Goal: Task Accomplishment & Management: Manage account settings

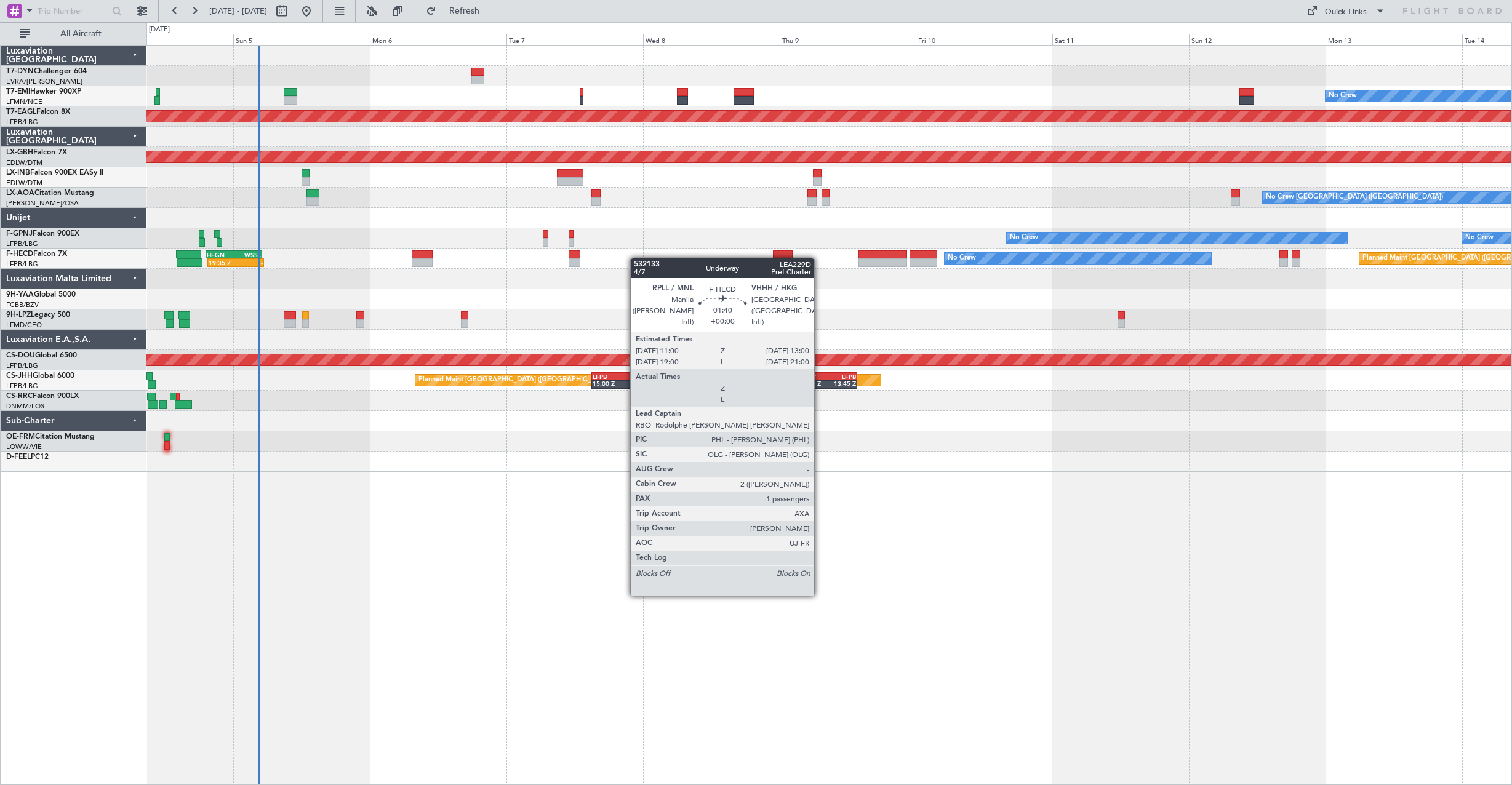
click at [522, 236] on div "No Crew Planned Maint [GEOGRAPHIC_DATA] (Al Maktoum Intl) Planned Maint Nurnber…" at bounding box center [829, 258] width 1365 height 426
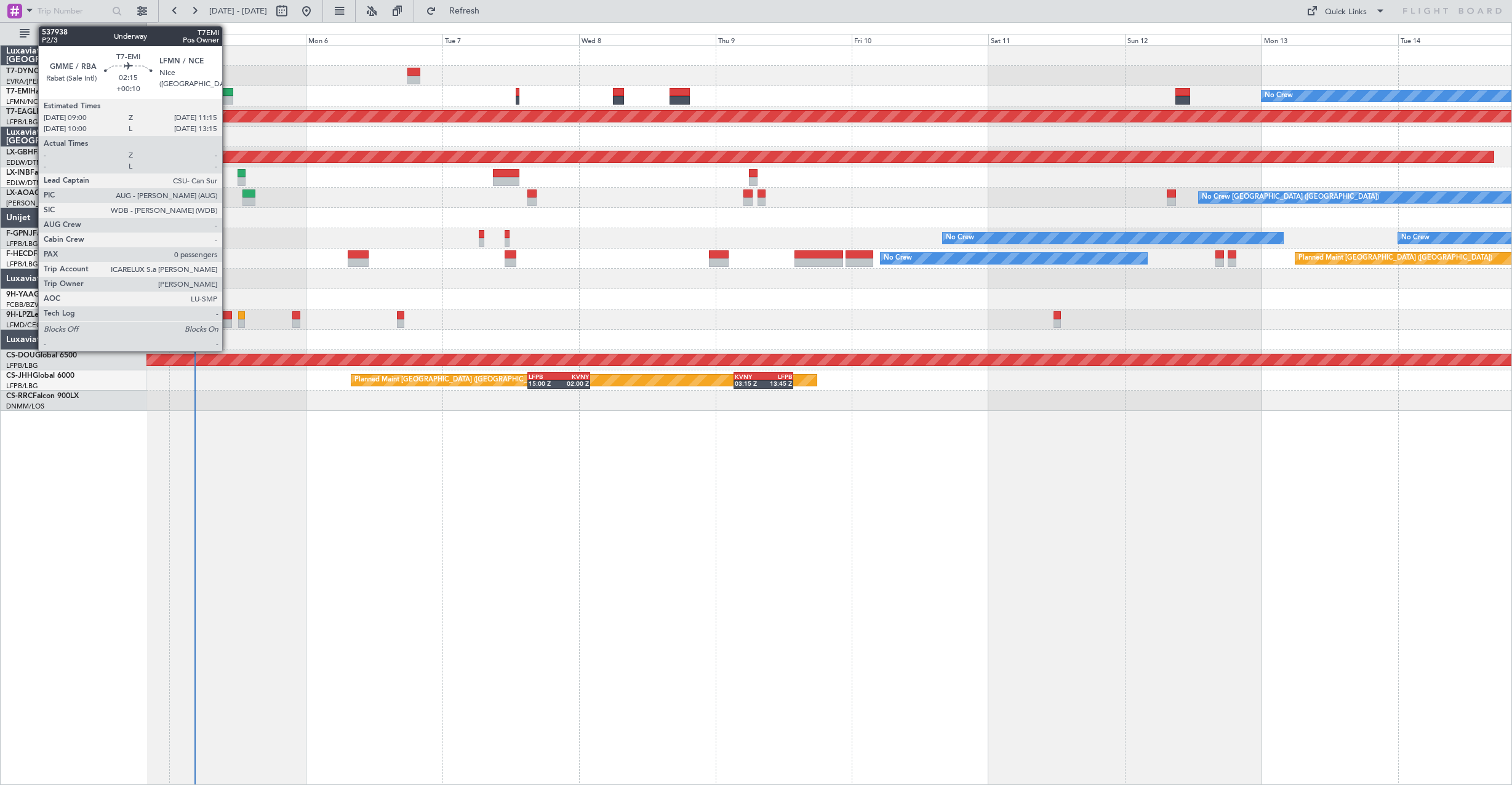
click at [227, 97] on div at bounding box center [226, 100] width 13 height 9
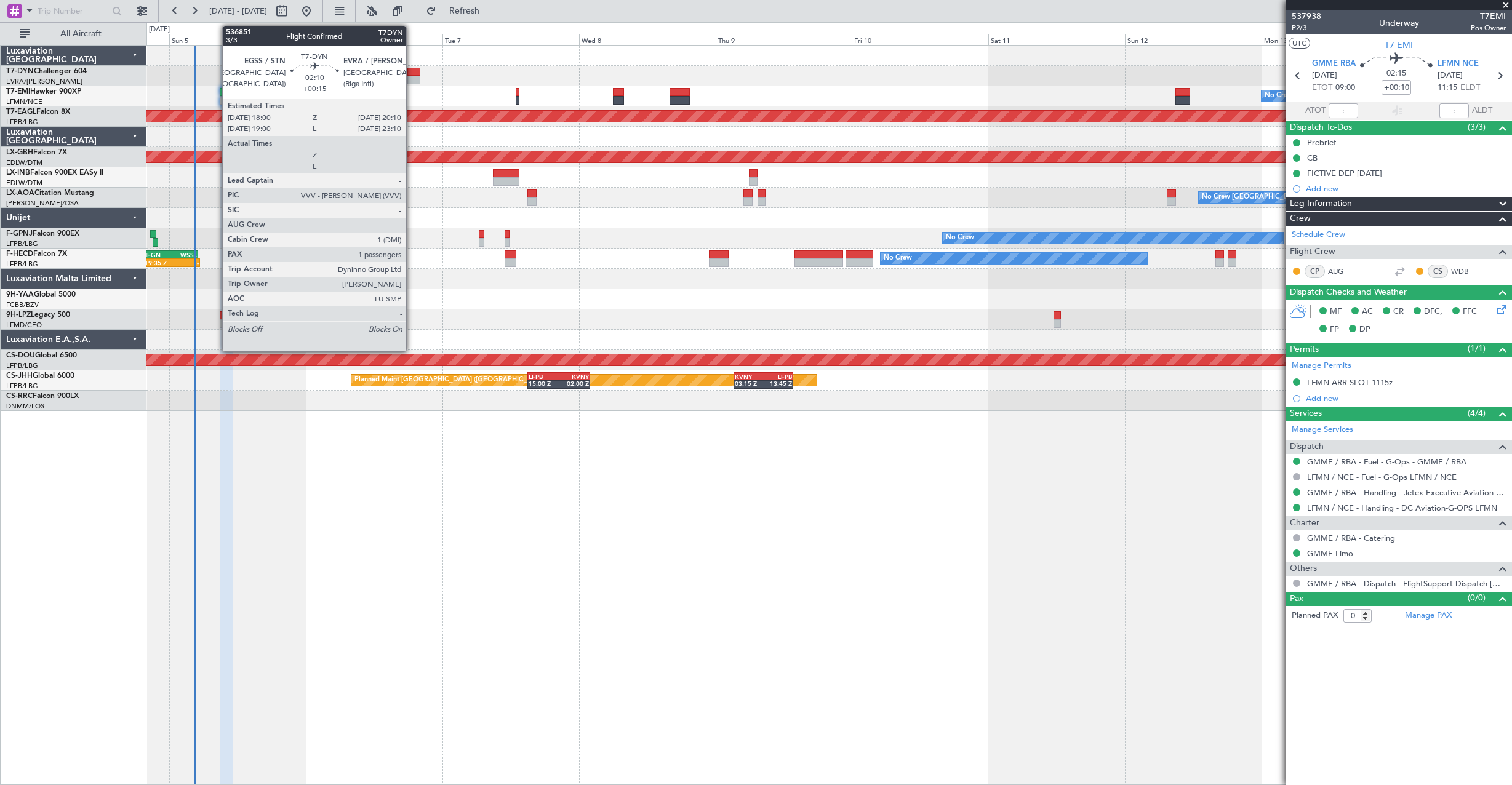
click at [412, 69] on div at bounding box center [413, 72] width 13 height 9
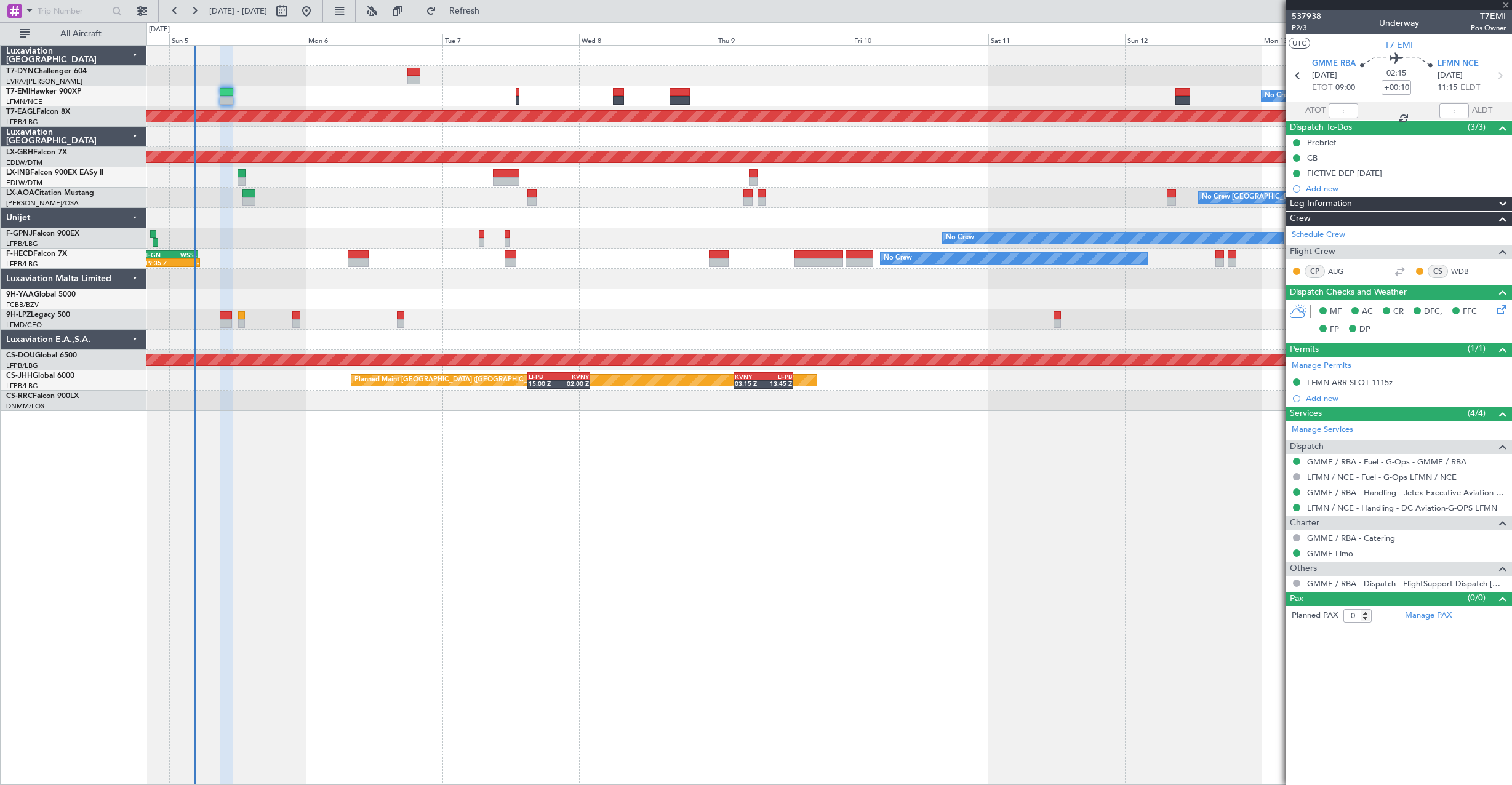
type input "+00:15"
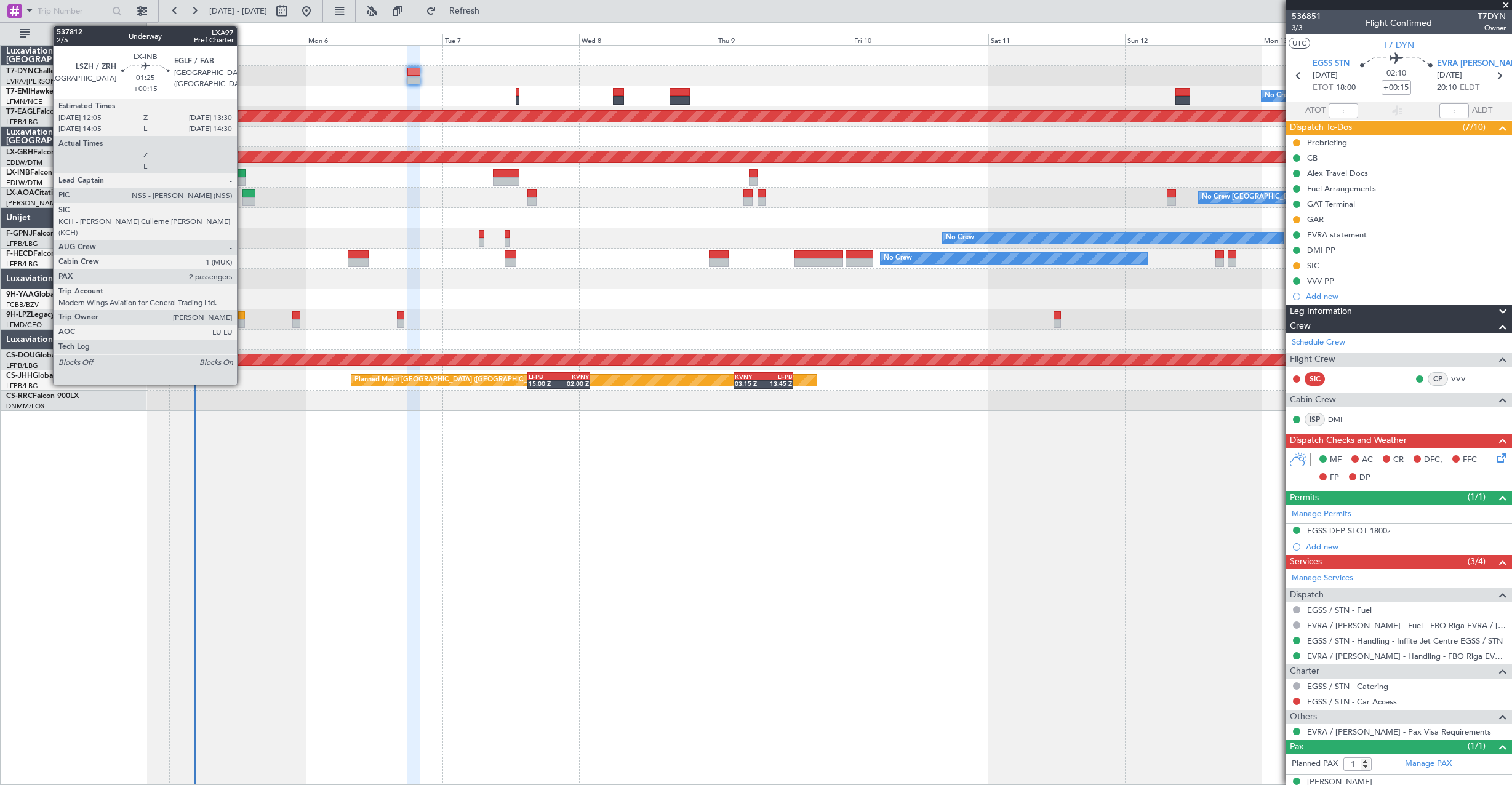
click at [243, 175] on div at bounding box center [242, 173] width 9 height 9
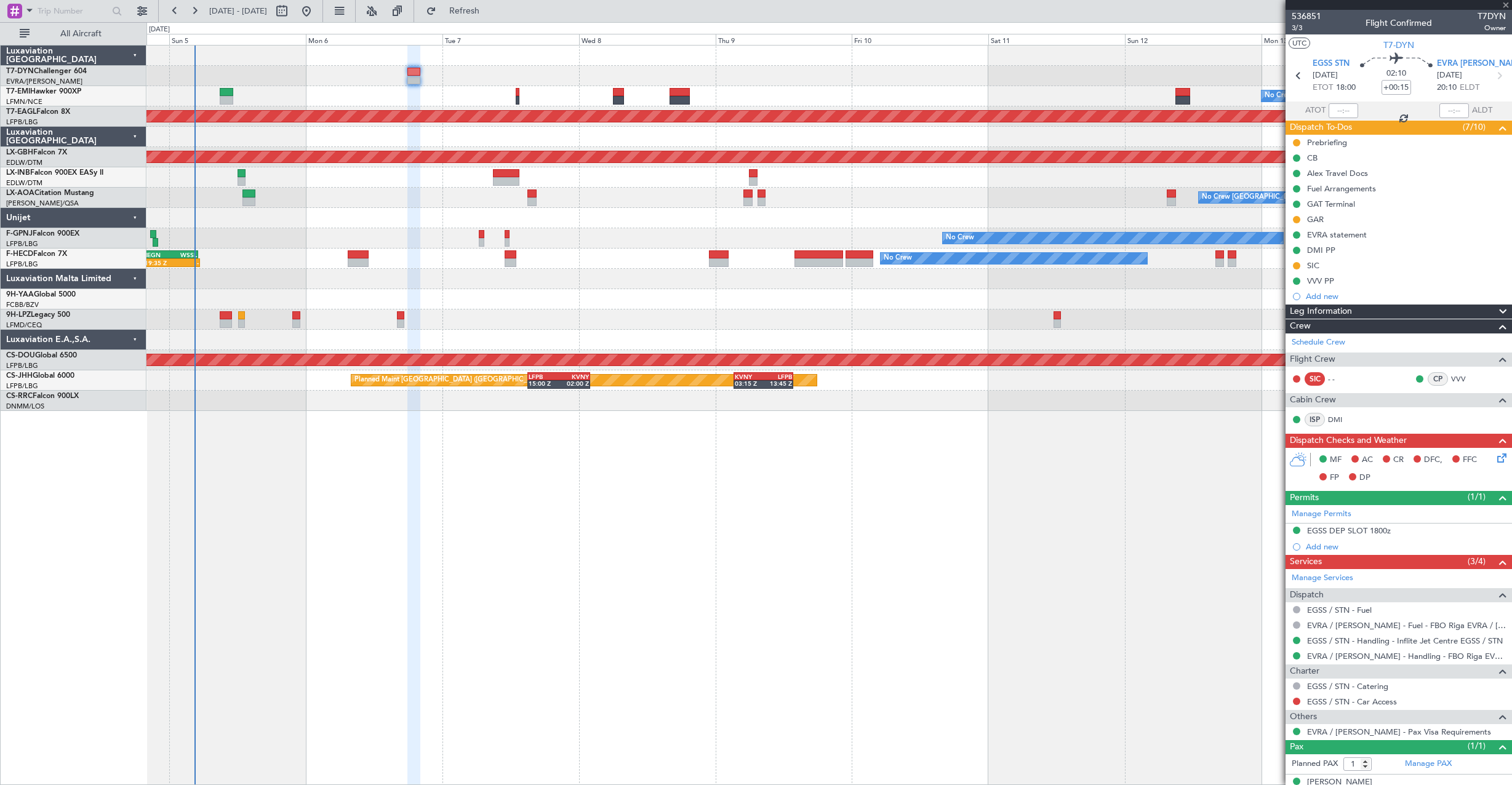
type input "2"
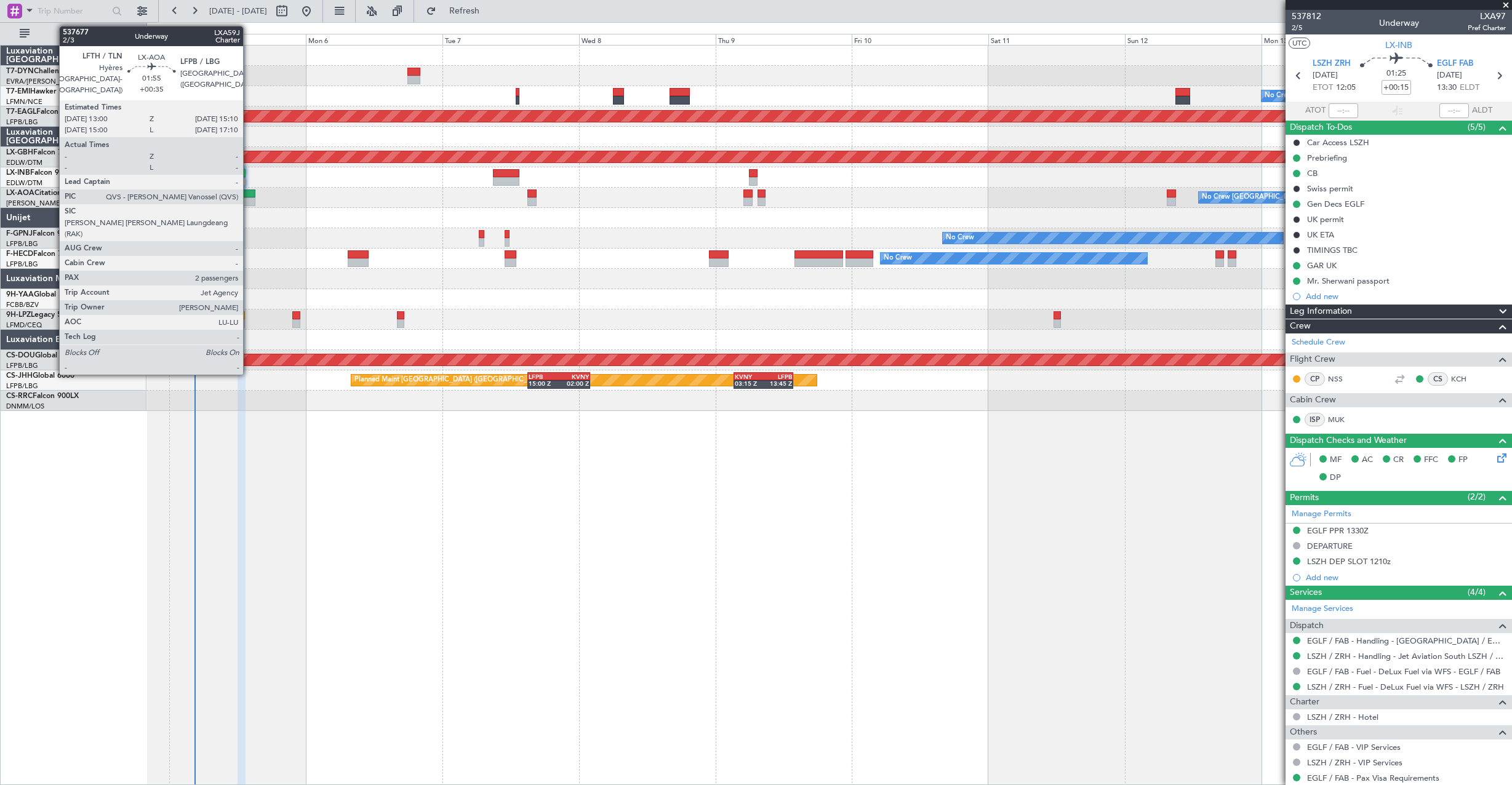
click at [248, 202] on div at bounding box center [249, 202] width 13 height 9
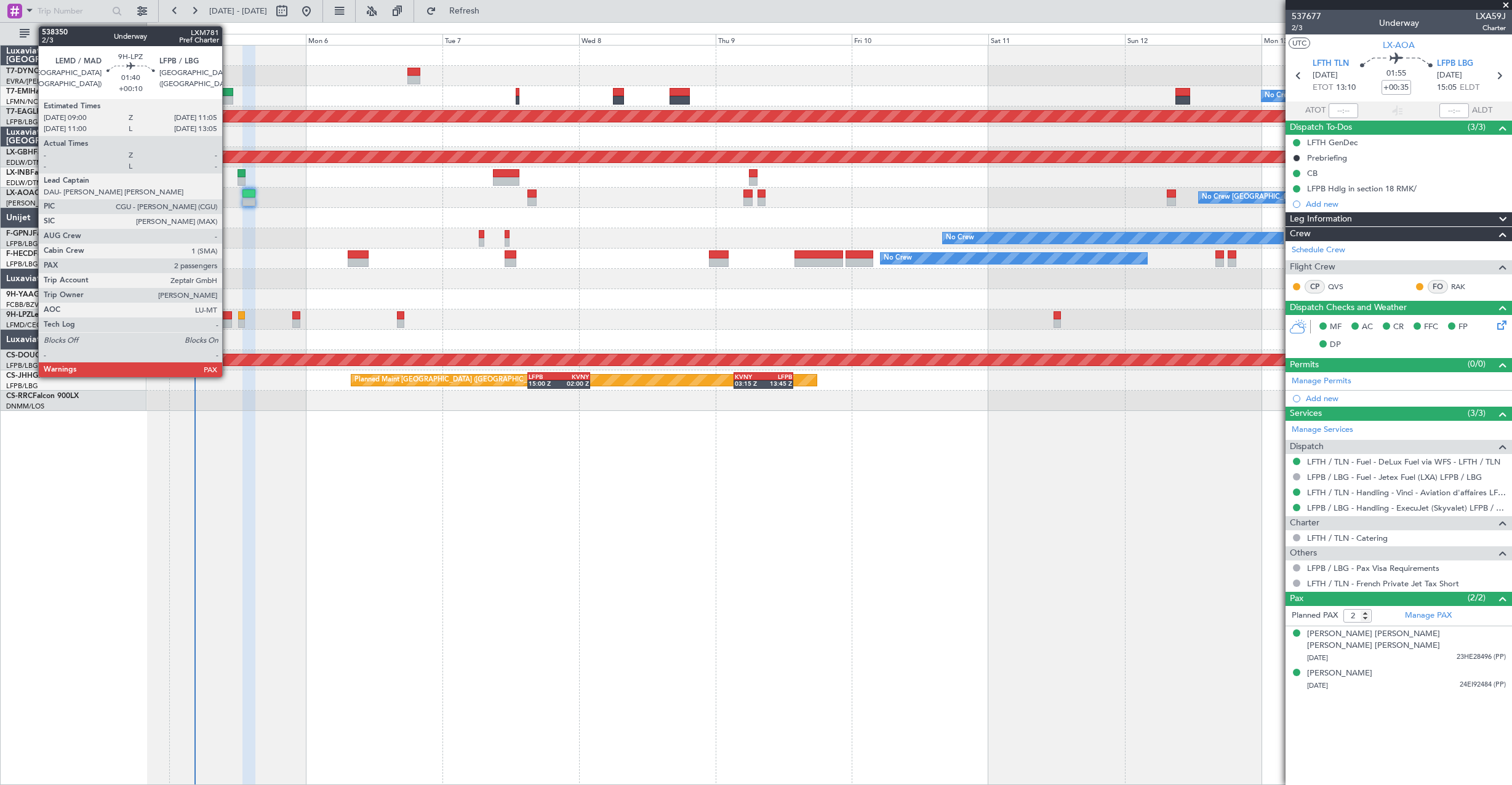
click at [227, 322] on div at bounding box center [226, 324] width 13 height 9
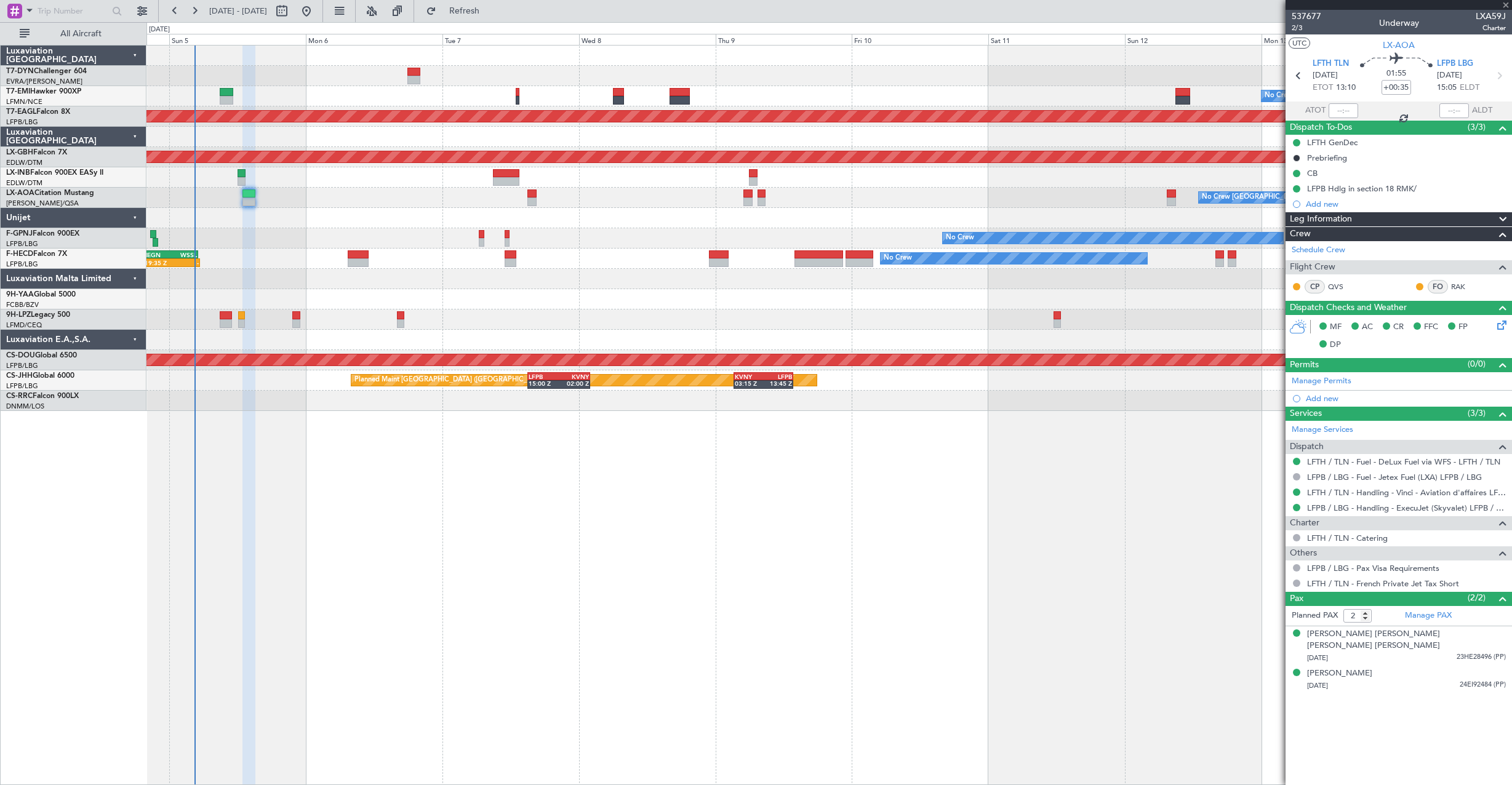
type input "+00:10"
type input "4"
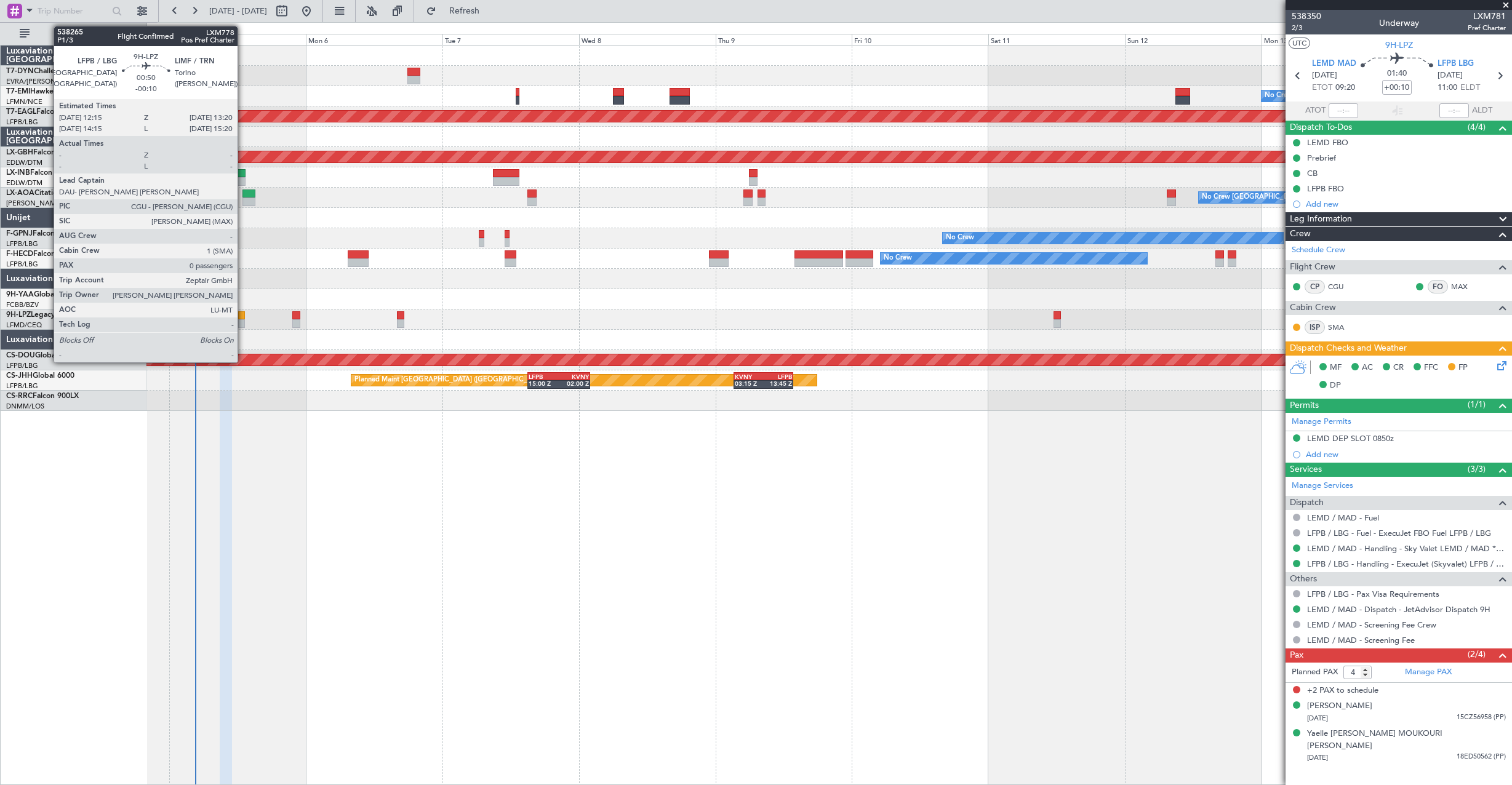
click at [243, 319] on div at bounding box center [241, 316] width 6 height 9
type input "-00:10"
type input "0"
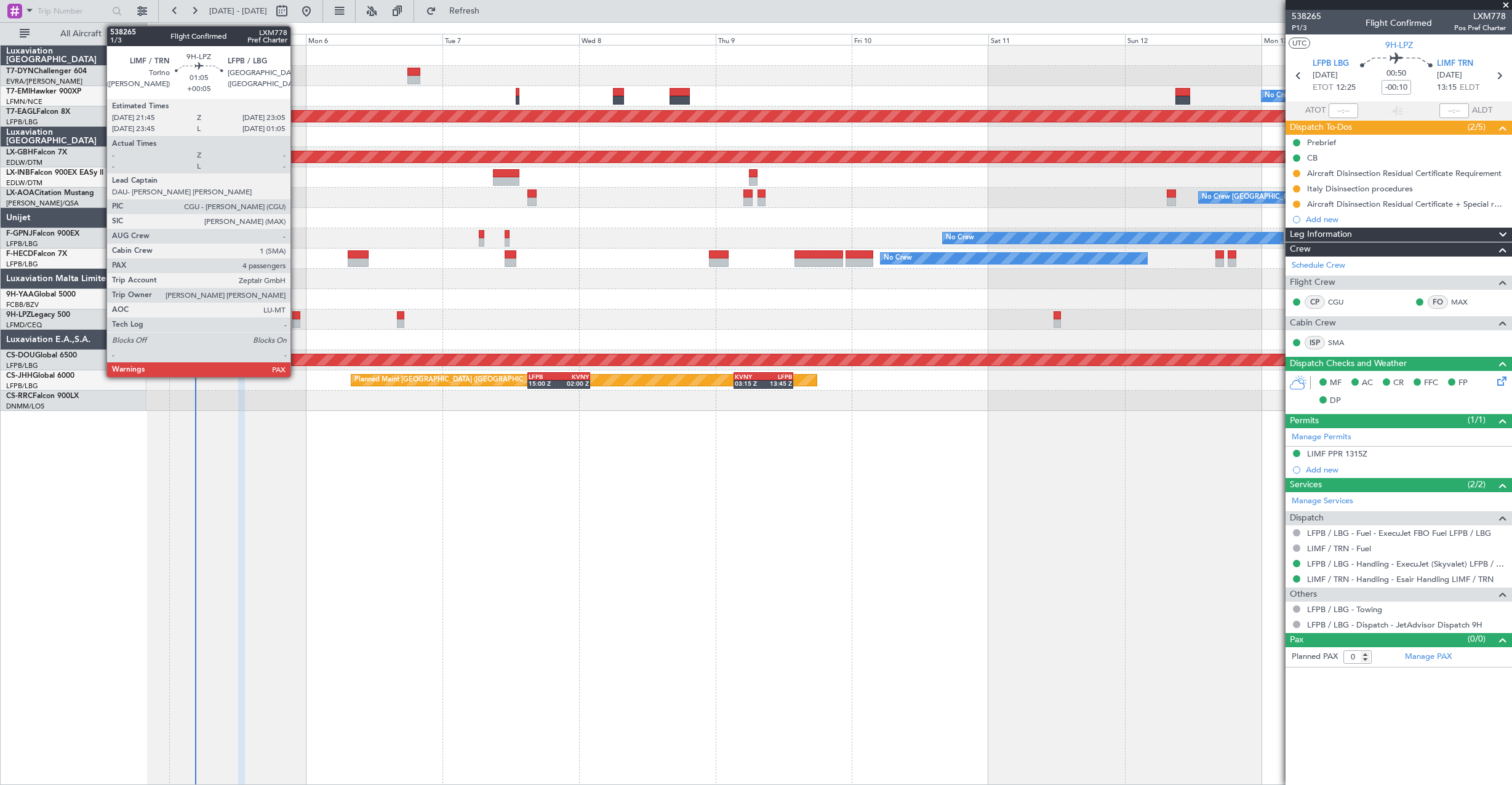
click at [296, 319] on div at bounding box center [296, 324] width 8 height 9
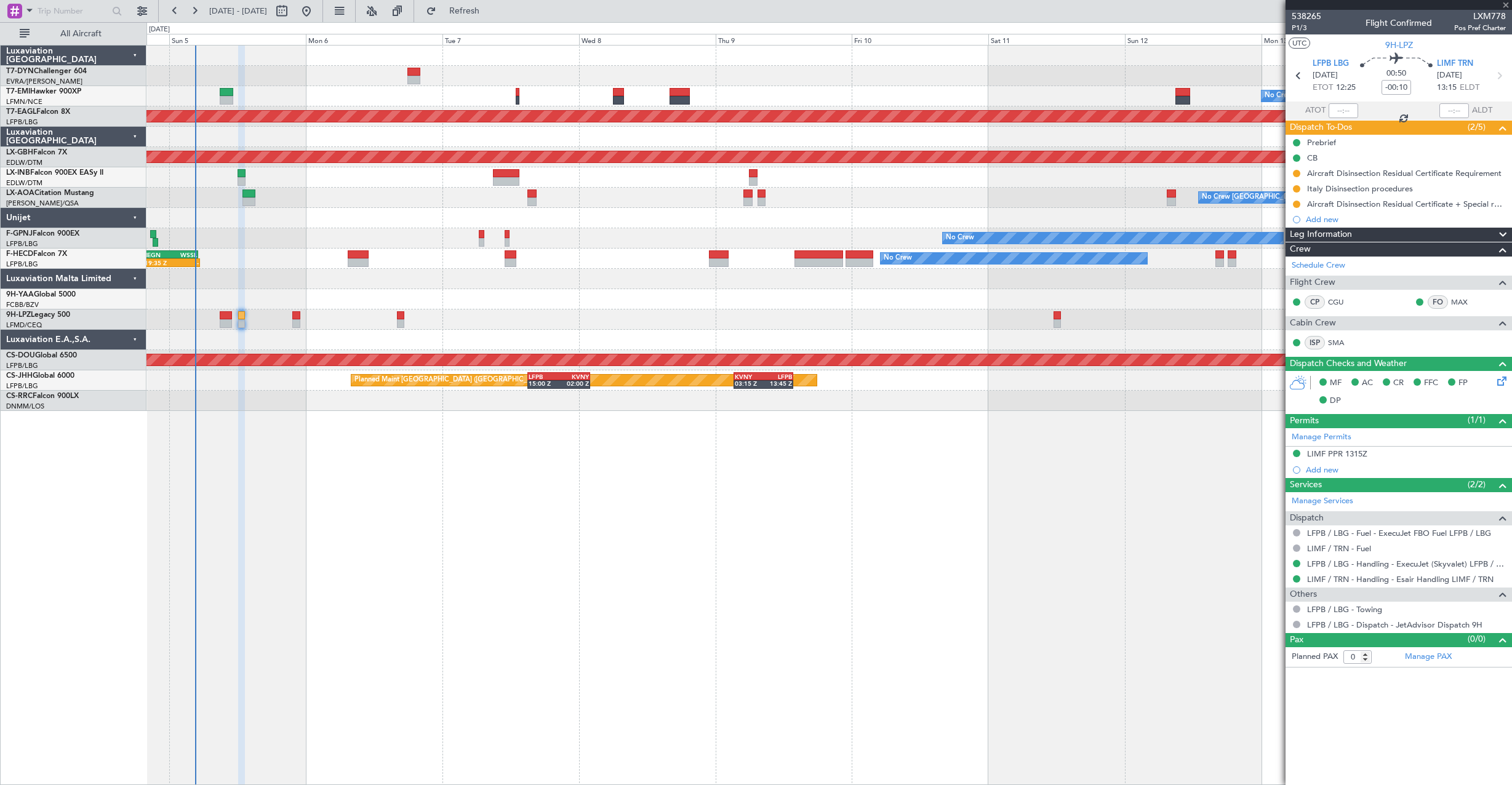
type input "+00:05"
type input "4"
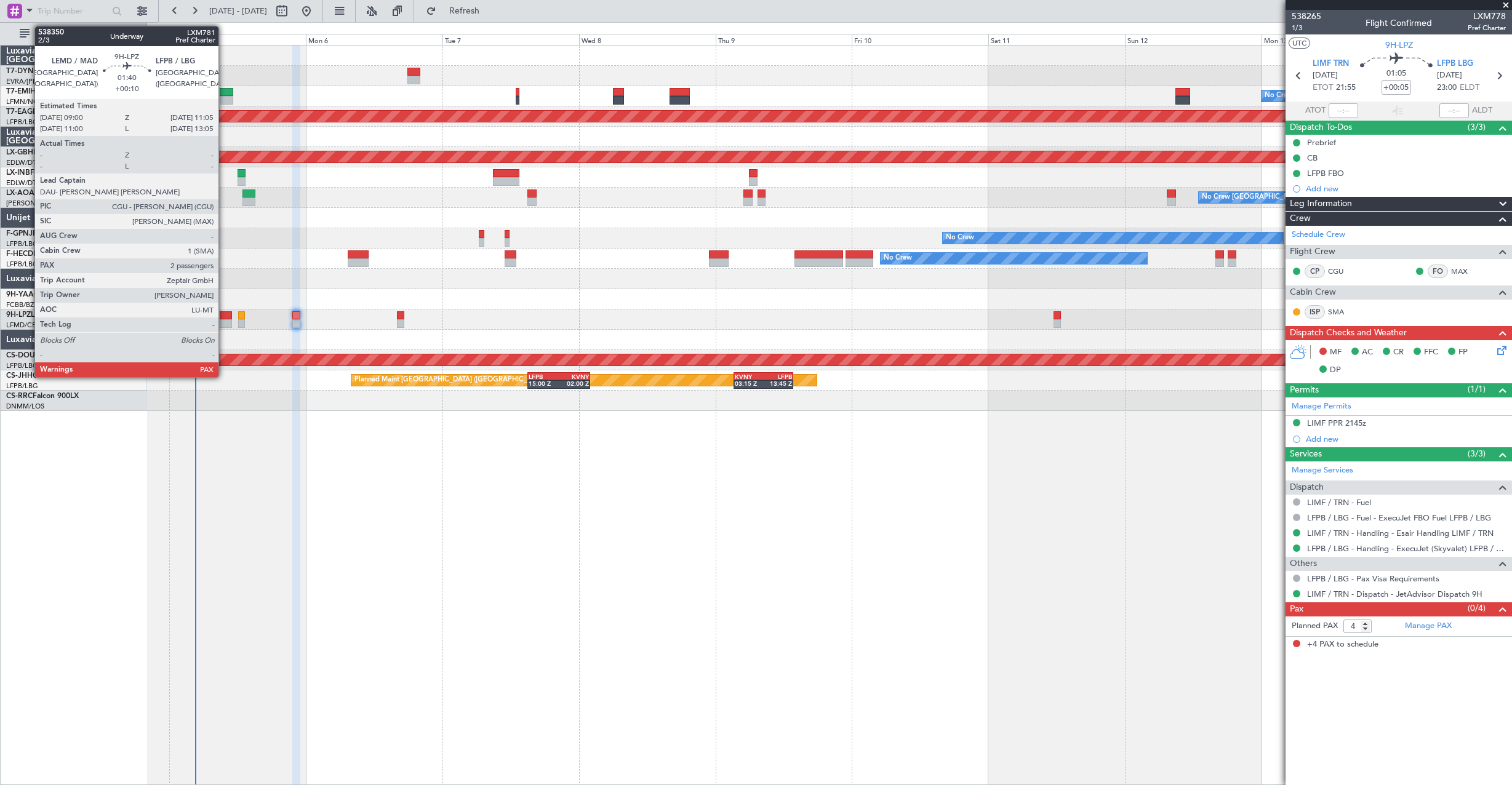
click at [224, 314] on div at bounding box center [226, 316] width 13 height 9
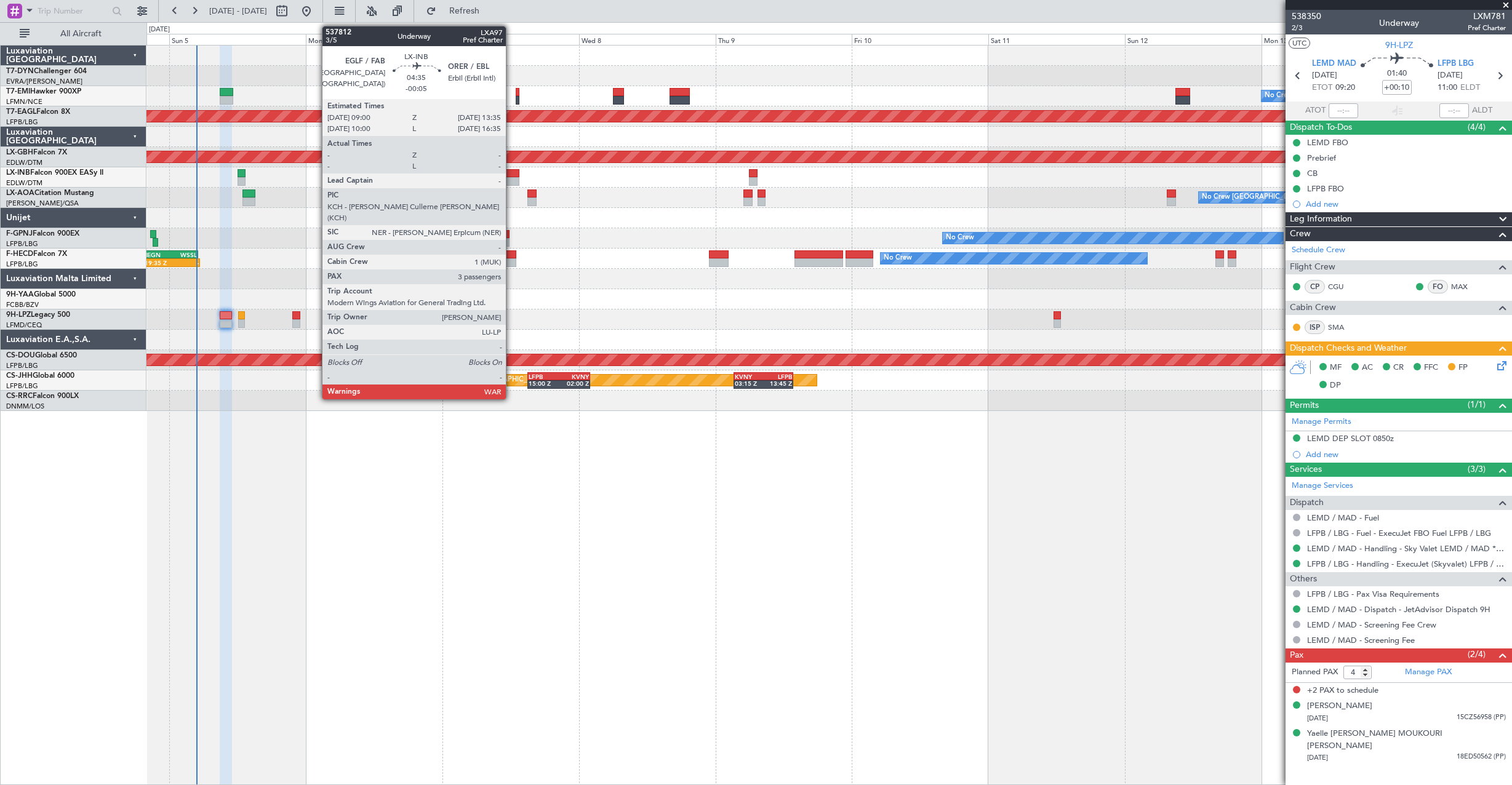
click at [511, 177] on div at bounding box center [506, 173] width 26 height 9
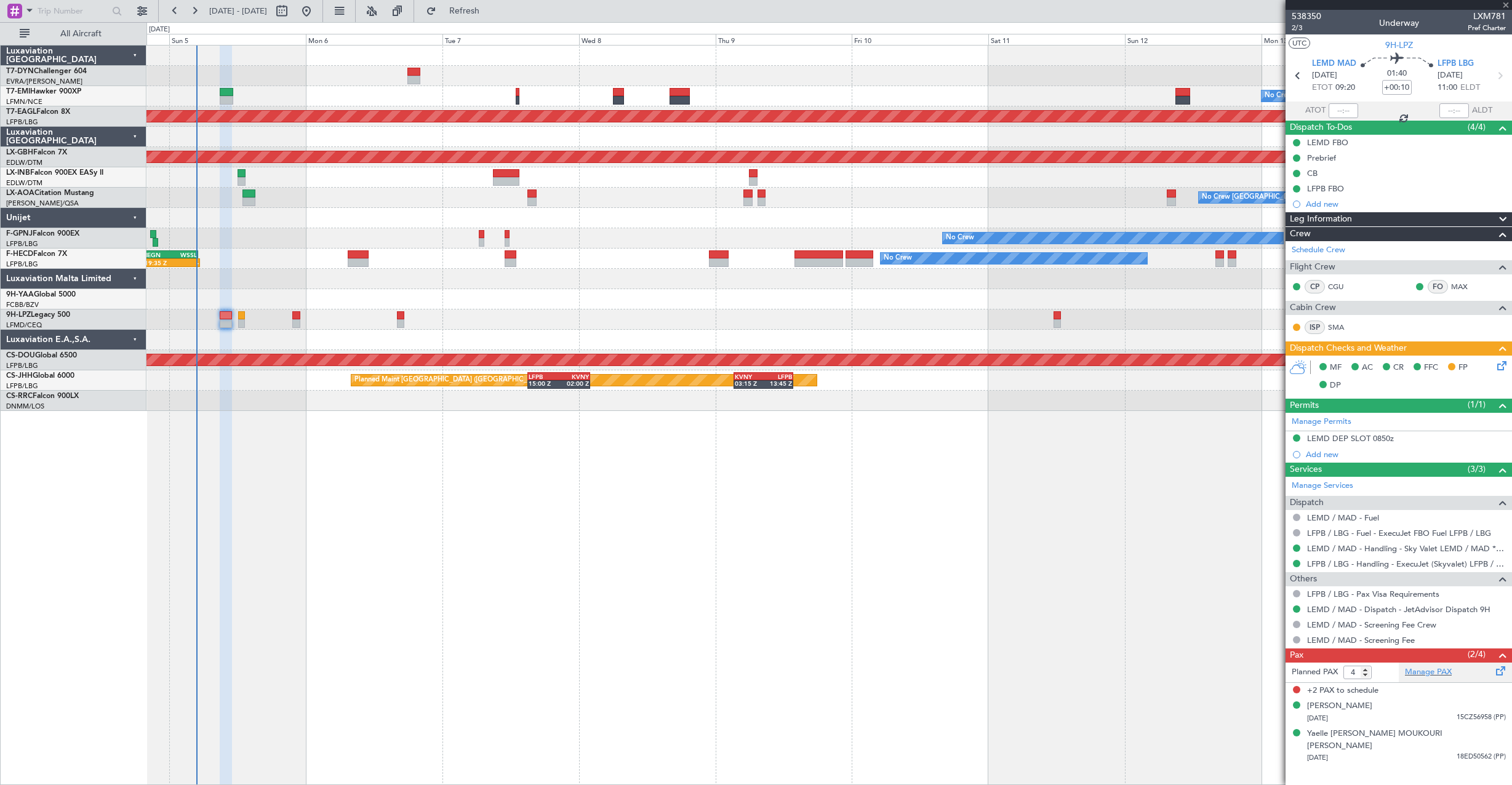
type input "-00:05"
type input "3"
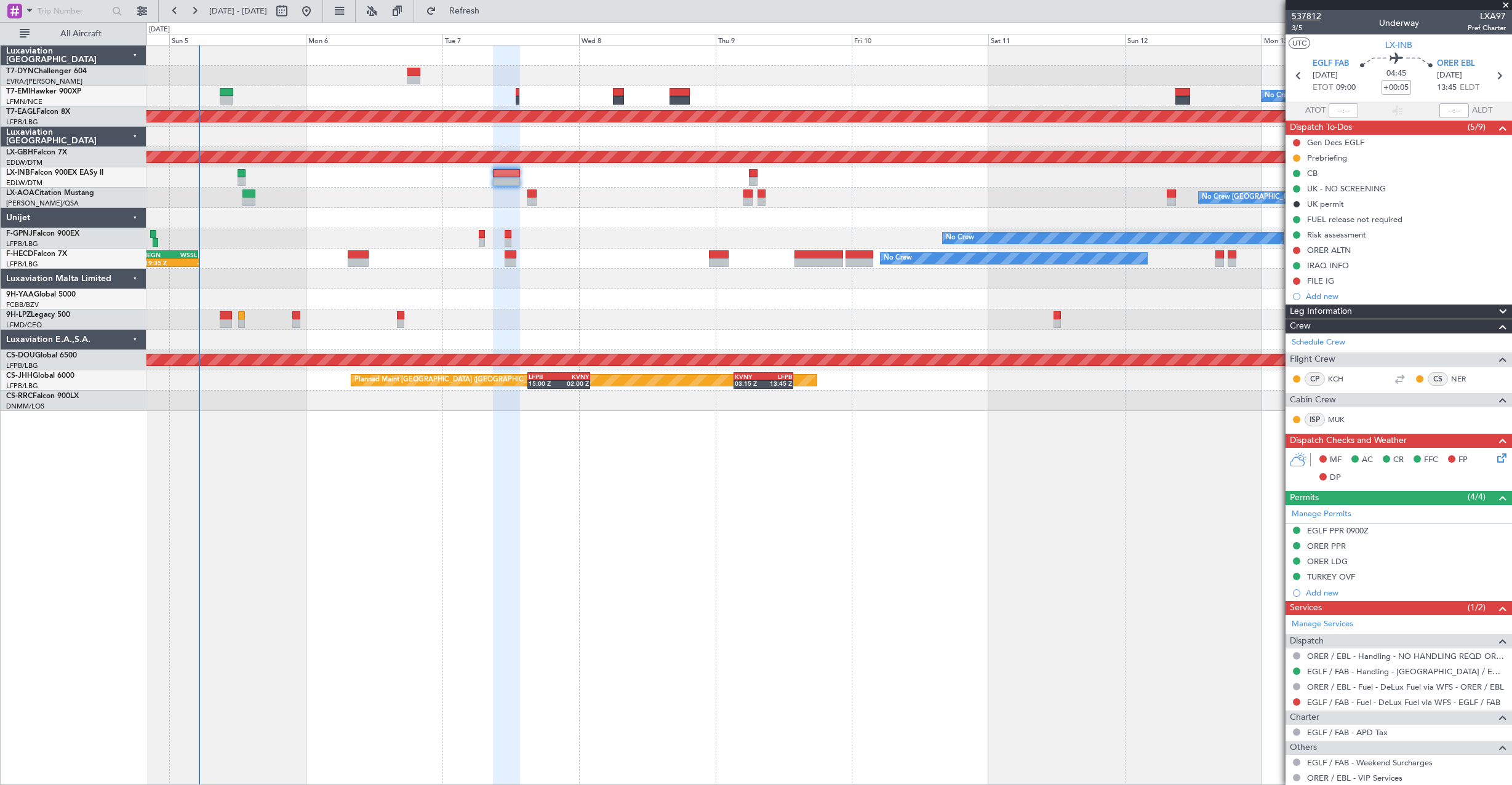
click at [1317, 16] on span "537812" at bounding box center [1306, 16] width 30 height 13
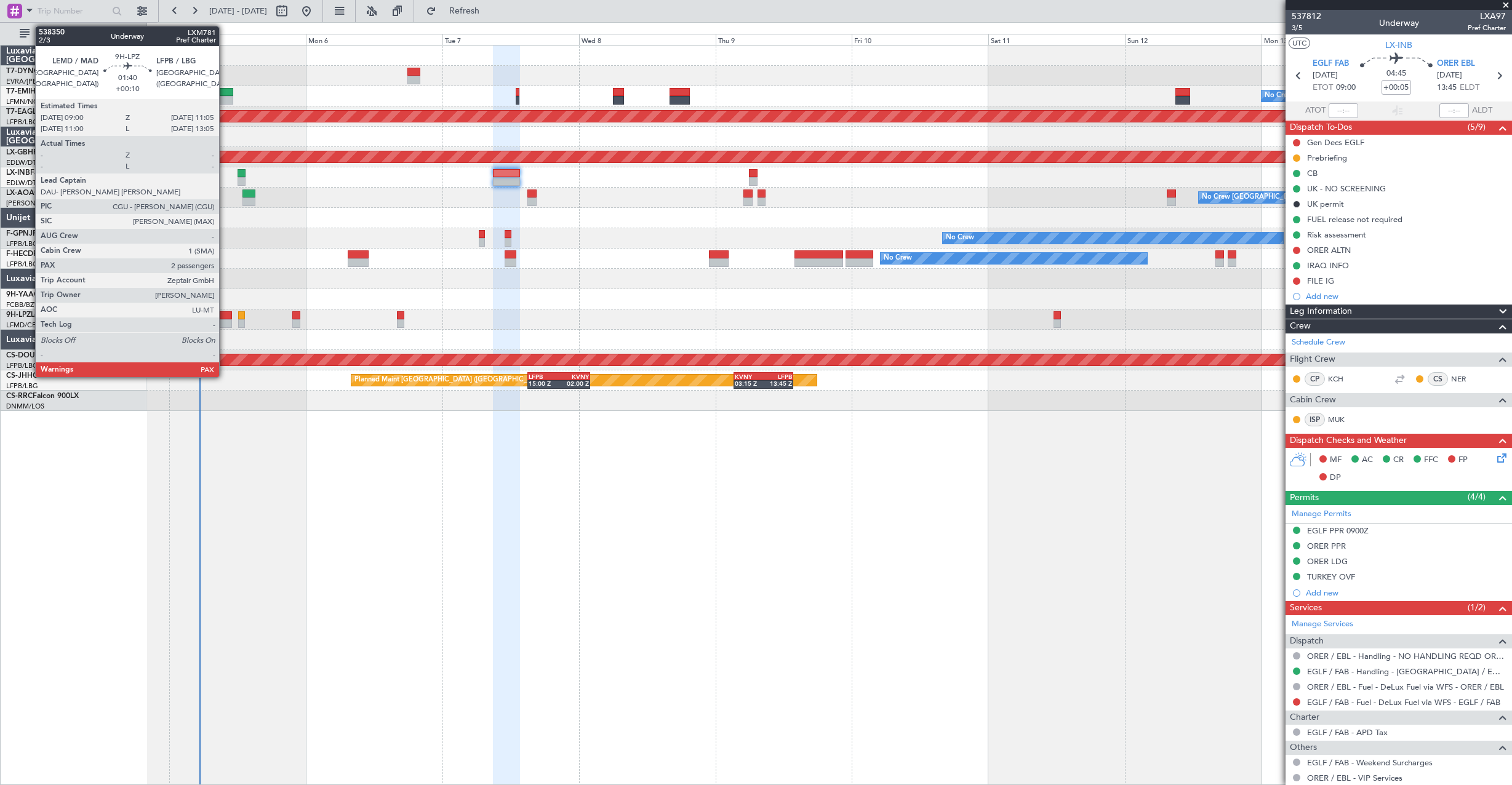
click at [225, 319] on div at bounding box center [226, 324] width 13 height 9
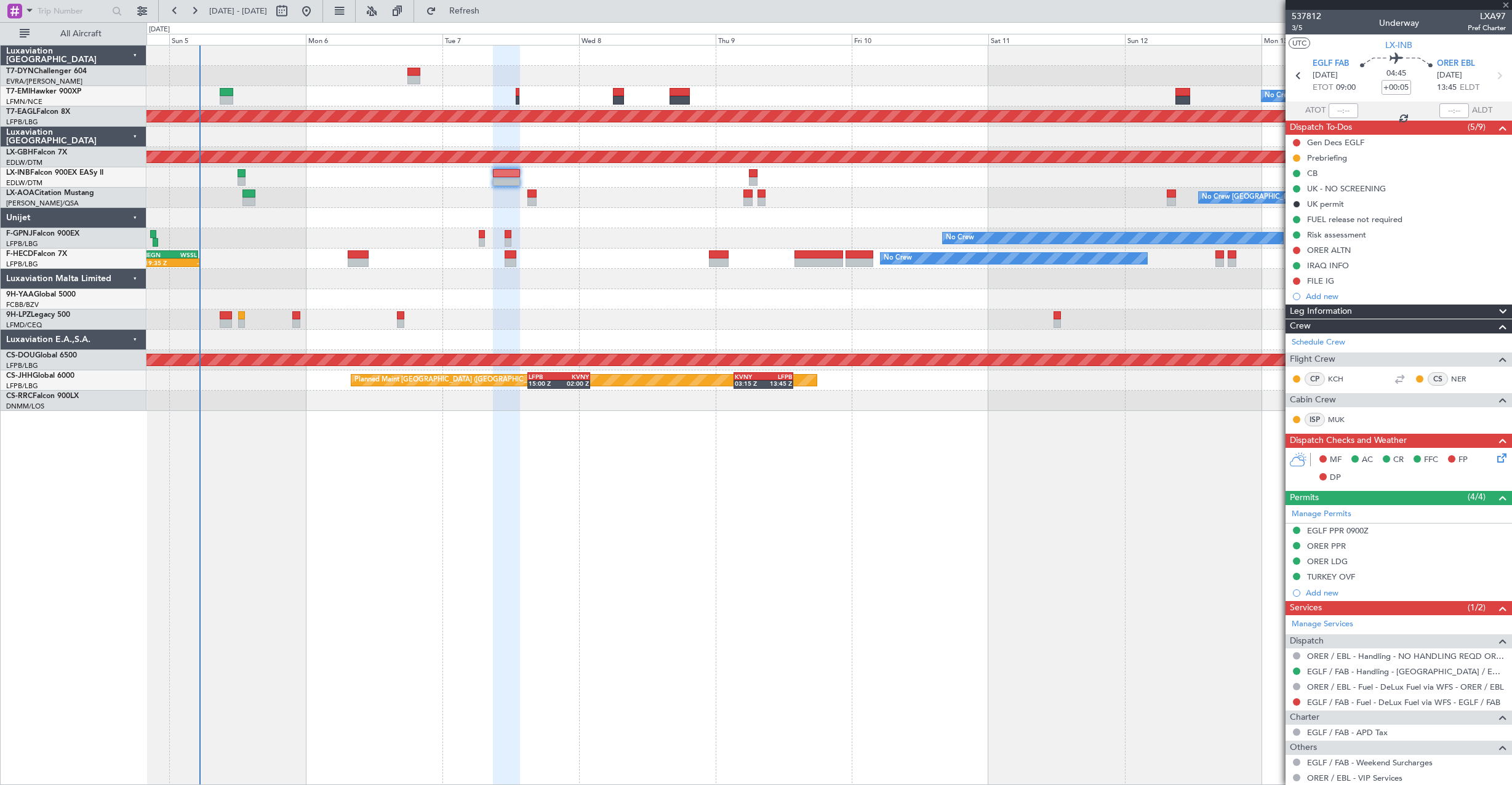
type input "+00:10"
type input "4"
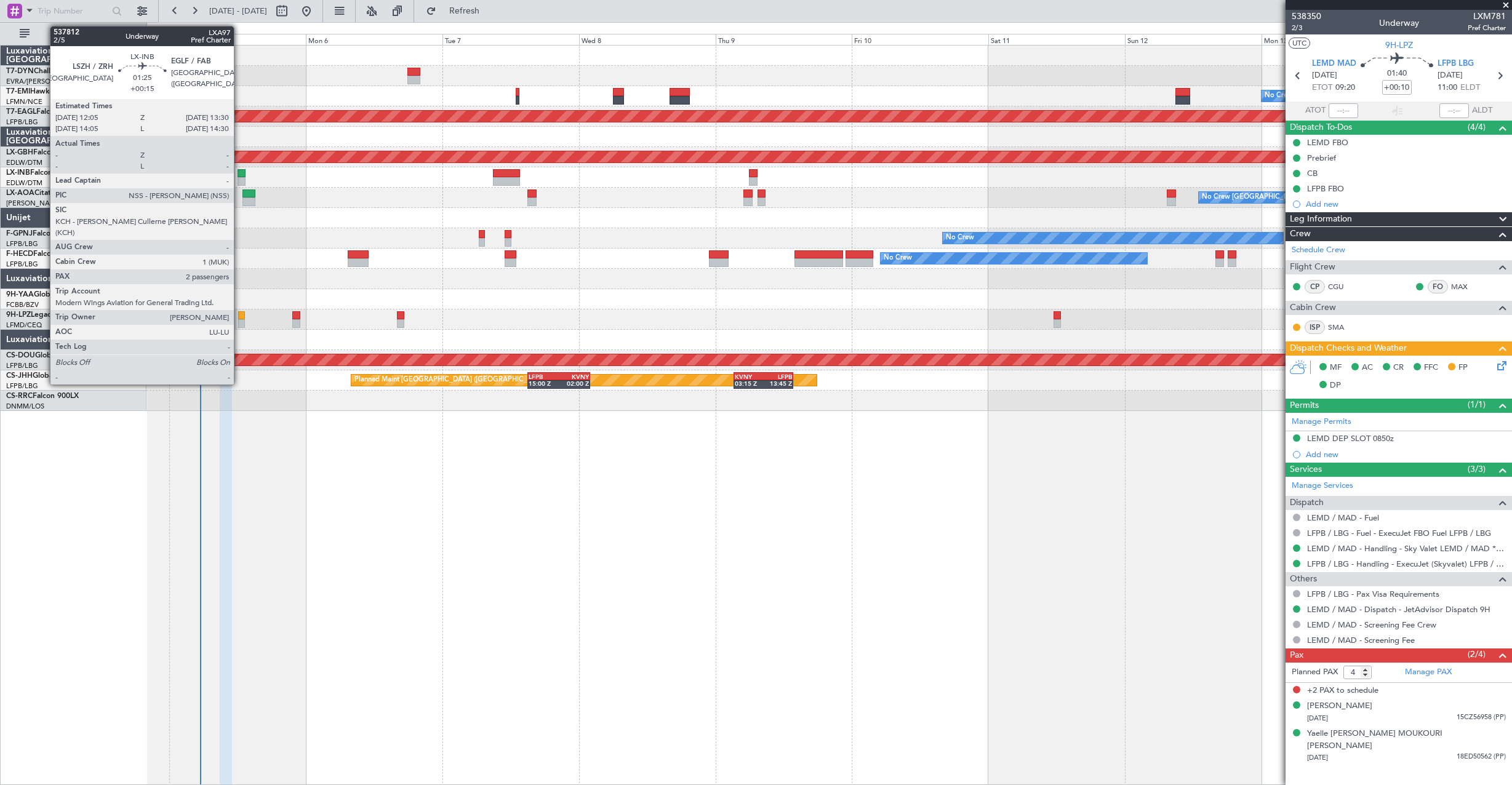
click at [239, 180] on div at bounding box center [242, 181] width 9 height 9
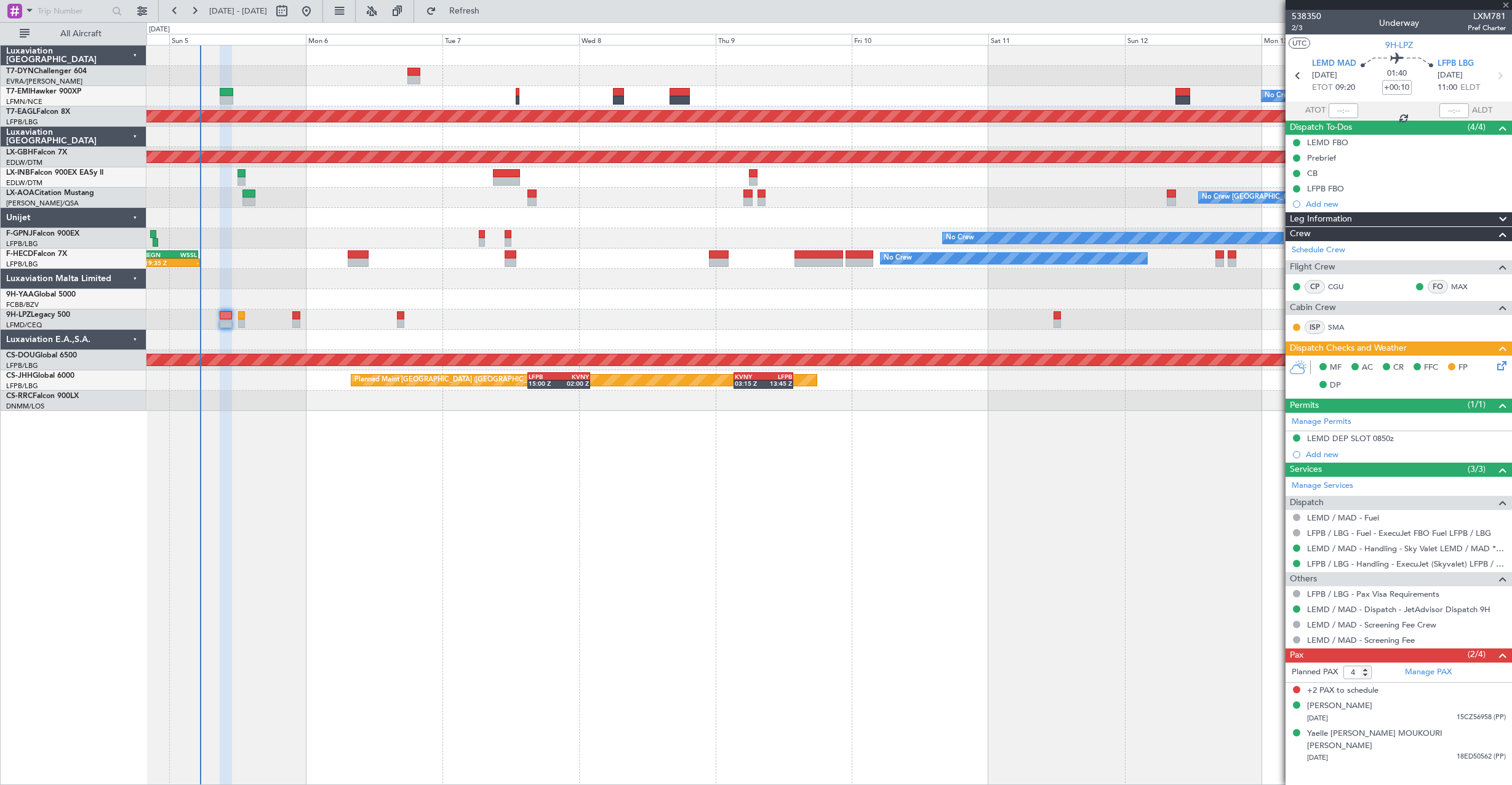
type input "+00:15"
type input "2"
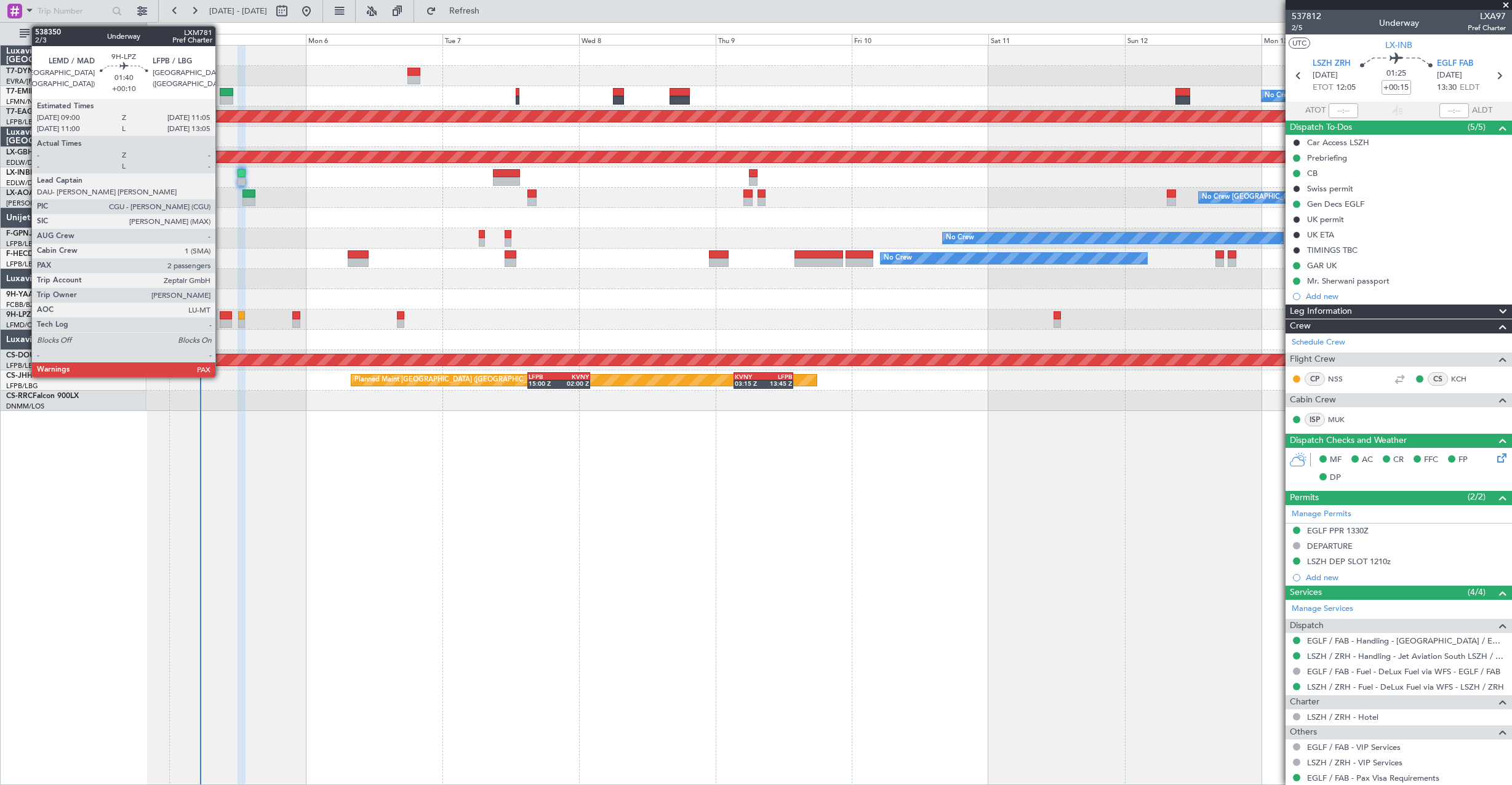
click at [221, 316] on div at bounding box center [226, 316] width 13 height 9
type input "+00:10"
type input "4"
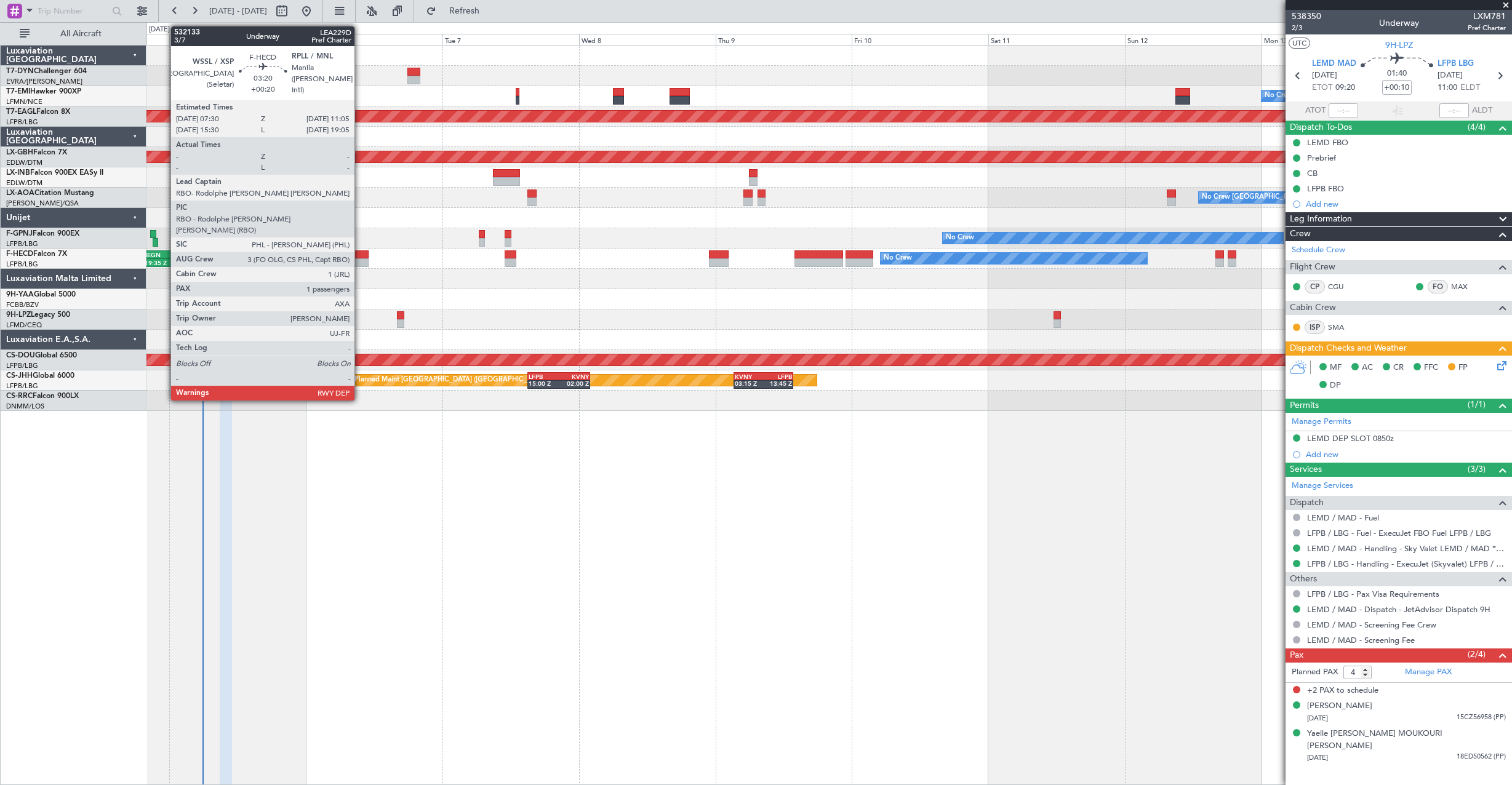
click at [360, 256] on div at bounding box center [357, 254] width 21 height 9
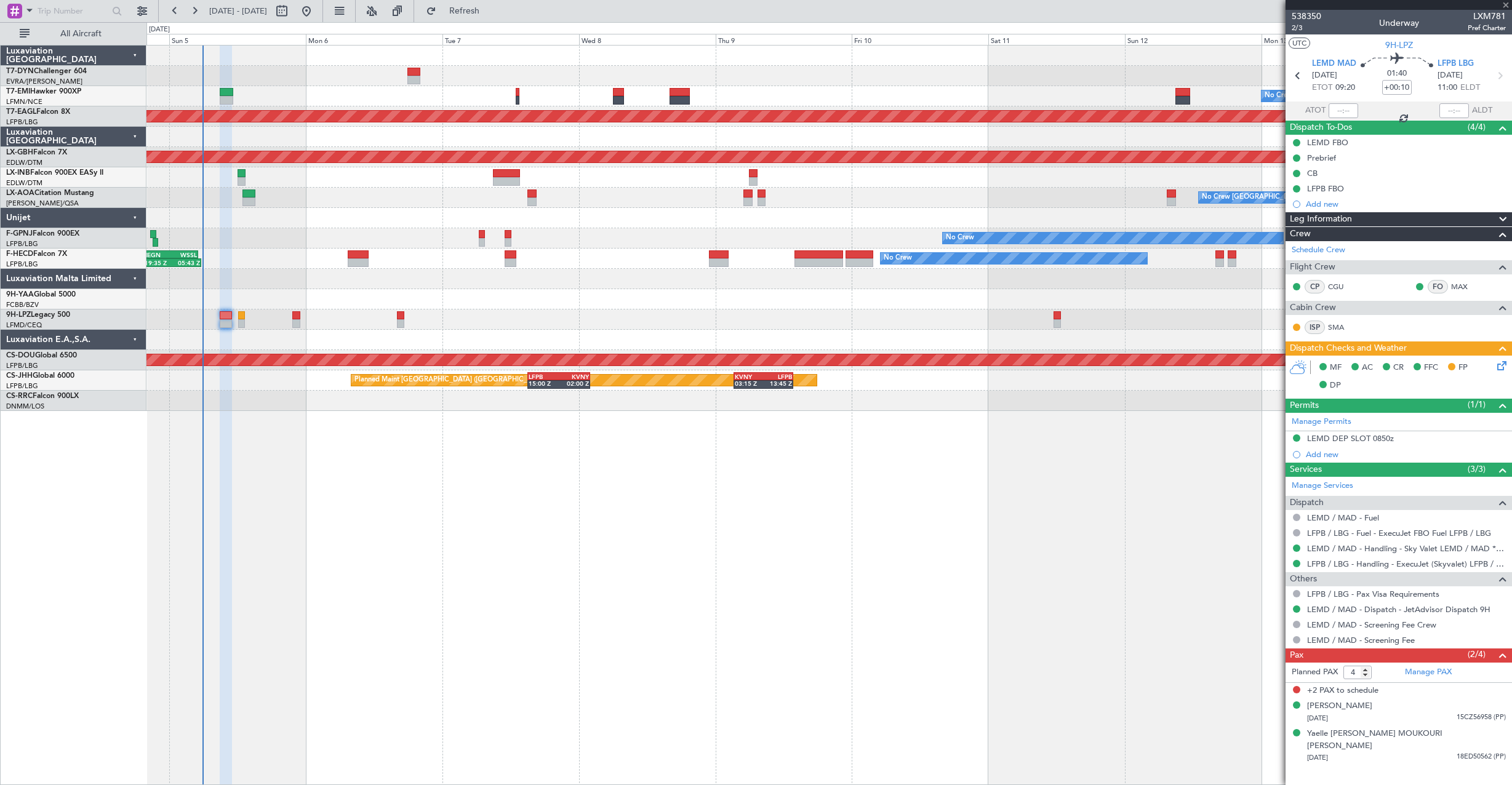
type input "+00:20"
type input "1"
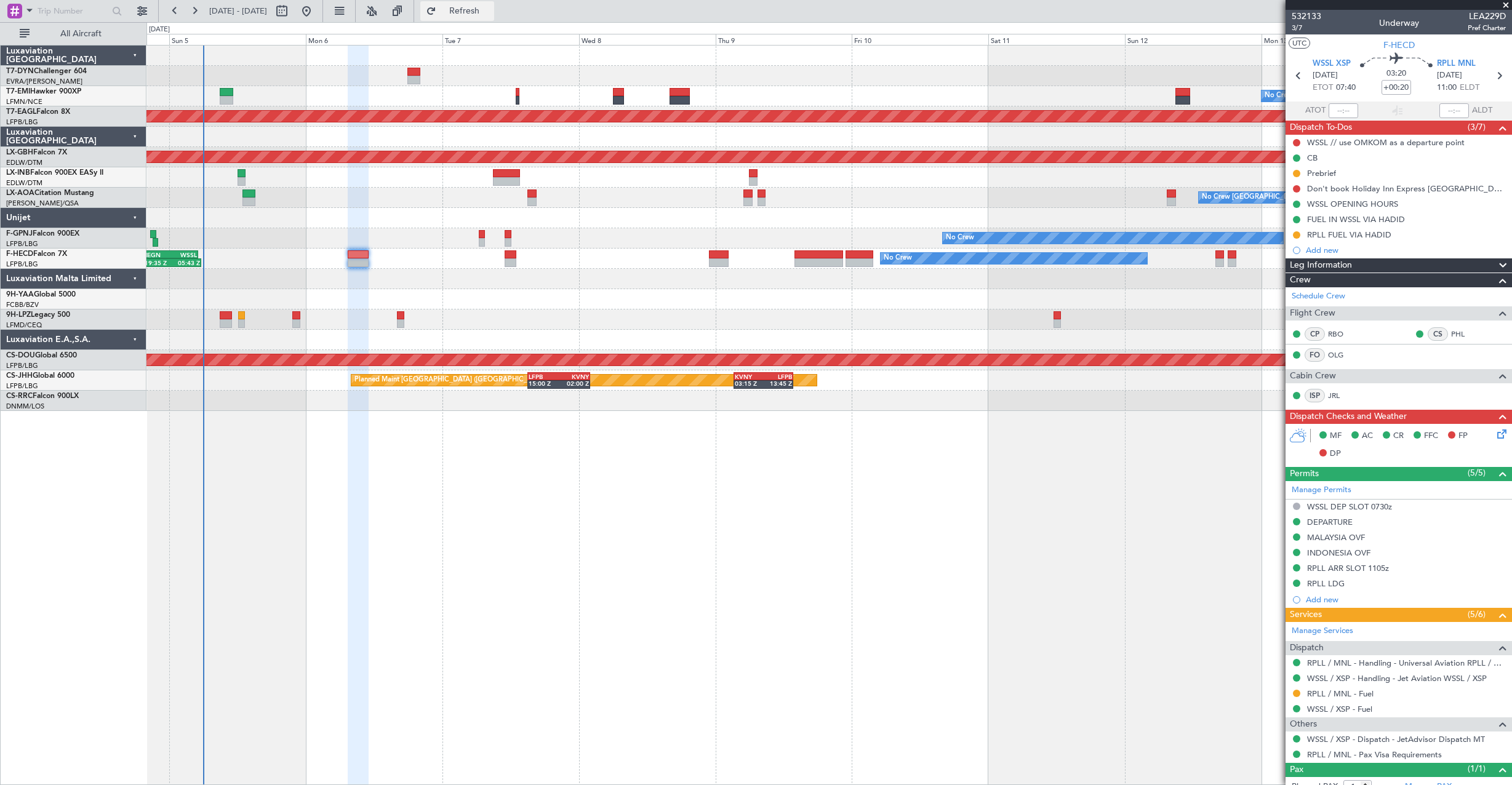
click at [473, 14] on button "Refresh" at bounding box center [458, 11] width 74 height 20
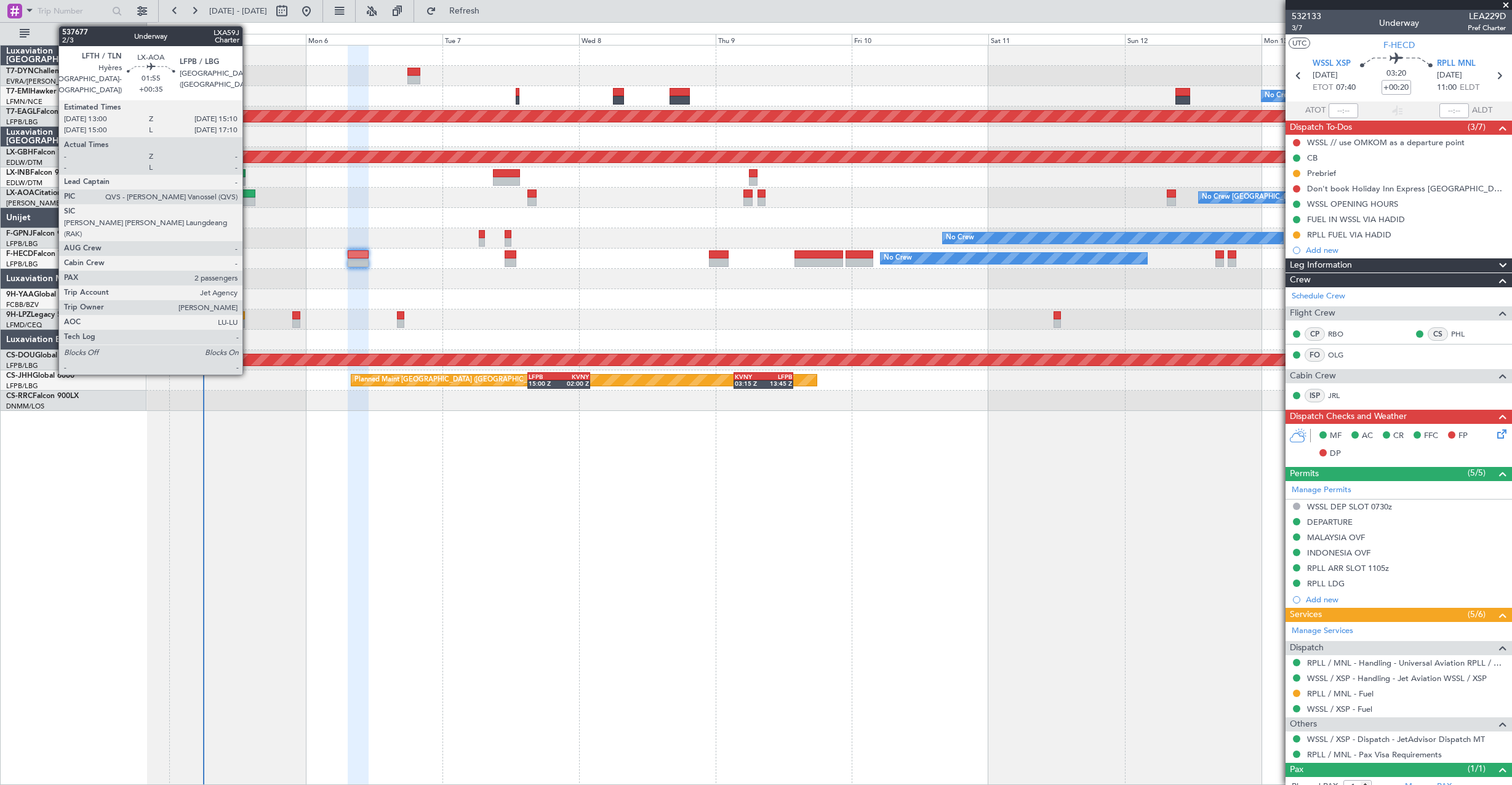
click at [248, 199] on div at bounding box center [249, 202] width 13 height 9
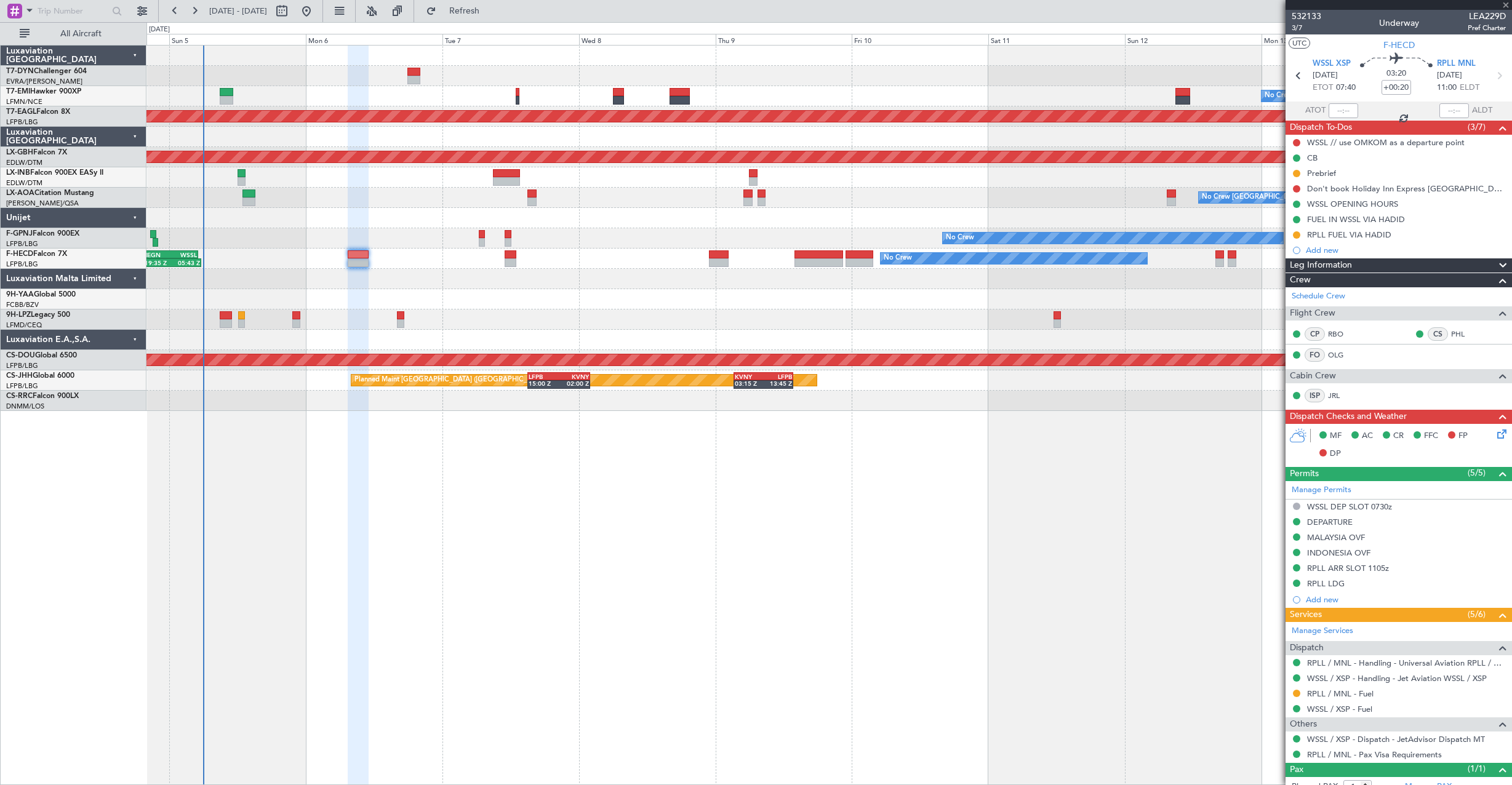
type input "+00:35"
type input "2"
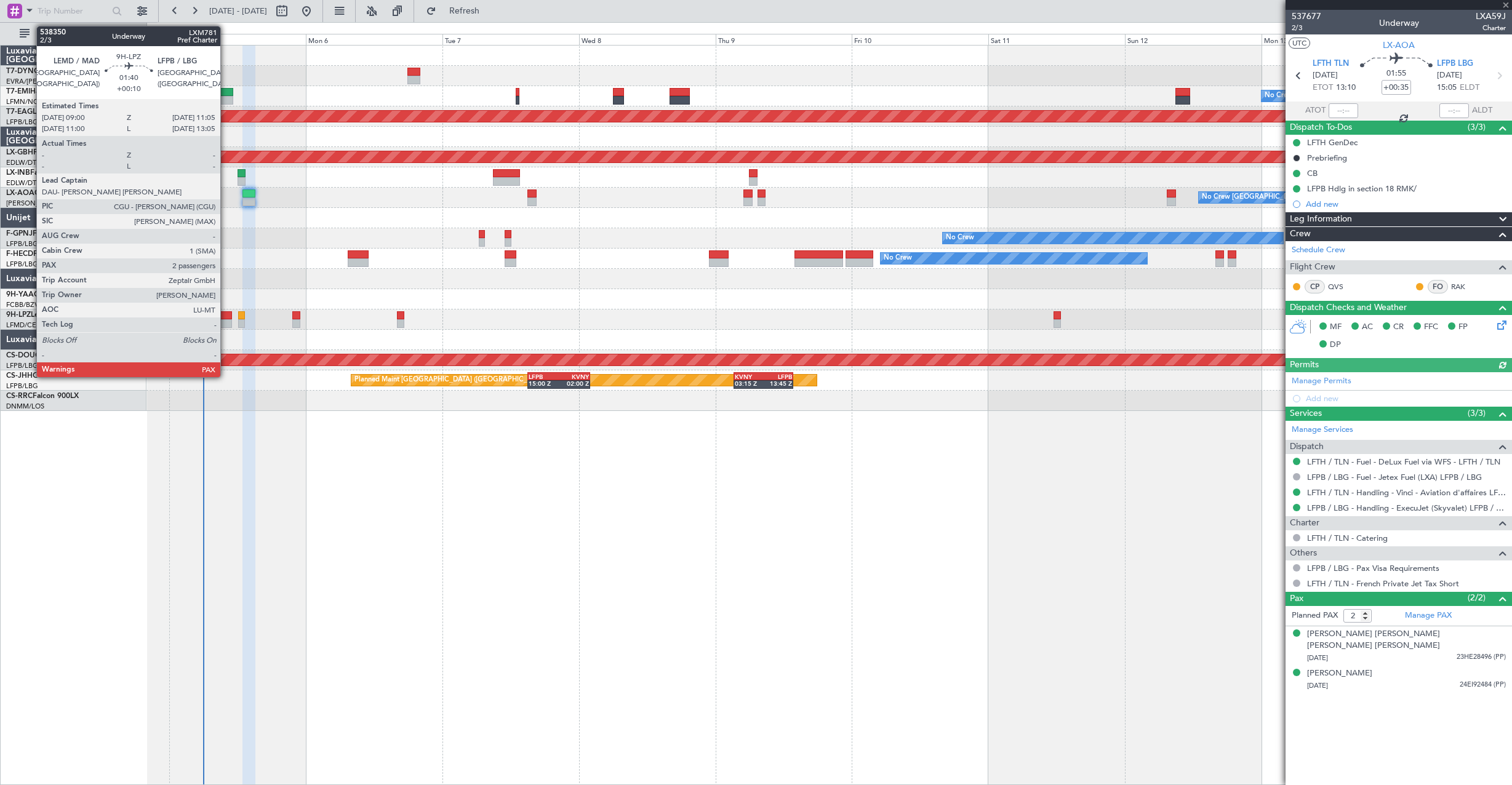
click at [225, 319] on div at bounding box center [226, 324] width 13 height 9
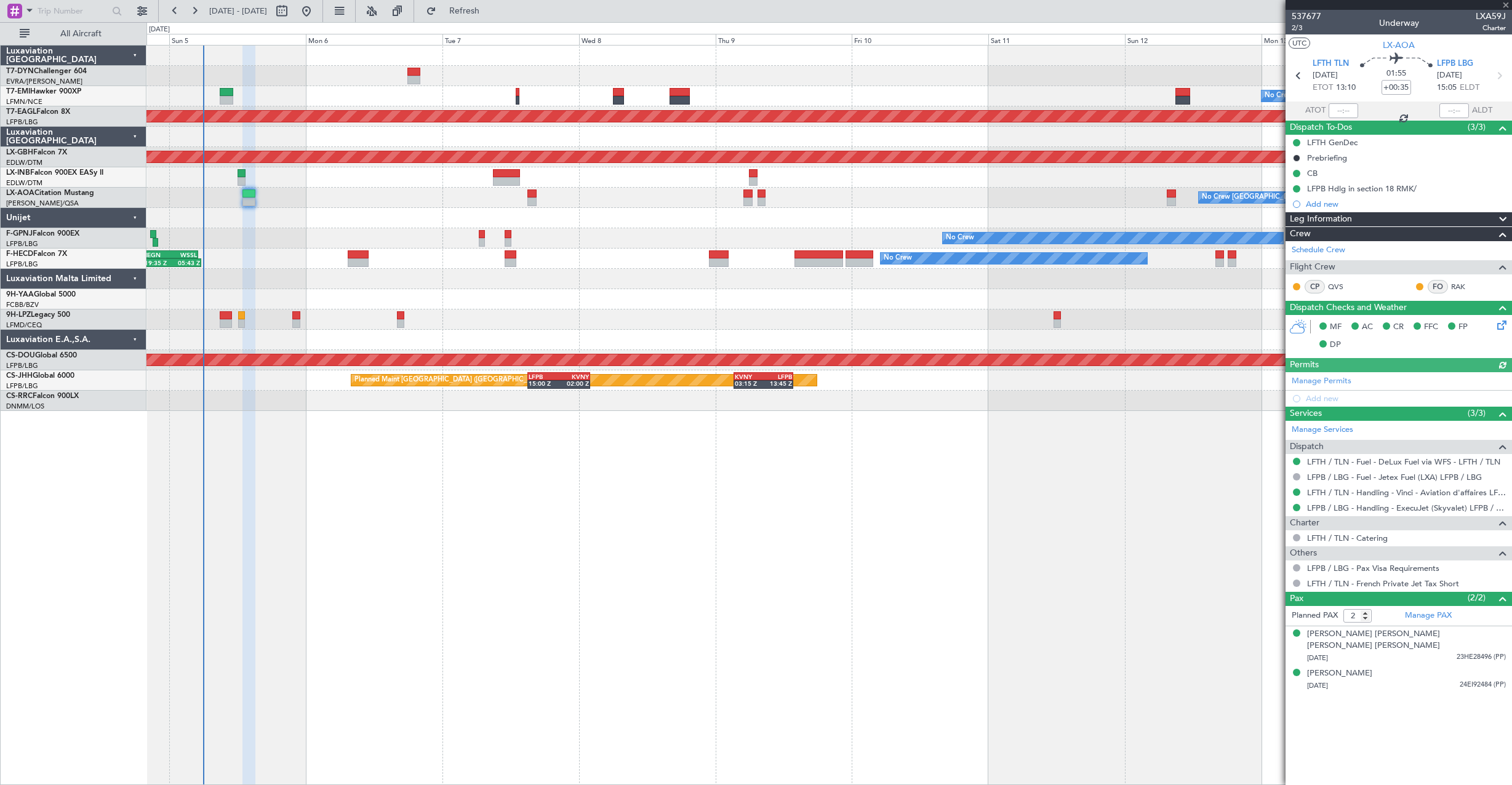
type input "+00:10"
type input "4"
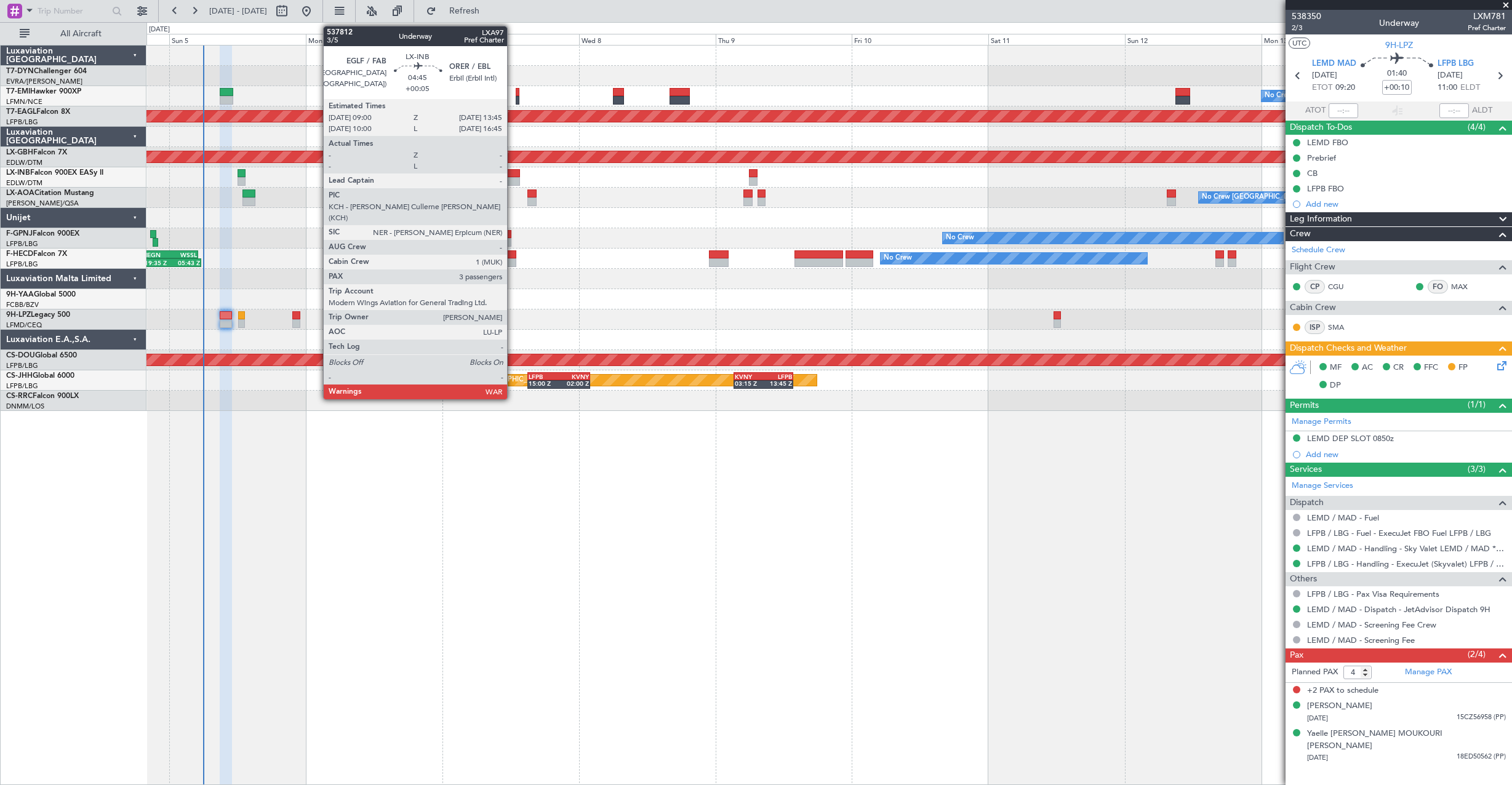
click at [512, 174] on div at bounding box center [506, 173] width 27 height 9
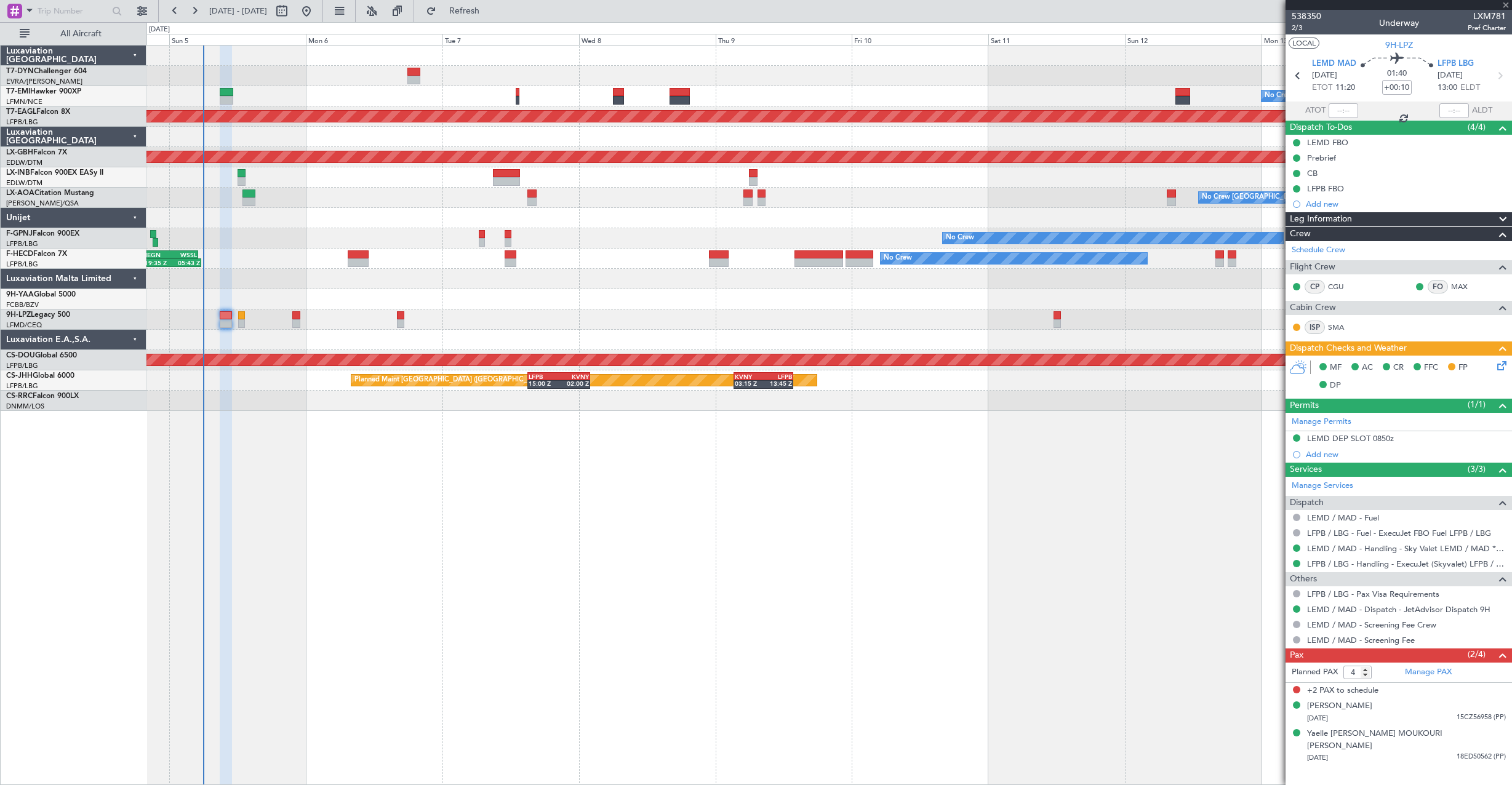
type input "+00:05"
type input "3"
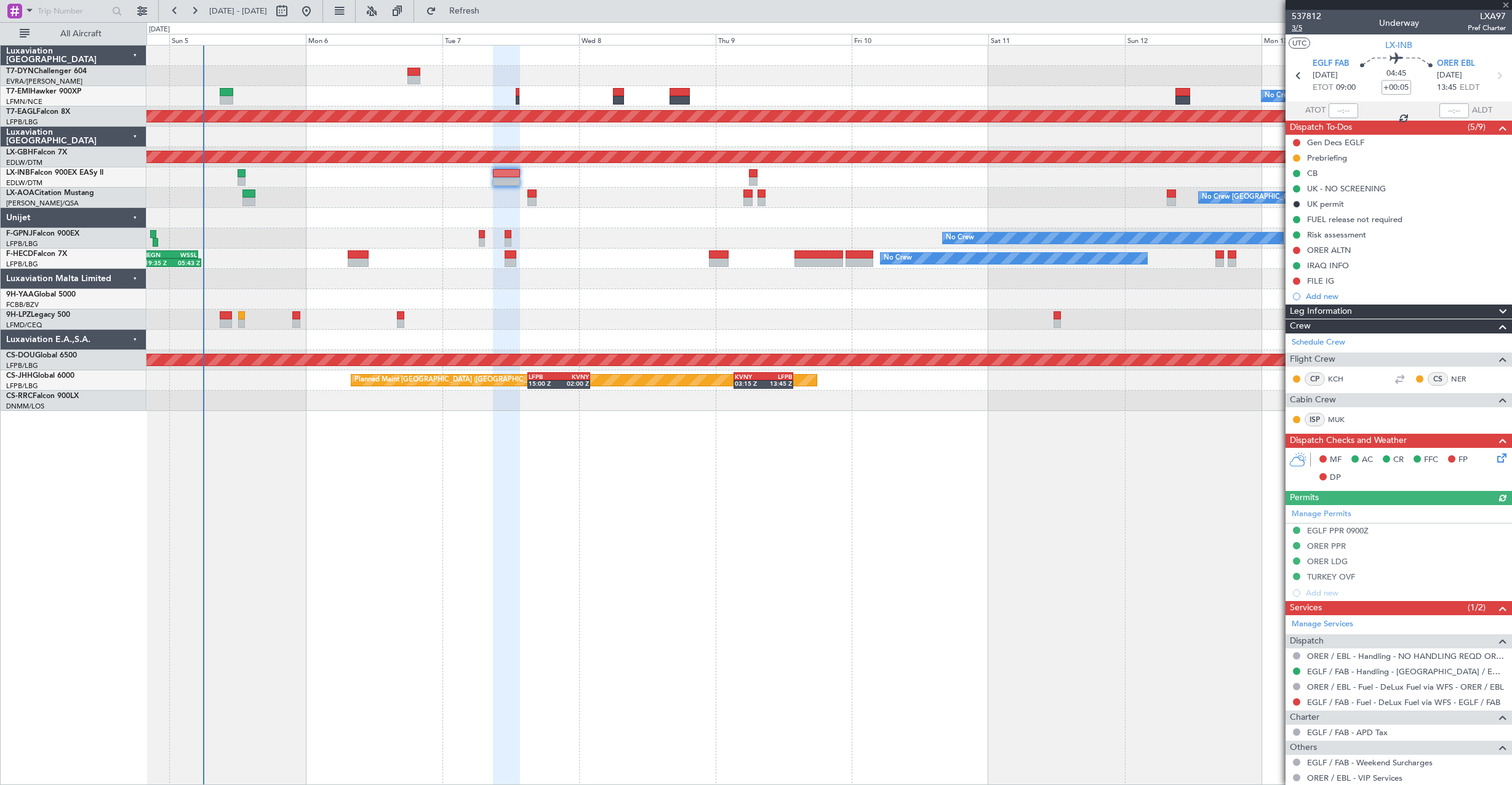
click at [1300, 28] on span "3/5" at bounding box center [1306, 28] width 30 height 11
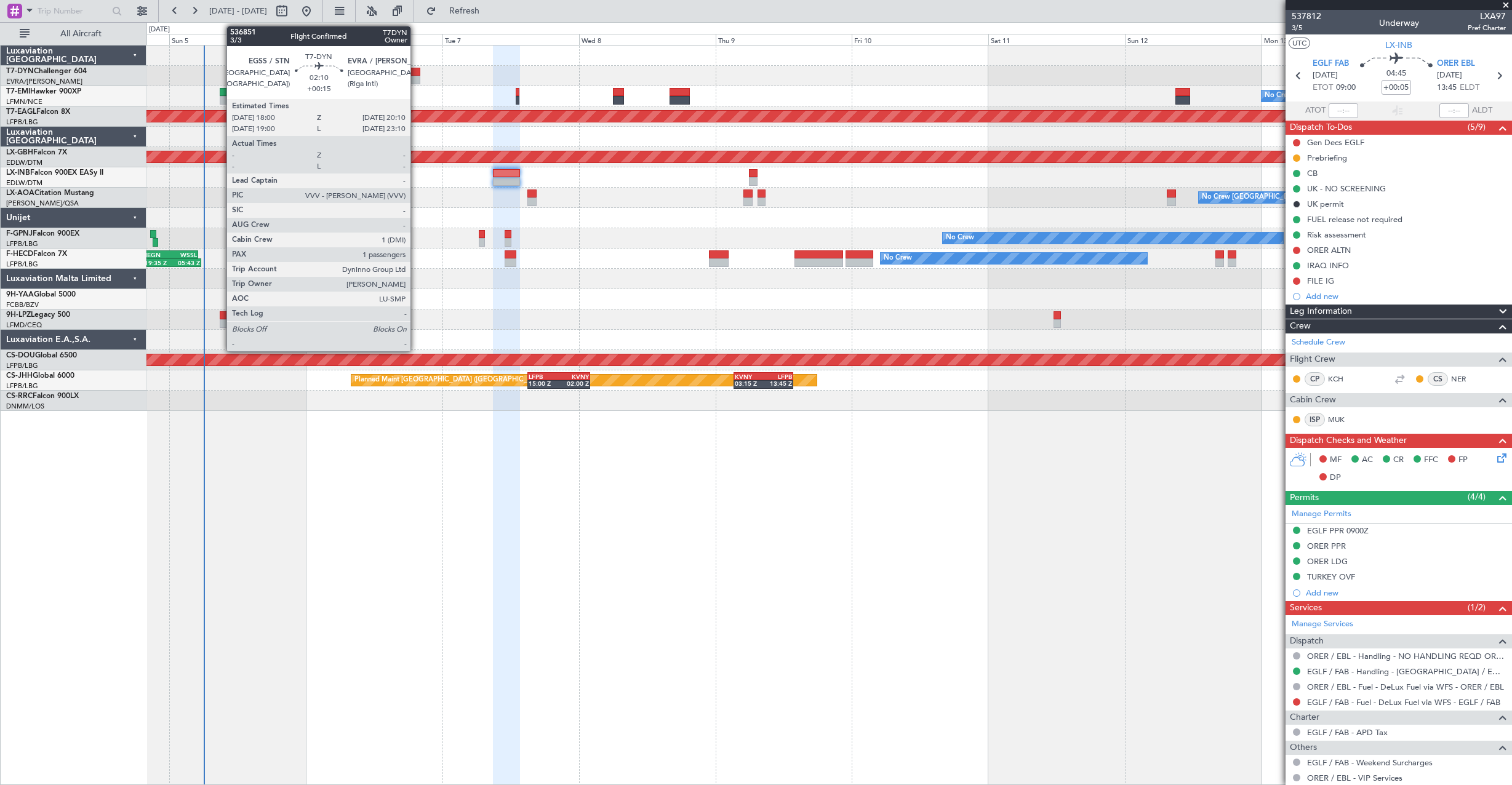
click at [416, 69] on div at bounding box center [413, 72] width 13 height 9
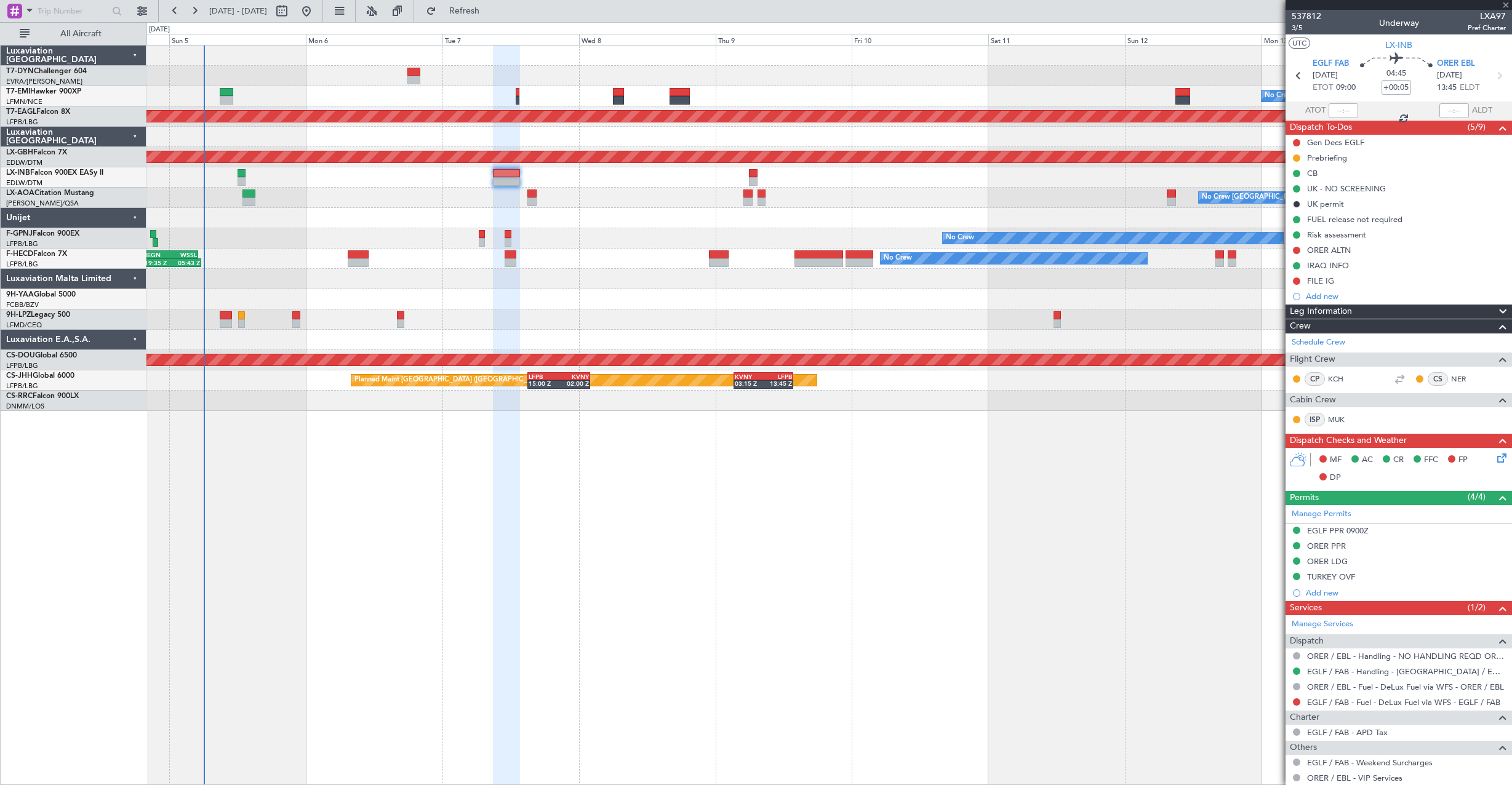
type input "+00:15"
type input "1"
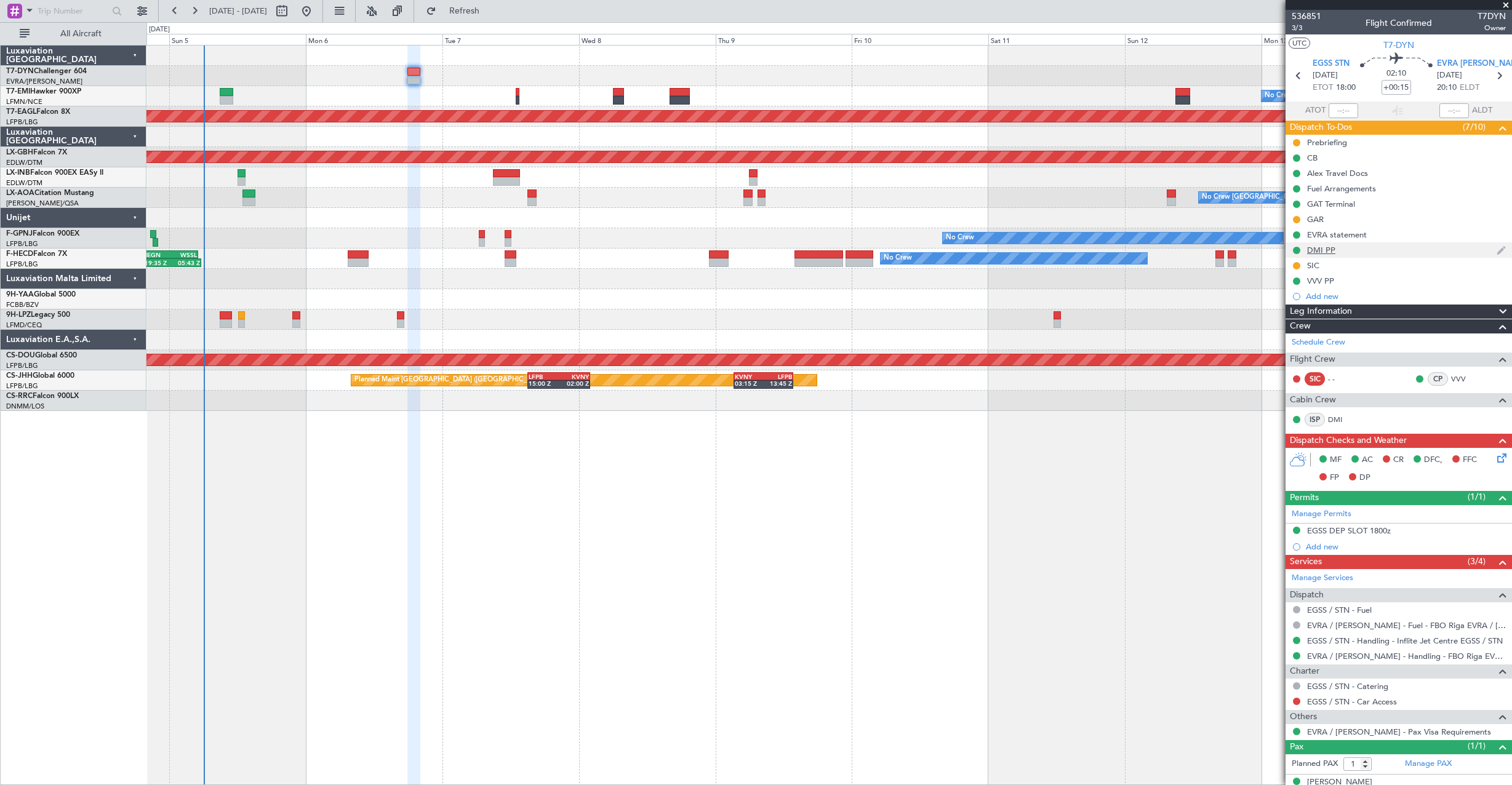
click at [1340, 247] on div "DMI PP" at bounding box center [1398, 250] width 227 height 15
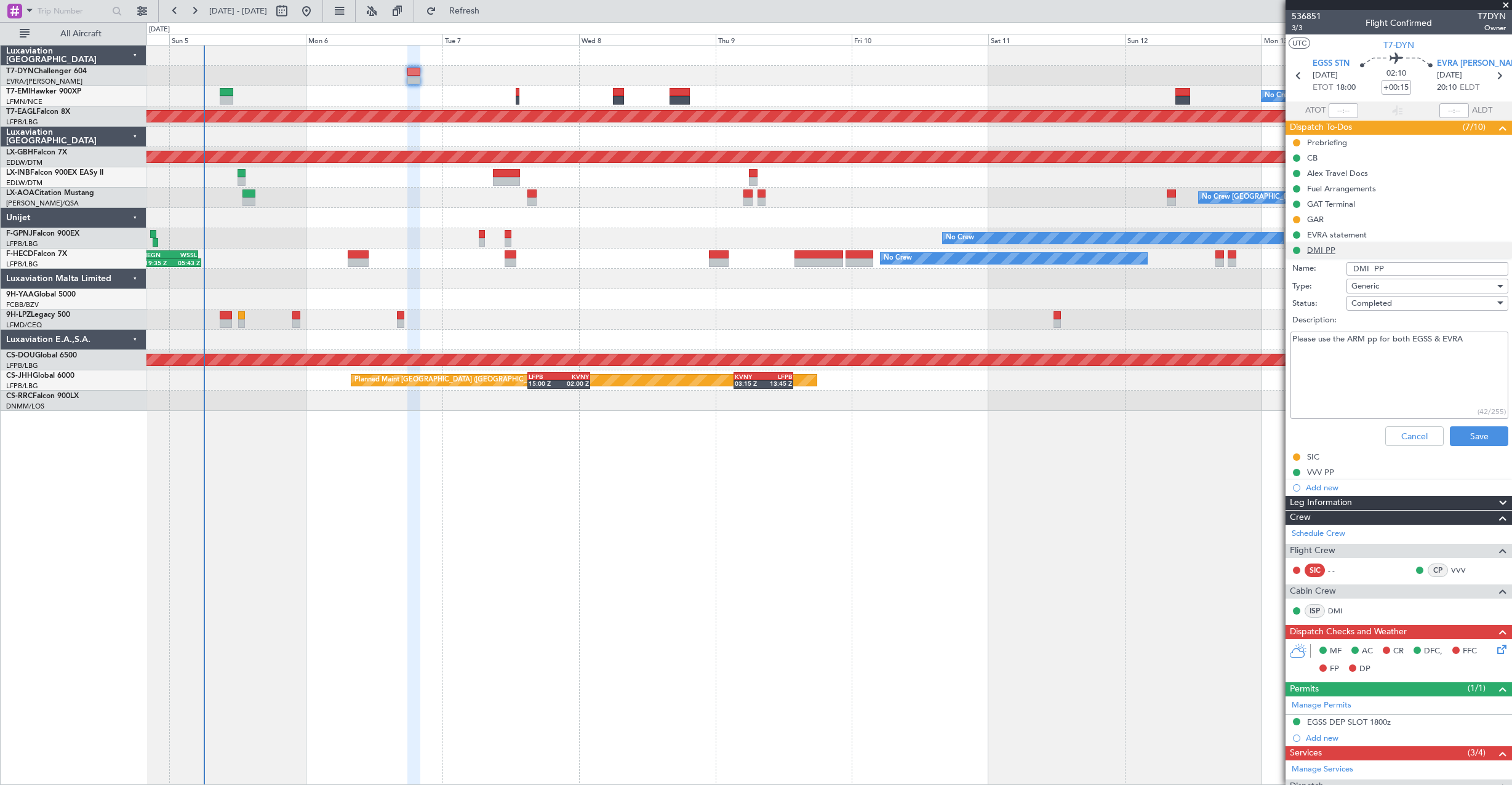
click at [1340, 247] on li "DMI PP Name: DMI PP Type: Generic Status: Completed Description: Please use the…" at bounding box center [1398, 346] width 227 height 208
click at [1296, 245] on li "DMI PP Name: DMI PP Type: Generic Status: Completed Description: Please use the…" at bounding box center [1398, 346] width 227 height 208
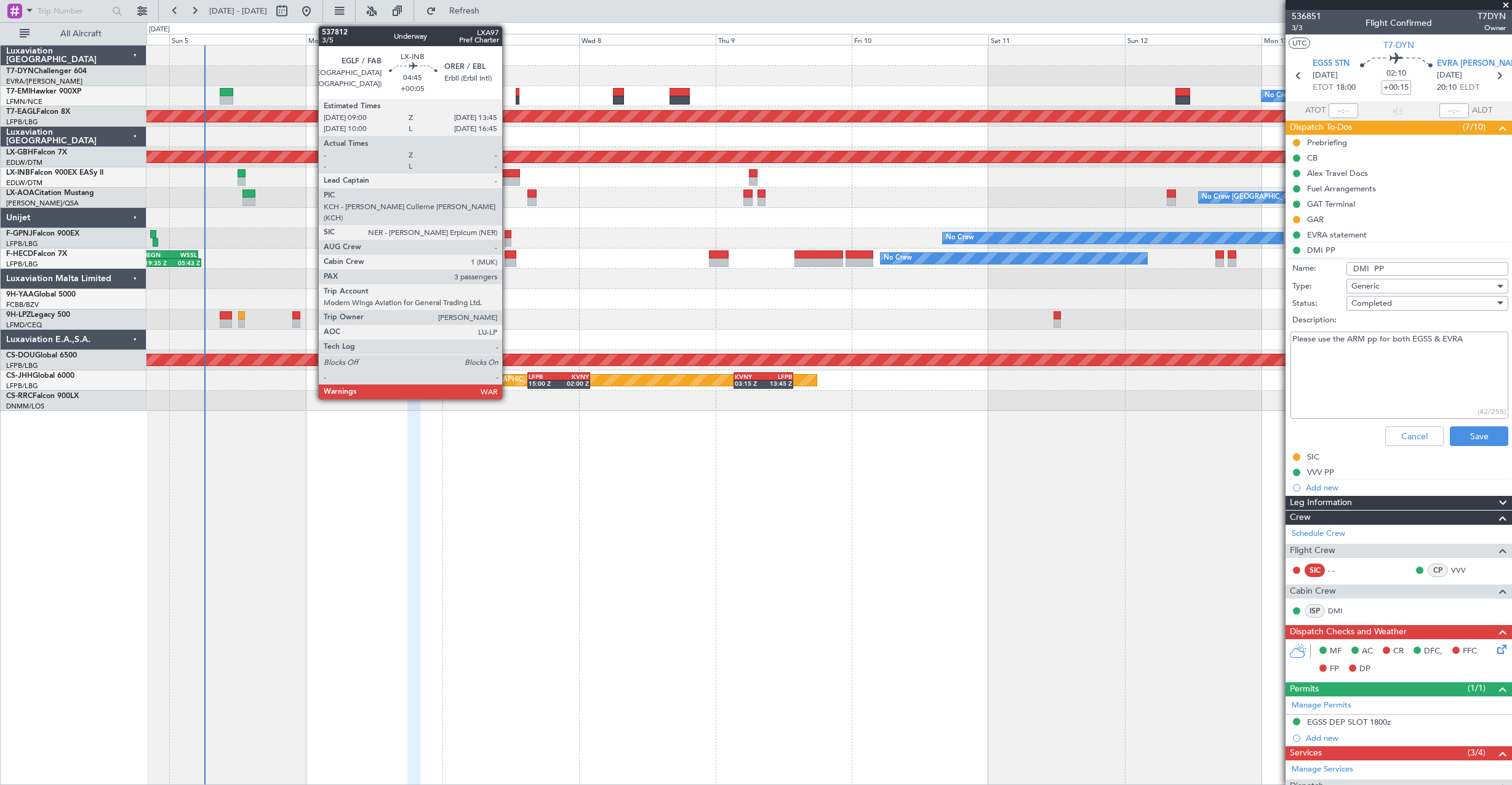
click at [507, 174] on div at bounding box center [506, 173] width 27 height 9
type input "+00:05"
type input "3"
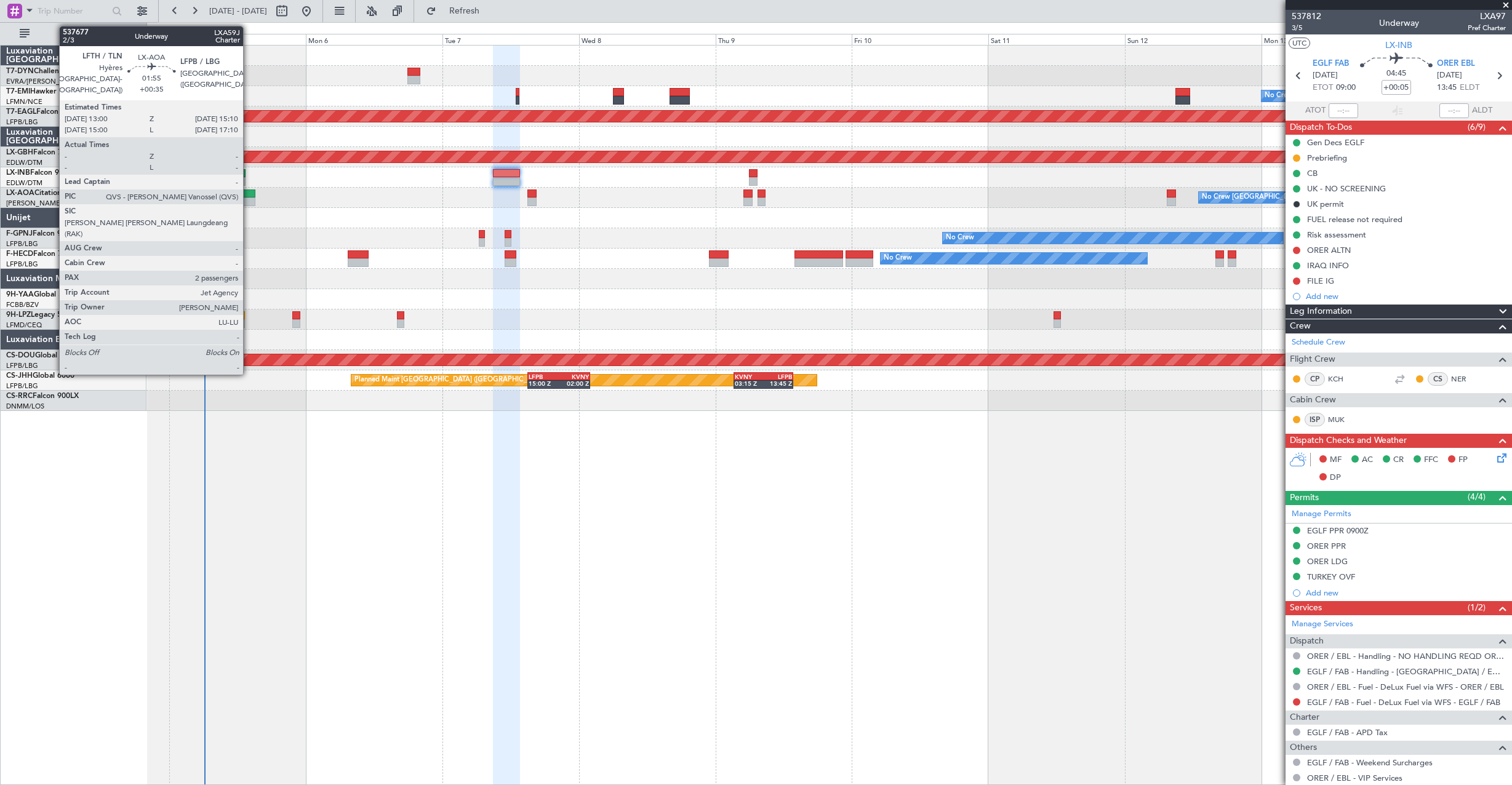
click at [248, 198] on div at bounding box center [249, 202] width 13 height 9
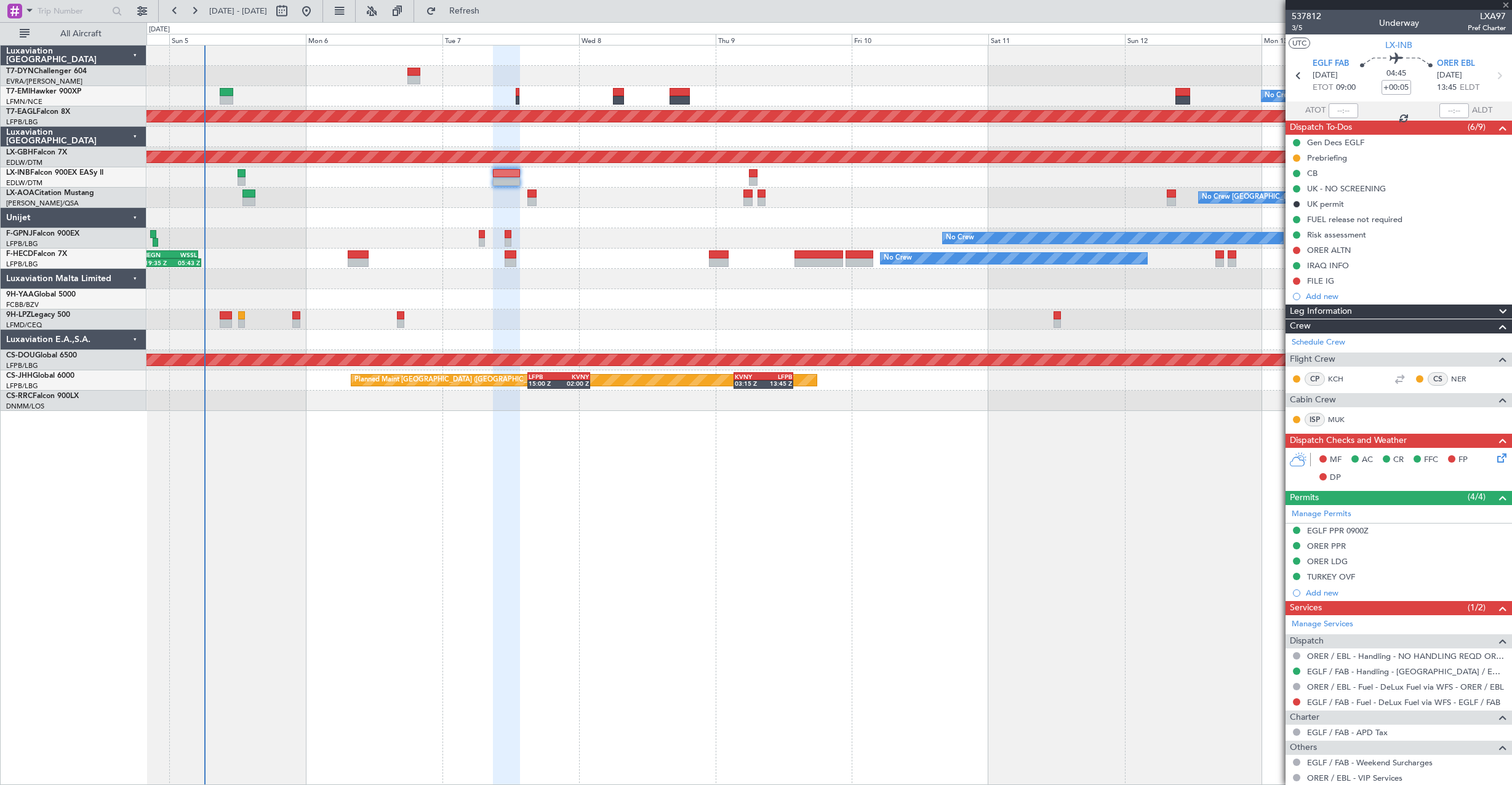
type input "+00:35"
type input "2"
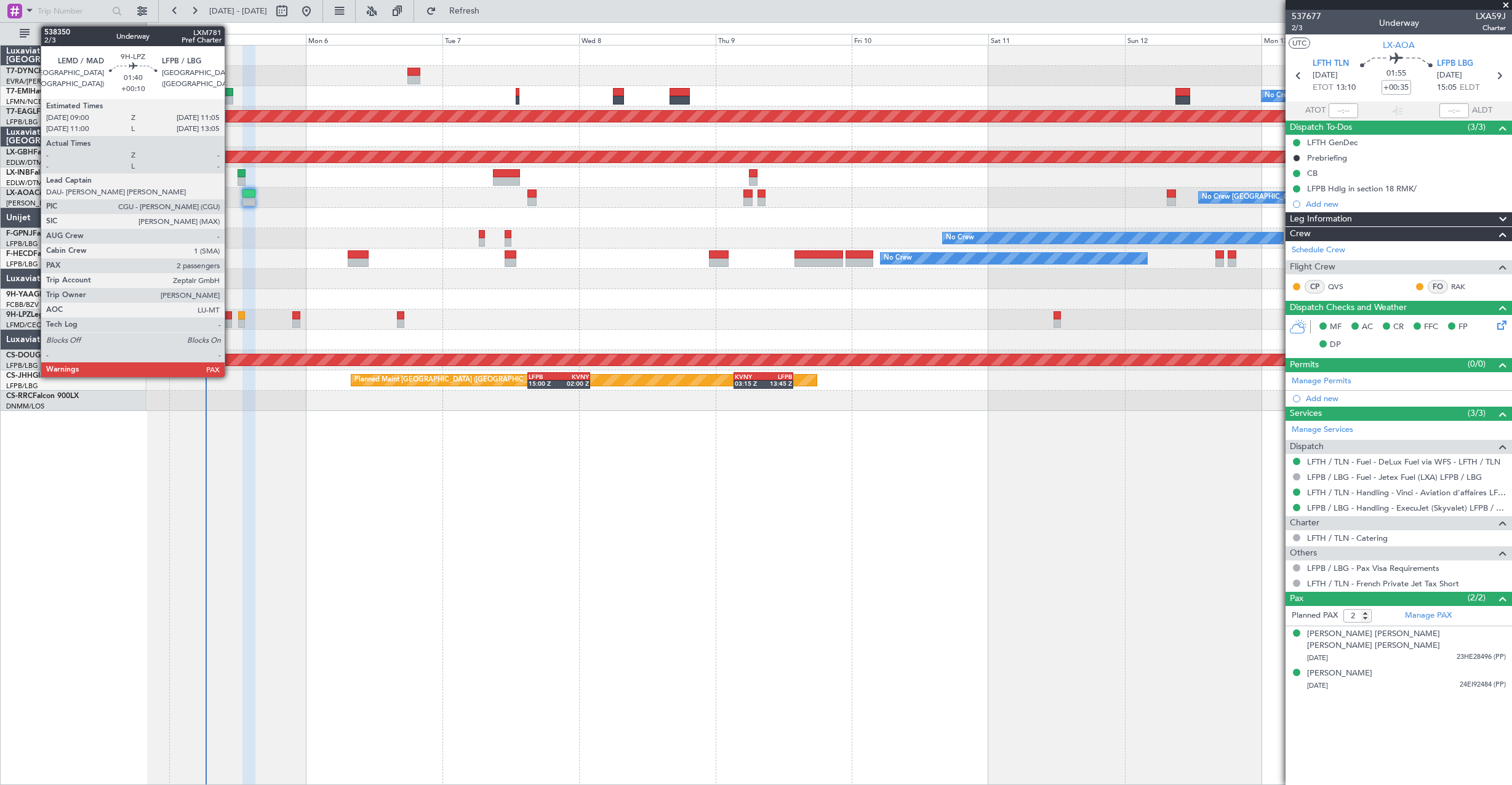
click at [230, 324] on div at bounding box center [226, 324] width 13 height 9
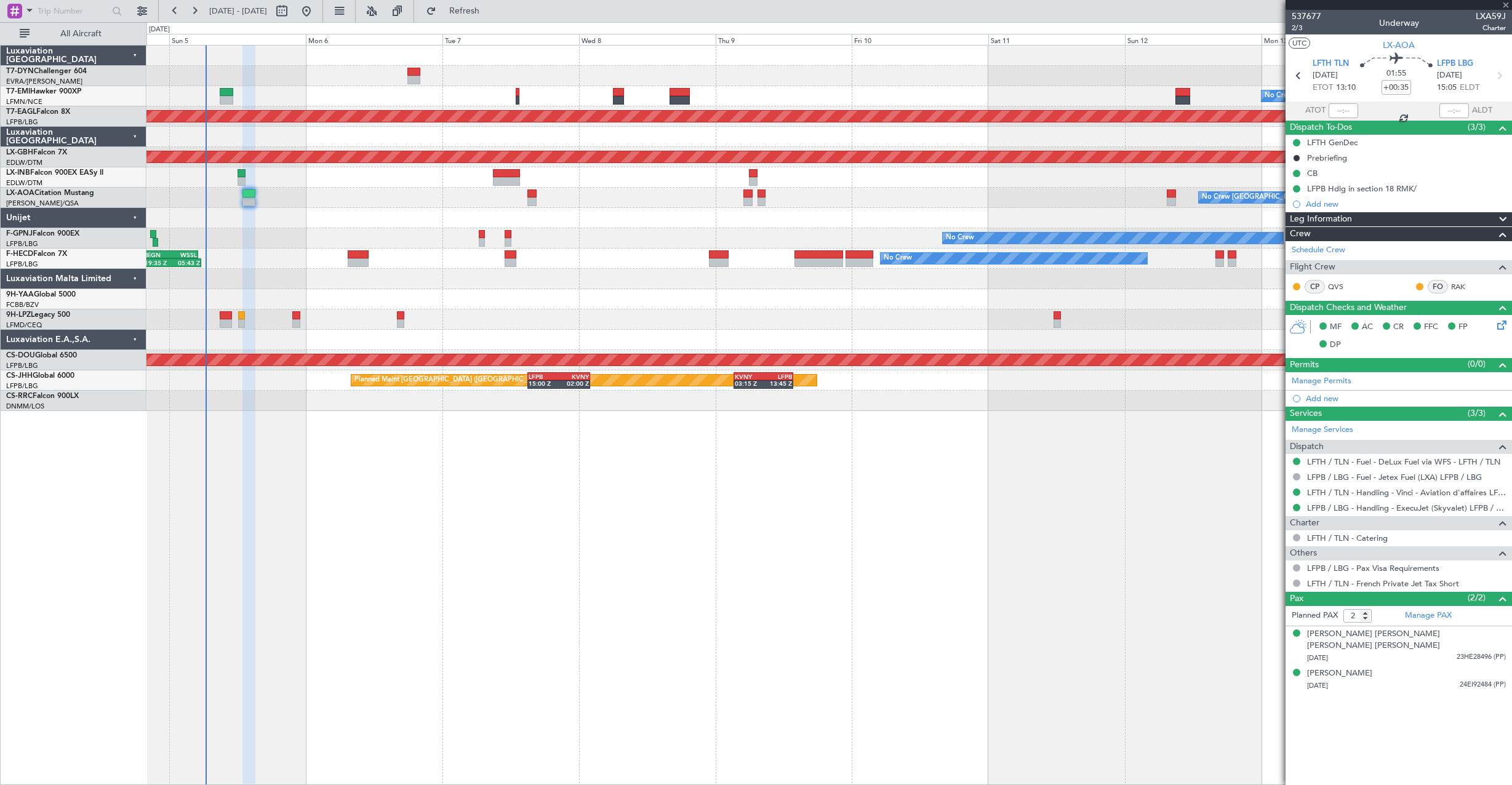
type input "+00:10"
type input "4"
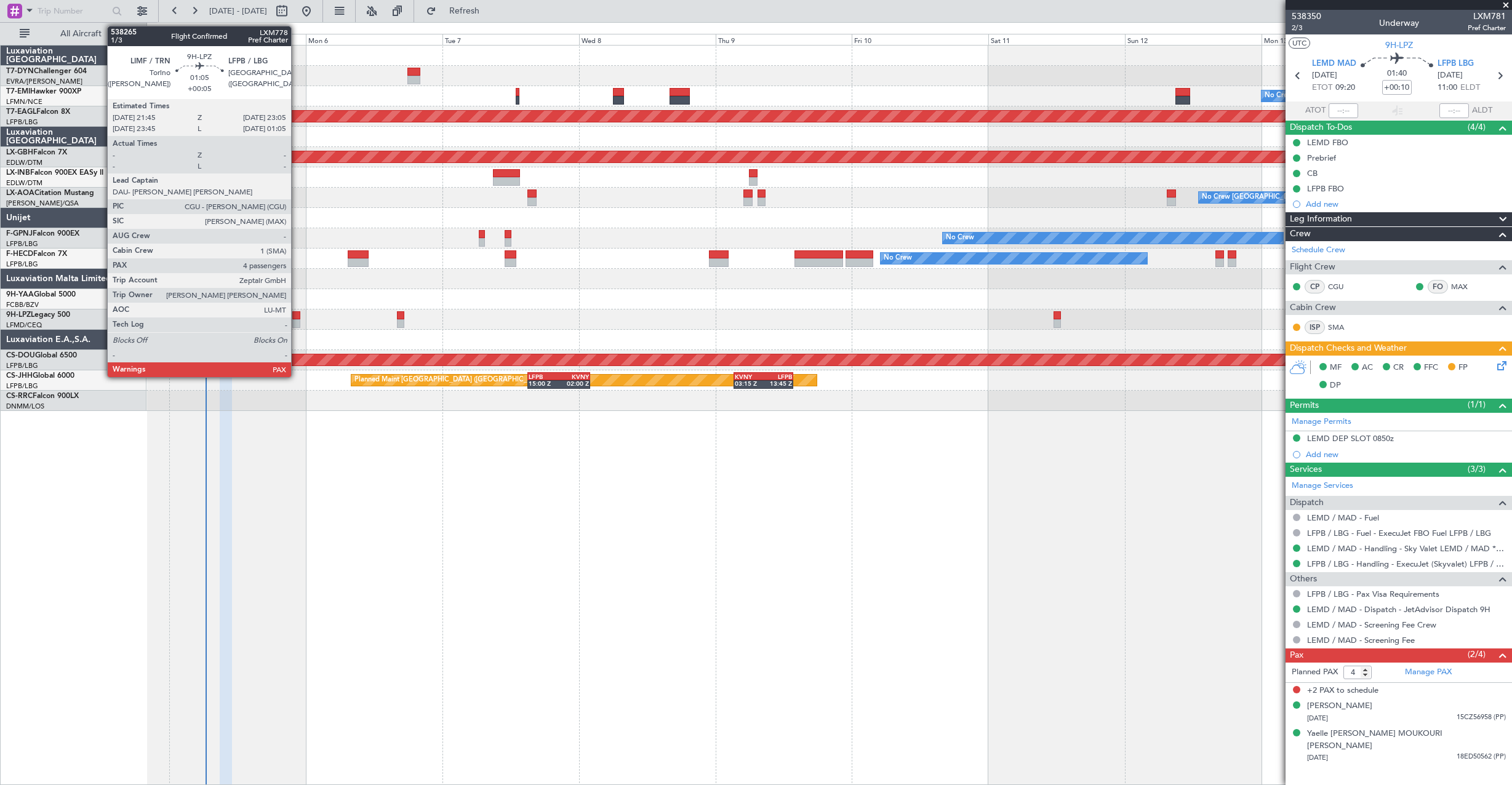
click at [297, 317] on div at bounding box center [296, 316] width 8 height 9
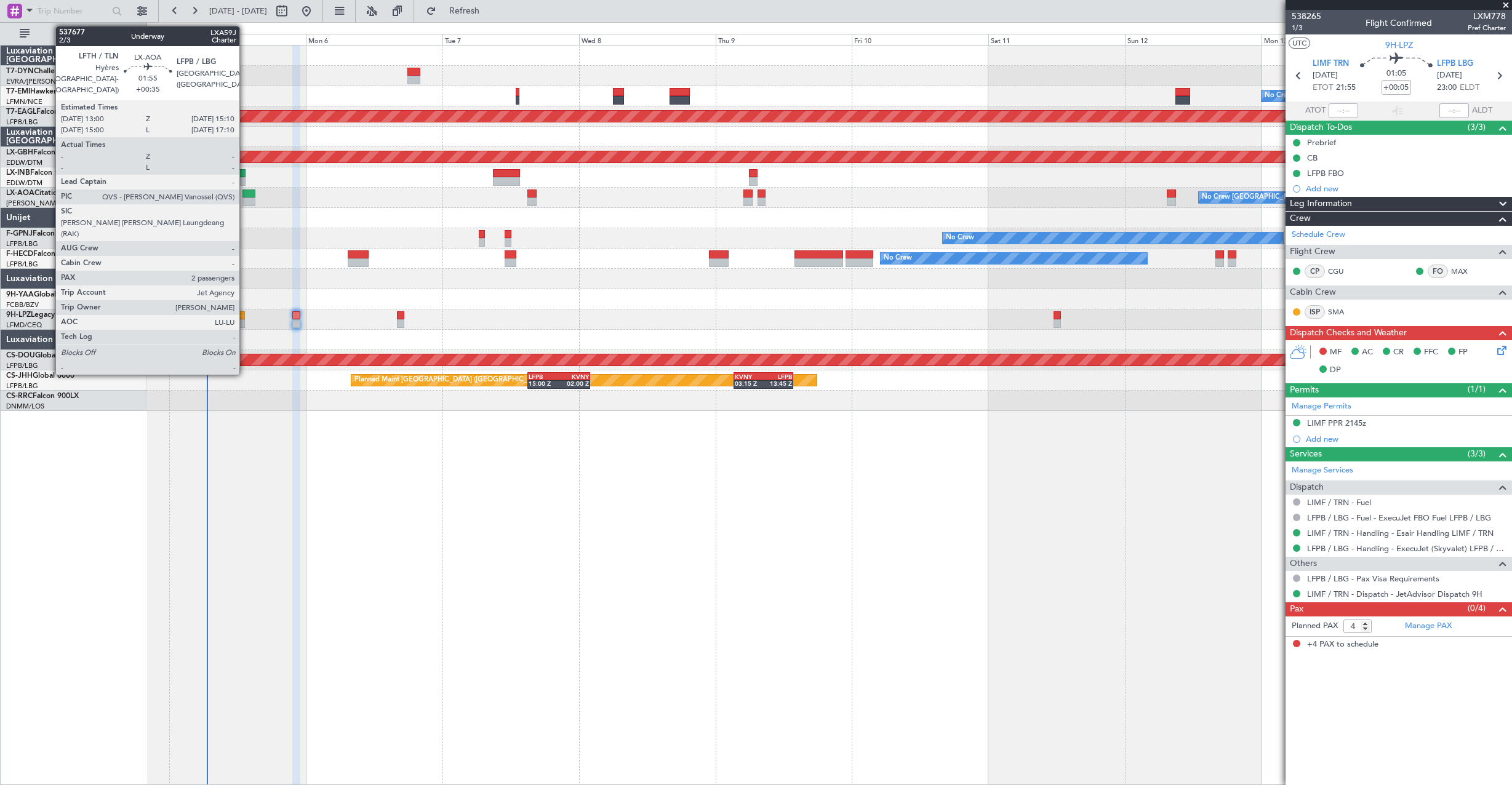
click at [245, 193] on div at bounding box center [249, 194] width 13 height 9
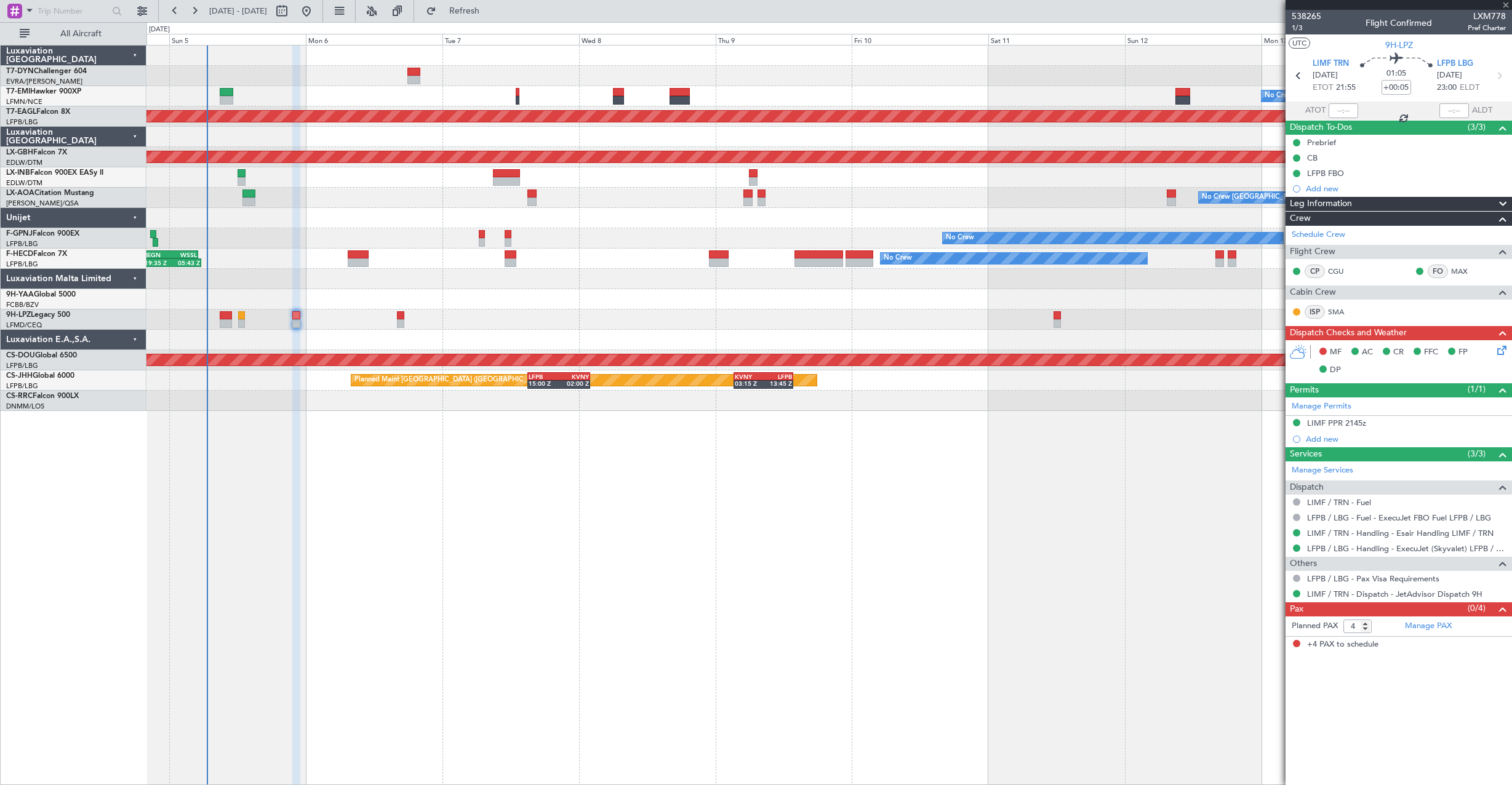
type input "+00:35"
type input "2"
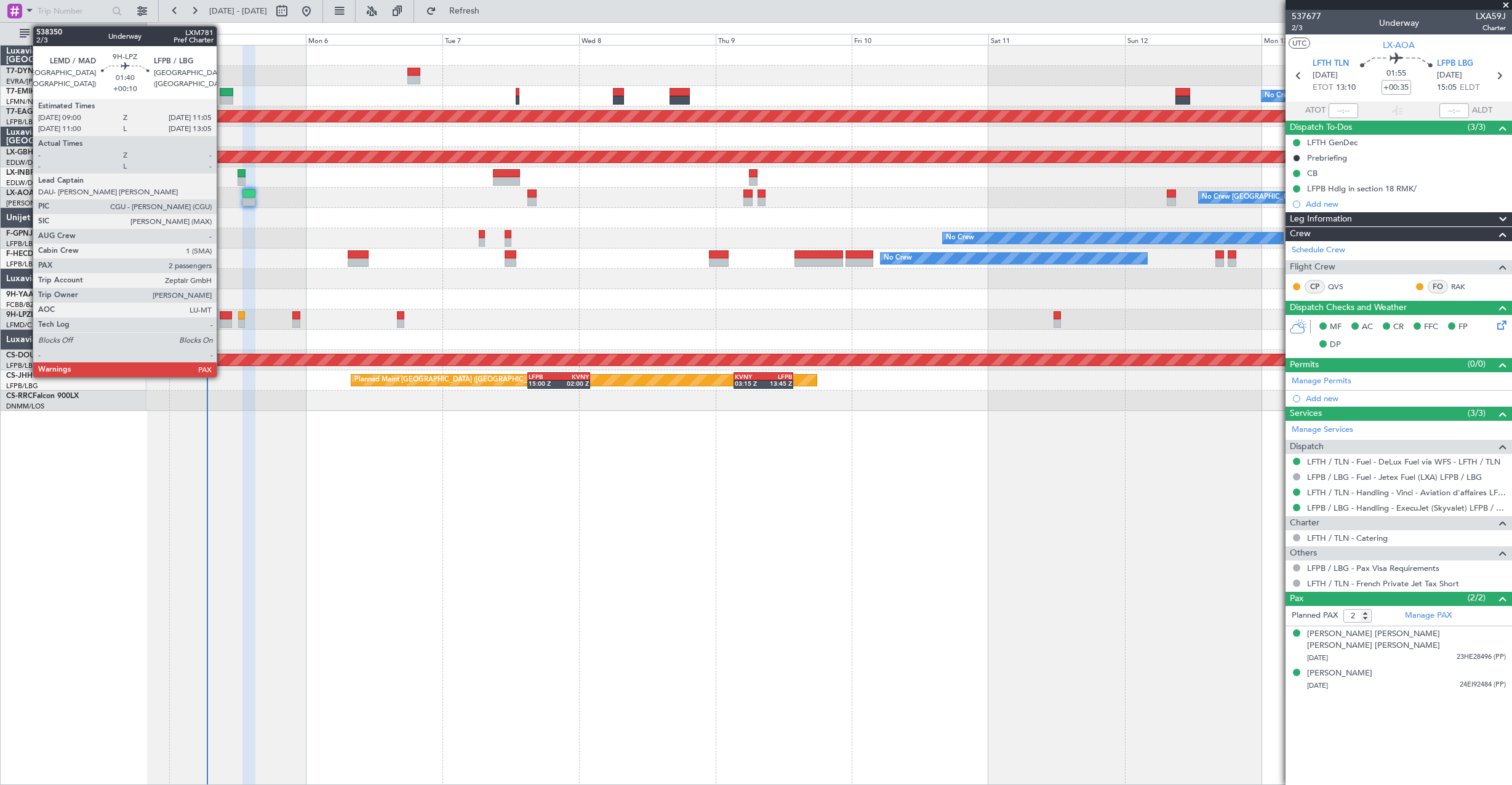
click at [222, 314] on div at bounding box center [226, 316] width 13 height 9
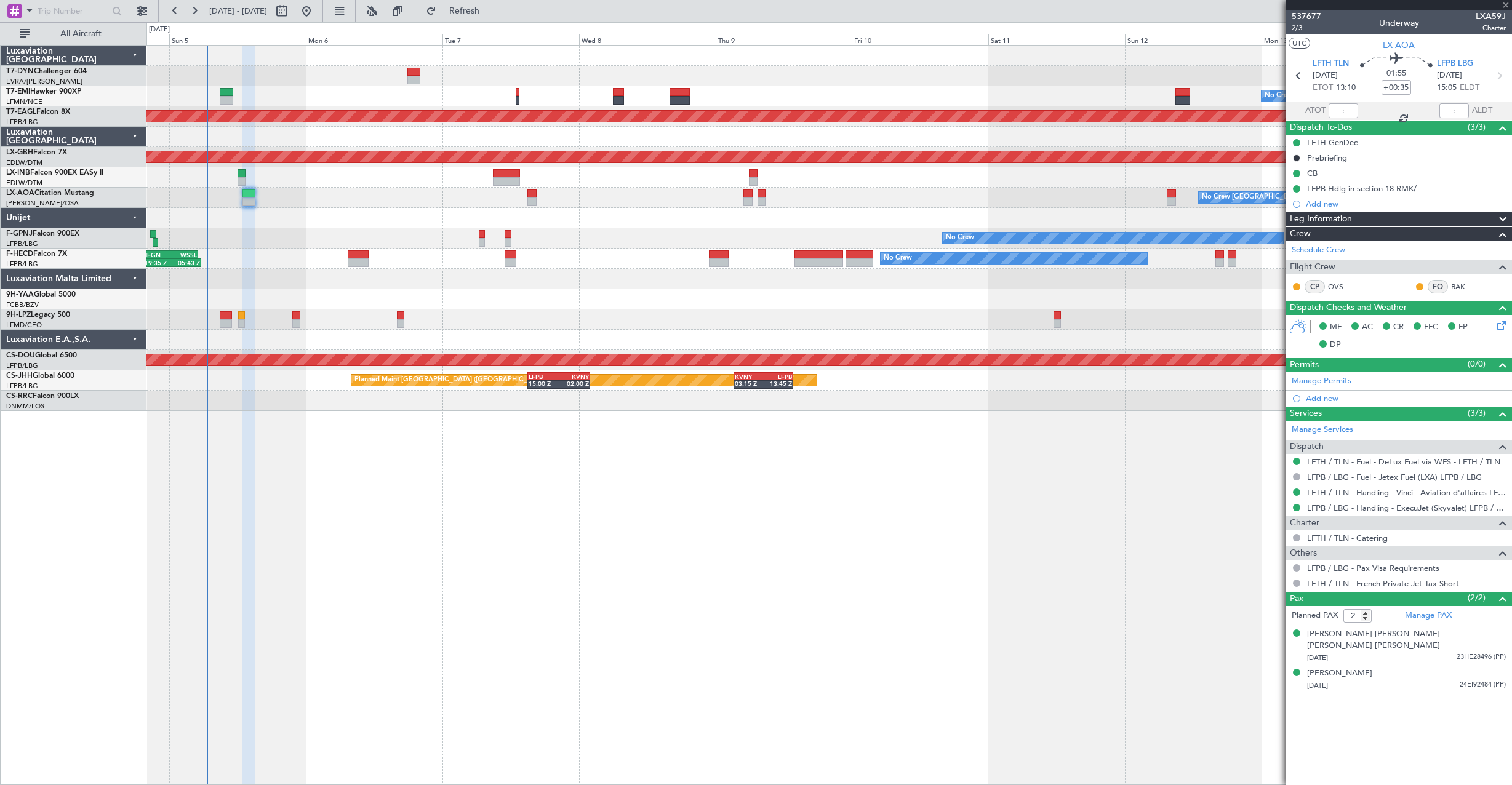
type input "+00:10"
type input "4"
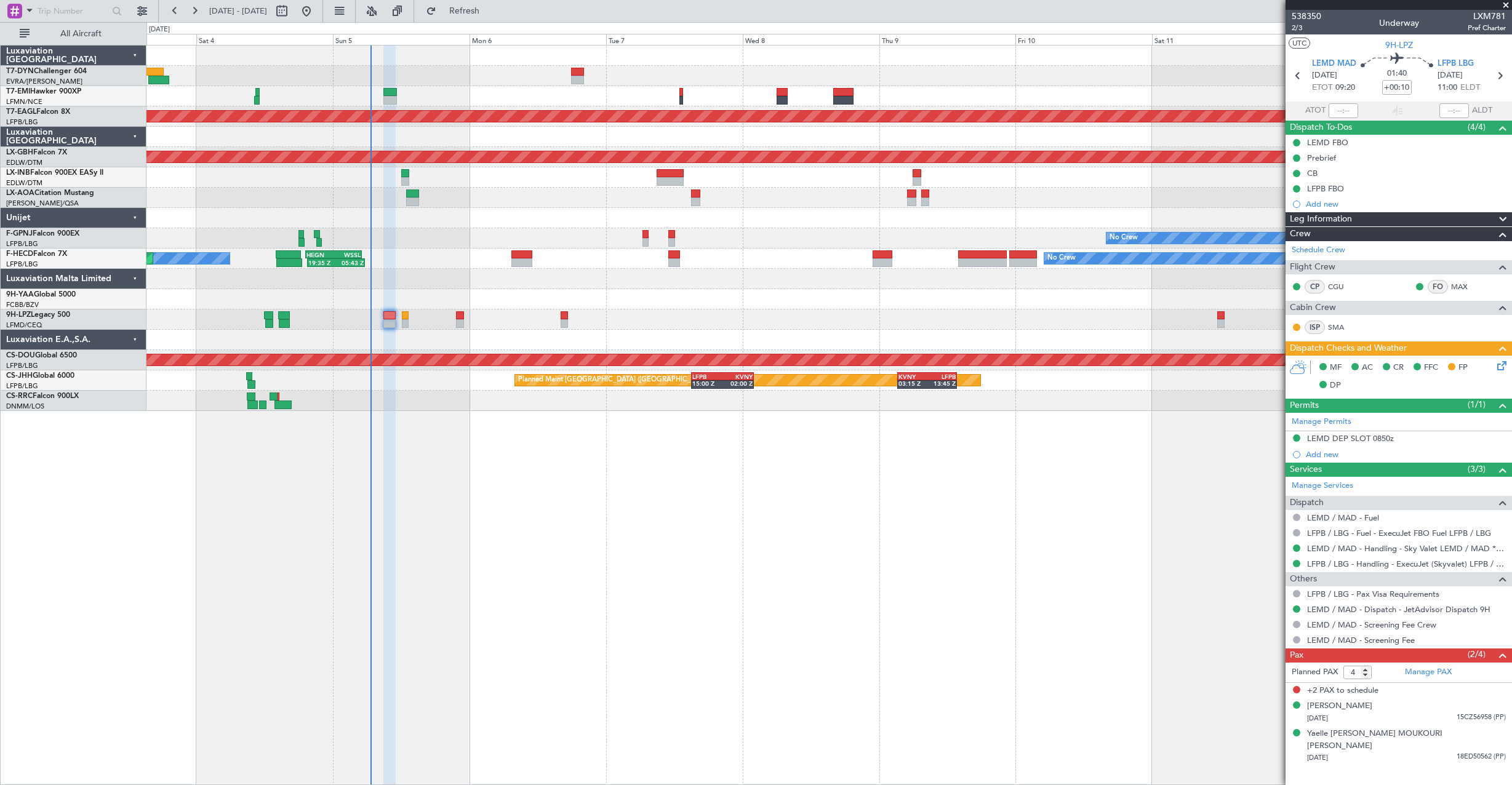
click at [376, 349] on div at bounding box center [829, 339] width 1365 height 20
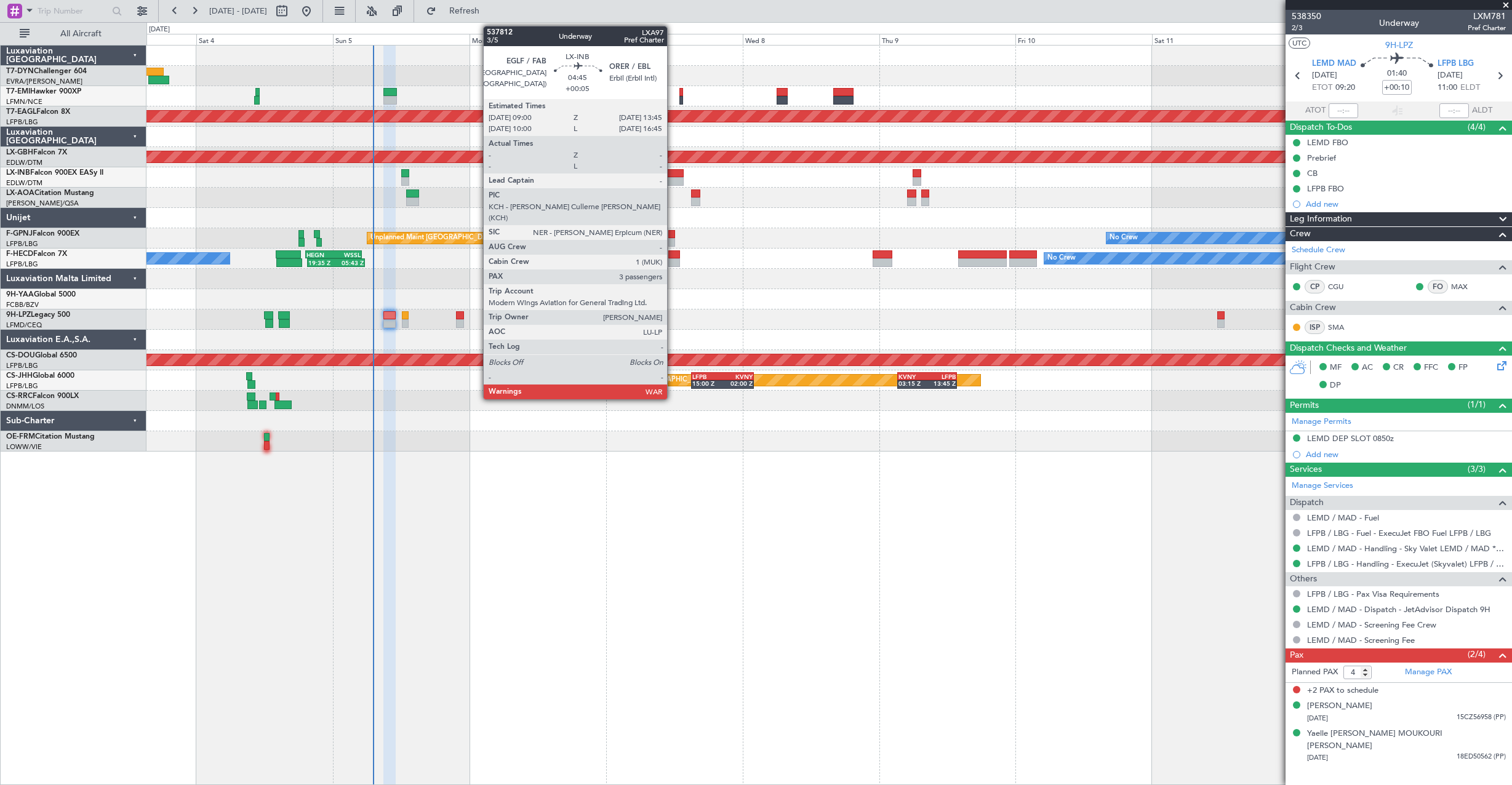
click at [673, 175] on div at bounding box center [670, 173] width 27 height 9
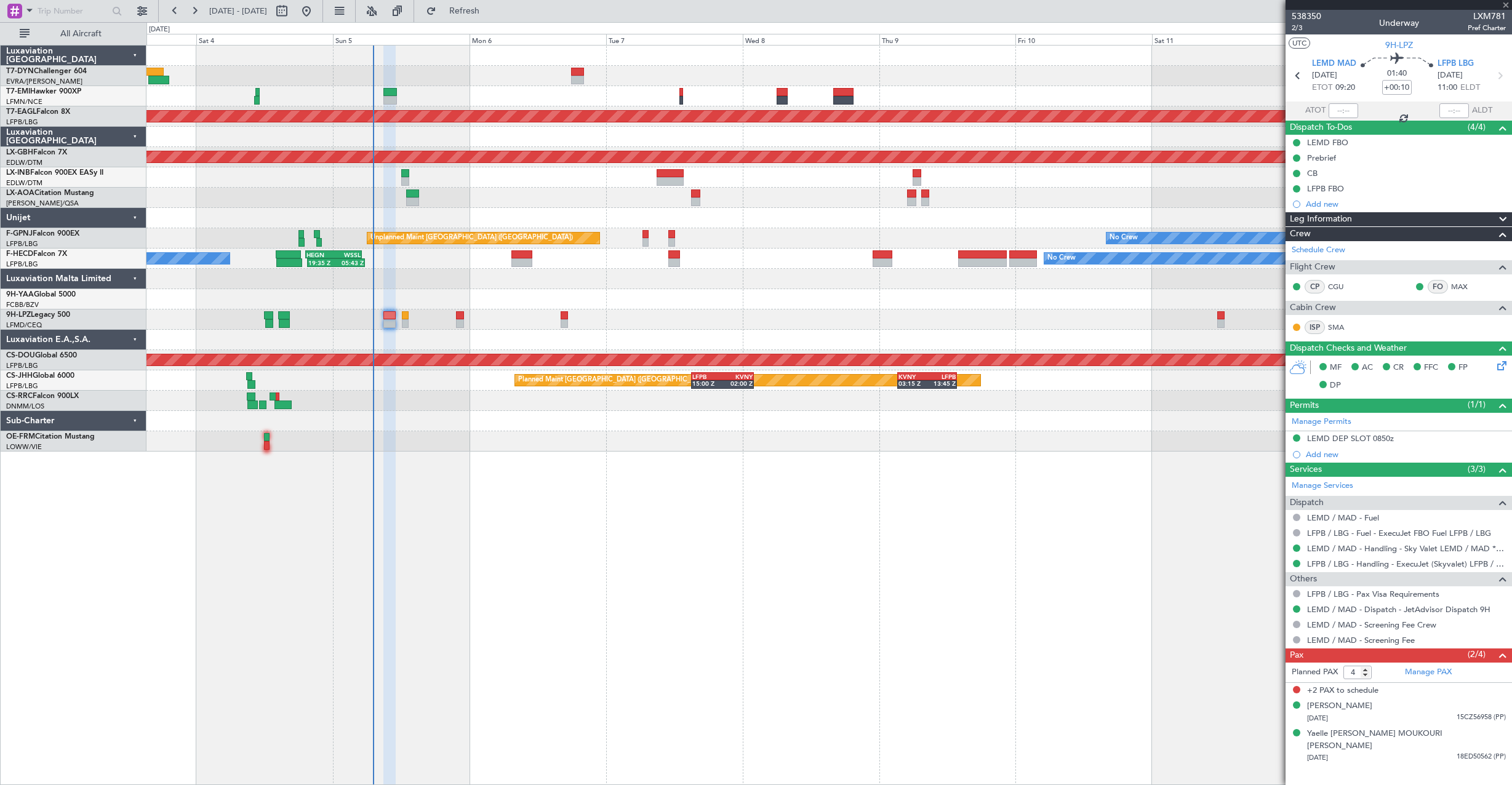
type input "+00:05"
type input "3"
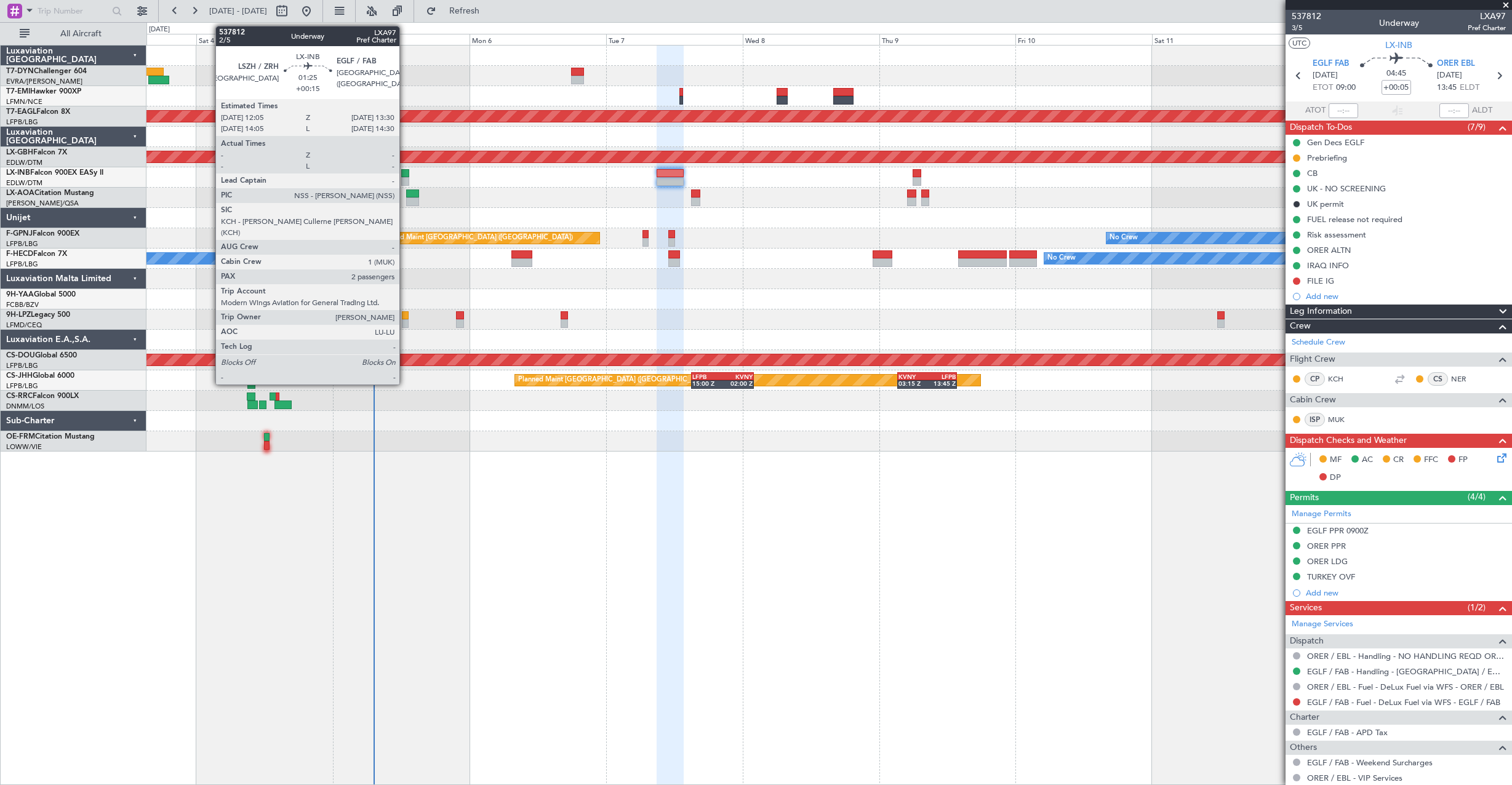
click at [405, 171] on div at bounding box center [405, 173] width 9 height 9
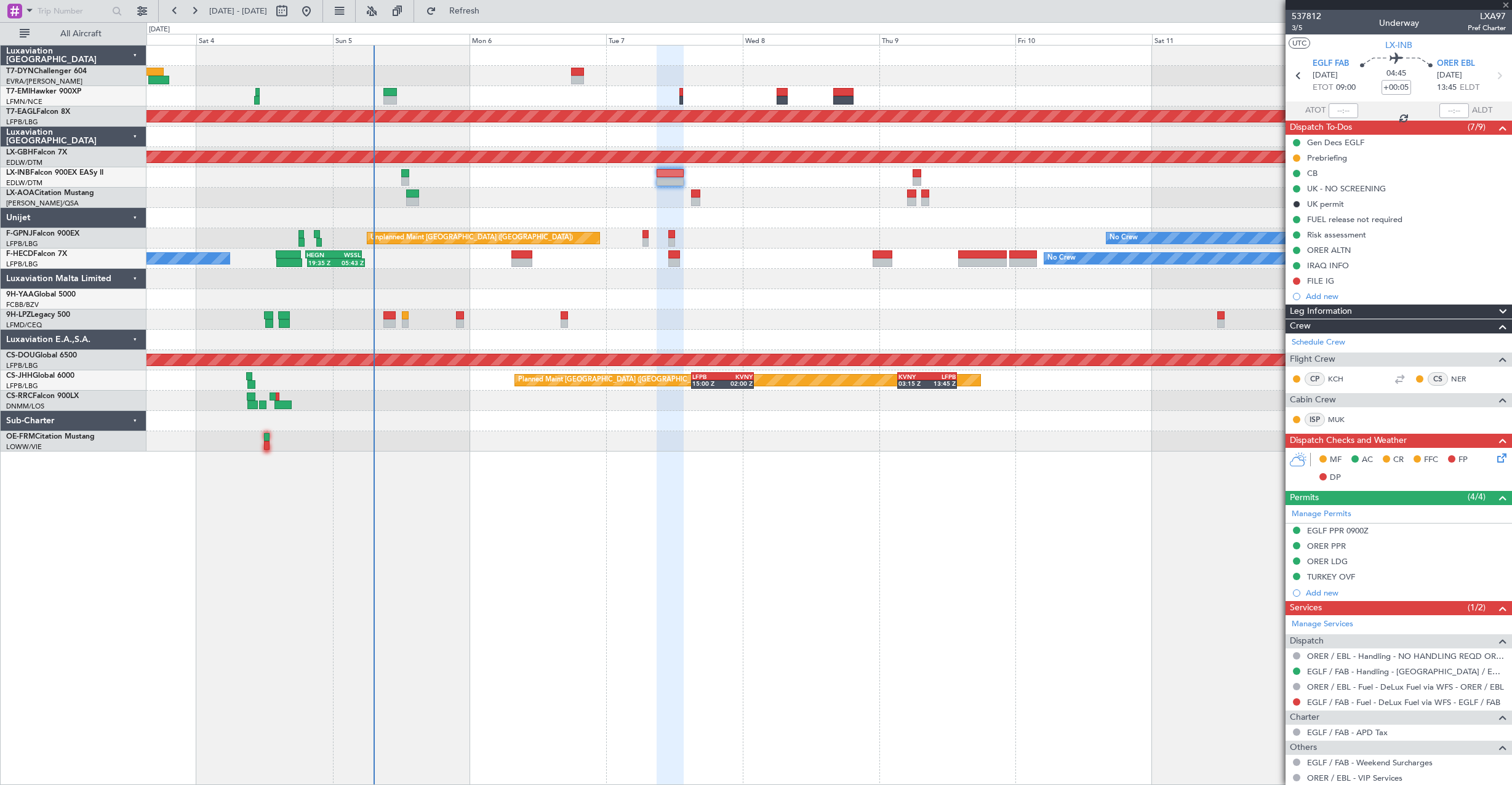
type input "+00:15"
type input "2"
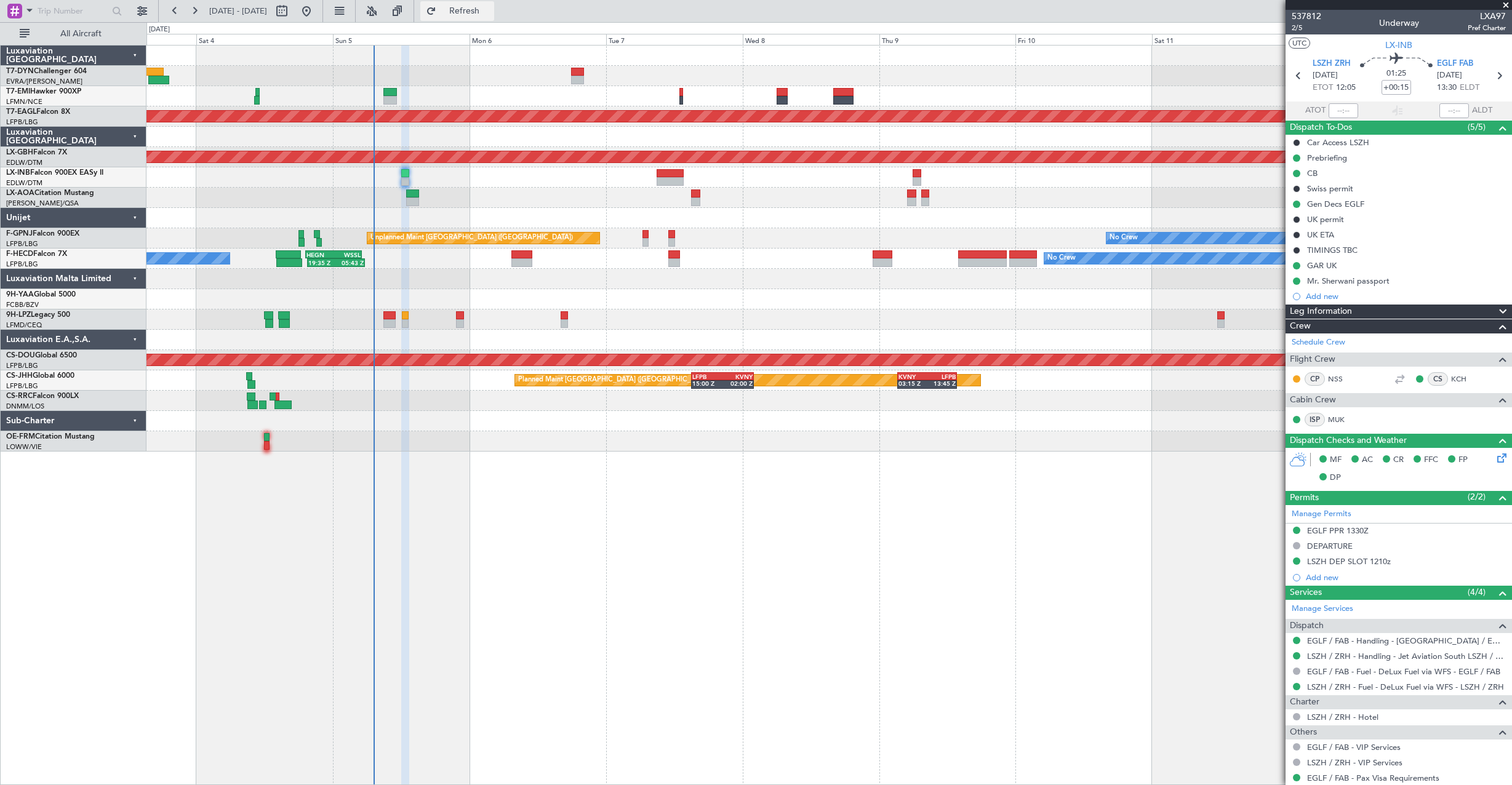
click at [468, 8] on button "Refresh" at bounding box center [458, 11] width 74 height 20
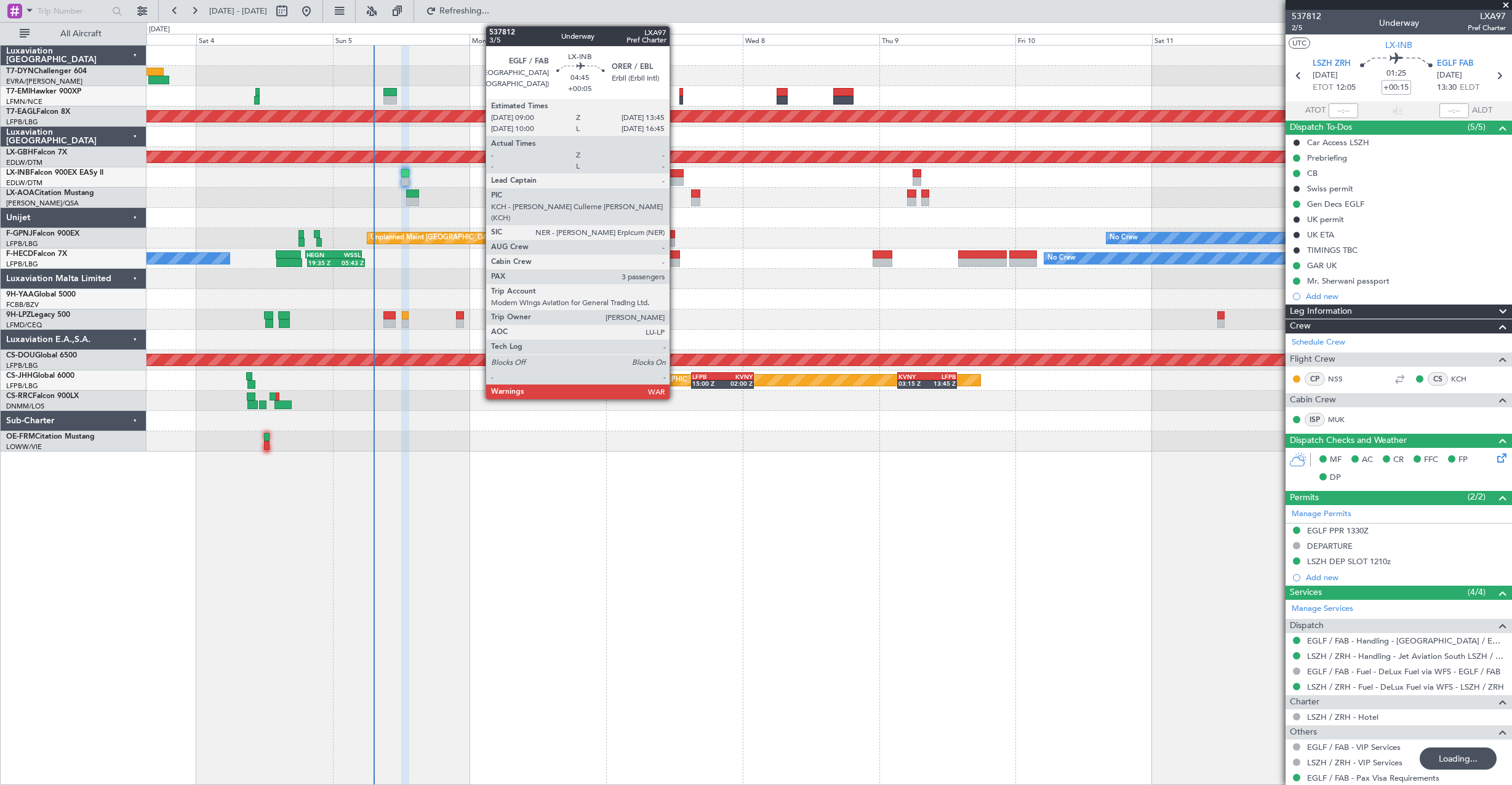
click at [675, 180] on div at bounding box center [670, 181] width 27 height 9
type input "+00:05"
type input "3"
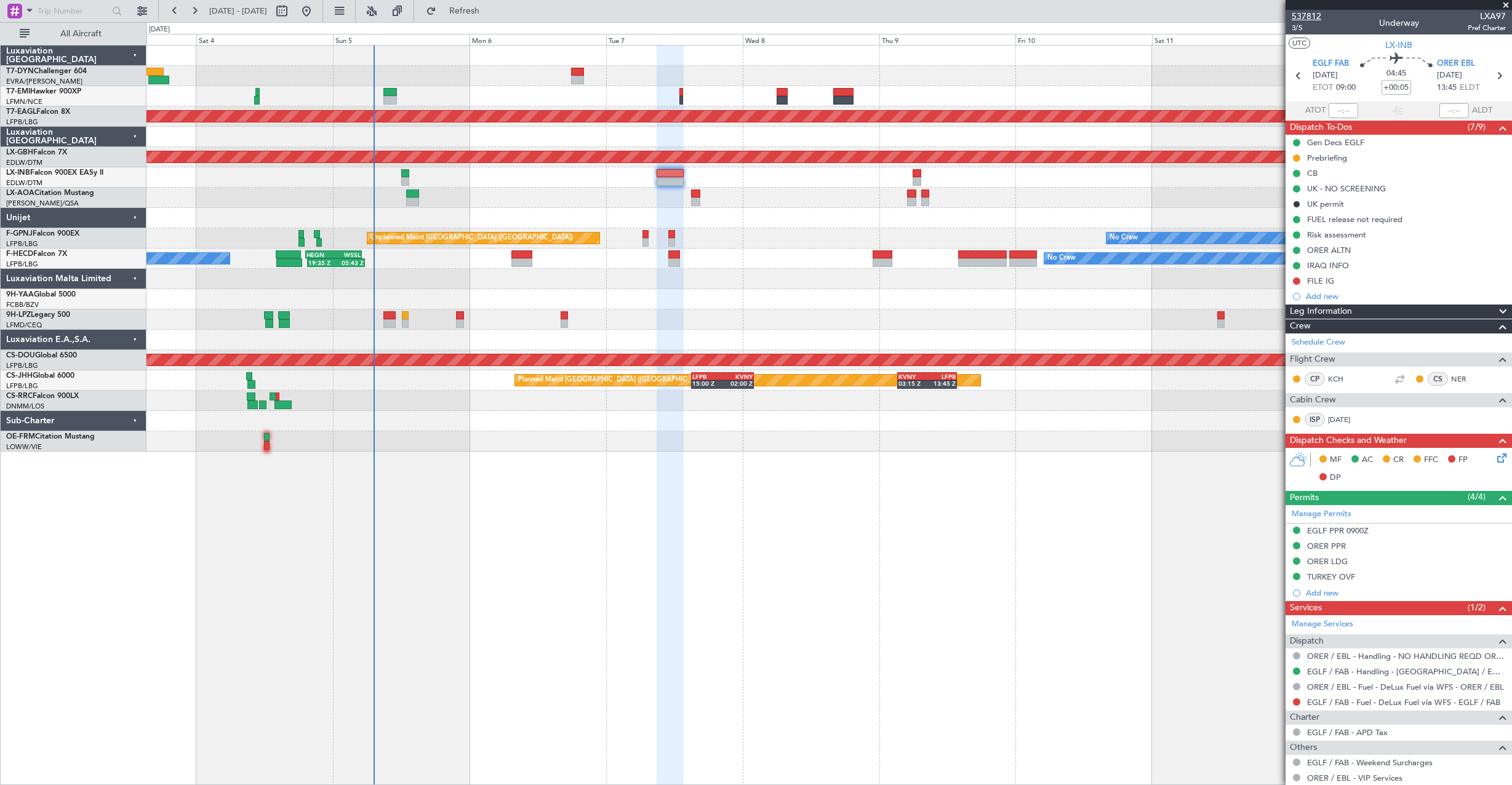
click at [1299, 17] on span "537812" at bounding box center [1306, 16] width 30 height 13
click at [1295, 28] on mat-tooltip-component "Trip Number" at bounding box center [1305, 39] width 60 height 32
click at [1303, 28] on span "3/5" at bounding box center [1306, 28] width 30 height 11
click at [1495, 454] on icon at bounding box center [1499, 456] width 10 height 10
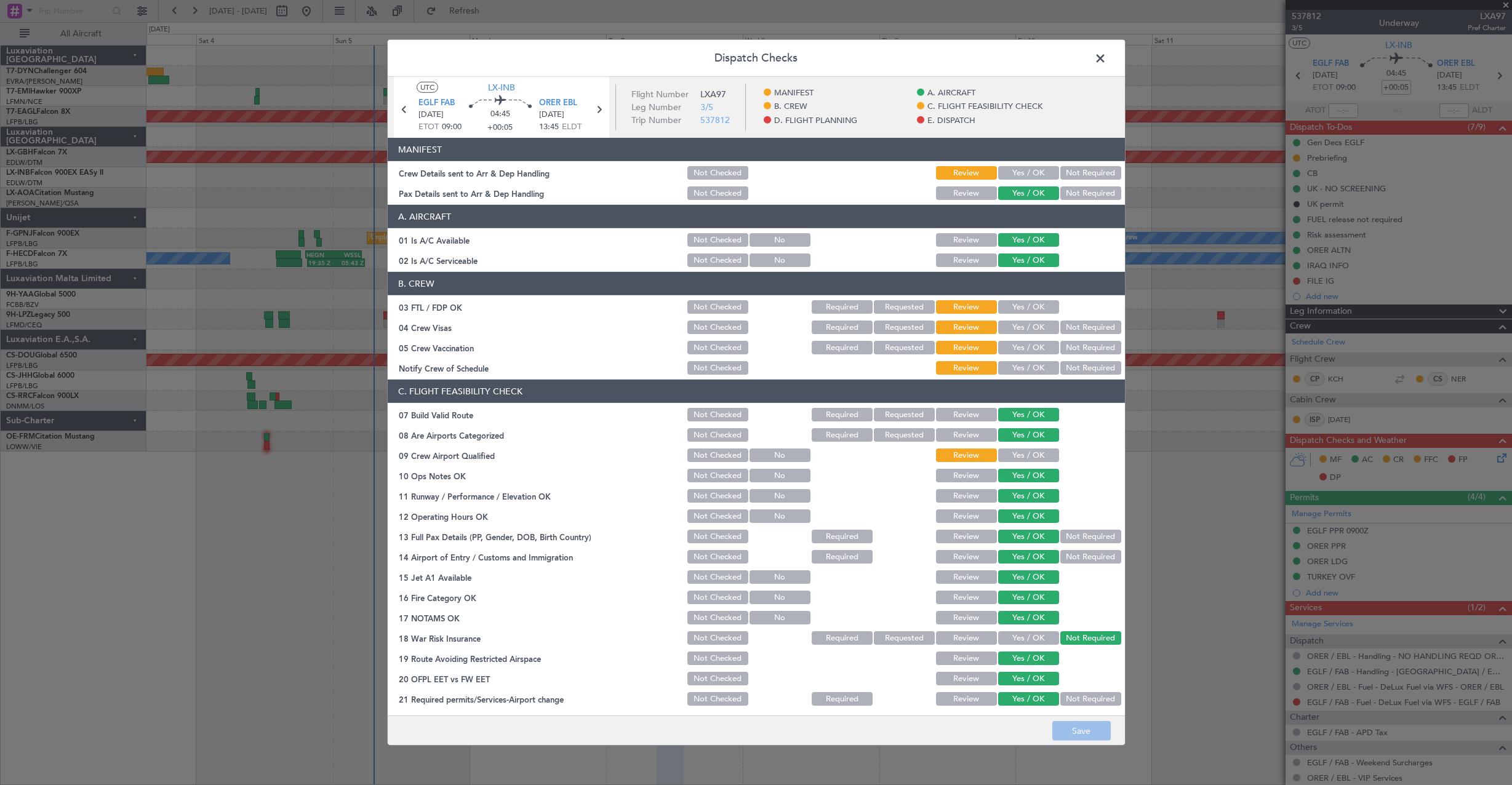
click at [1014, 171] on button "Yes / OK" at bounding box center [1028, 172] width 60 height 14
click at [1091, 725] on button "Save" at bounding box center [1081, 731] width 59 height 20
click at [1107, 57] on span at bounding box center [1107, 61] width 0 height 24
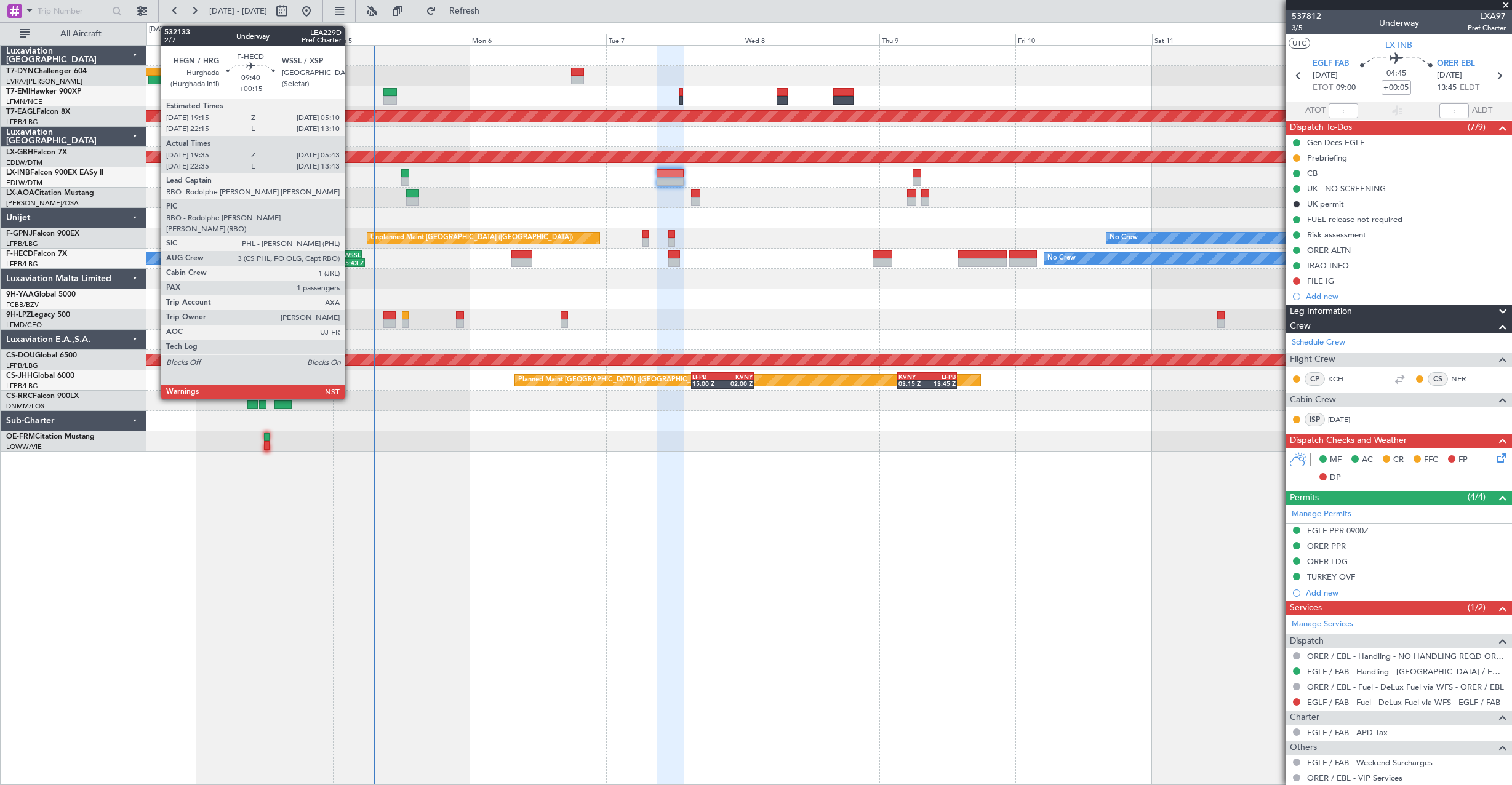
click at [350, 261] on div "05:43 Z" at bounding box center [349, 263] width 28 height 7
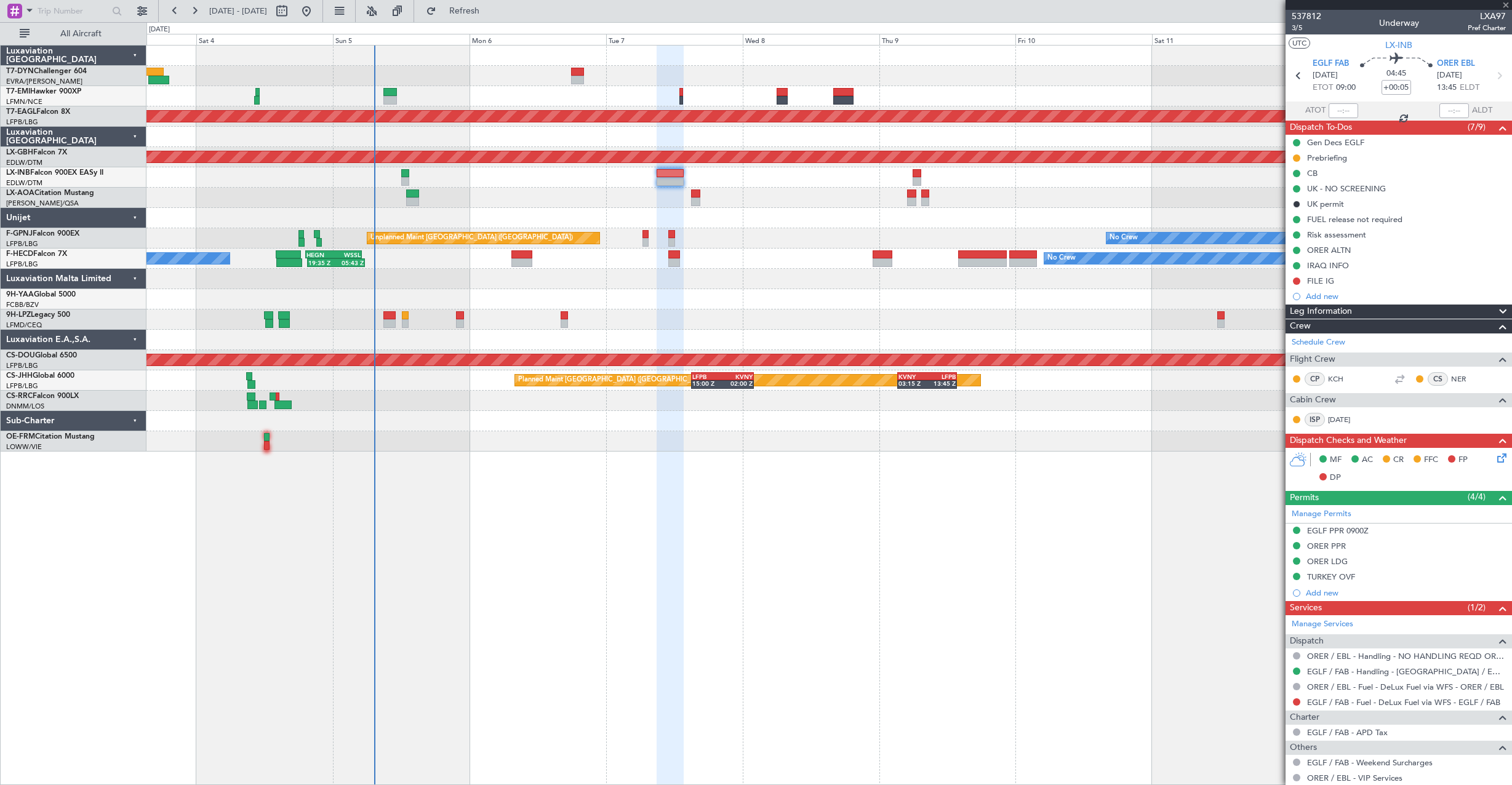
type input "+00:15"
type input "19:45"
type input "05:38"
type input "1"
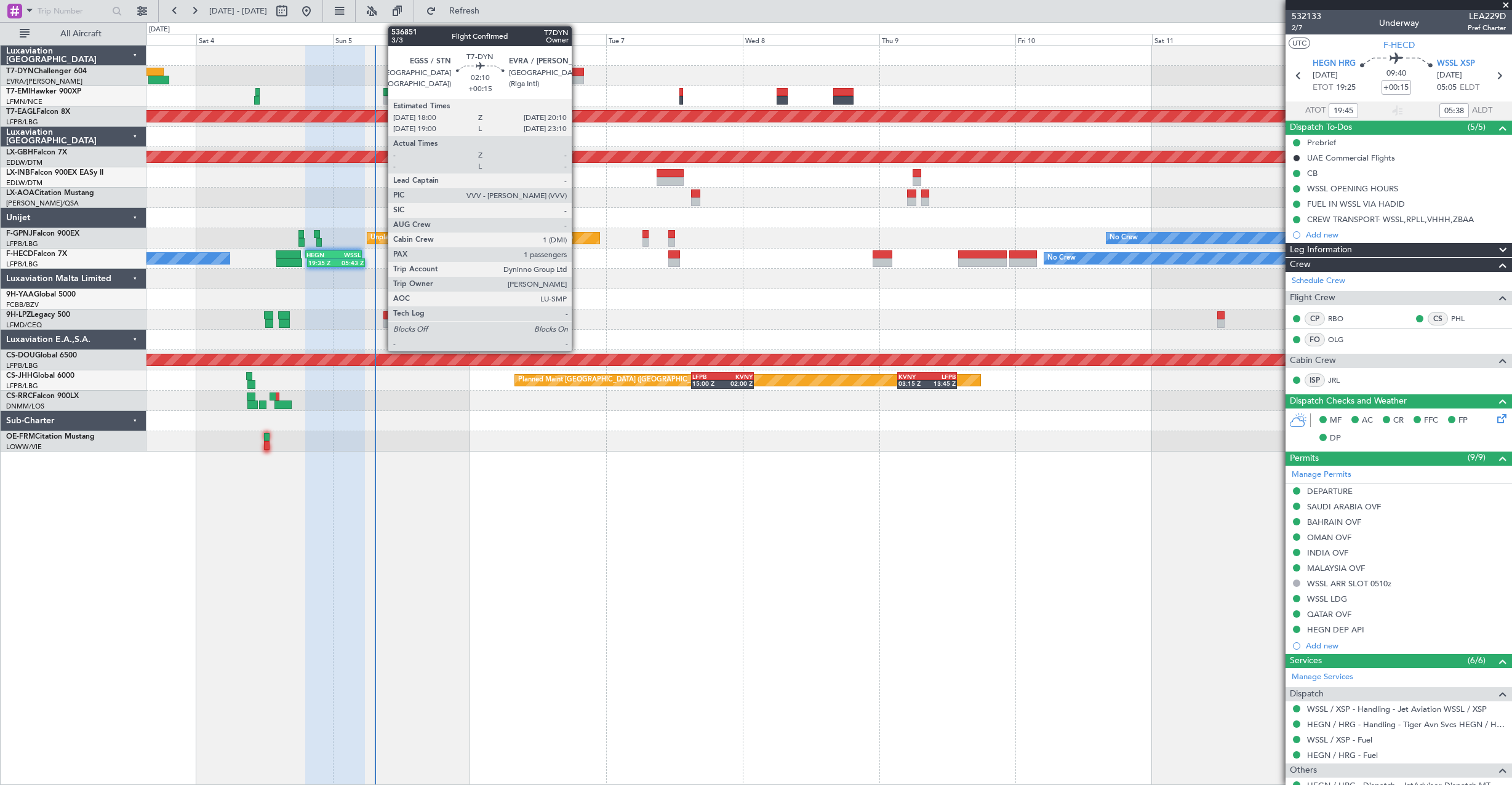
click at [577, 78] on div at bounding box center [578, 80] width 13 height 9
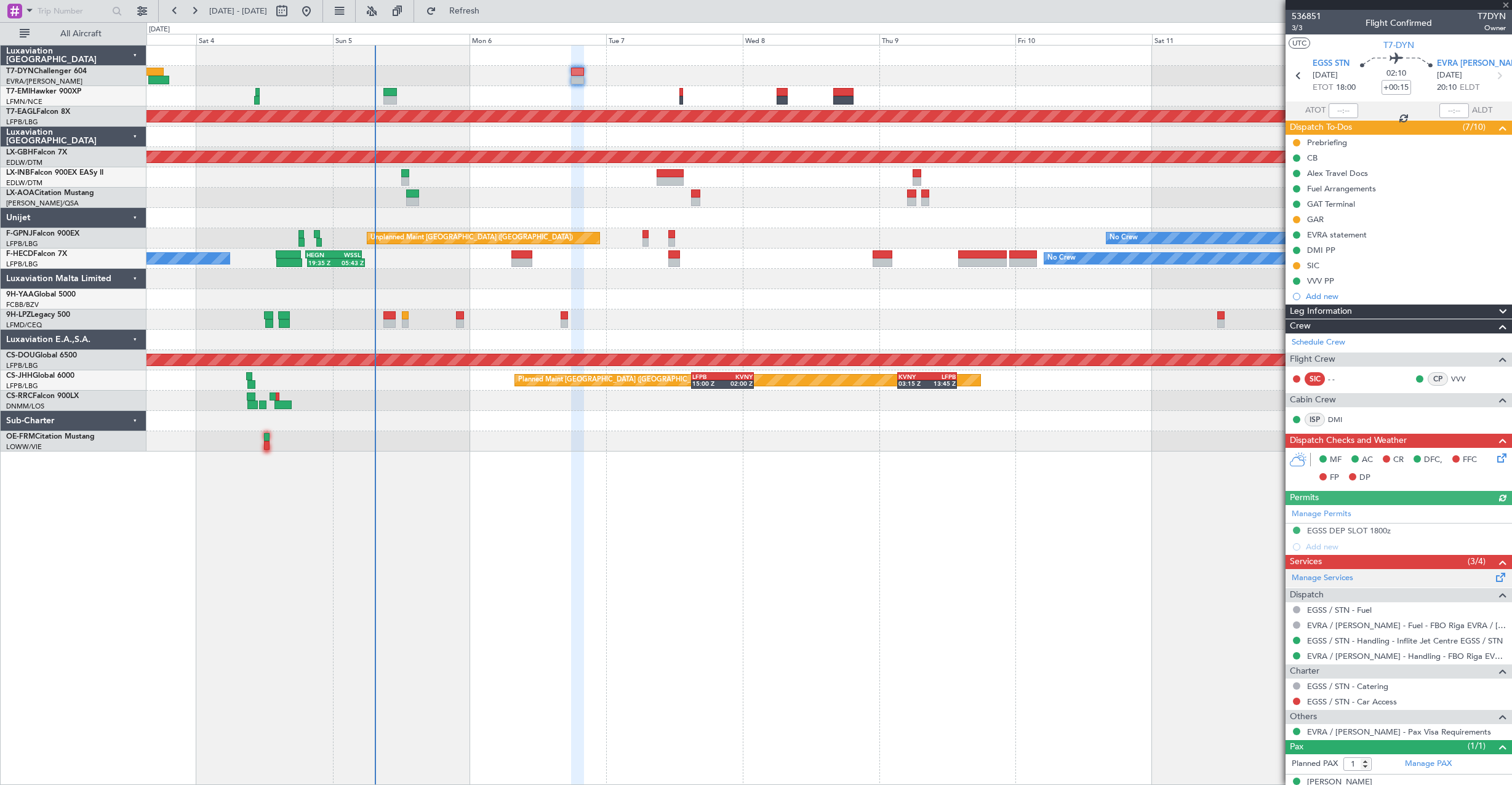
scroll to position [16, 0]
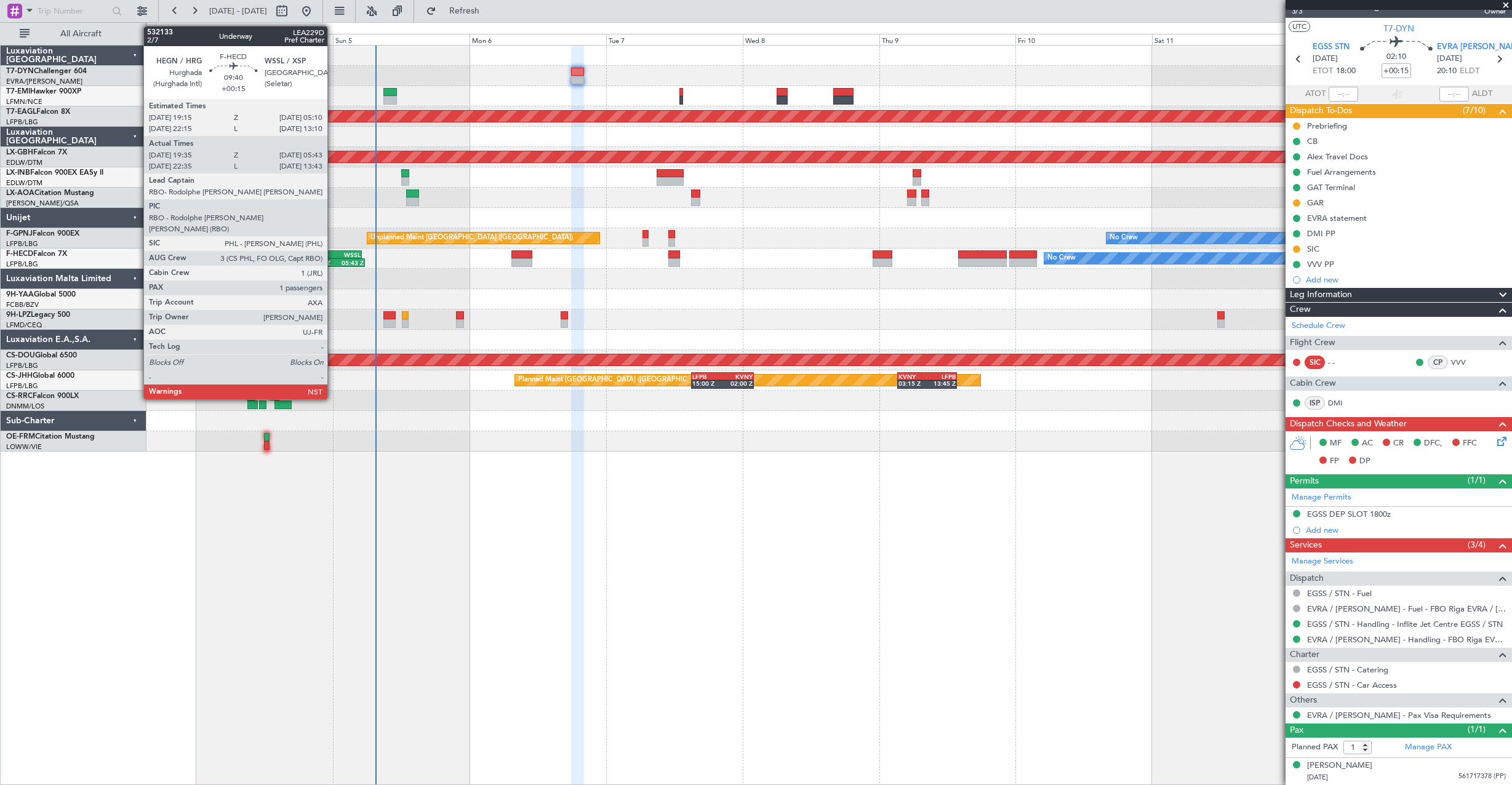
click at [335, 252] on div "HEGN 19:15 Z WSSL 05:10 Z" at bounding box center [333, 254] width 55 height 7
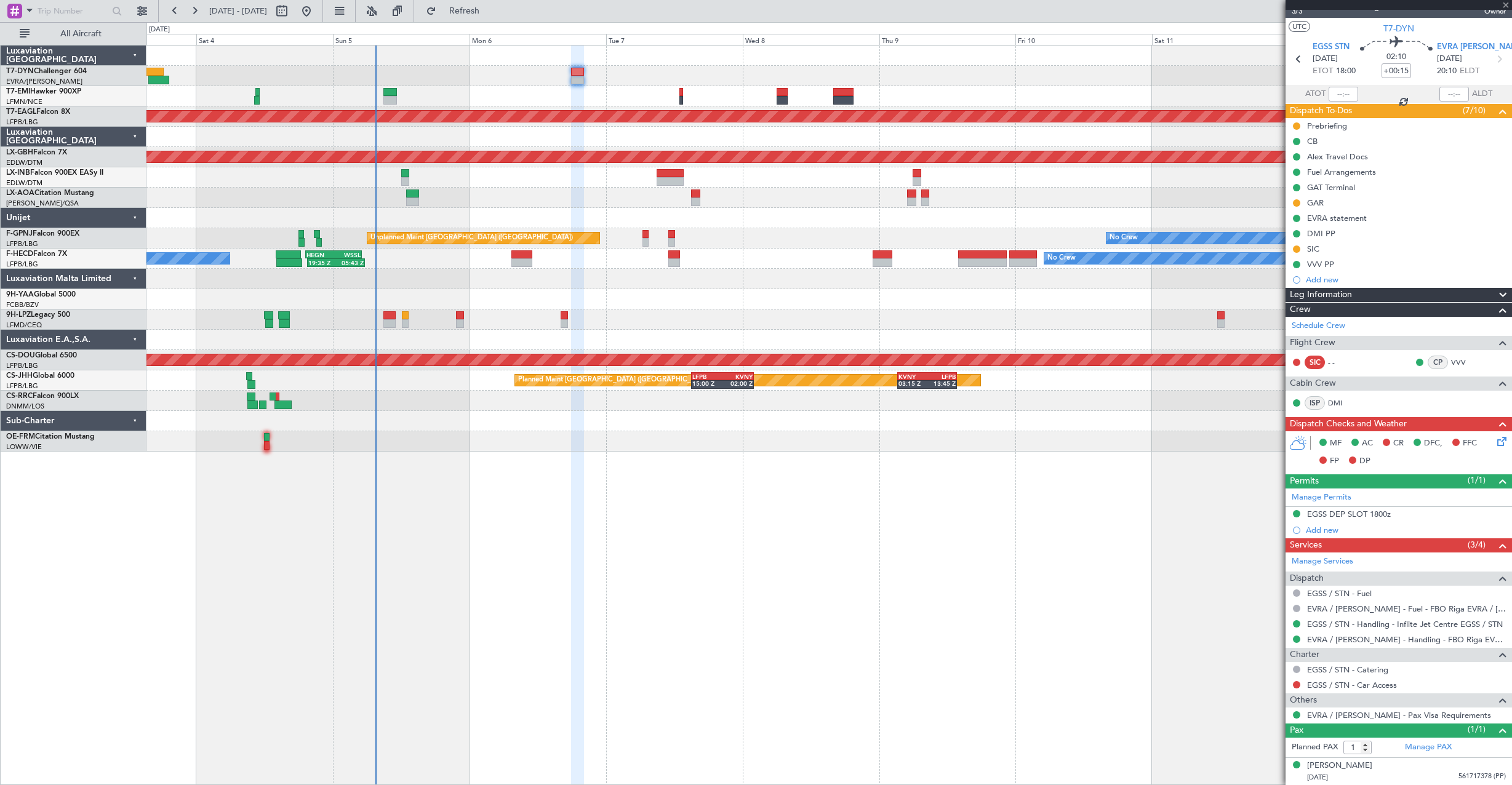
type input "19:45"
type input "05:38"
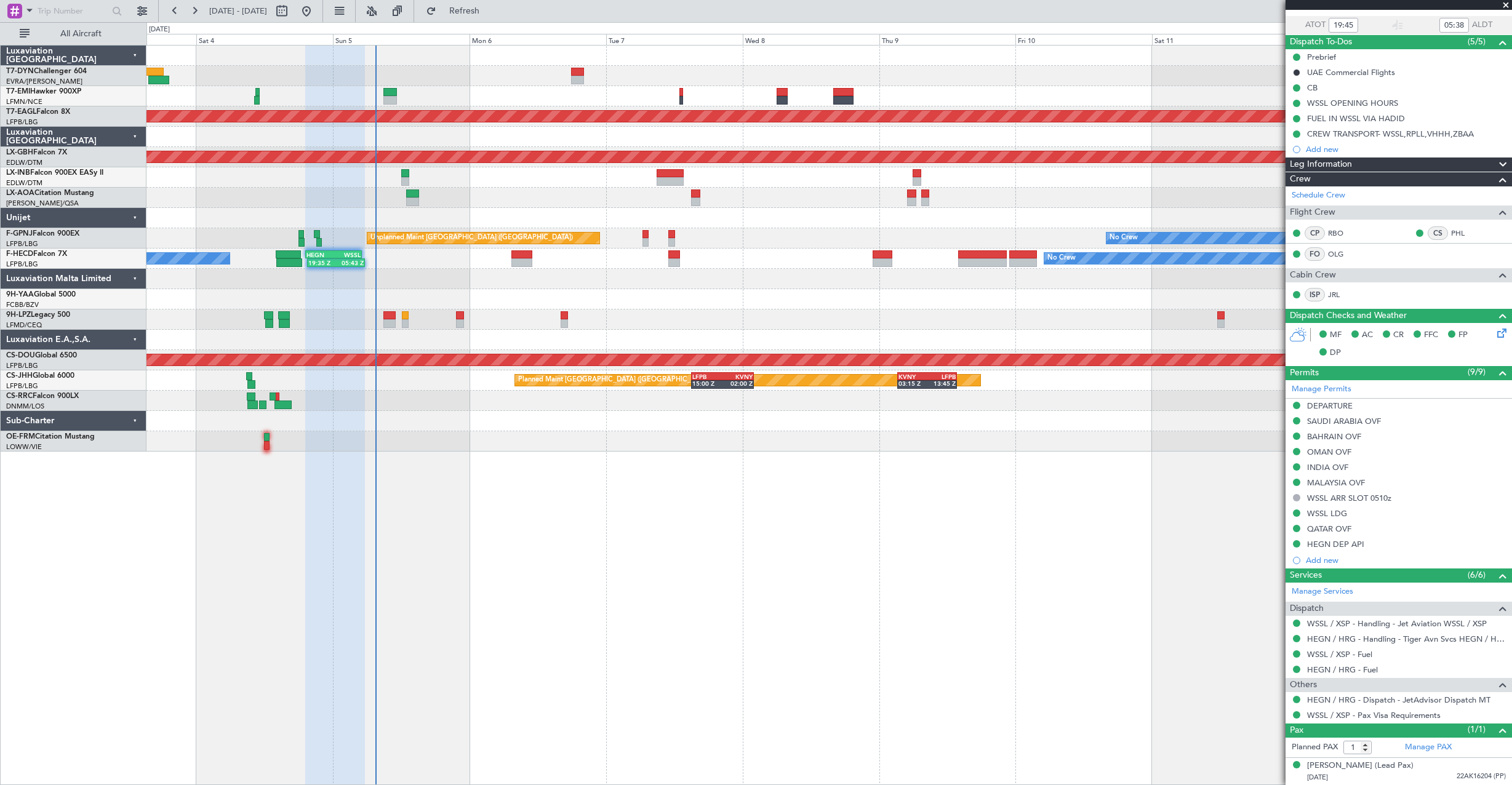
scroll to position [0, 0]
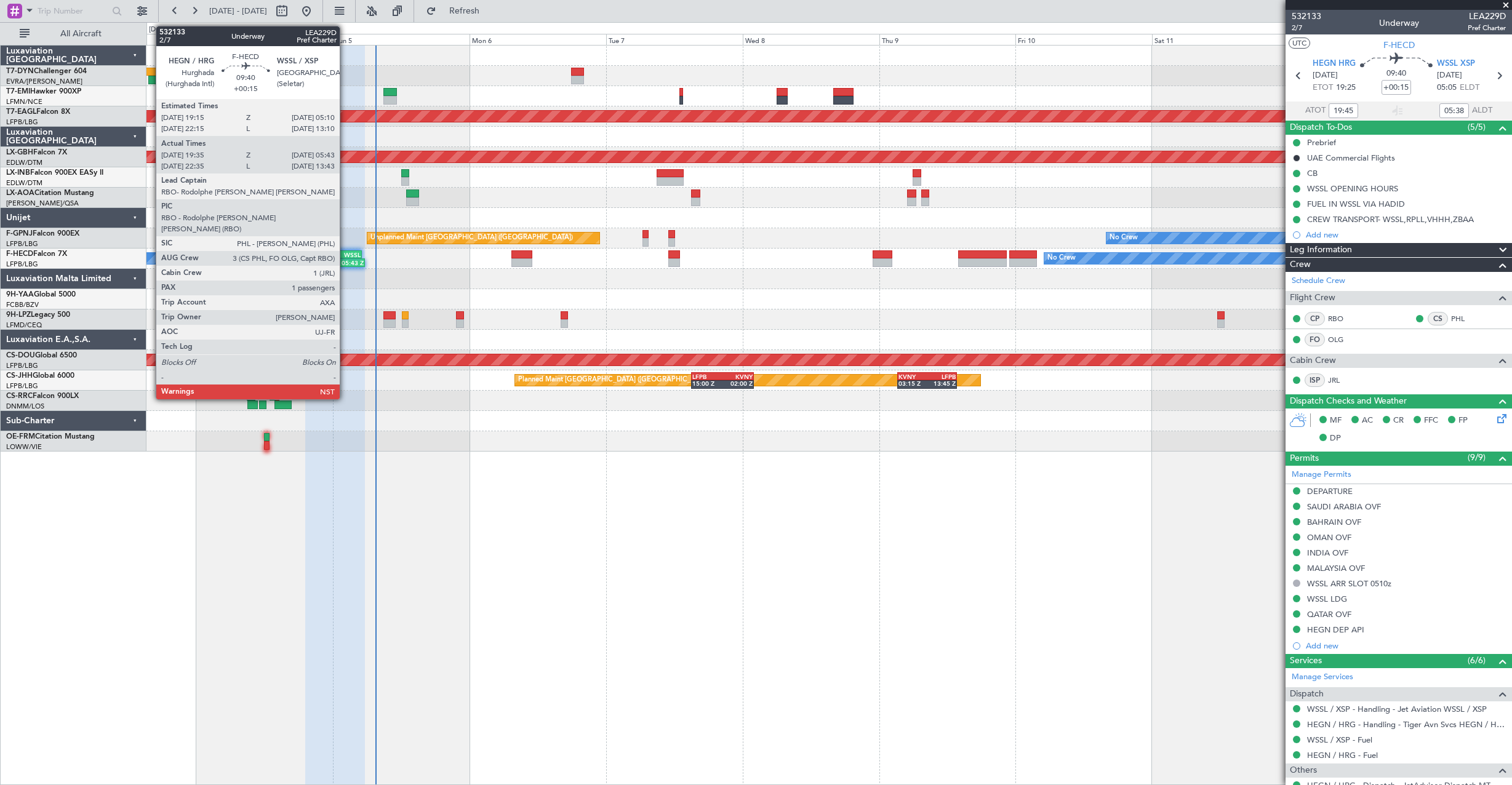
click at [345, 263] on div "05:43 Z" at bounding box center [349, 263] width 28 height 7
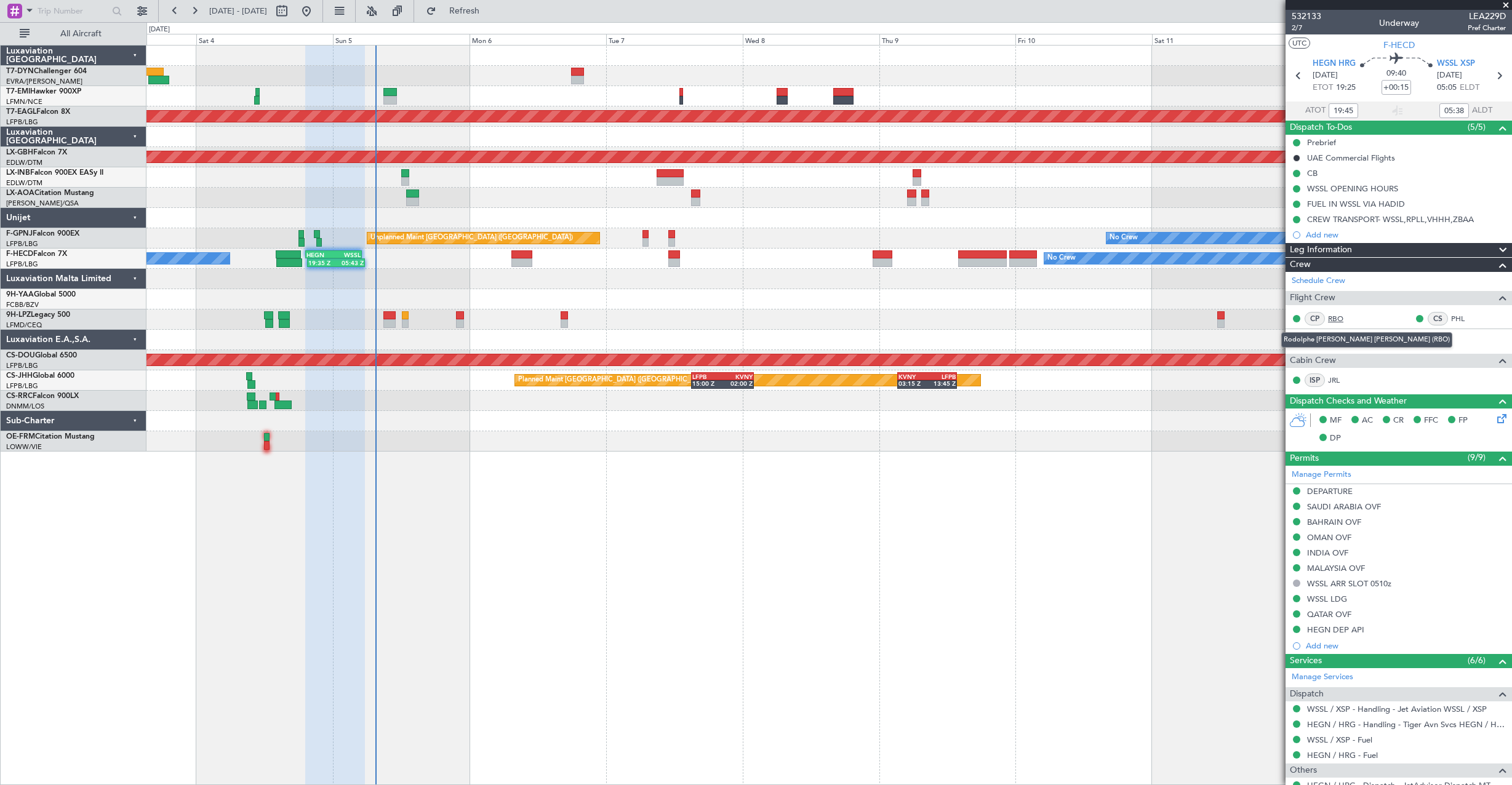
click at [1340, 319] on link "RBO" at bounding box center [1341, 319] width 28 height 11
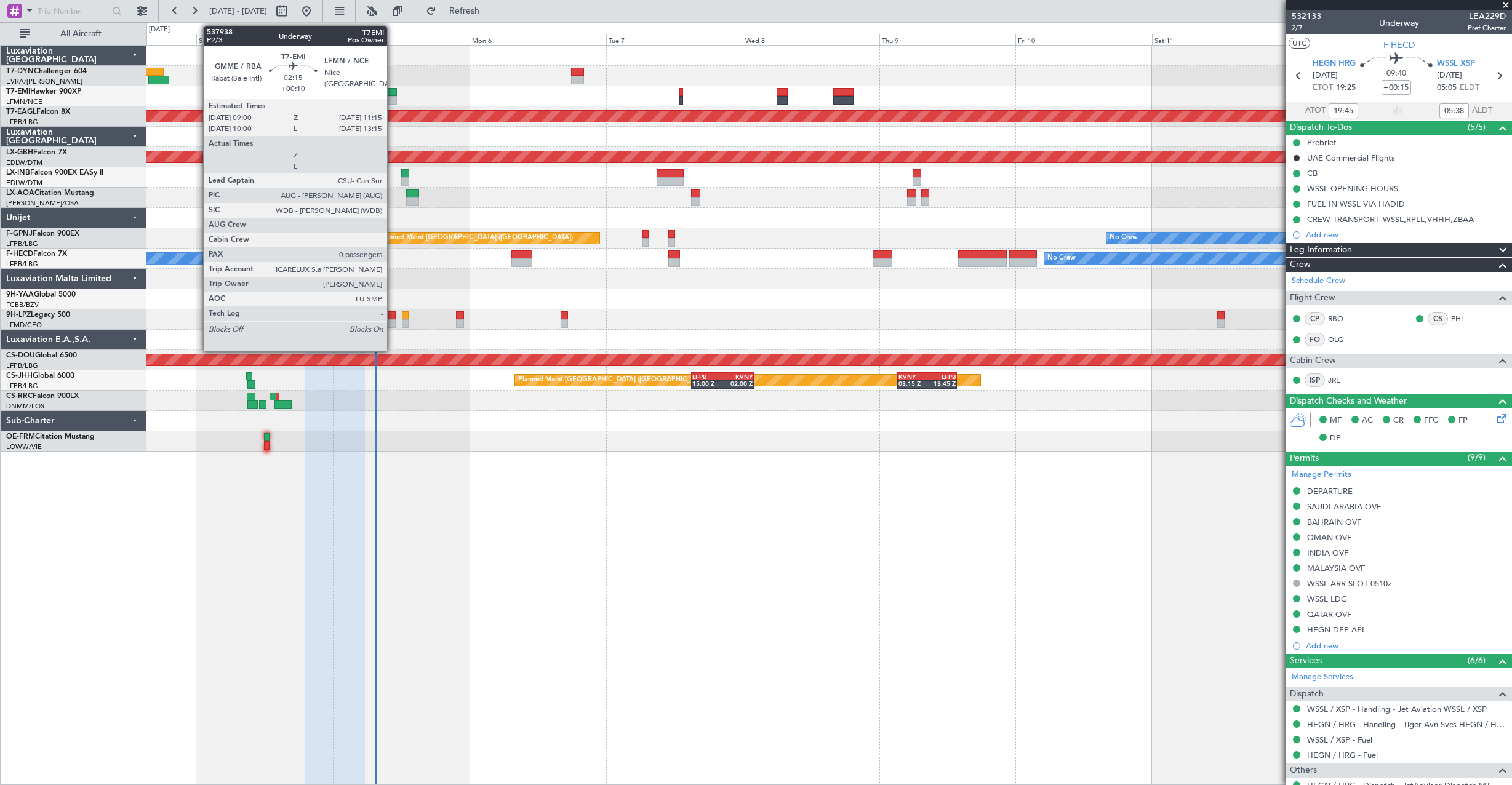
click at [393, 90] on div at bounding box center [390, 92] width 13 height 9
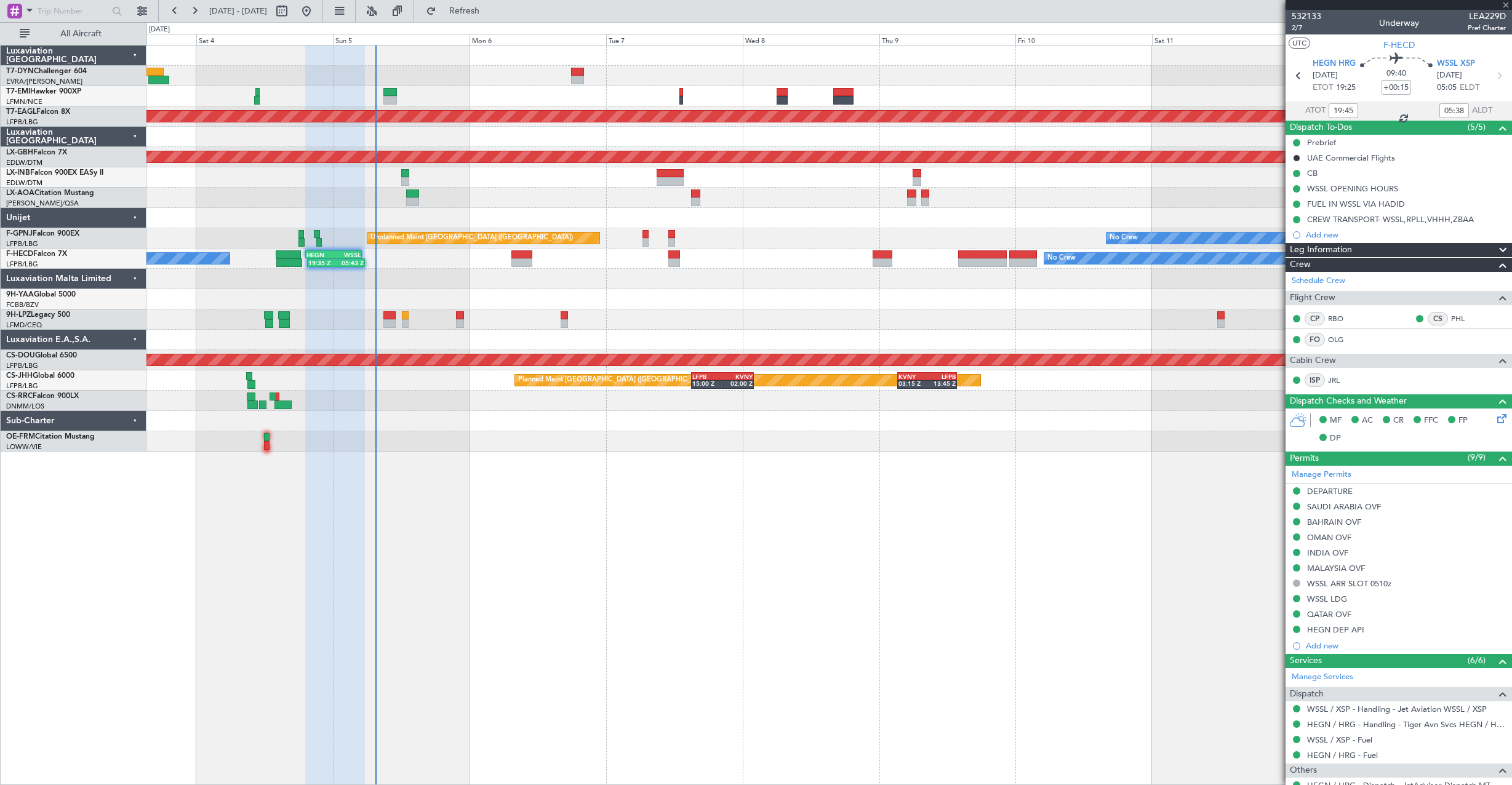
type input "+00:10"
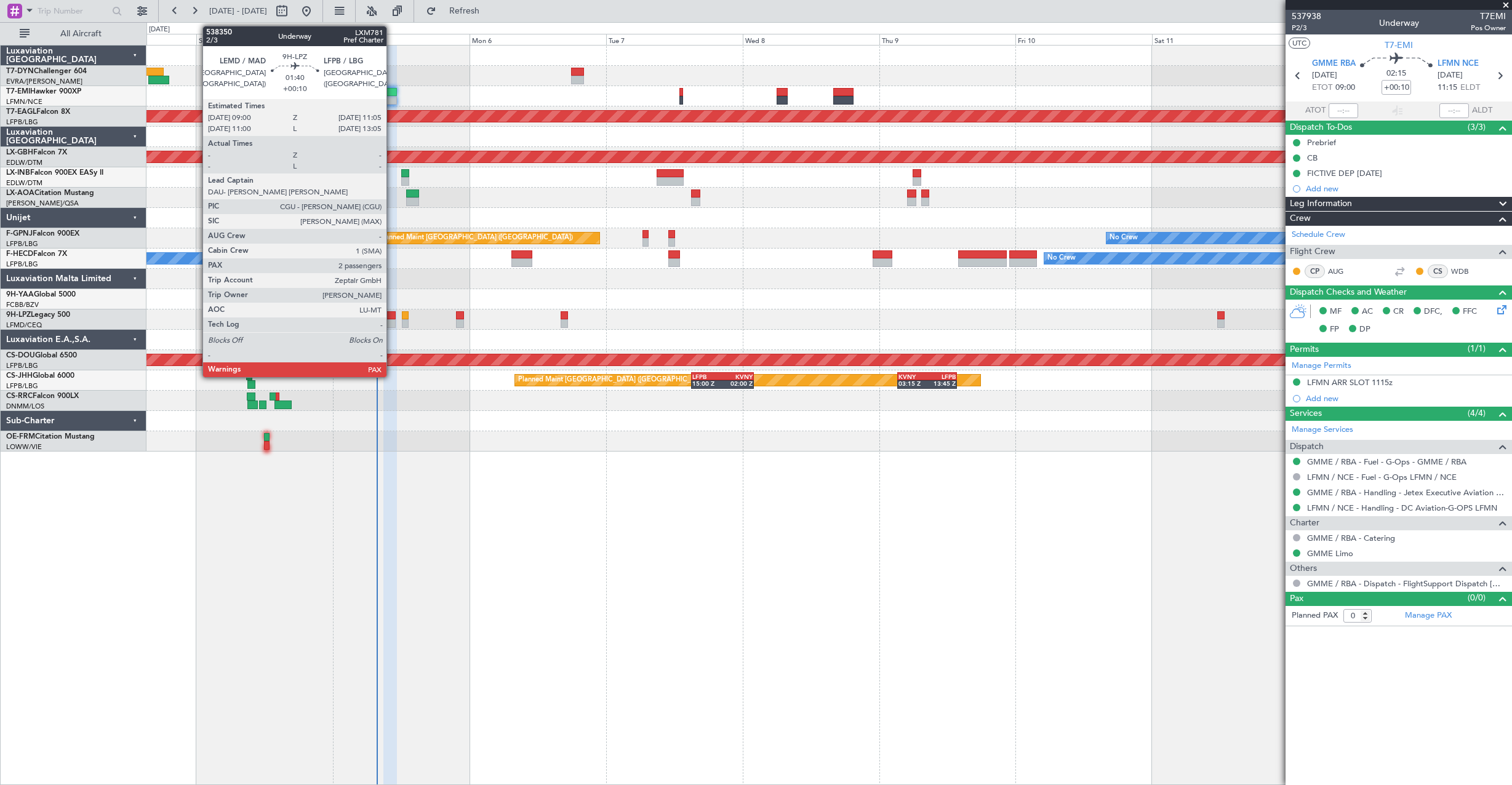
click at [392, 322] on div at bounding box center [390, 324] width 13 height 9
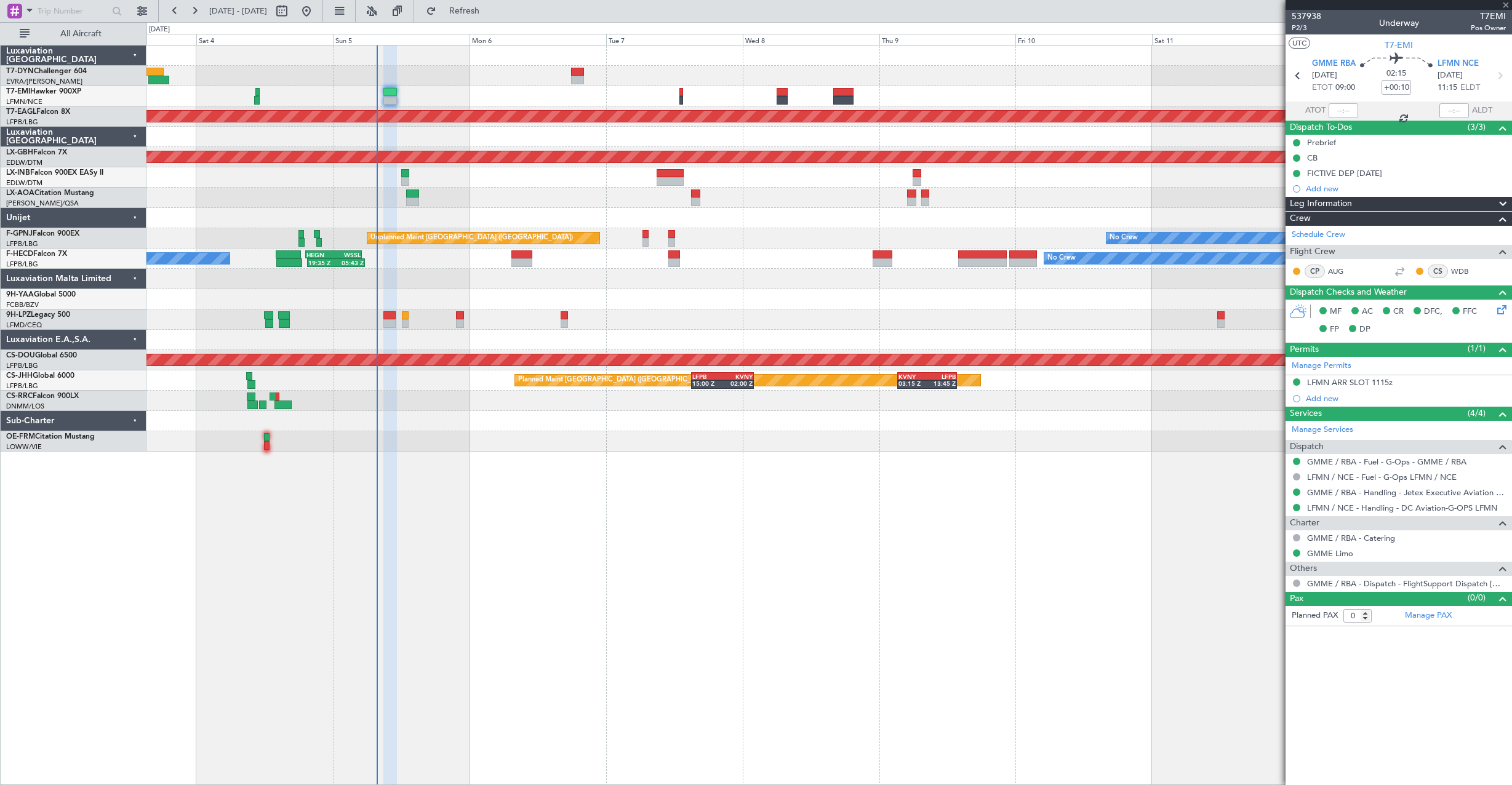
type input "4"
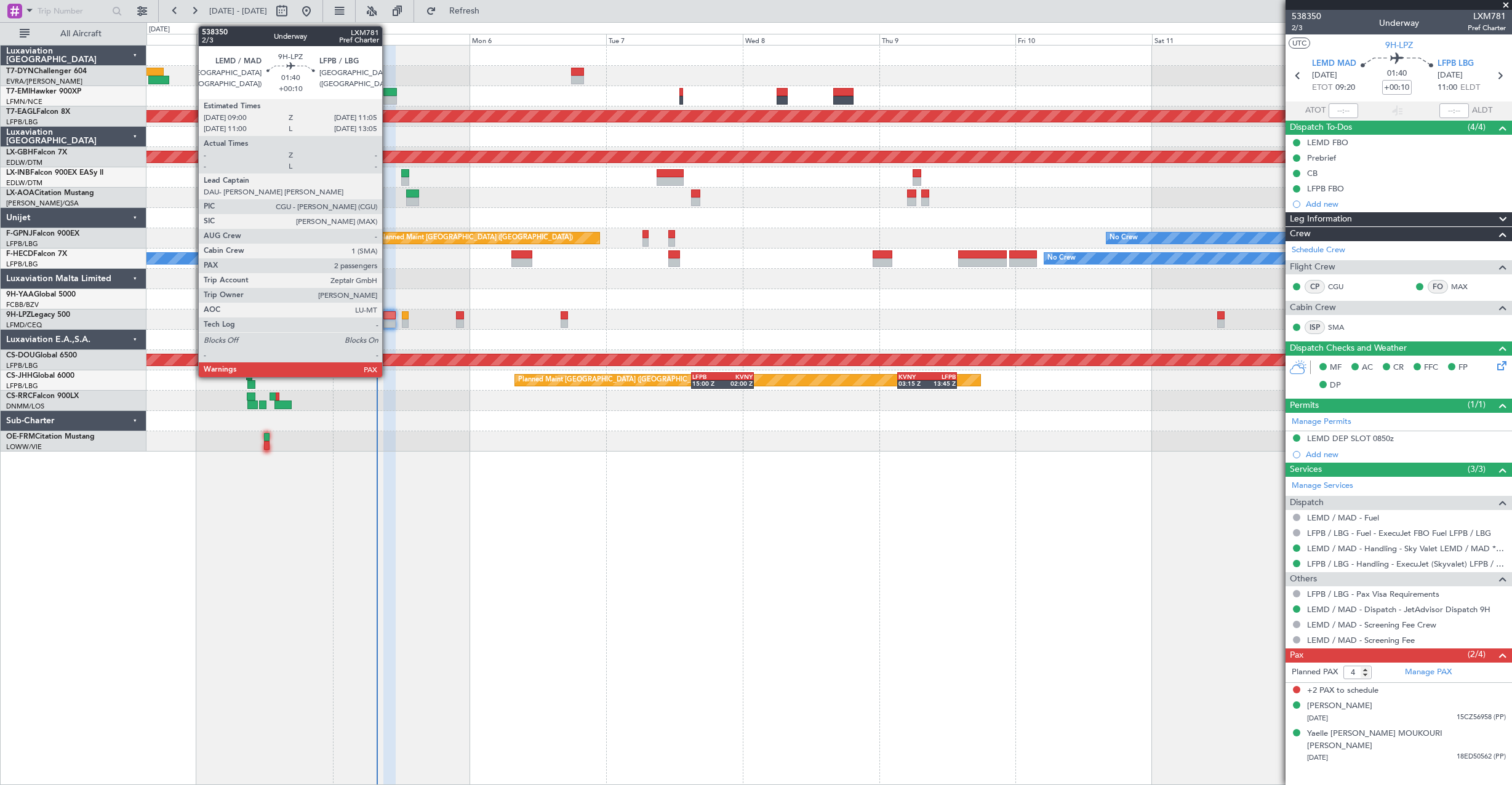
click at [387, 319] on div at bounding box center [390, 324] width 13 height 9
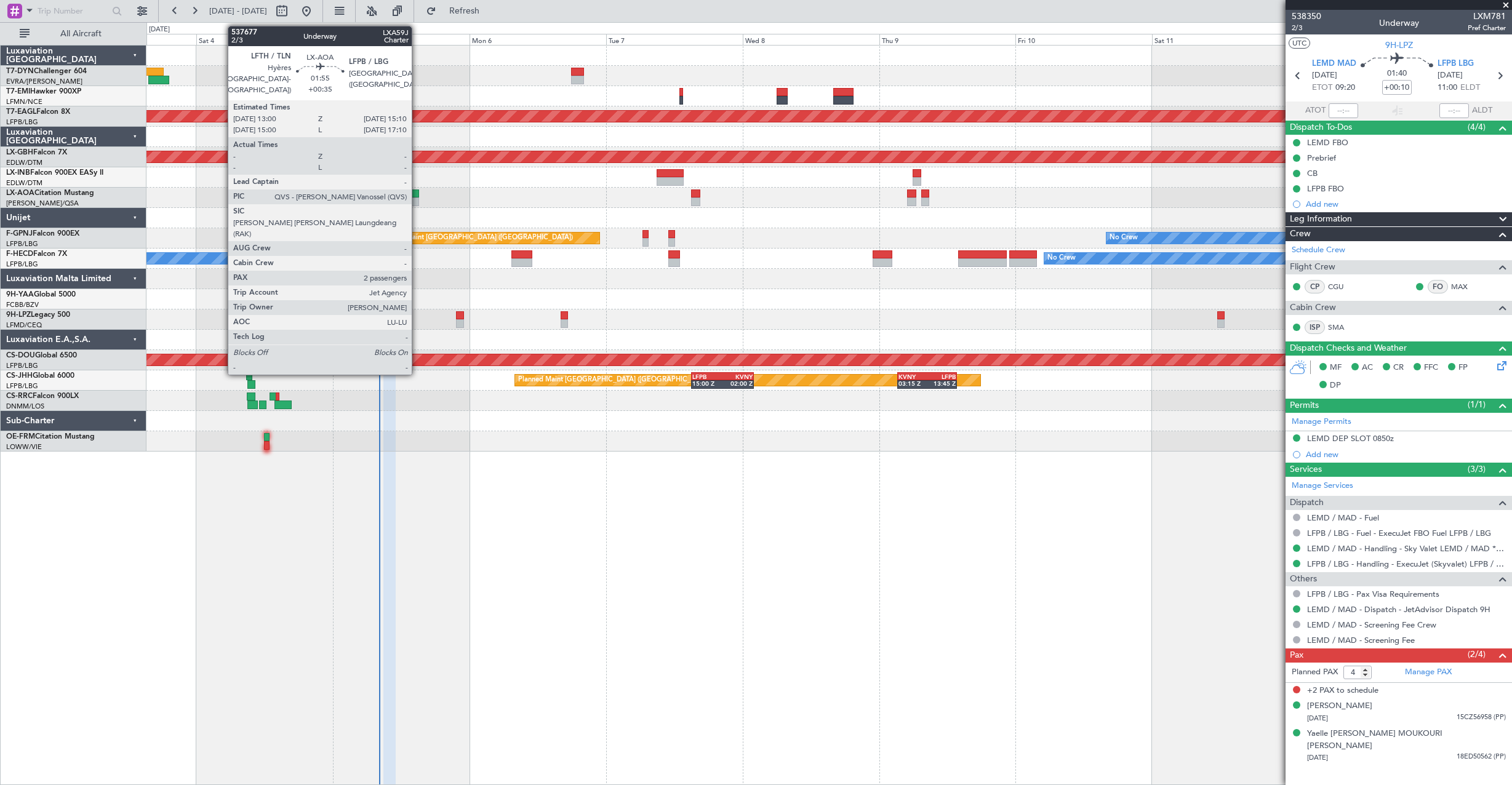
click at [417, 191] on div at bounding box center [413, 194] width 13 height 9
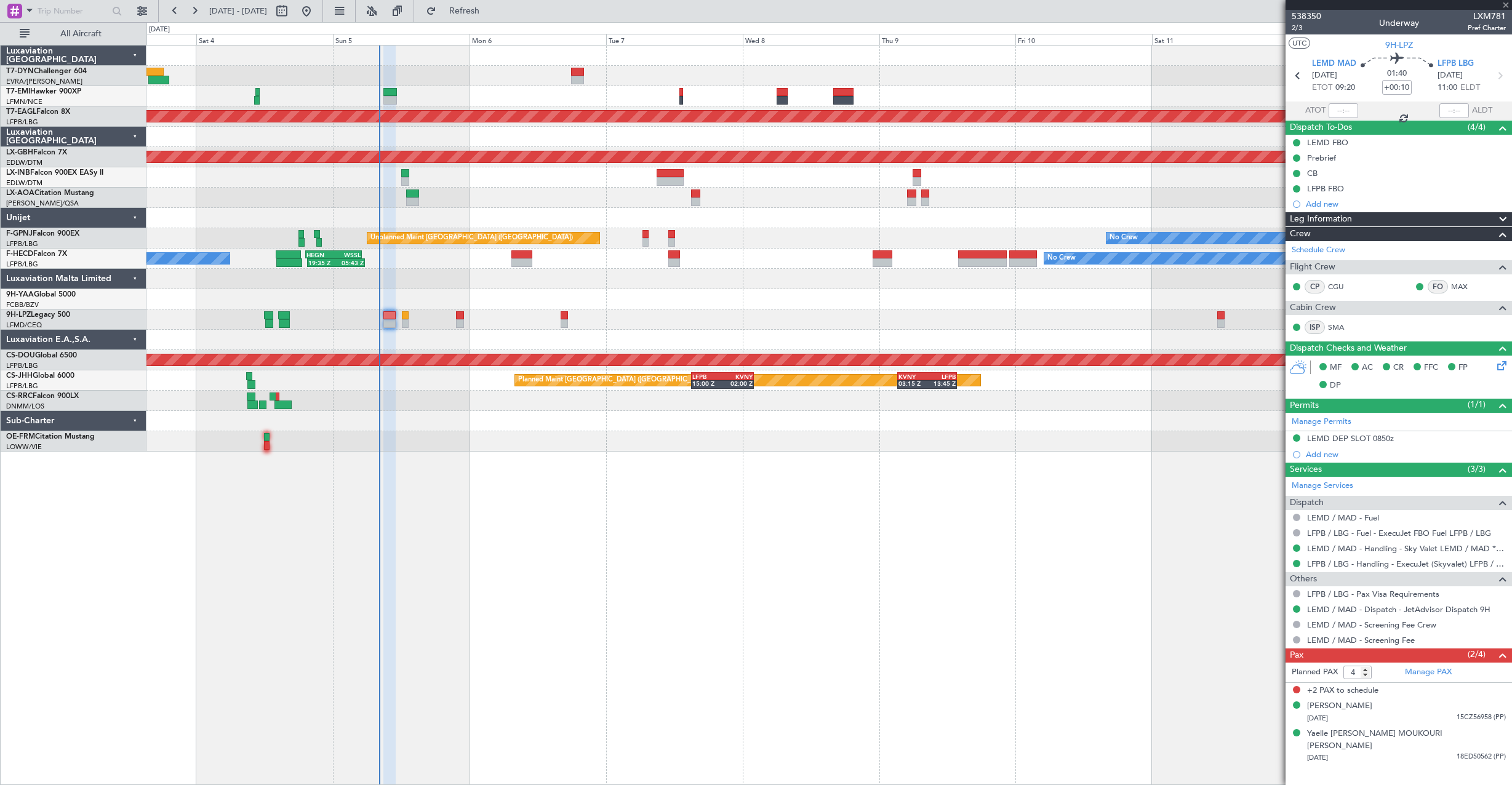
type input "+00:35"
type input "2"
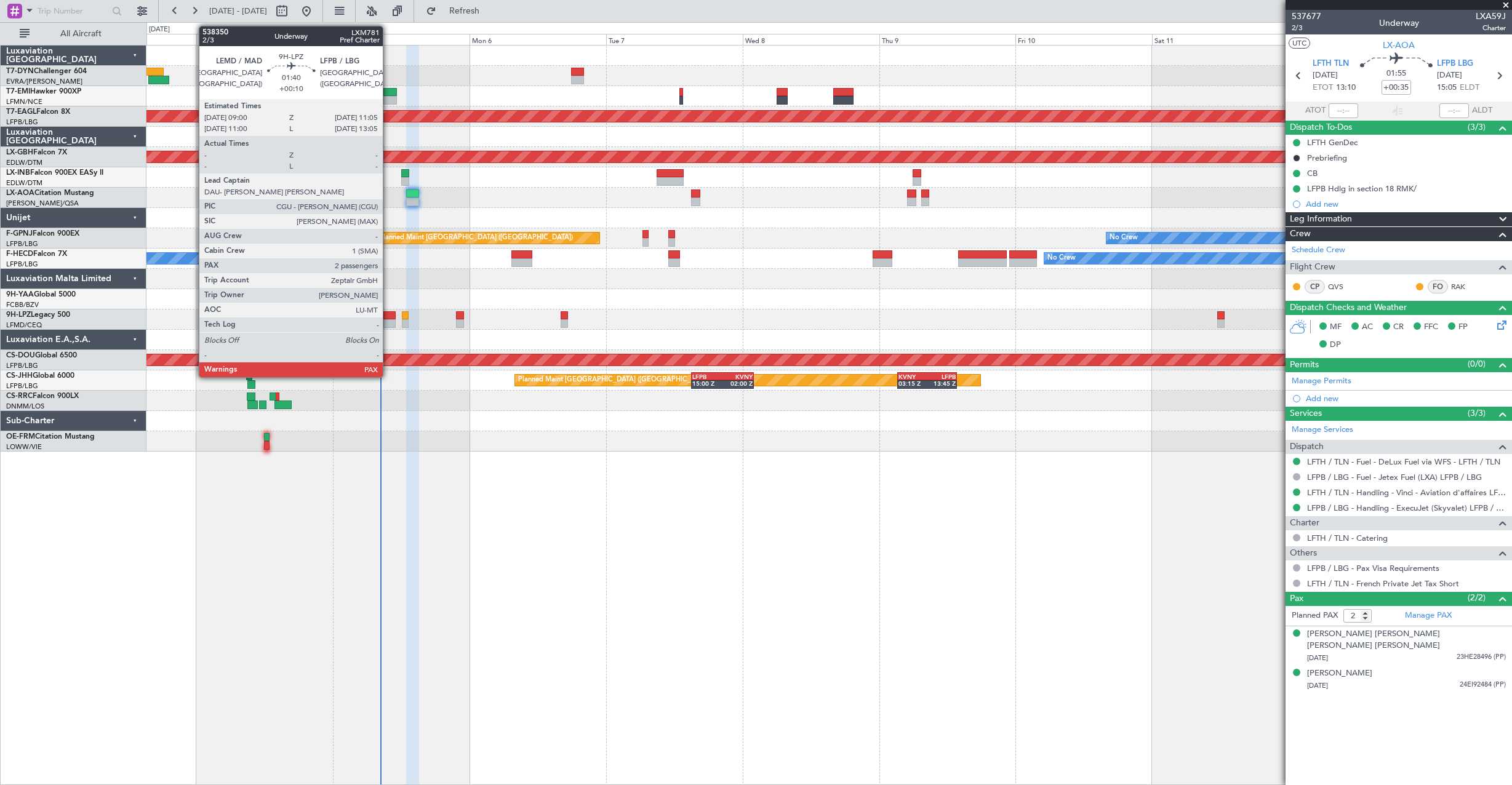
click at [388, 317] on div at bounding box center [390, 316] width 13 height 9
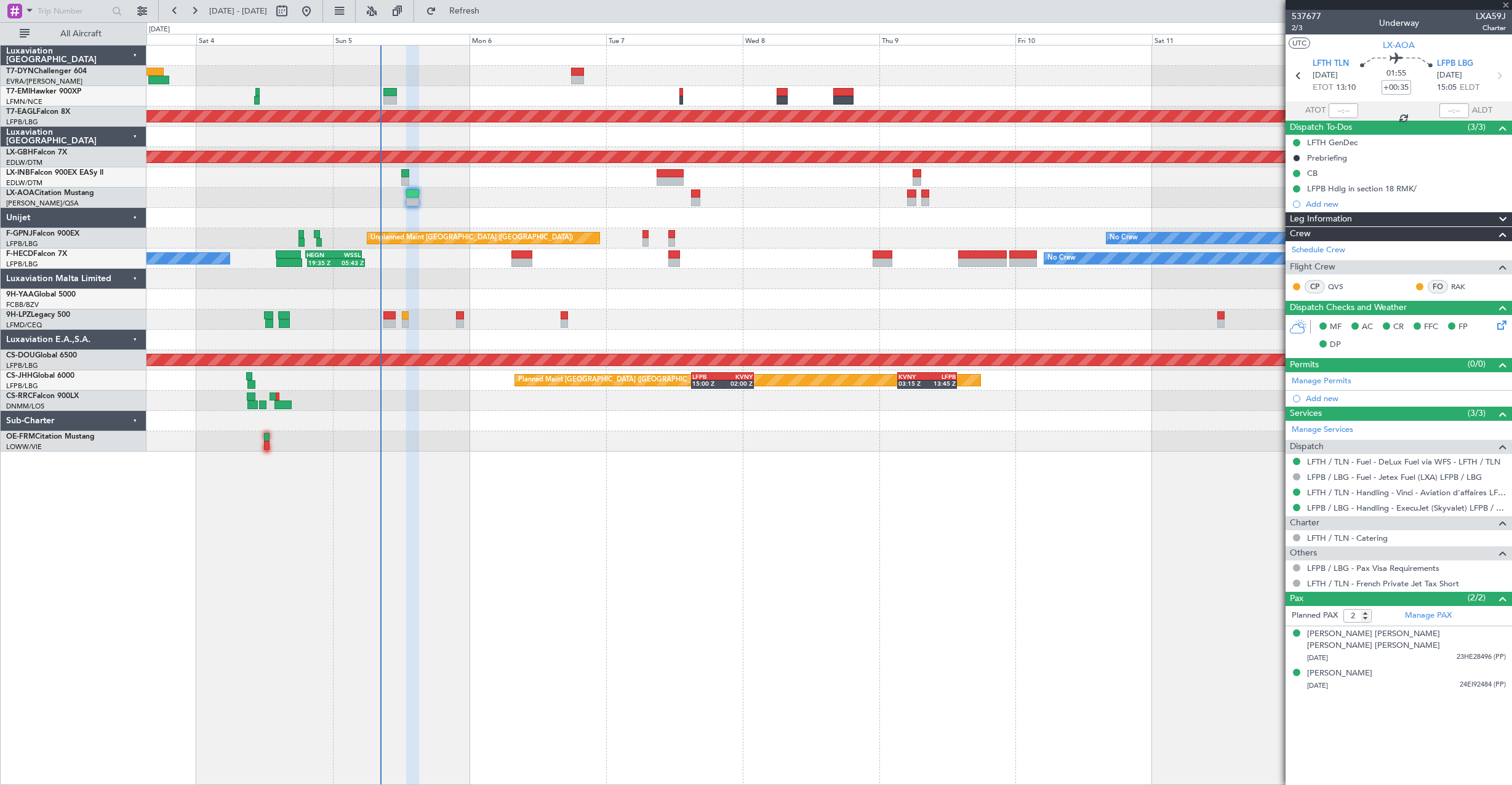
type input "+00:10"
type input "4"
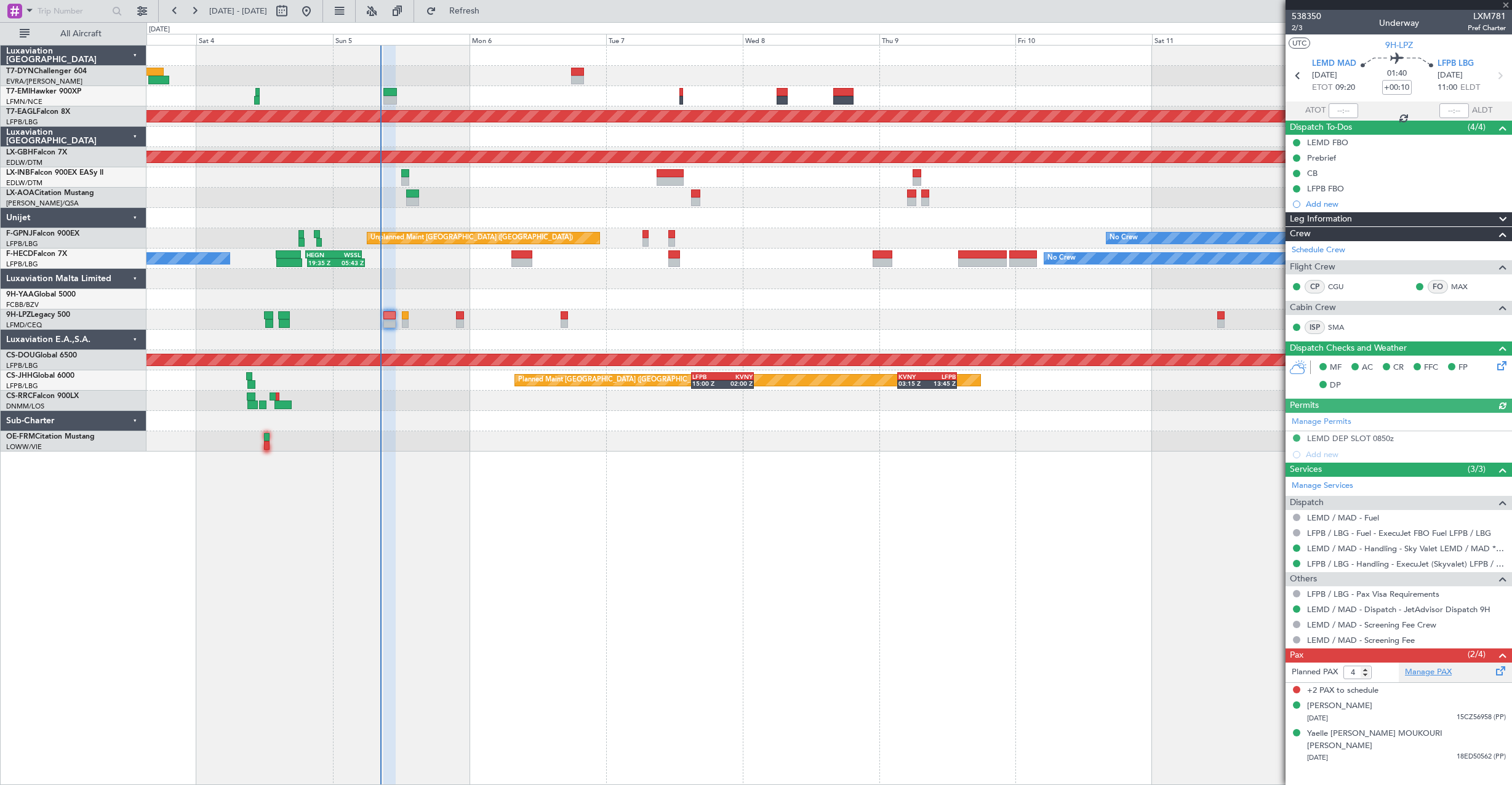
click at [1420, 673] on link "Manage PAX" at bounding box center [1428, 672] width 47 height 13
click at [490, 14] on span "Refresh" at bounding box center [464, 11] width 51 height 9
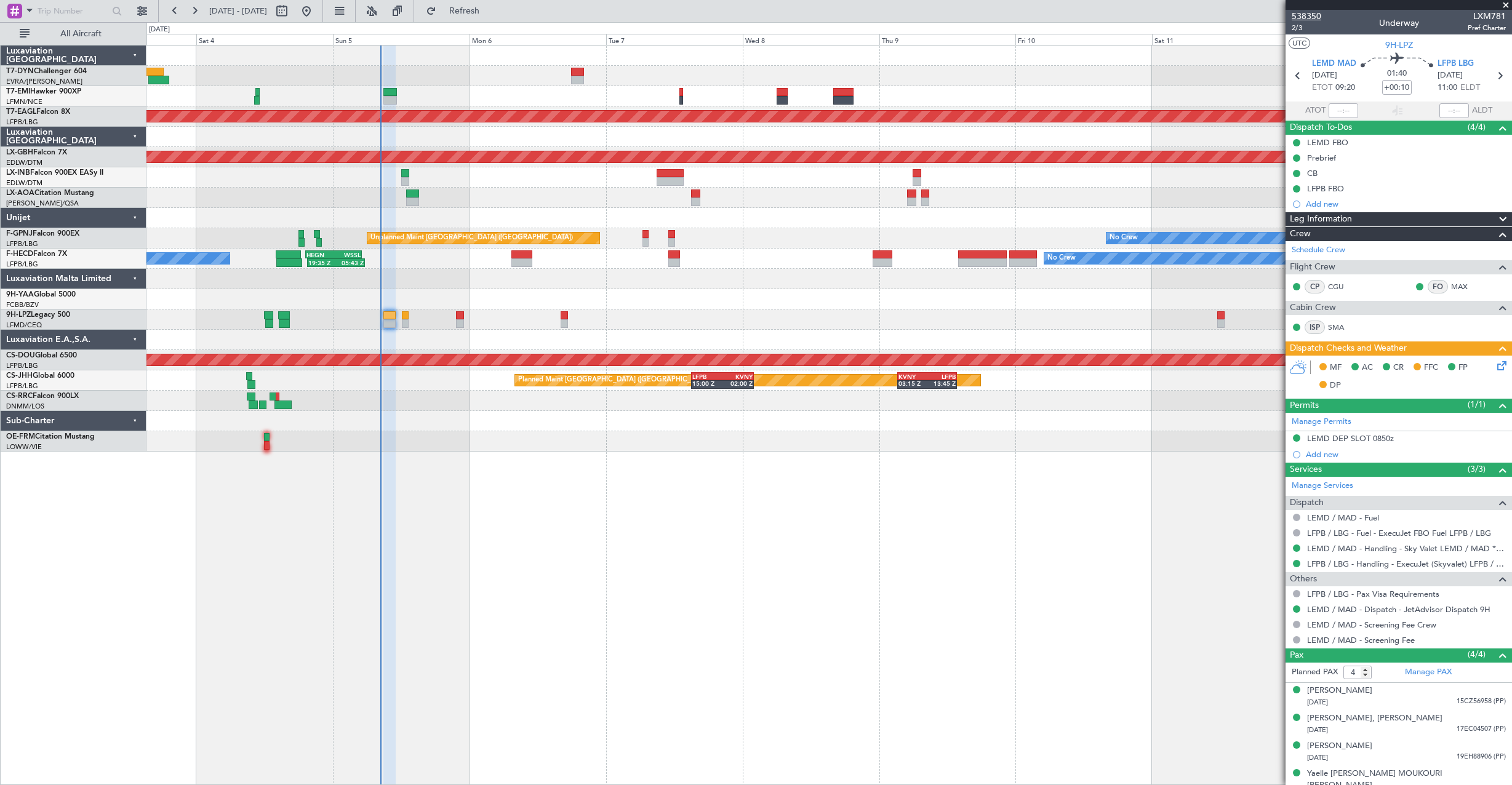
click at [1313, 16] on span "538350" at bounding box center [1306, 16] width 30 height 13
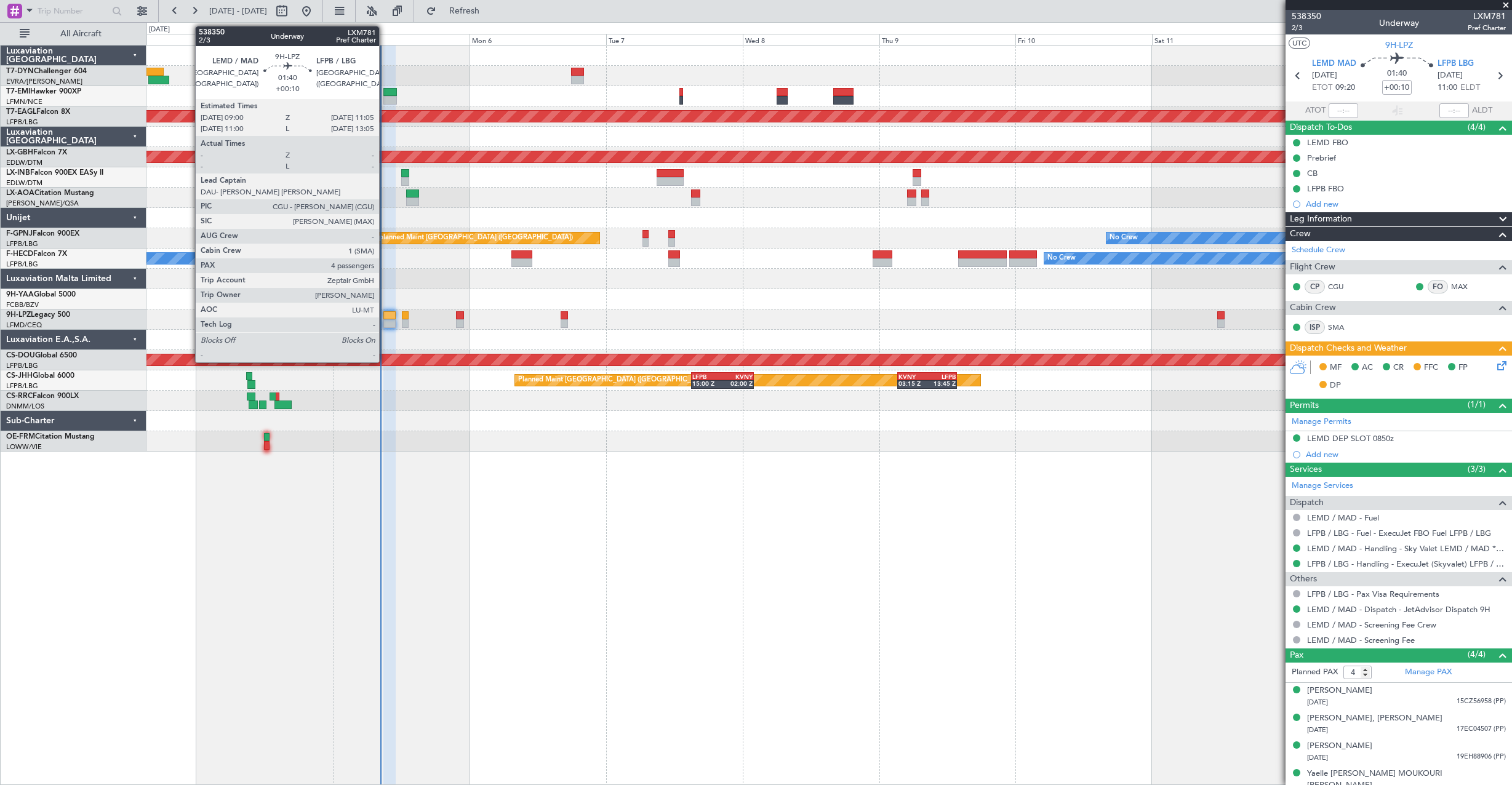
click at [385, 319] on div at bounding box center [390, 324] width 13 height 9
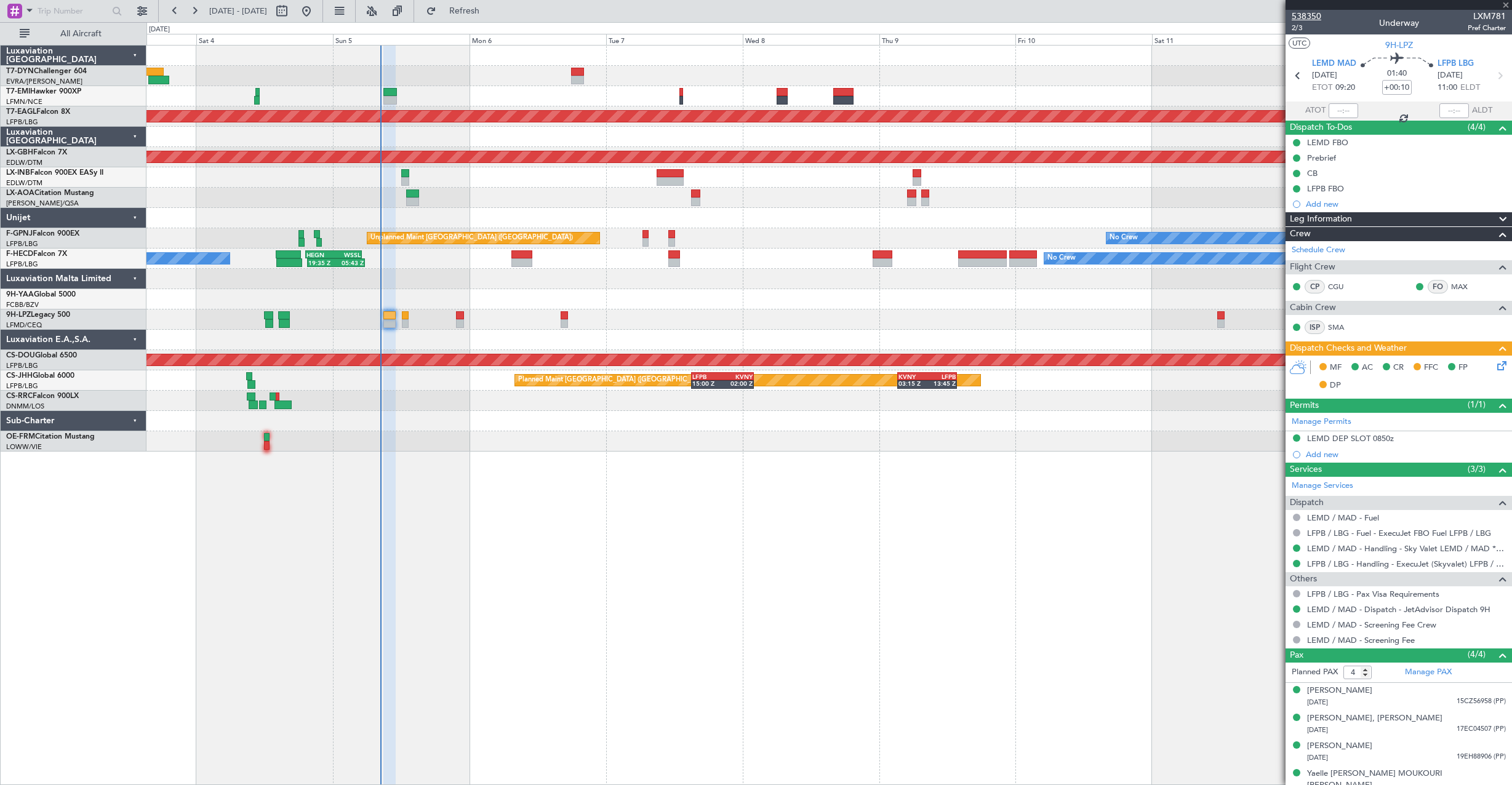
click at [1320, 14] on span "538350" at bounding box center [1306, 16] width 30 height 13
click at [490, 14] on span "Refreshing..." at bounding box center [464, 11] width 51 height 9
click at [1495, 367] on icon at bounding box center [1499, 363] width 10 height 10
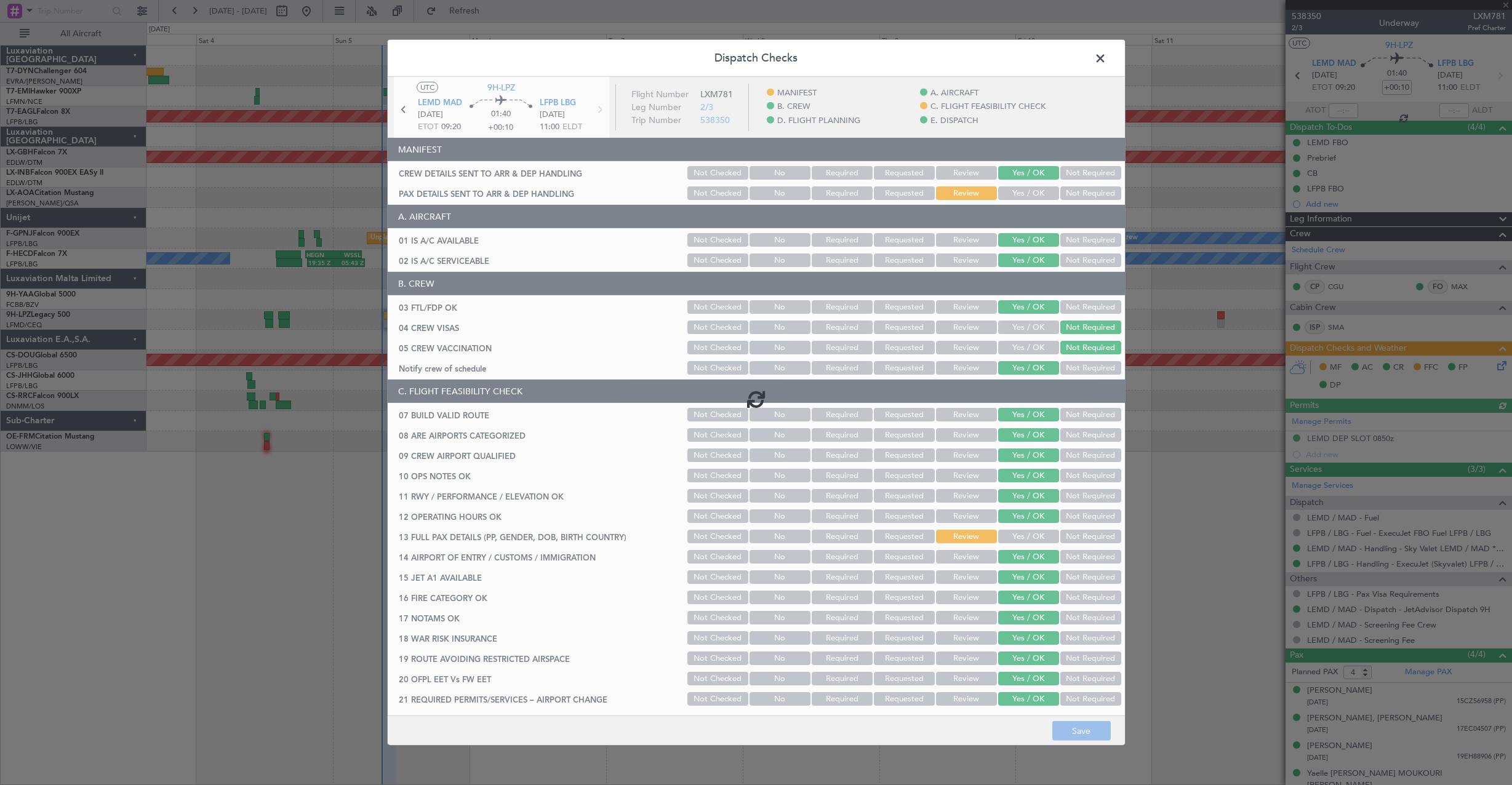
click at [1000, 200] on div at bounding box center [756, 398] width 737 height 643
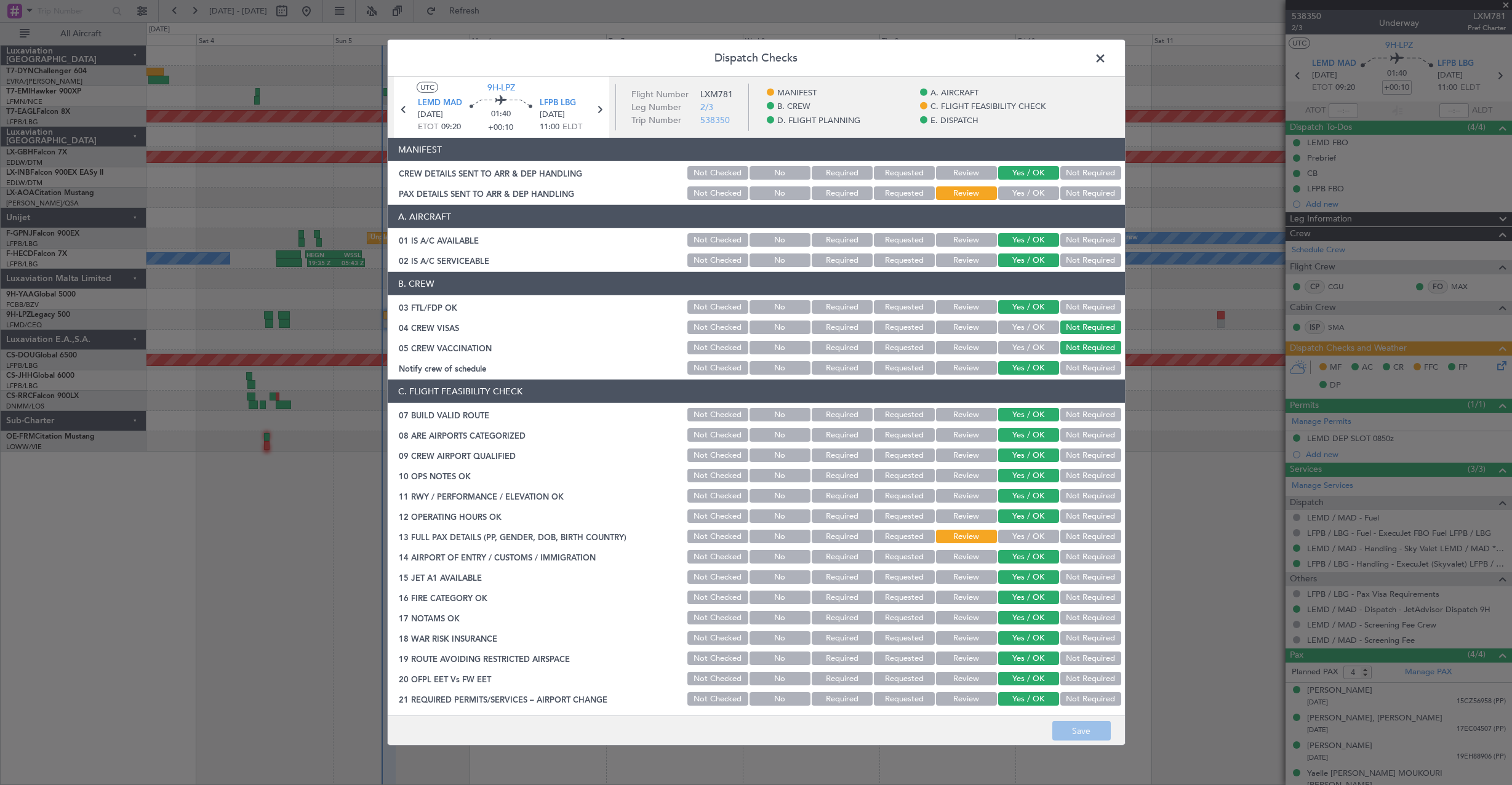
click at [1004, 196] on button "Yes / OK" at bounding box center [1028, 193] width 60 height 14
click at [1091, 731] on button "Save" at bounding box center [1081, 731] width 59 height 20
click at [1107, 55] on span at bounding box center [1107, 61] width 0 height 24
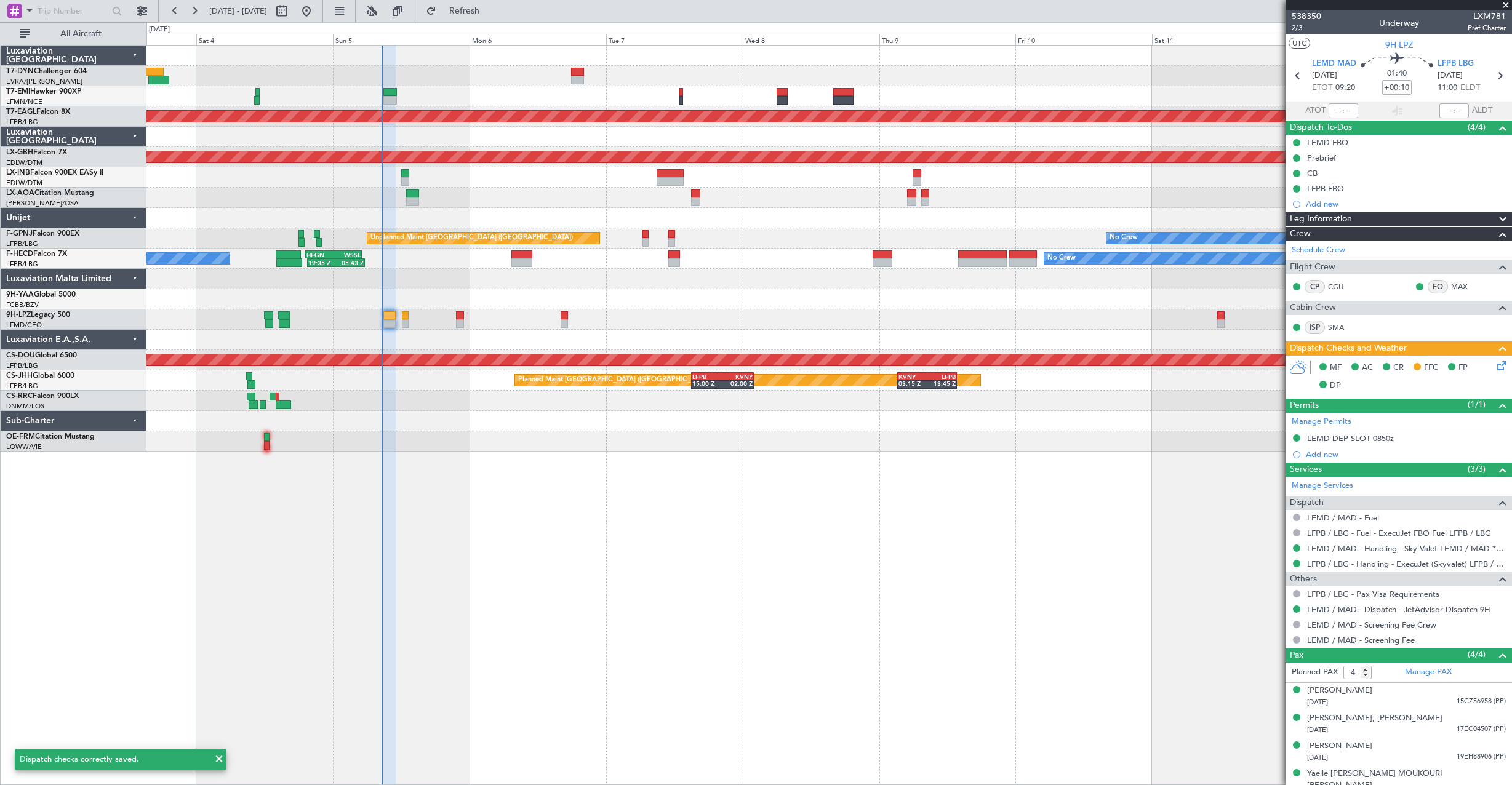
scroll to position [8, 0]
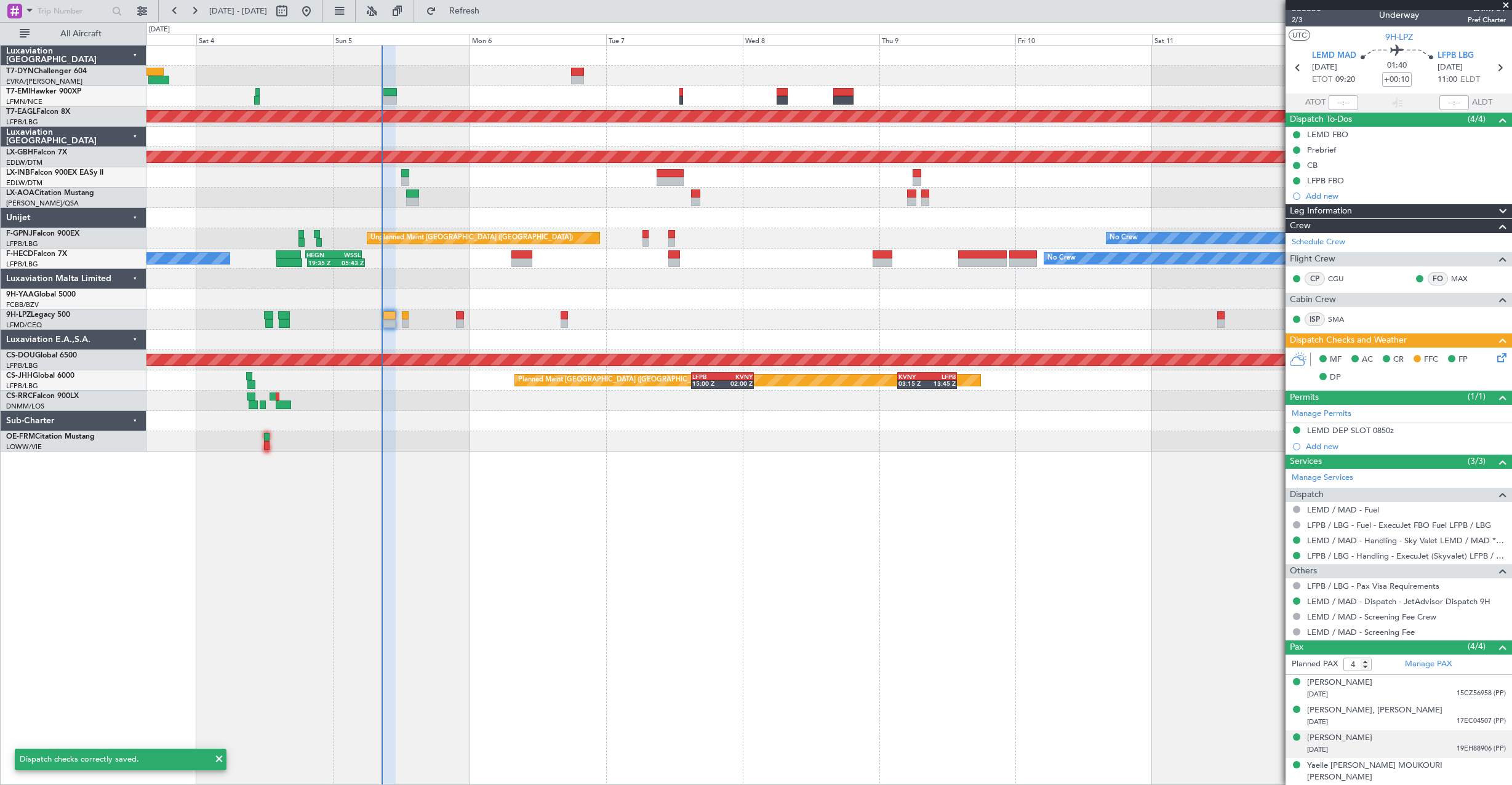
click at [1397, 740] on div "Kylian LOTTIN 20/12/1998 19EH88906 (PP)" at bounding box center [1406, 743] width 199 height 24
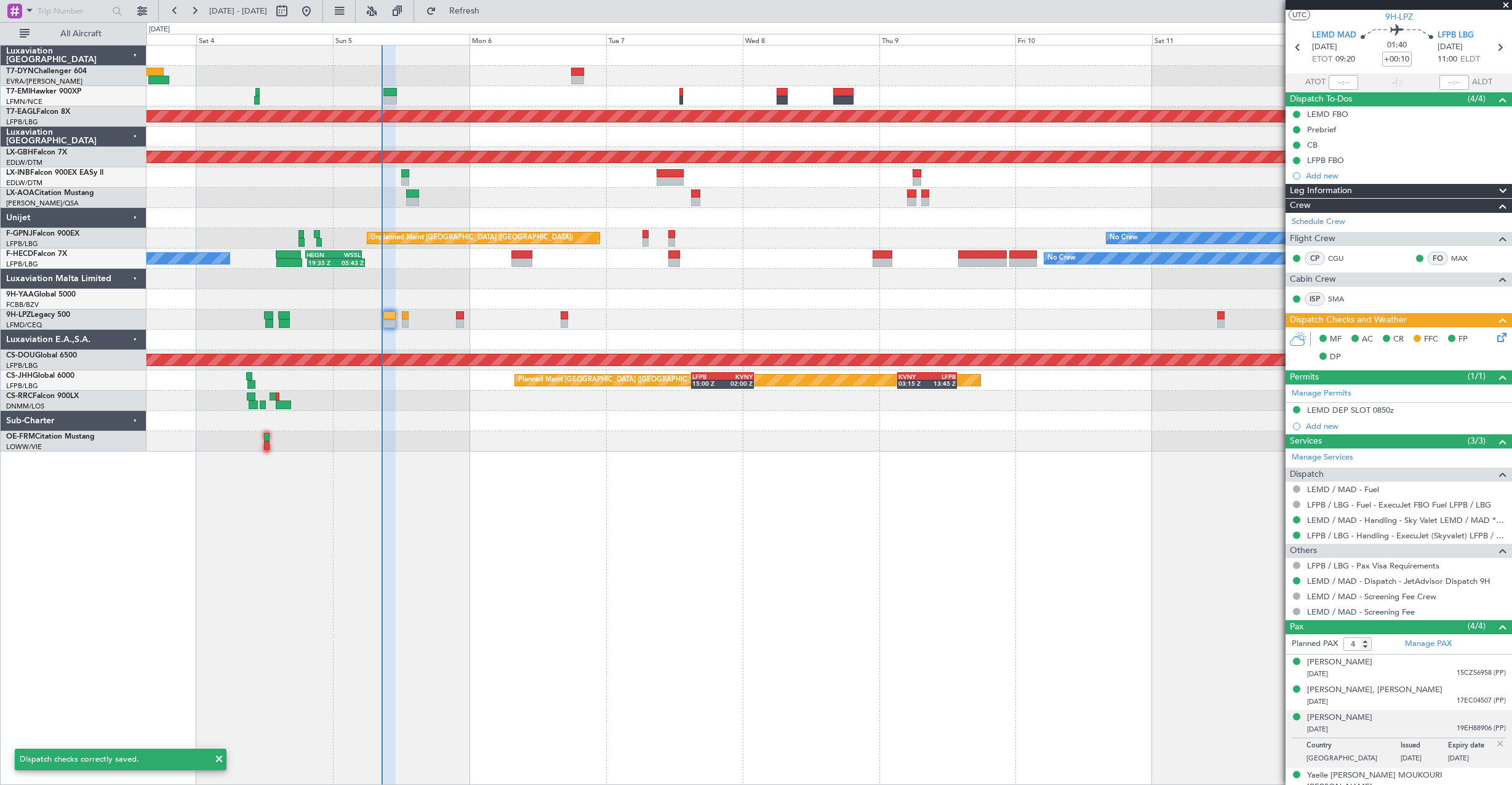
scroll to position [38, 0]
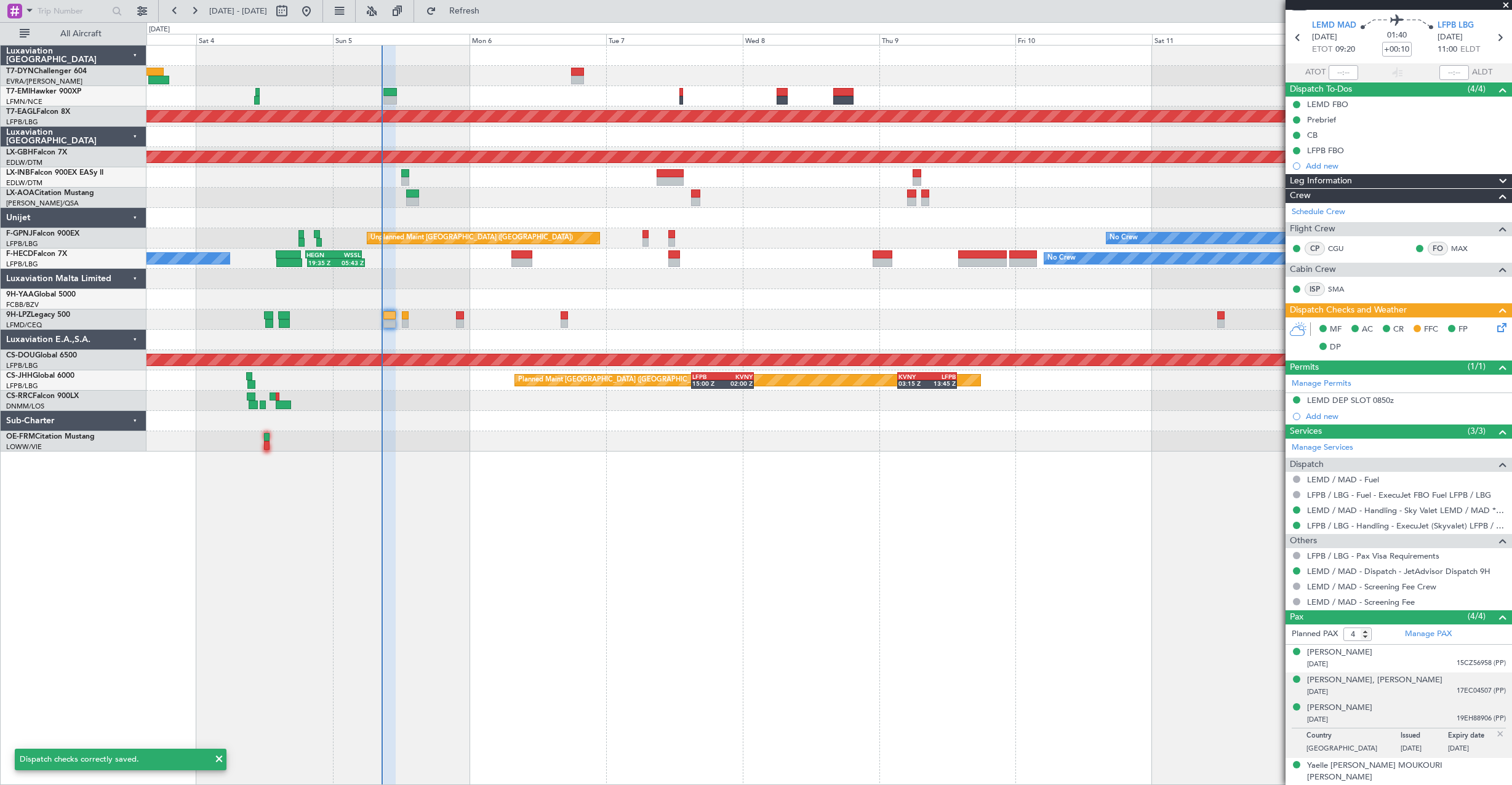
click at [1418, 691] on div "11/10/1970 17EC04507 (PP)" at bounding box center [1406, 692] width 199 height 13
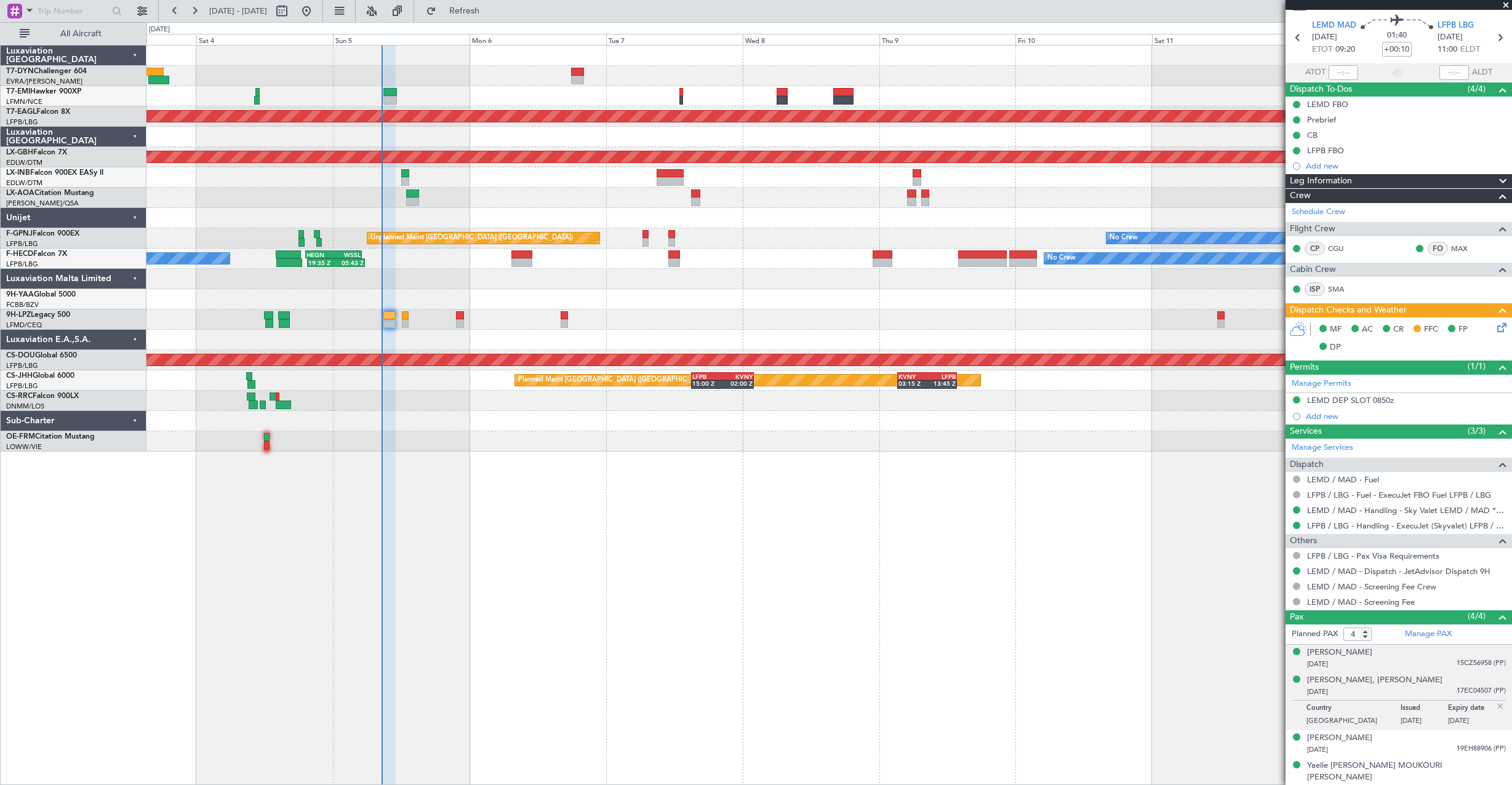
click at [1425, 658] on div "03/11/1978 15CZ56958 (PP)" at bounding box center [1406, 664] width 199 height 13
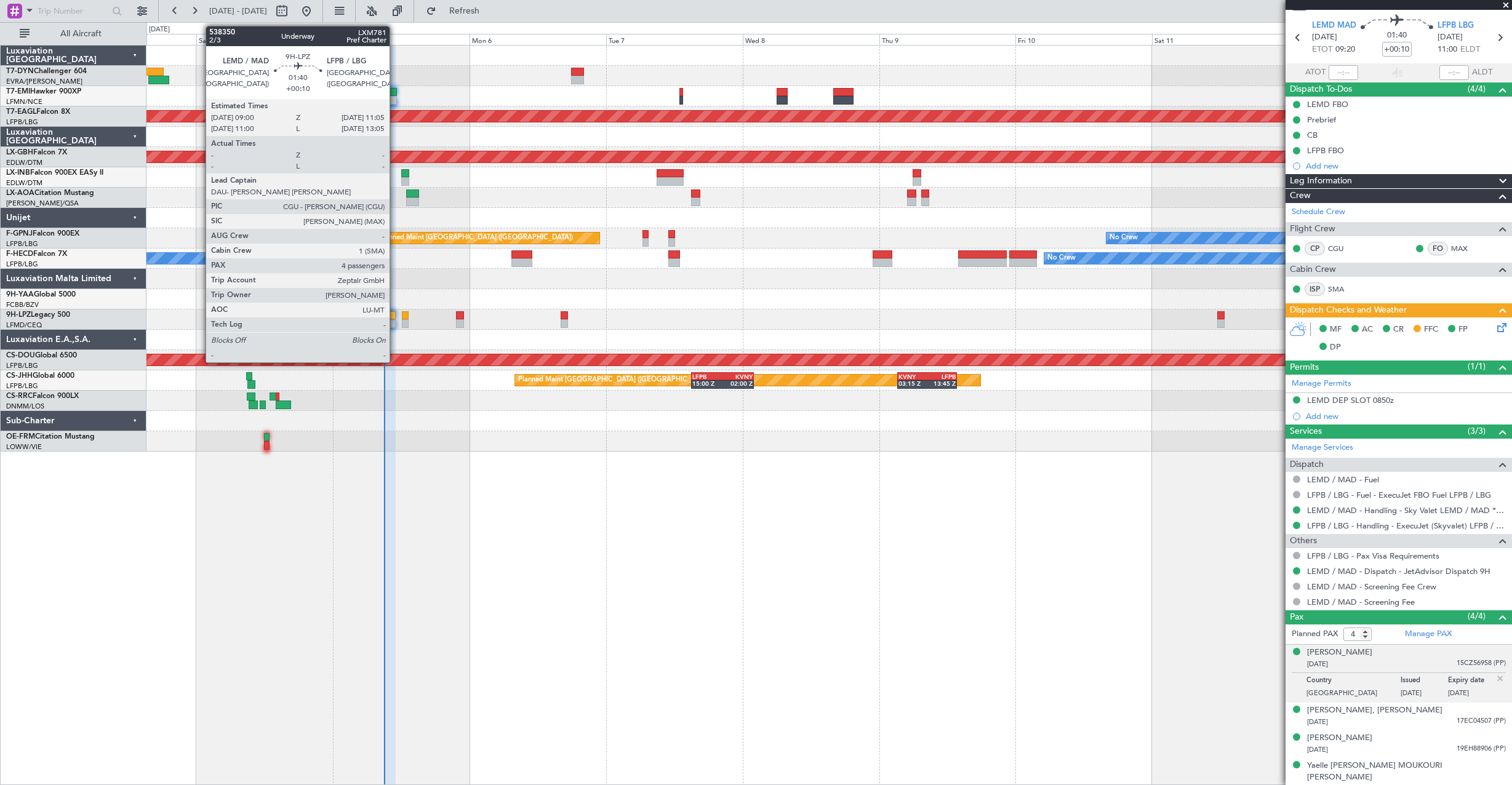
click at [395, 319] on div at bounding box center [390, 316] width 13 height 9
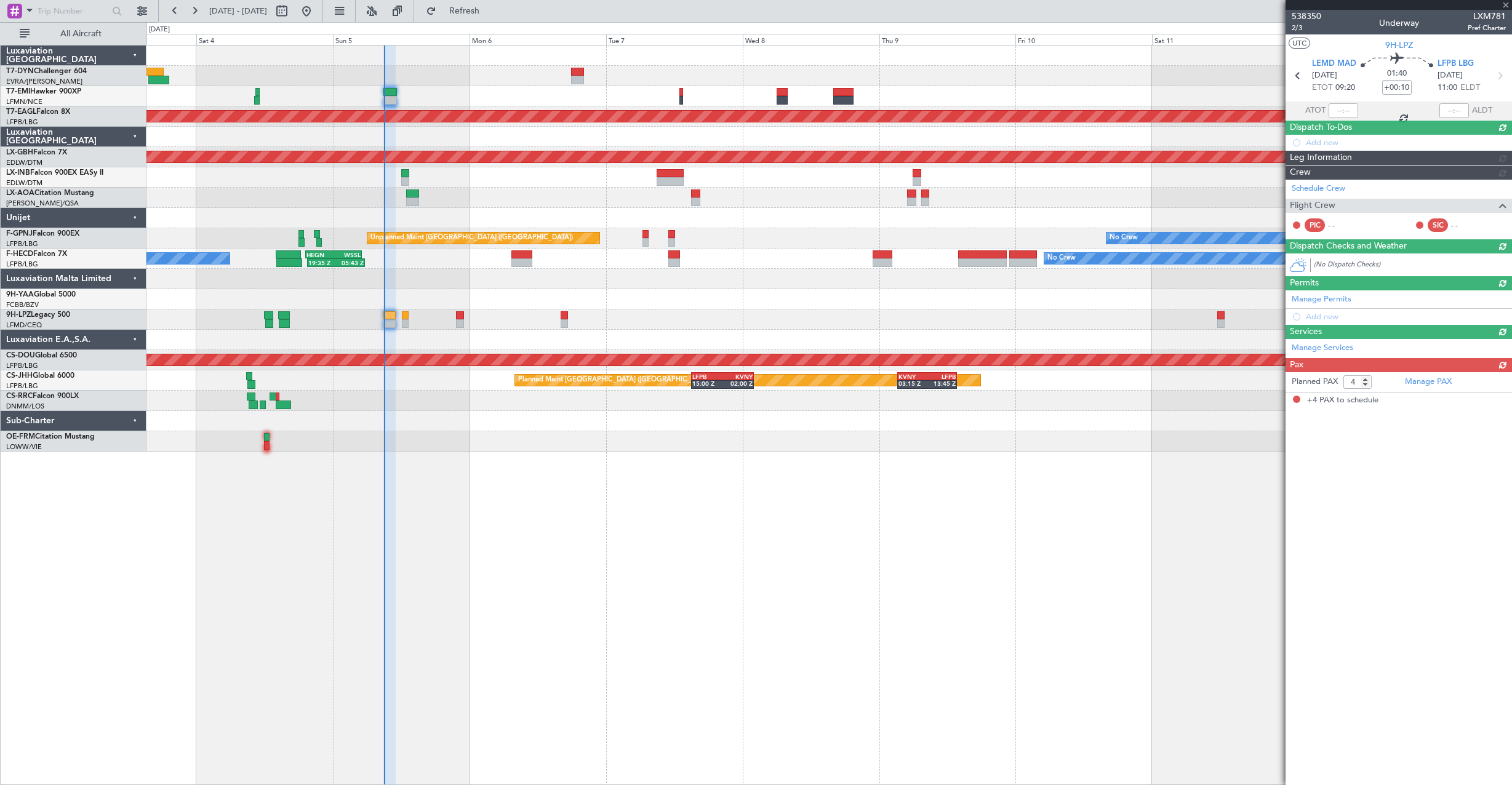
scroll to position [0, 0]
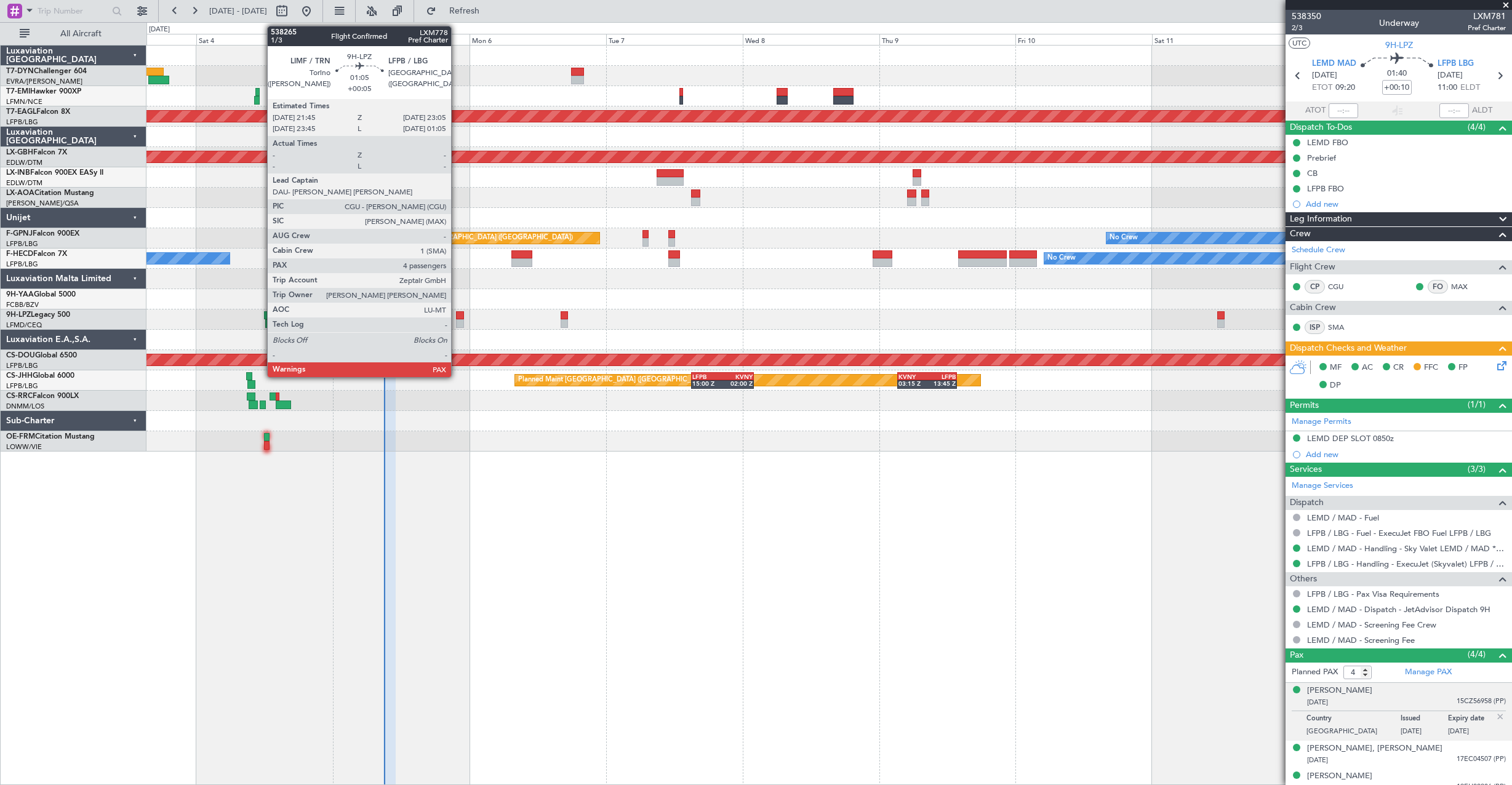
click at [457, 317] on div at bounding box center [459, 316] width 8 height 9
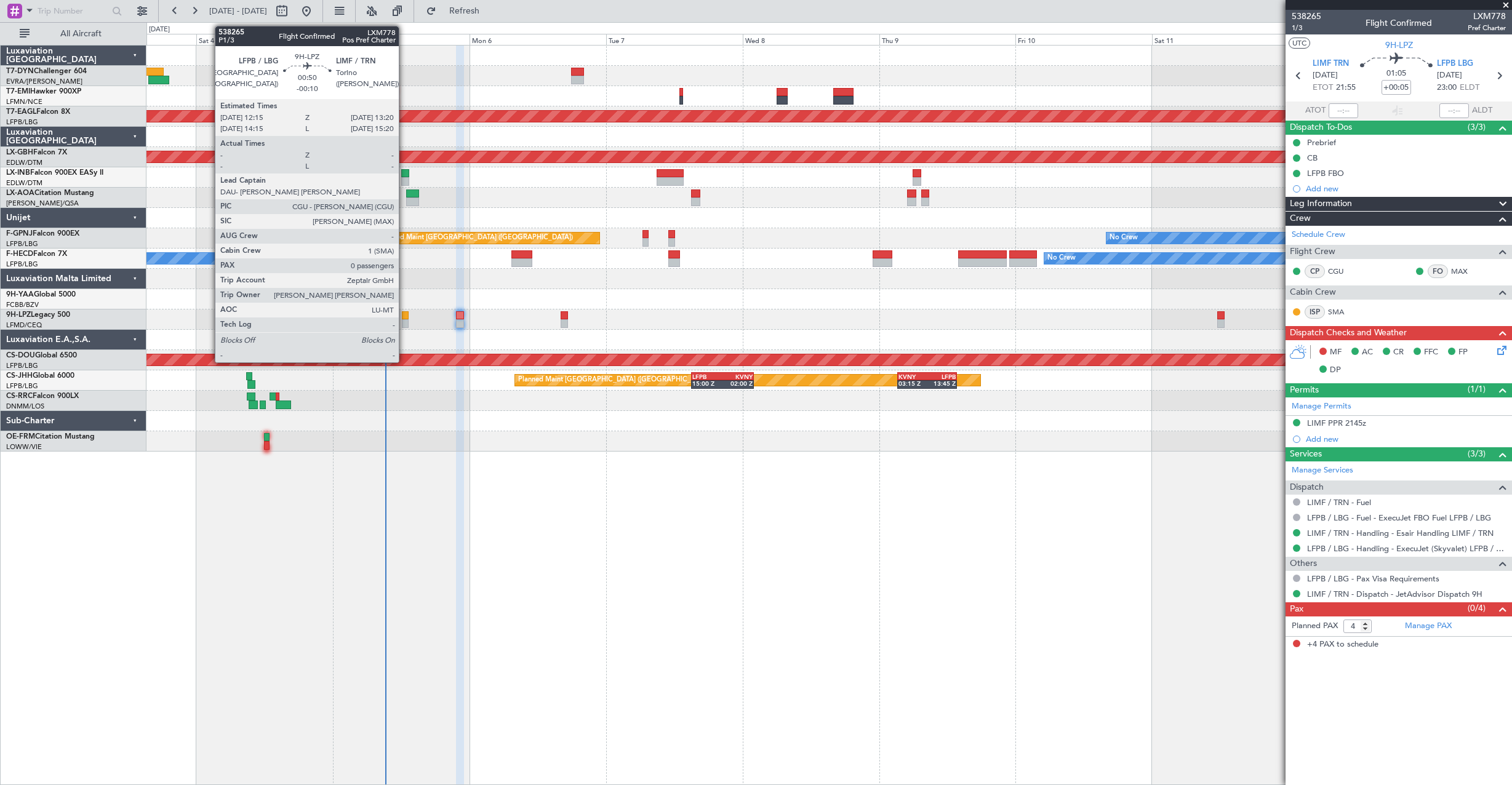
click at [404, 317] on div at bounding box center [404, 316] width 6 height 9
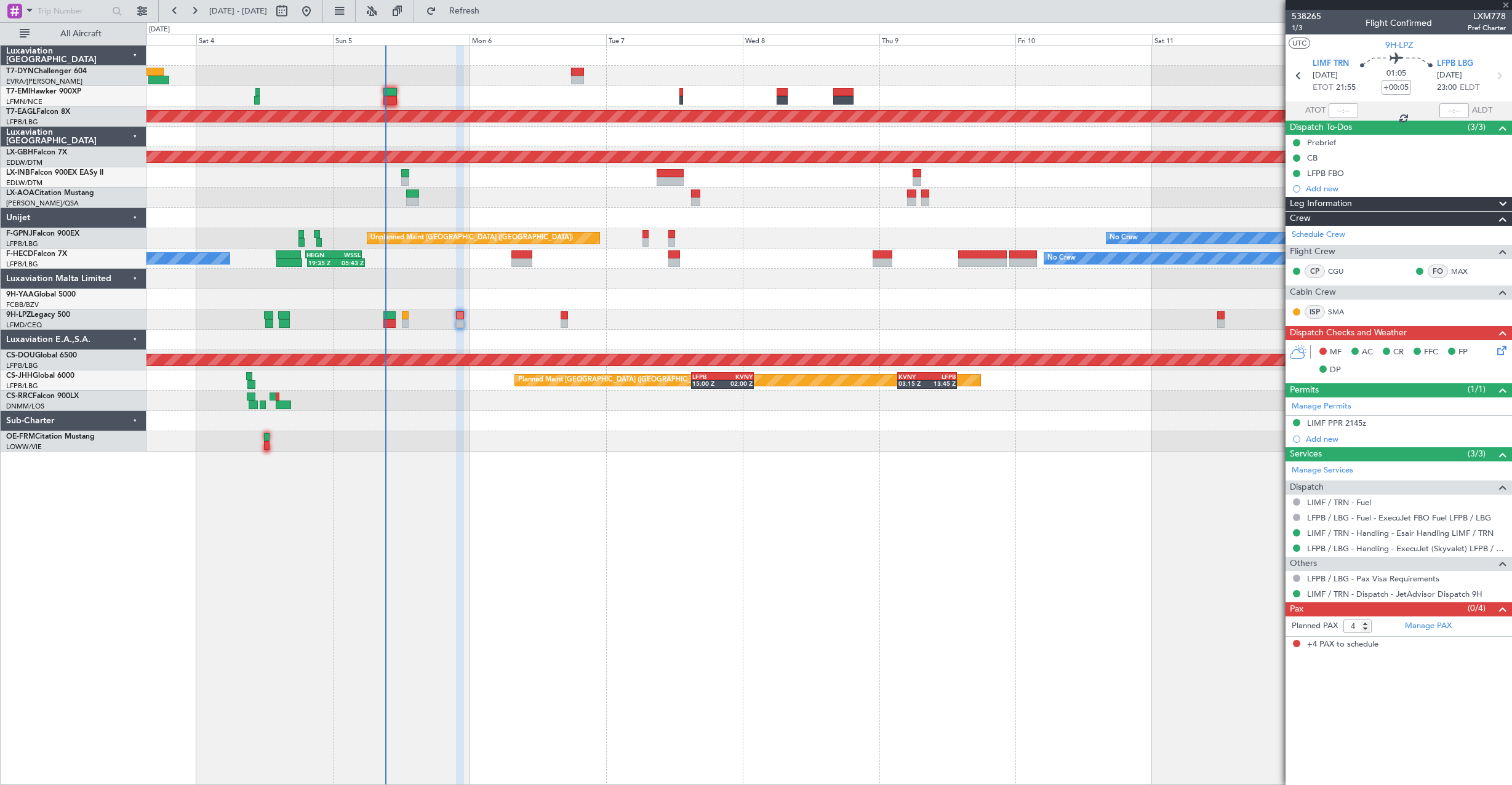
type input "-00:10"
type input "0"
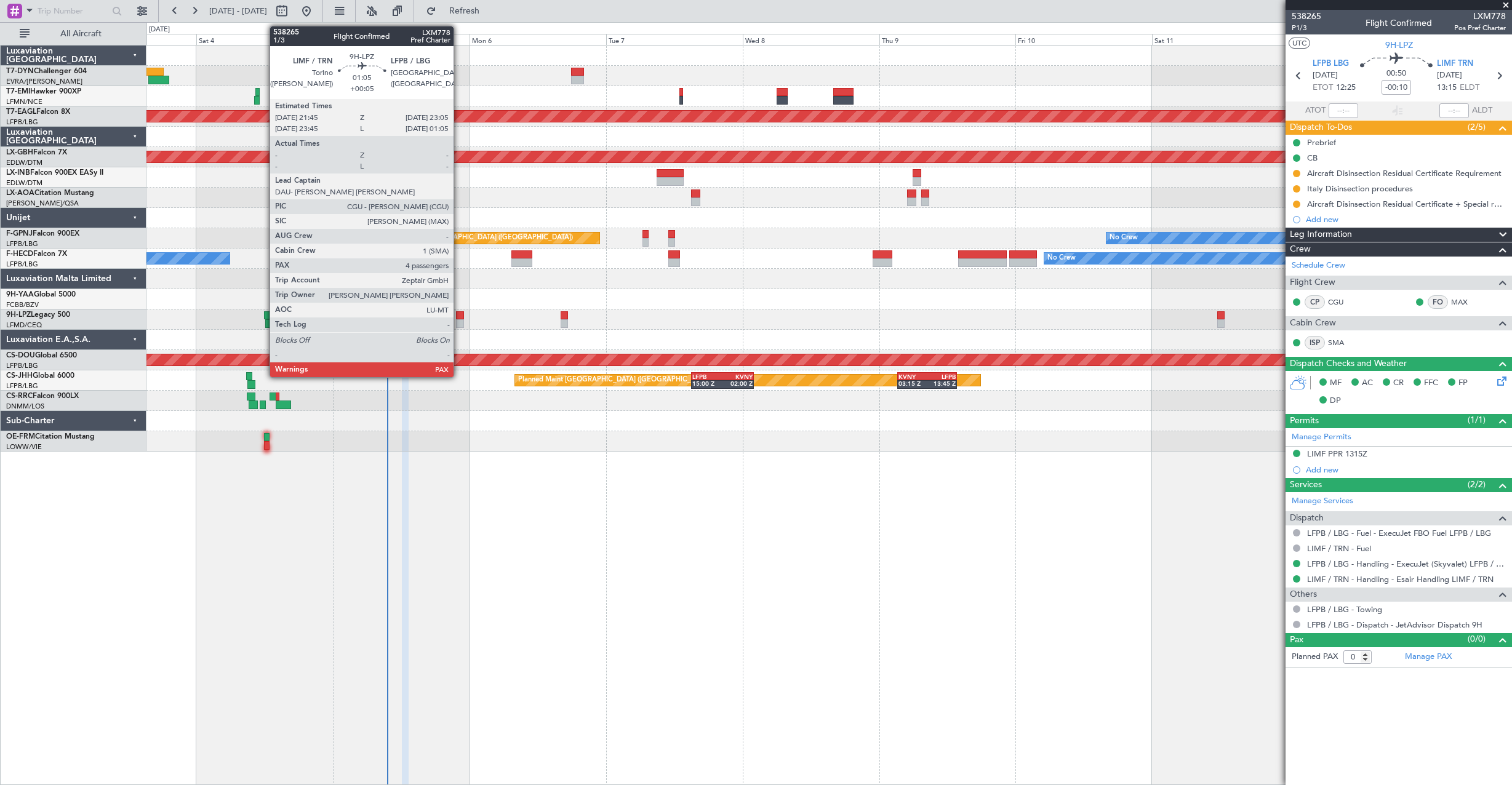
click at [459, 313] on div at bounding box center [459, 316] width 8 height 9
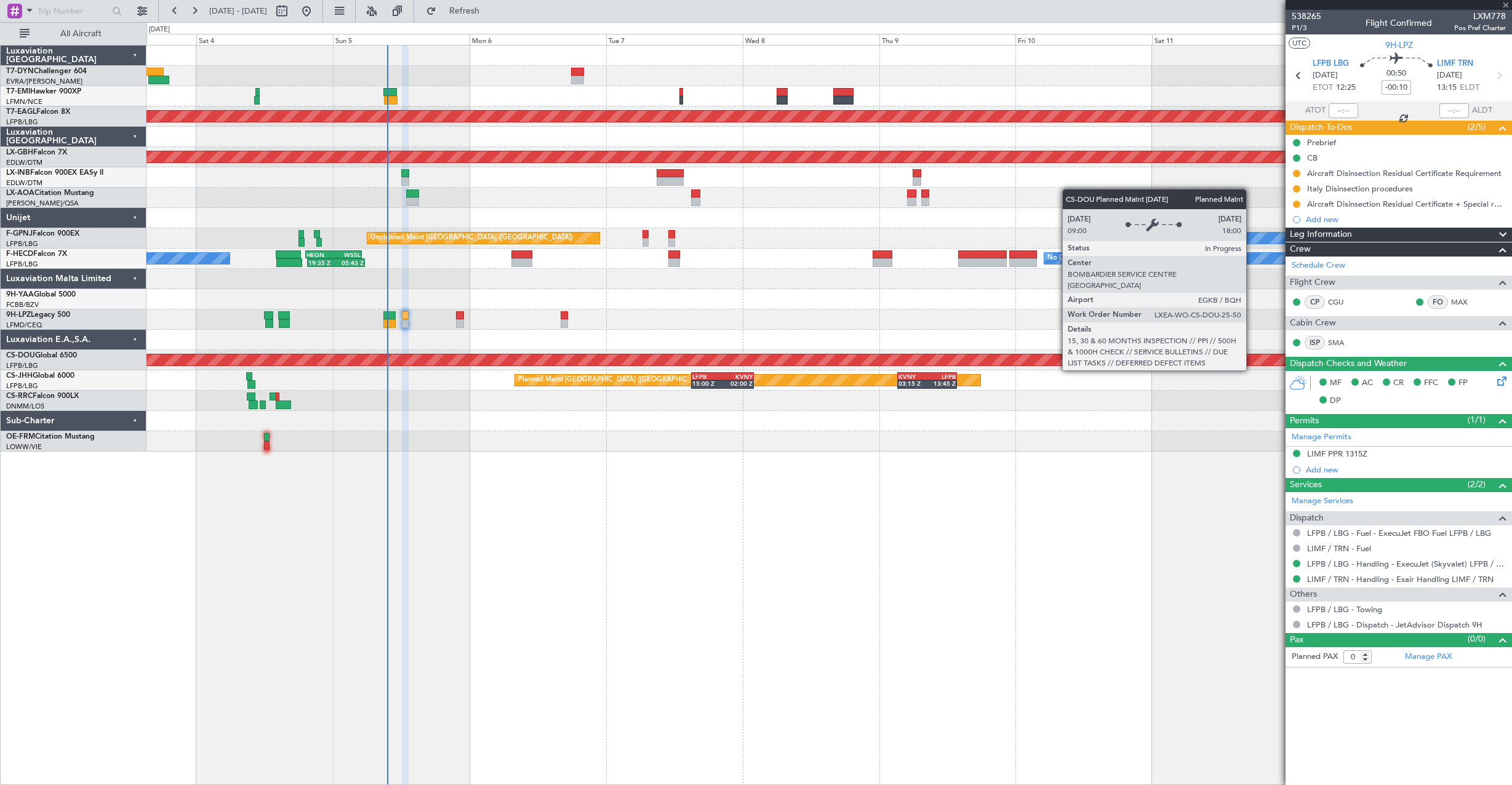
type input "+00:05"
type input "4"
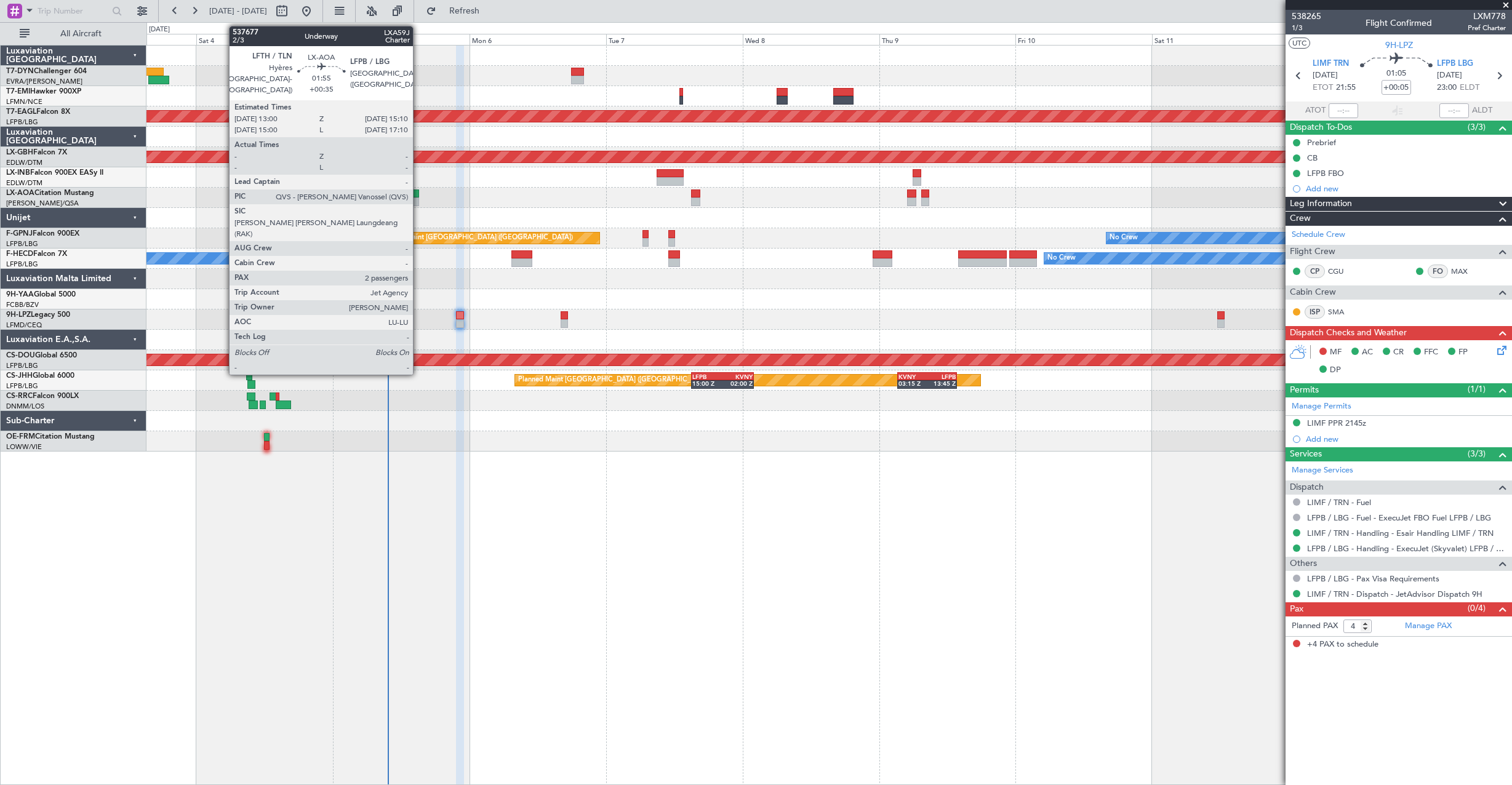
click at [419, 194] on div at bounding box center [413, 194] width 13 height 9
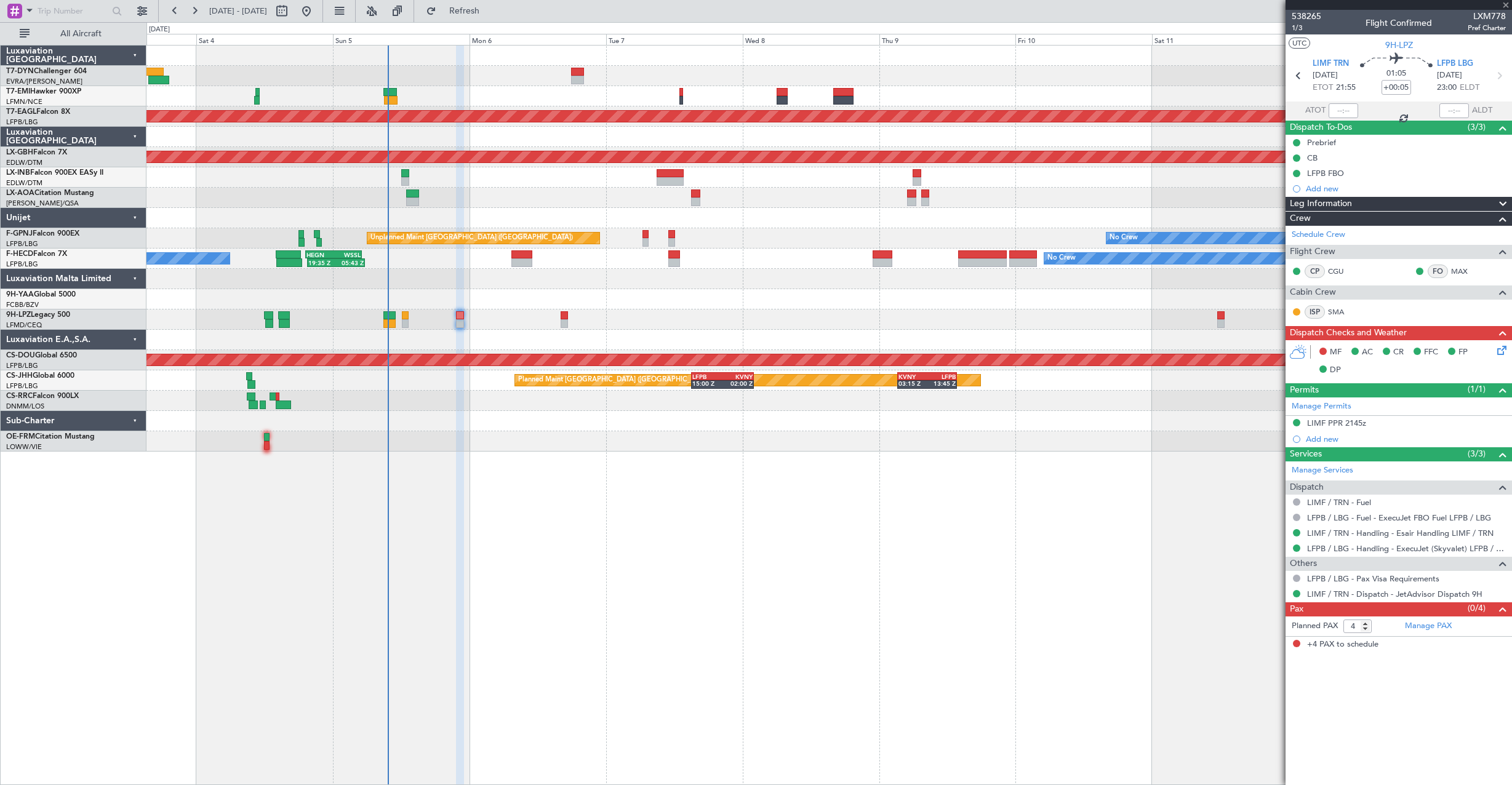
type input "+00:35"
type input "2"
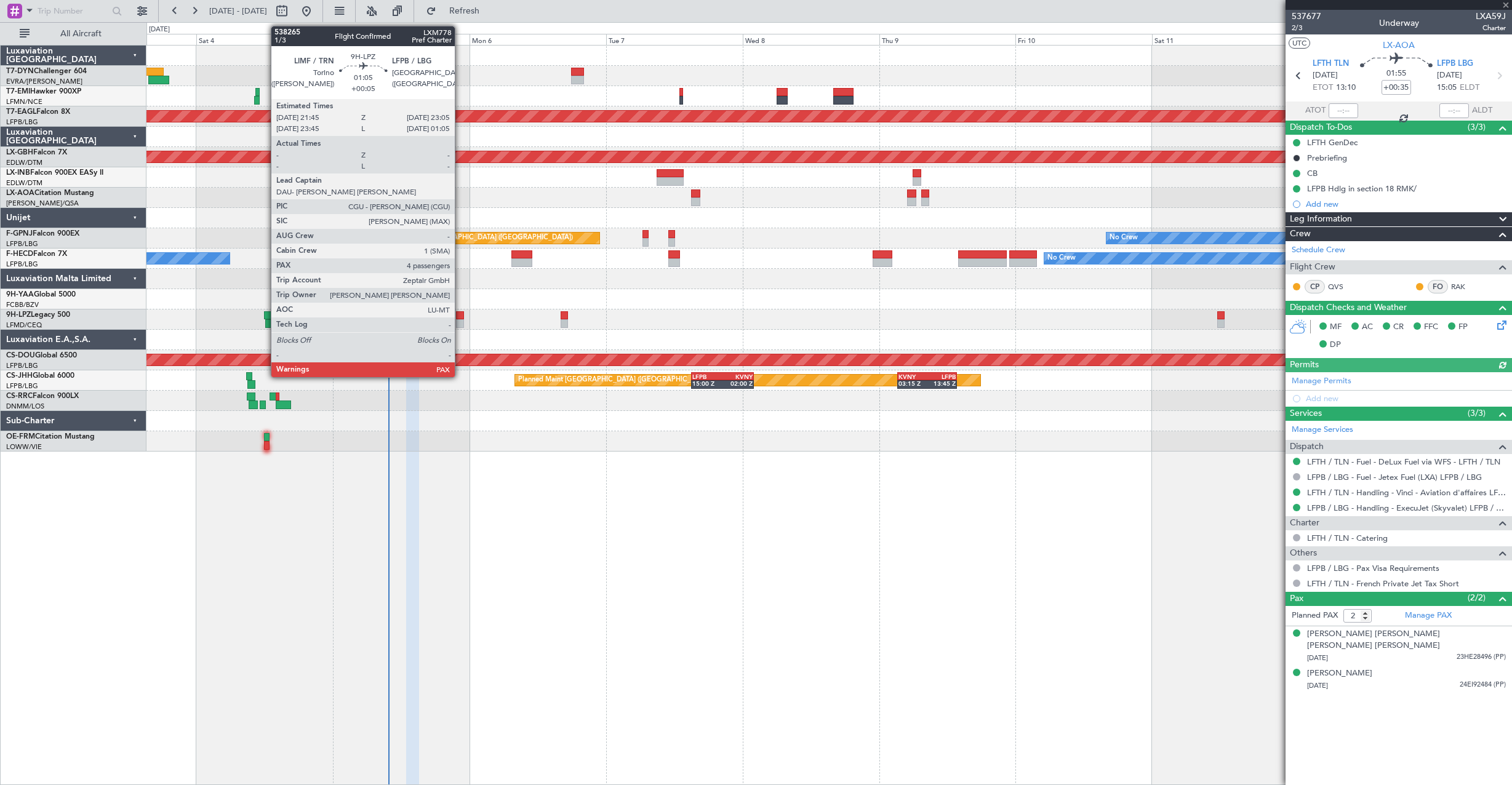
click at [460, 315] on div at bounding box center [459, 316] width 8 height 9
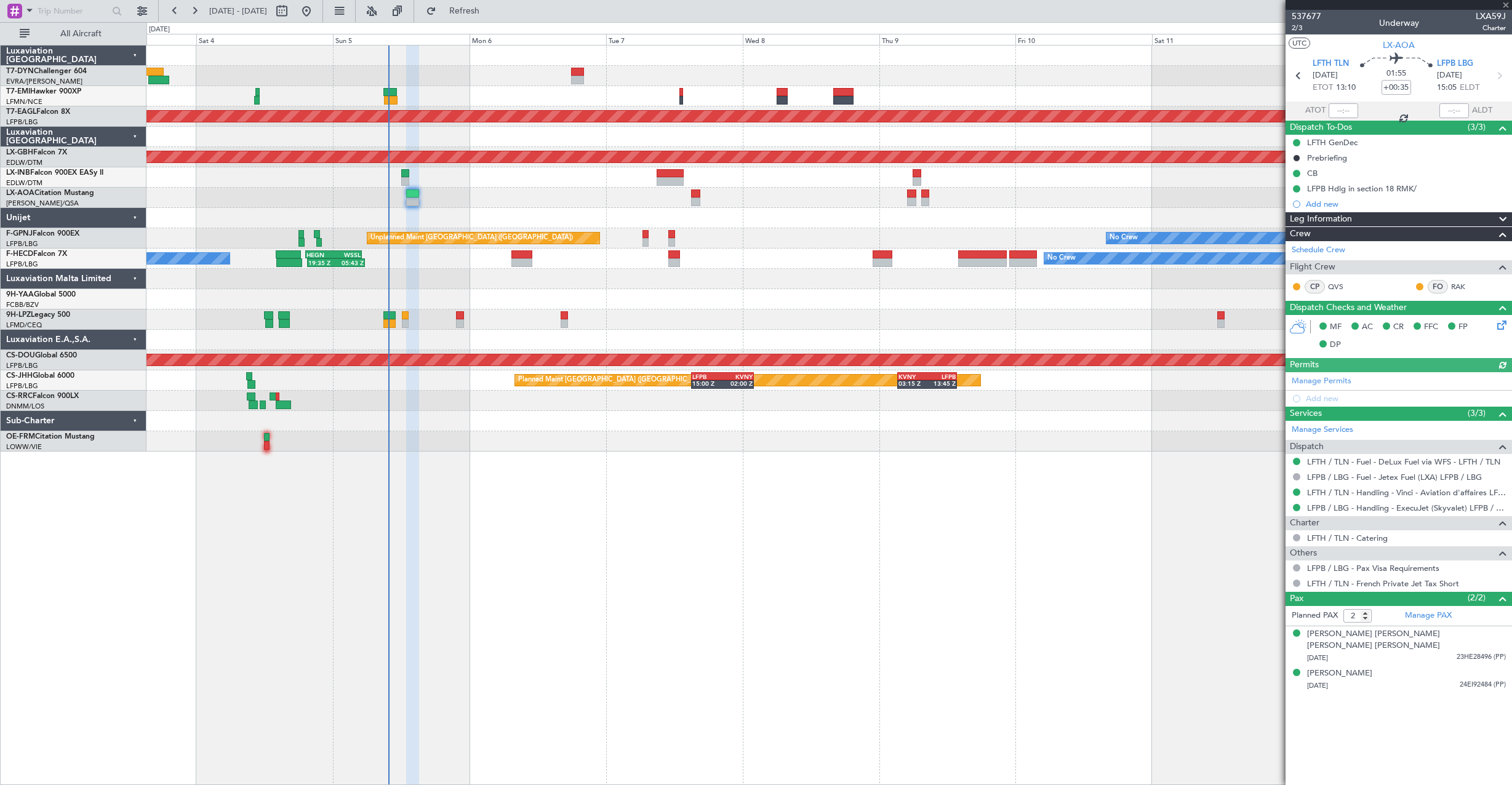
type input "+00:05"
type input "4"
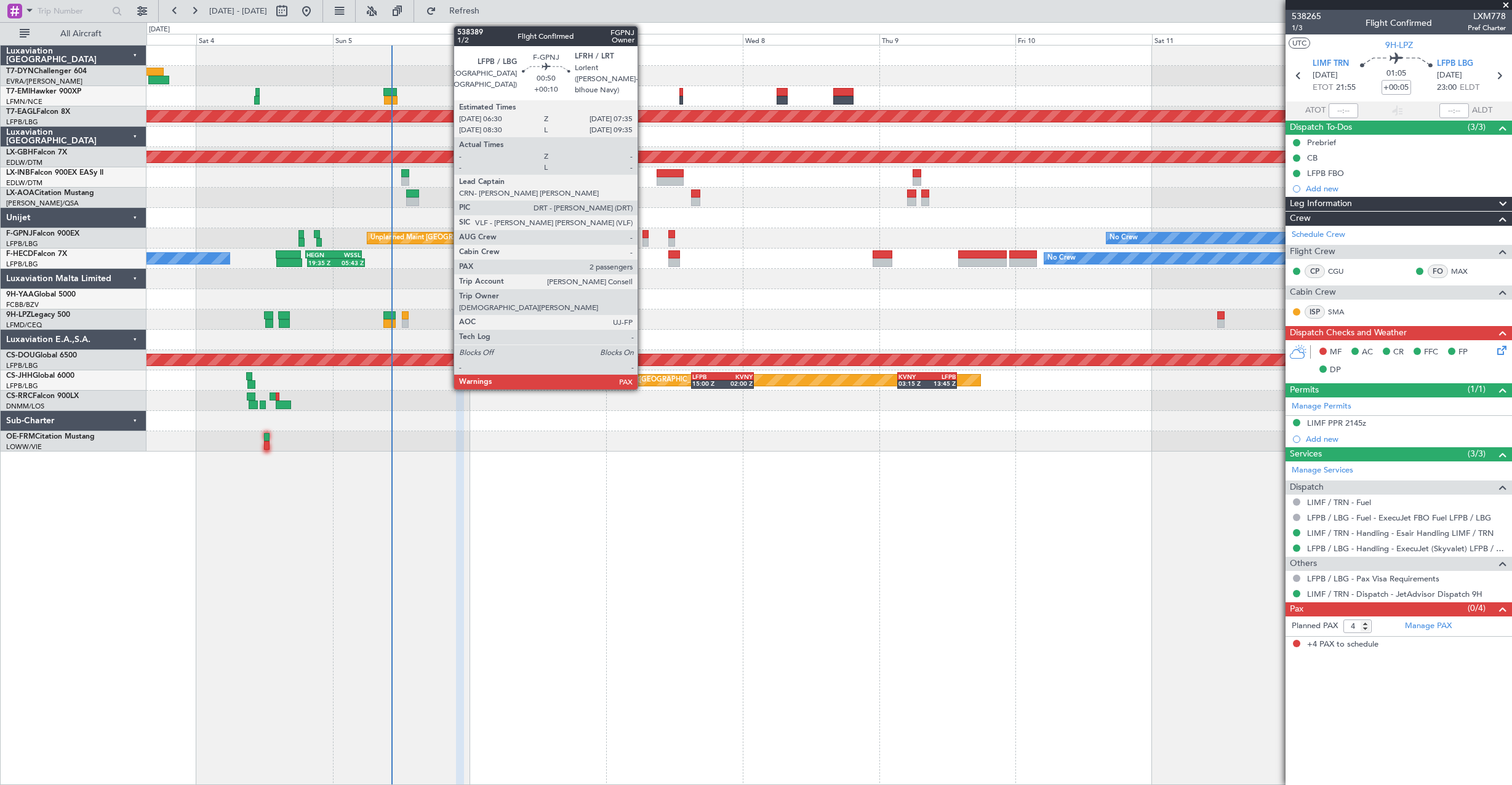
click at [643, 240] on div at bounding box center [645, 243] width 6 height 9
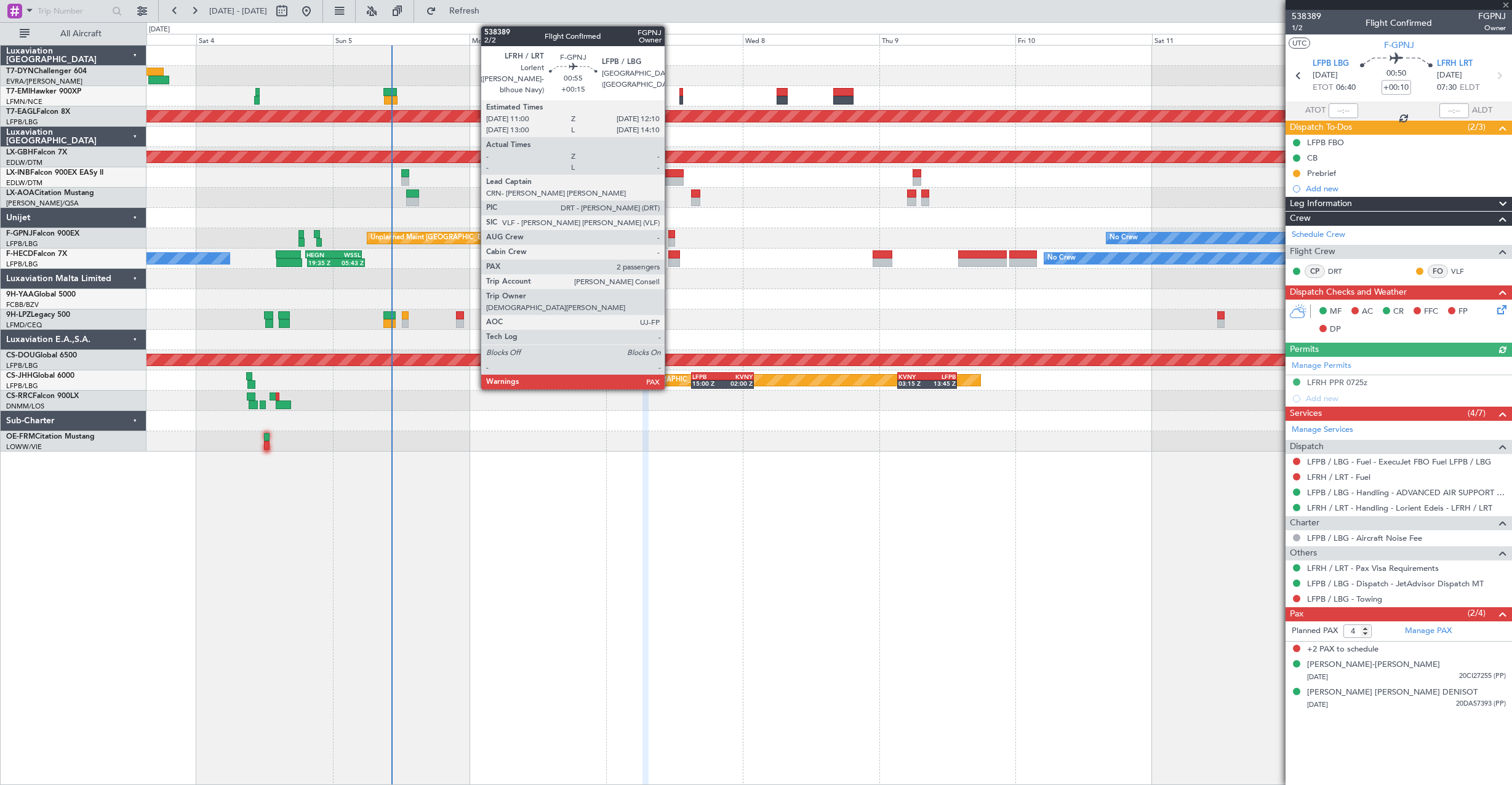
click at [670, 236] on div at bounding box center [671, 235] width 6 height 9
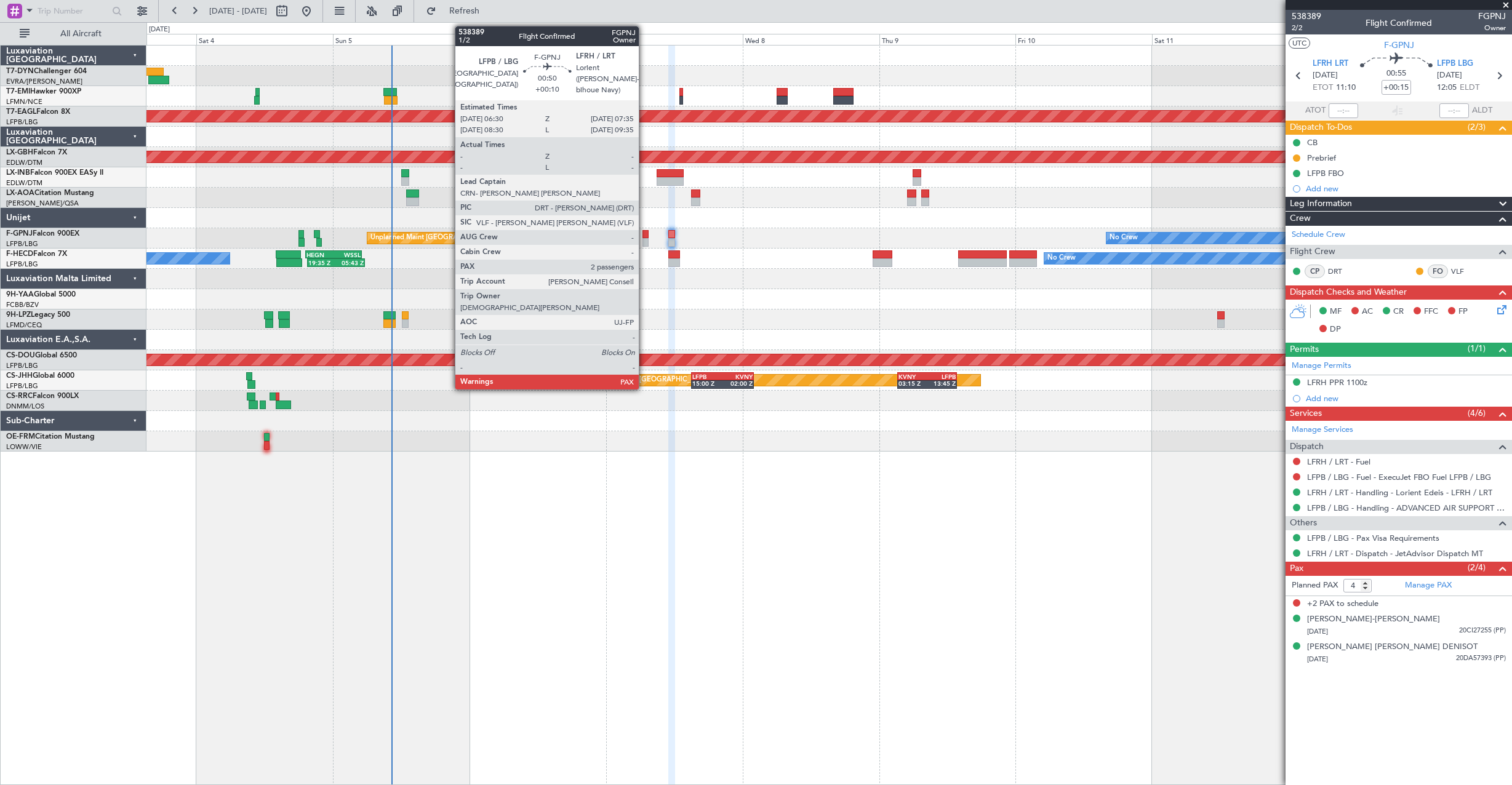
click at [645, 236] on div at bounding box center [645, 235] width 6 height 9
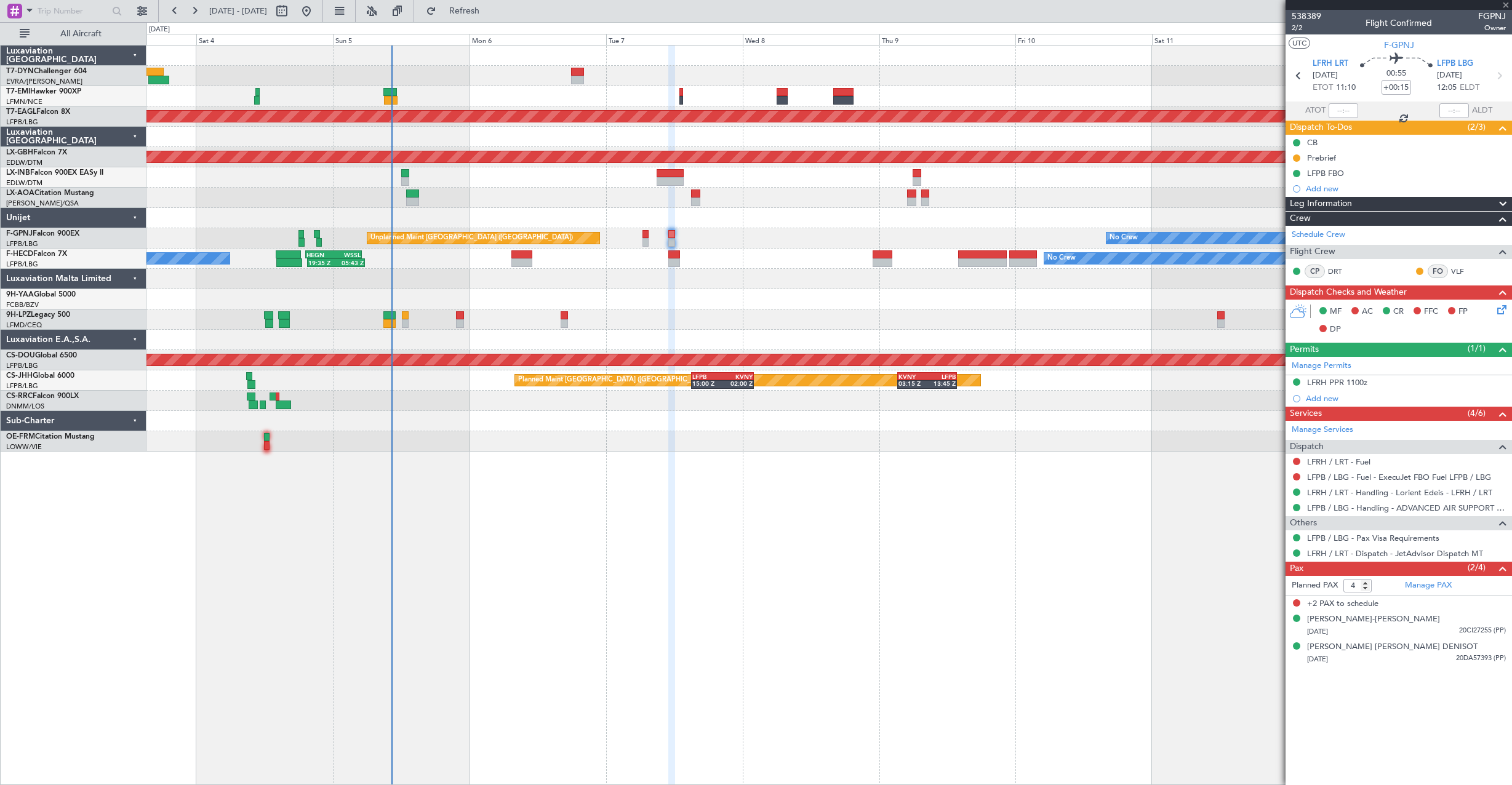
type input "+00:10"
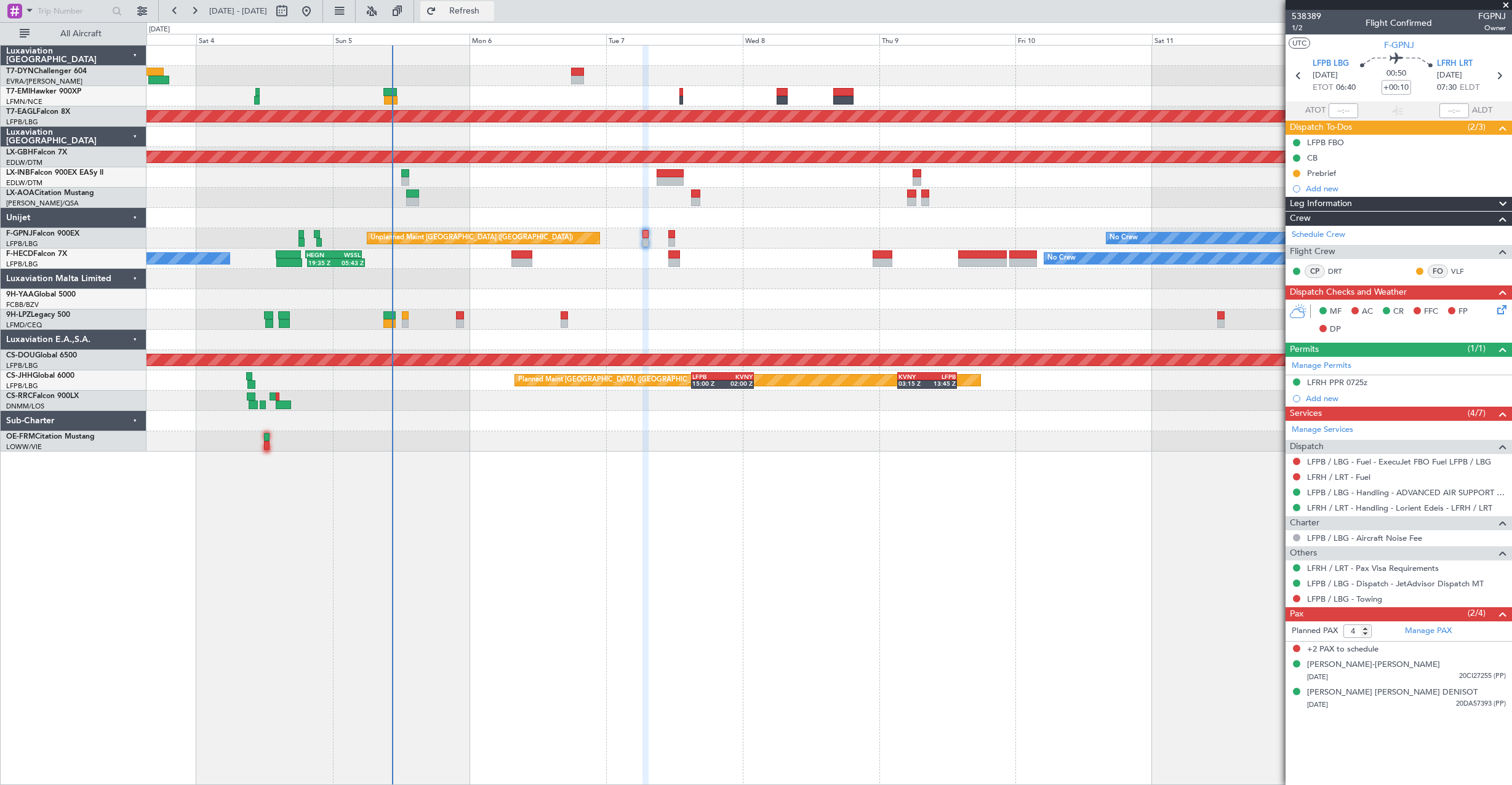
click at [490, 6] on span "Refresh" at bounding box center [464, 11] width 51 height 9
click at [487, 13] on span "Refresh" at bounding box center [464, 11] width 51 height 9
click at [490, 11] on span "Refresh" at bounding box center [464, 11] width 51 height 9
click at [464, 6] on button "Refresh" at bounding box center [458, 11] width 74 height 20
click at [474, 6] on button "Refresh" at bounding box center [458, 11] width 74 height 20
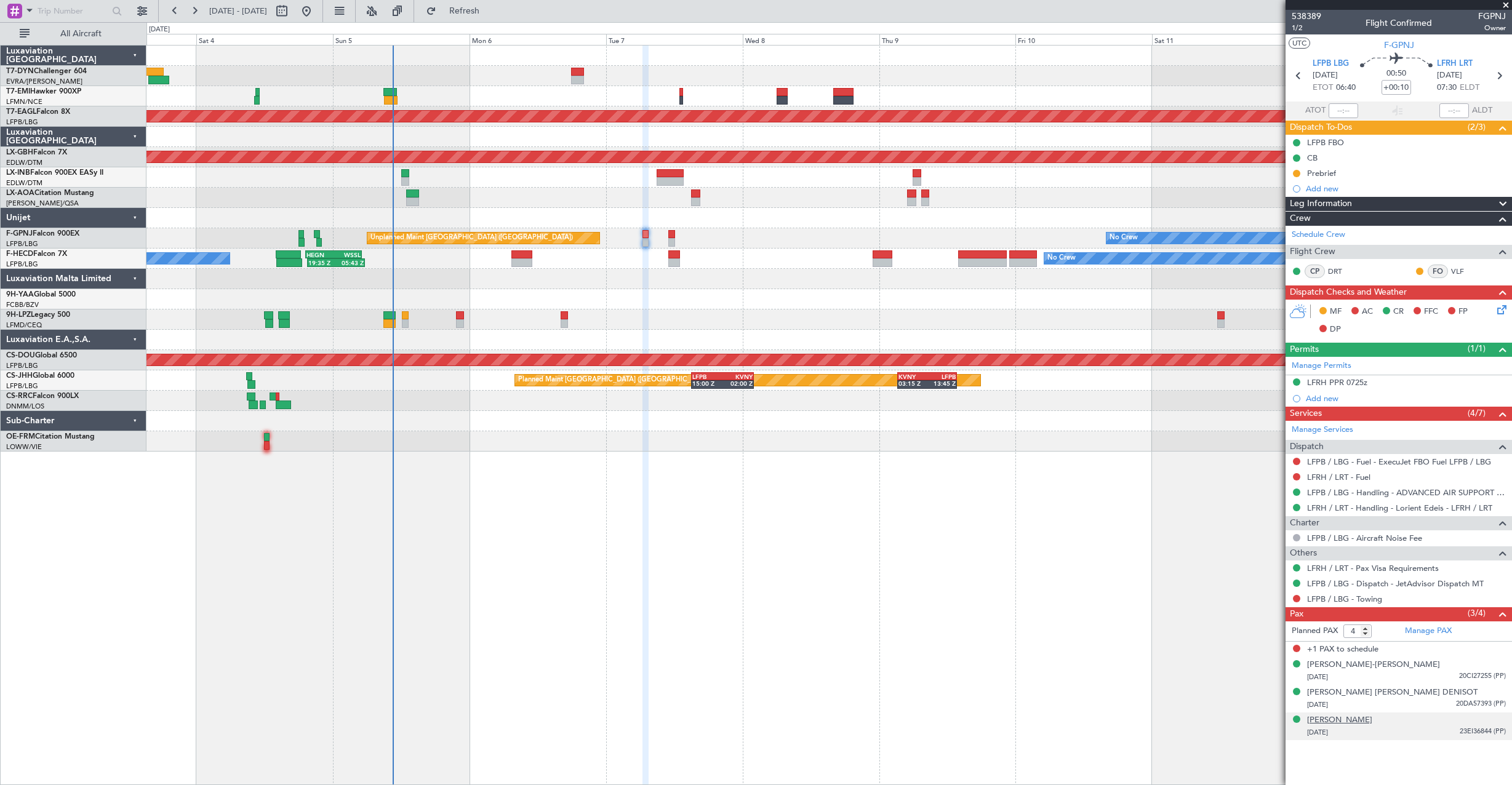
click at [1342, 722] on div "Robert Emmanuel Pires" at bounding box center [1340, 720] width 65 height 13
click at [479, 13] on span "Refresh" at bounding box center [464, 11] width 51 height 9
click at [1316, 17] on span "538389" at bounding box center [1306, 16] width 30 height 13
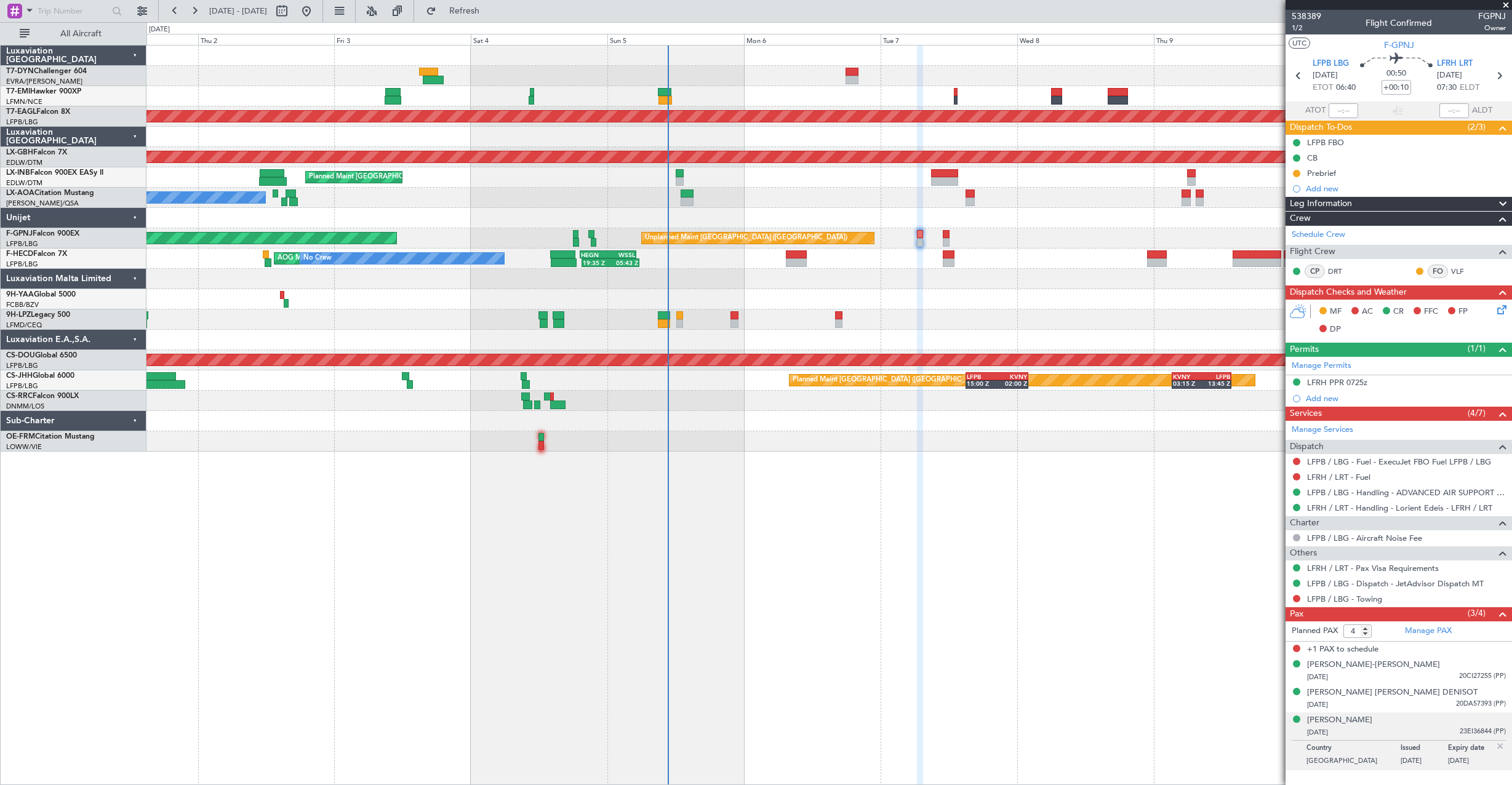
click at [788, 313] on div "No Crew Planned Maint Dubai (Al Maktoum Intl) Planned Maint Nurnberg Planned Ma…" at bounding box center [829, 248] width 1365 height 406
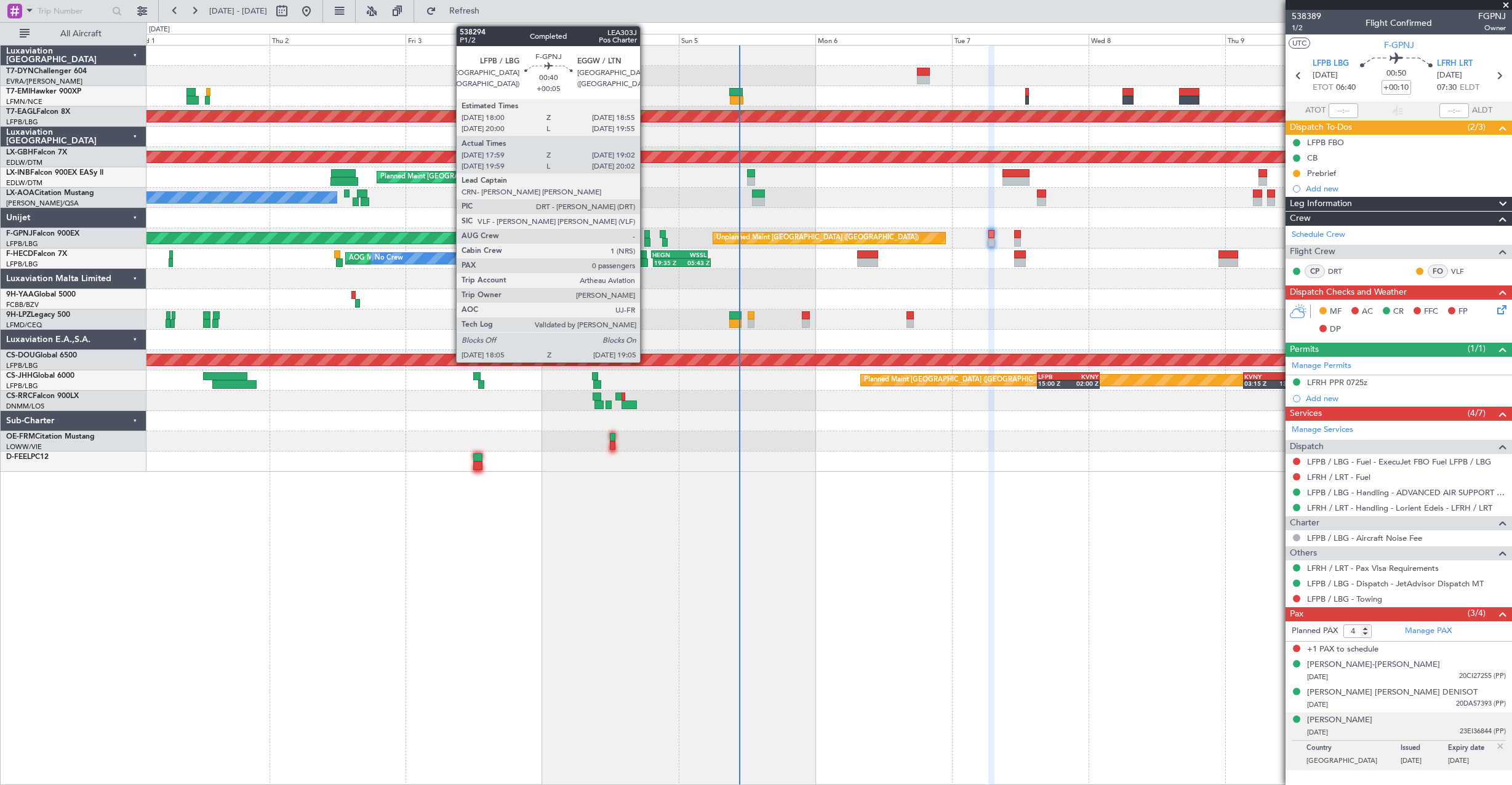
click at [645, 233] on div at bounding box center [647, 235] width 5 height 9
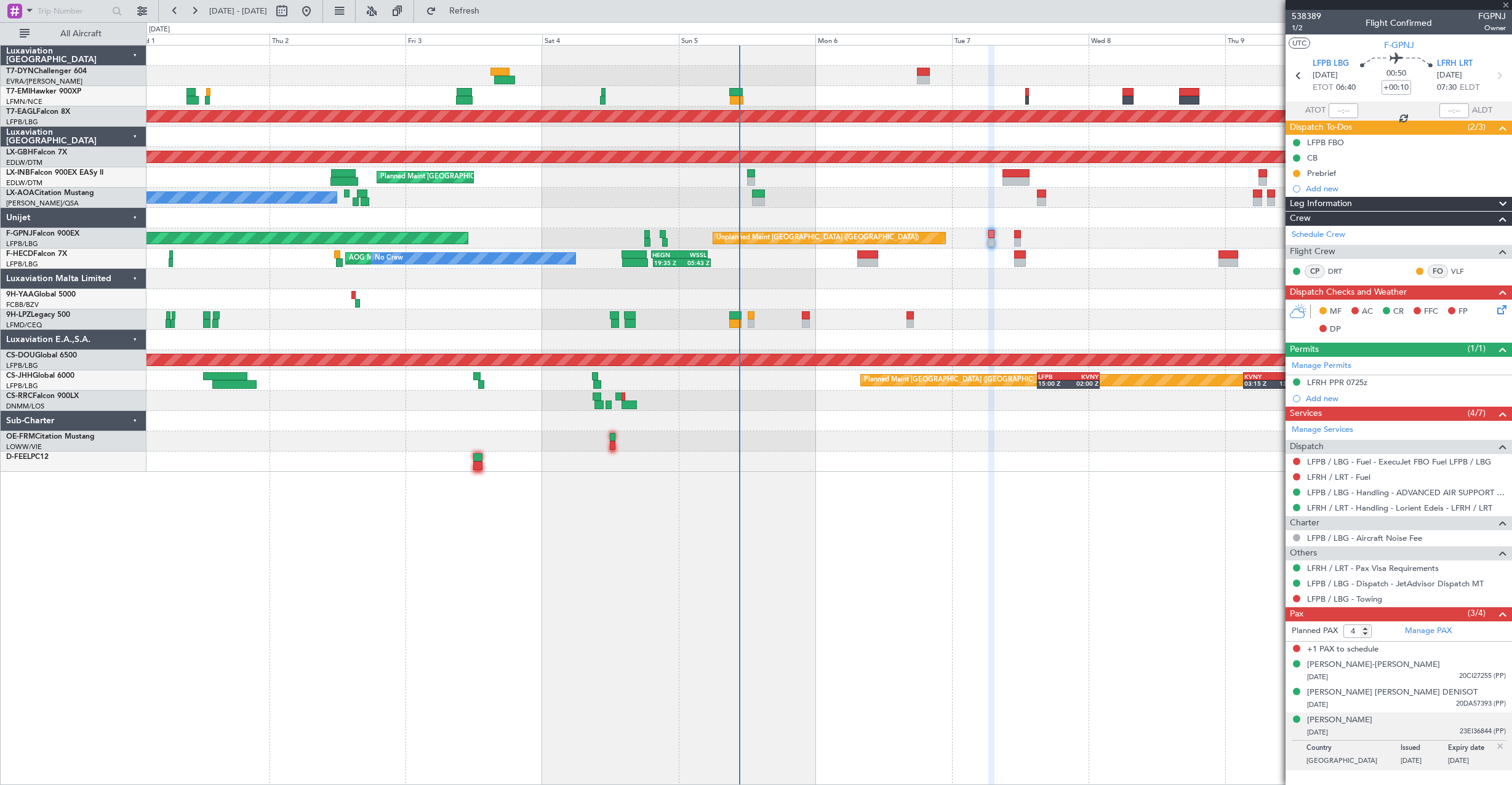
type input "+00:05"
type input "18:09"
type input "18:57"
type input "0"
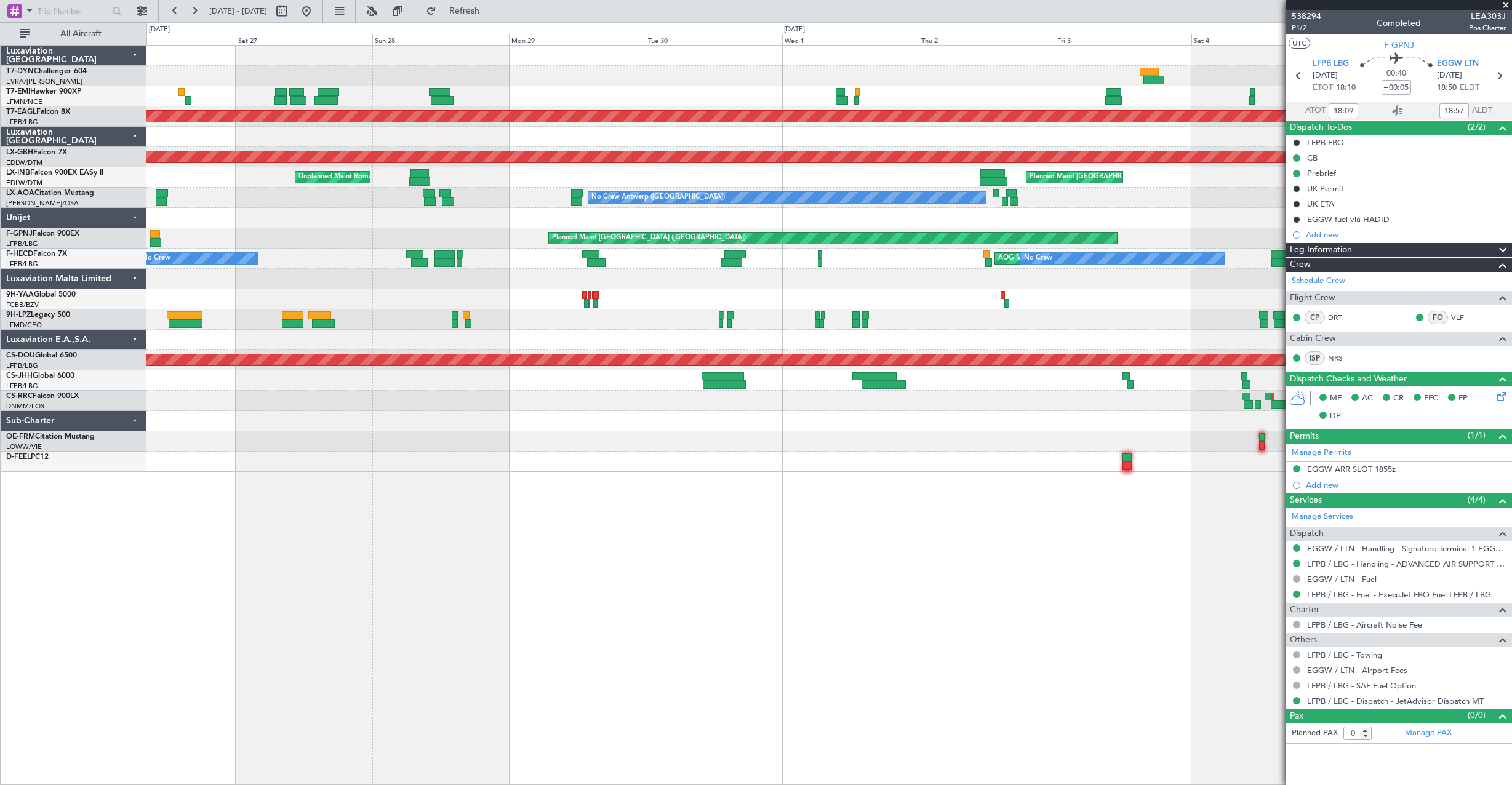
click at [1173, 299] on div "Planned Maint Dubai (Al Maktoum Intl) Planned Maint Nurnberg Planned Maint Zuri…" at bounding box center [829, 258] width 1365 height 426
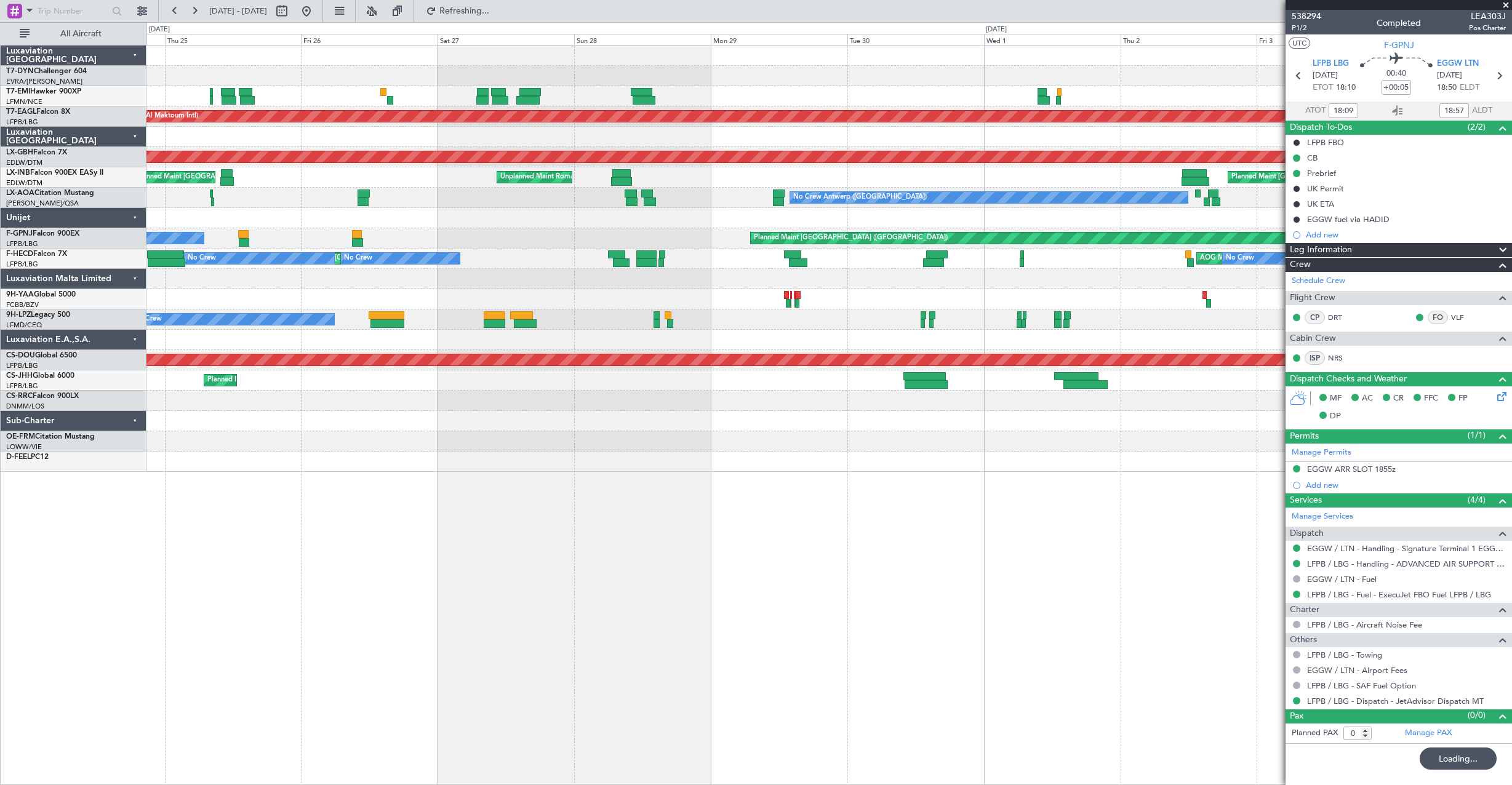
click at [716, 252] on div "Planned Maint Zurich Planned Maint Dubai (Al Maktoum Intl) Planned Maint Nurnbe…" at bounding box center [829, 258] width 1365 height 426
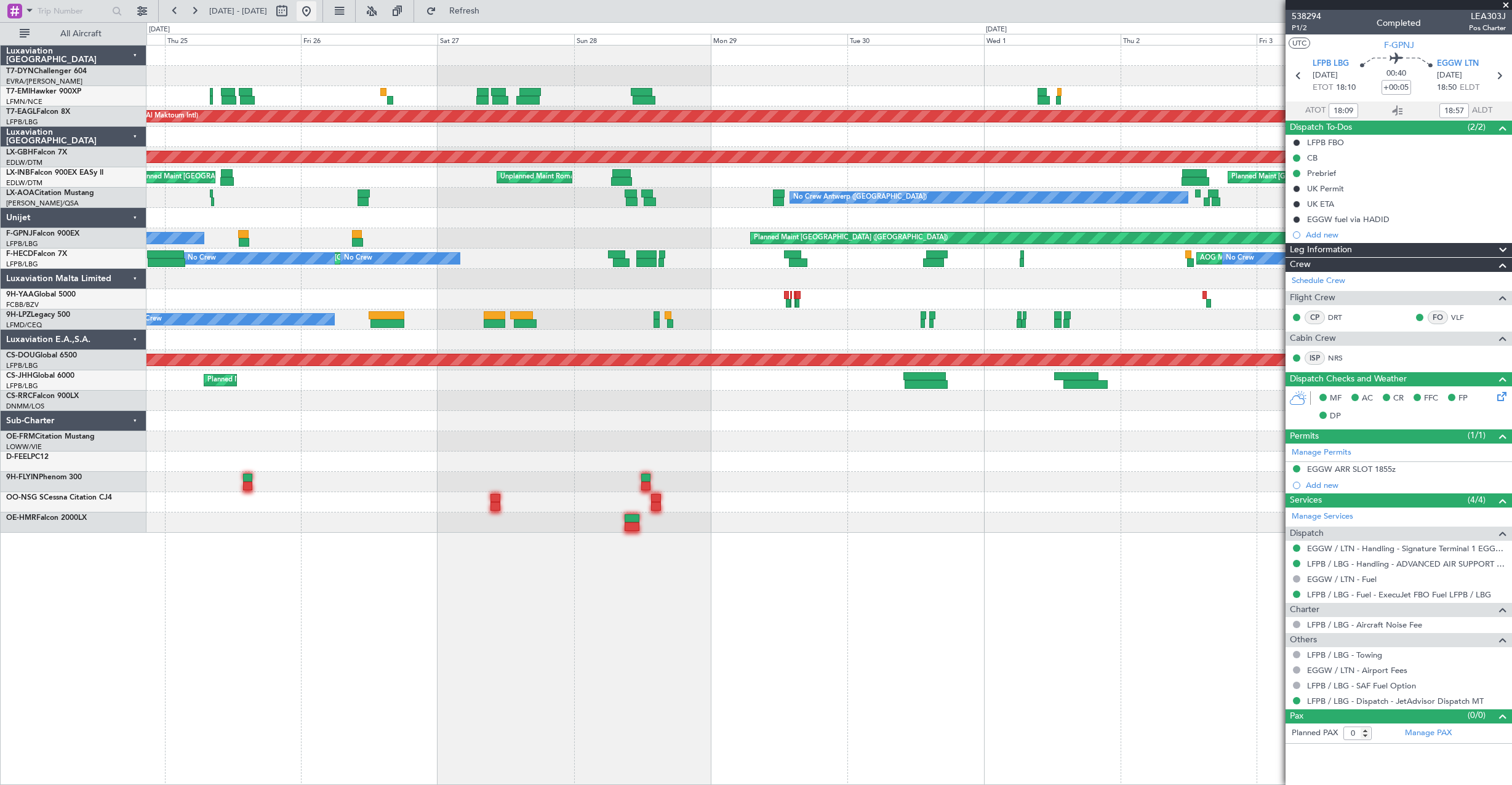
click at [316, 11] on button at bounding box center [307, 11] width 20 height 20
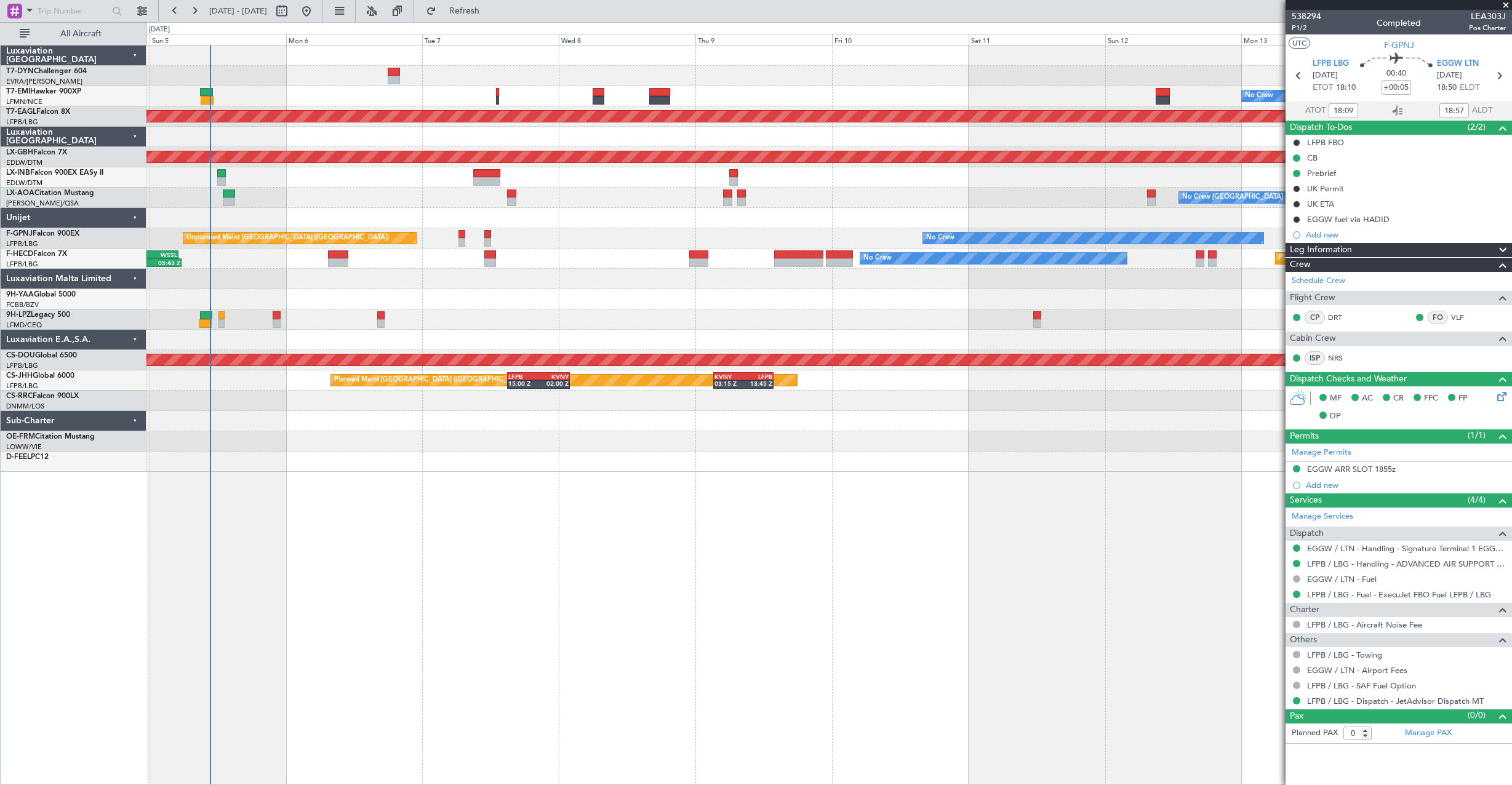
click at [433, 163] on div "No Crew Planned Maint Dubai (Al Maktoum Intl) Planned Maint Nurnberg Planned Ma…" at bounding box center [829, 258] width 1365 height 426
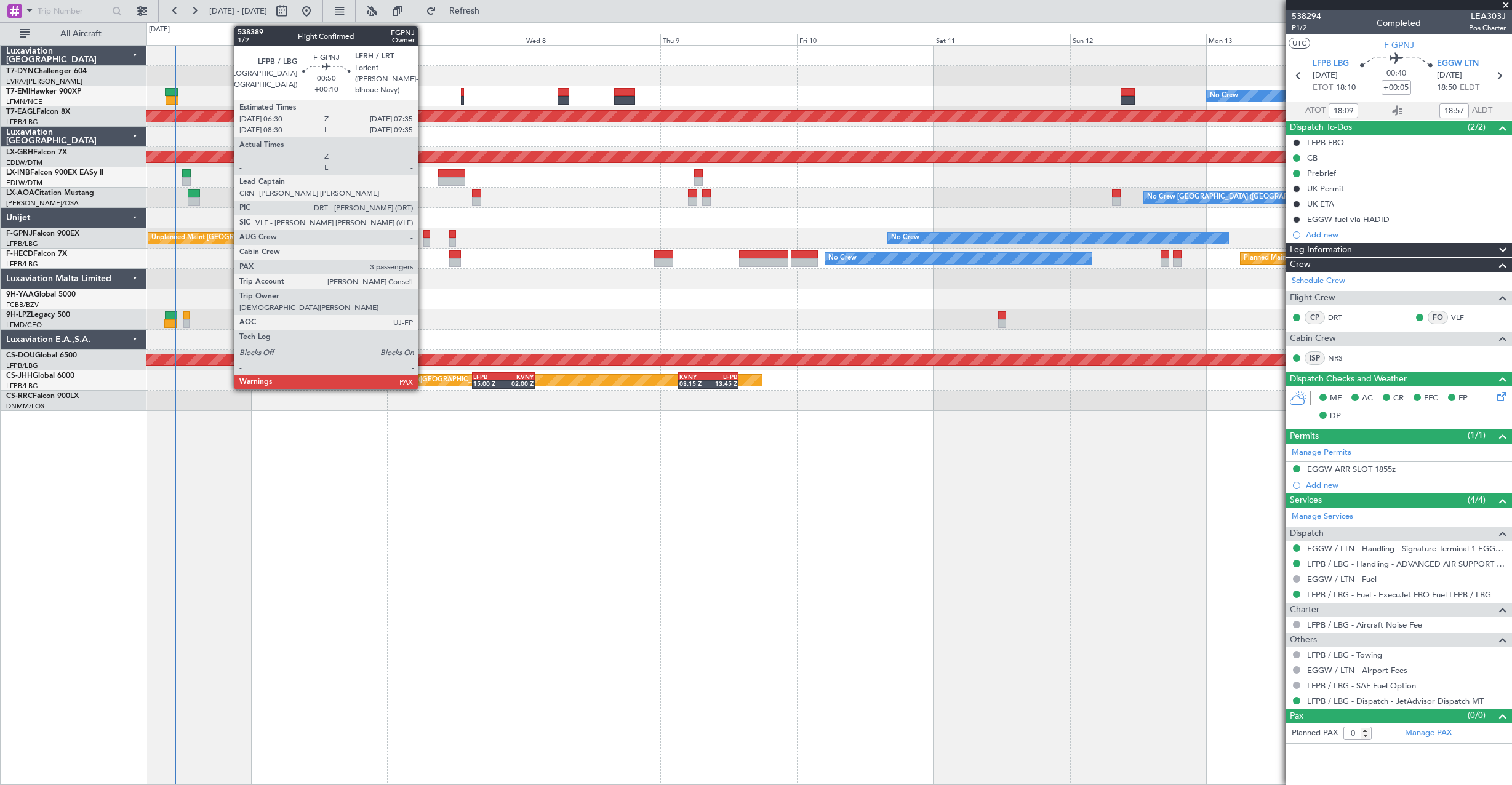
click at [423, 233] on div at bounding box center [426, 235] width 6 height 9
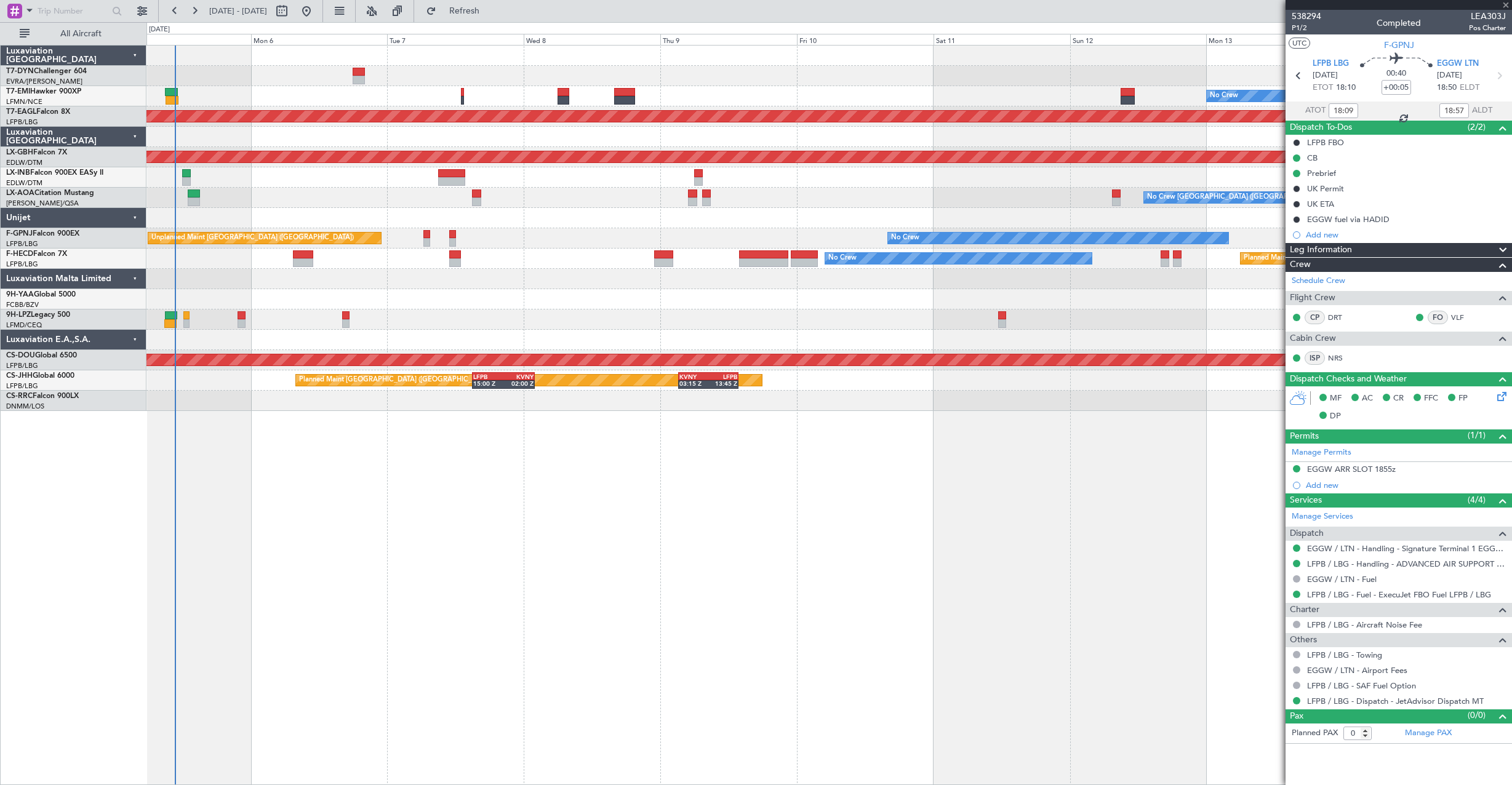
type input "+00:10"
type input "4"
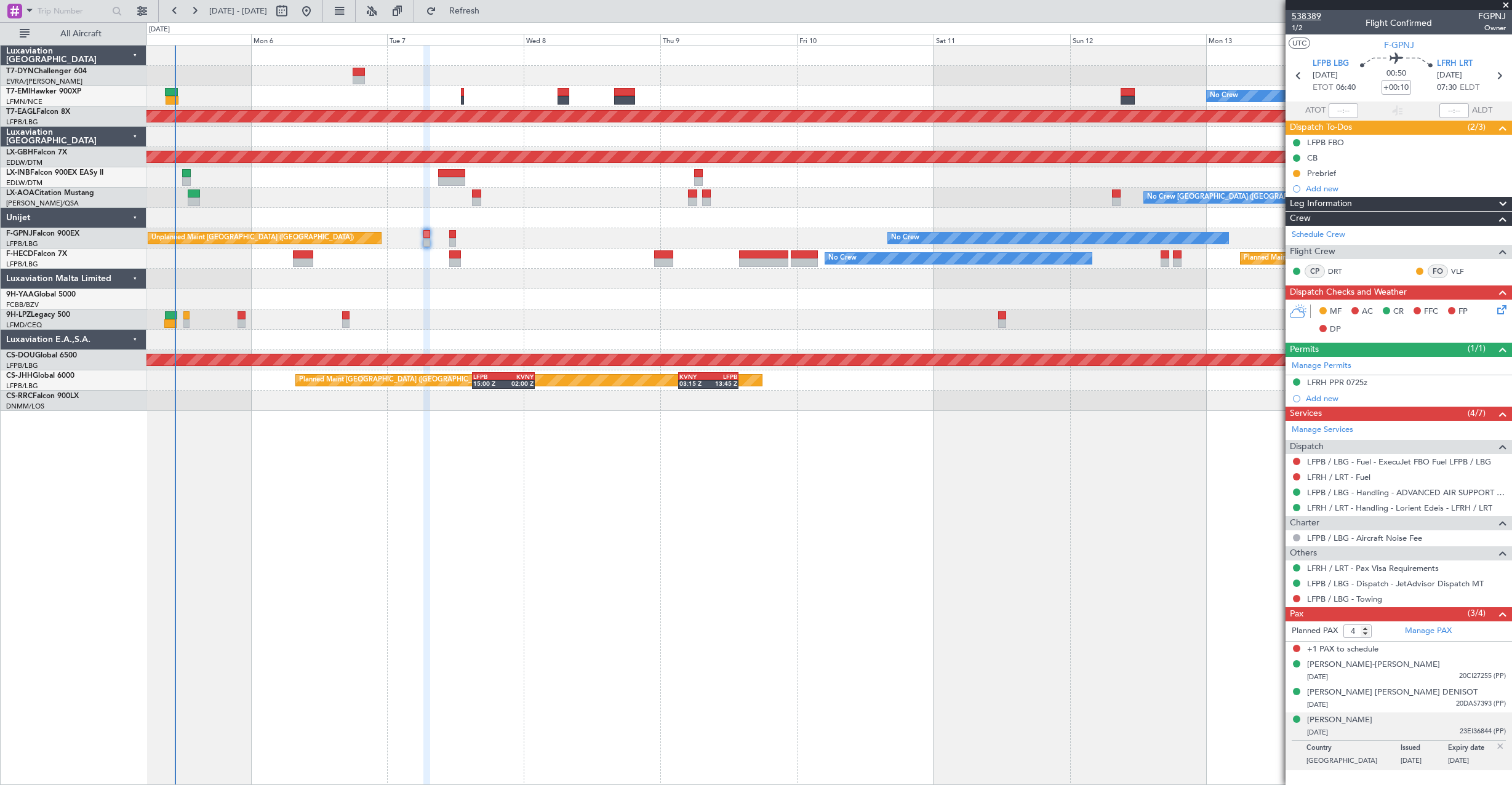
click at [1313, 14] on span "538389" at bounding box center [1306, 16] width 30 height 13
click at [478, 11] on span "Refresh" at bounding box center [464, 11] width 51 height 9
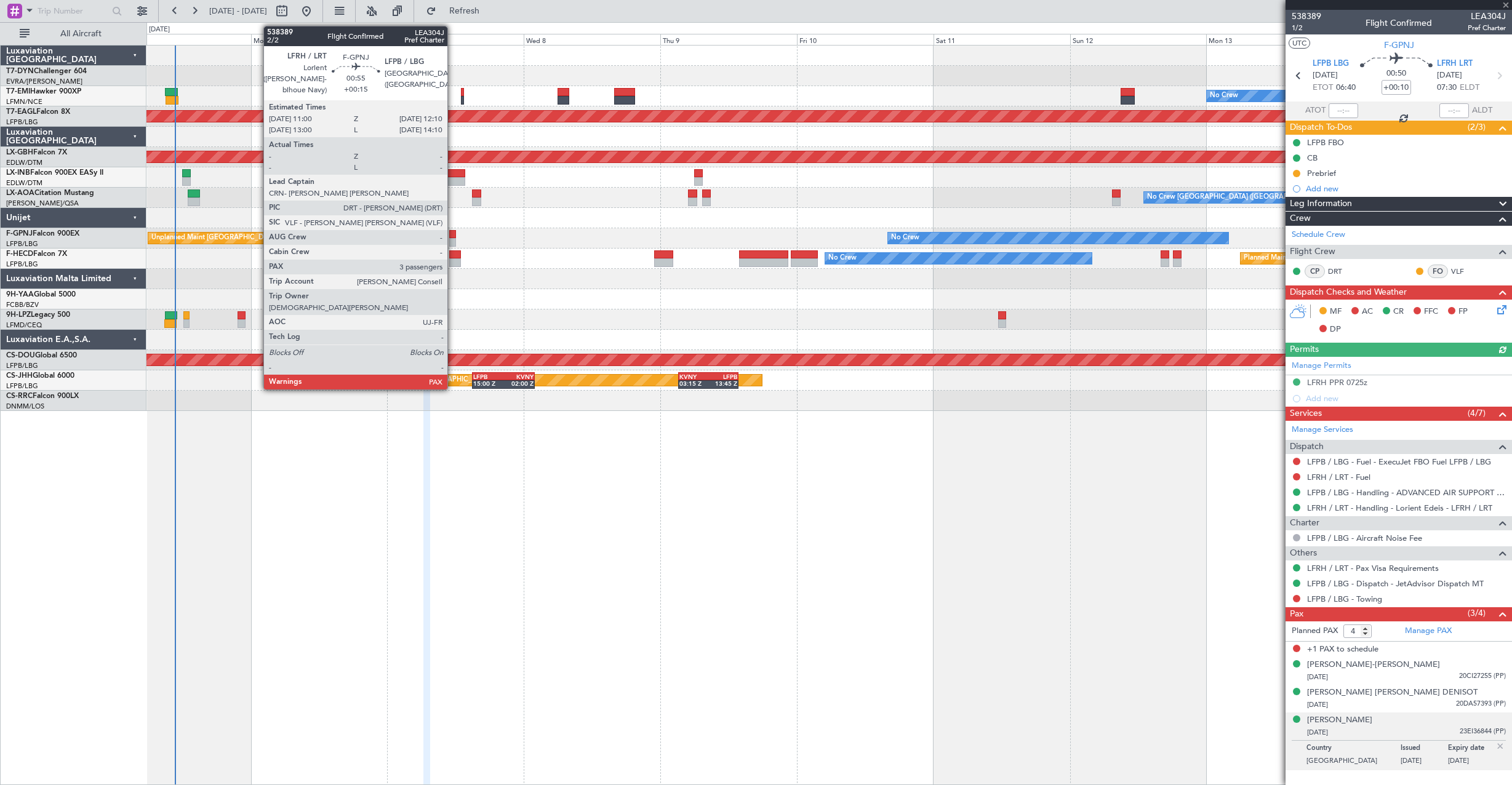
click at [453, 236] on div at bounding box center [452, 235] width 6 height 9
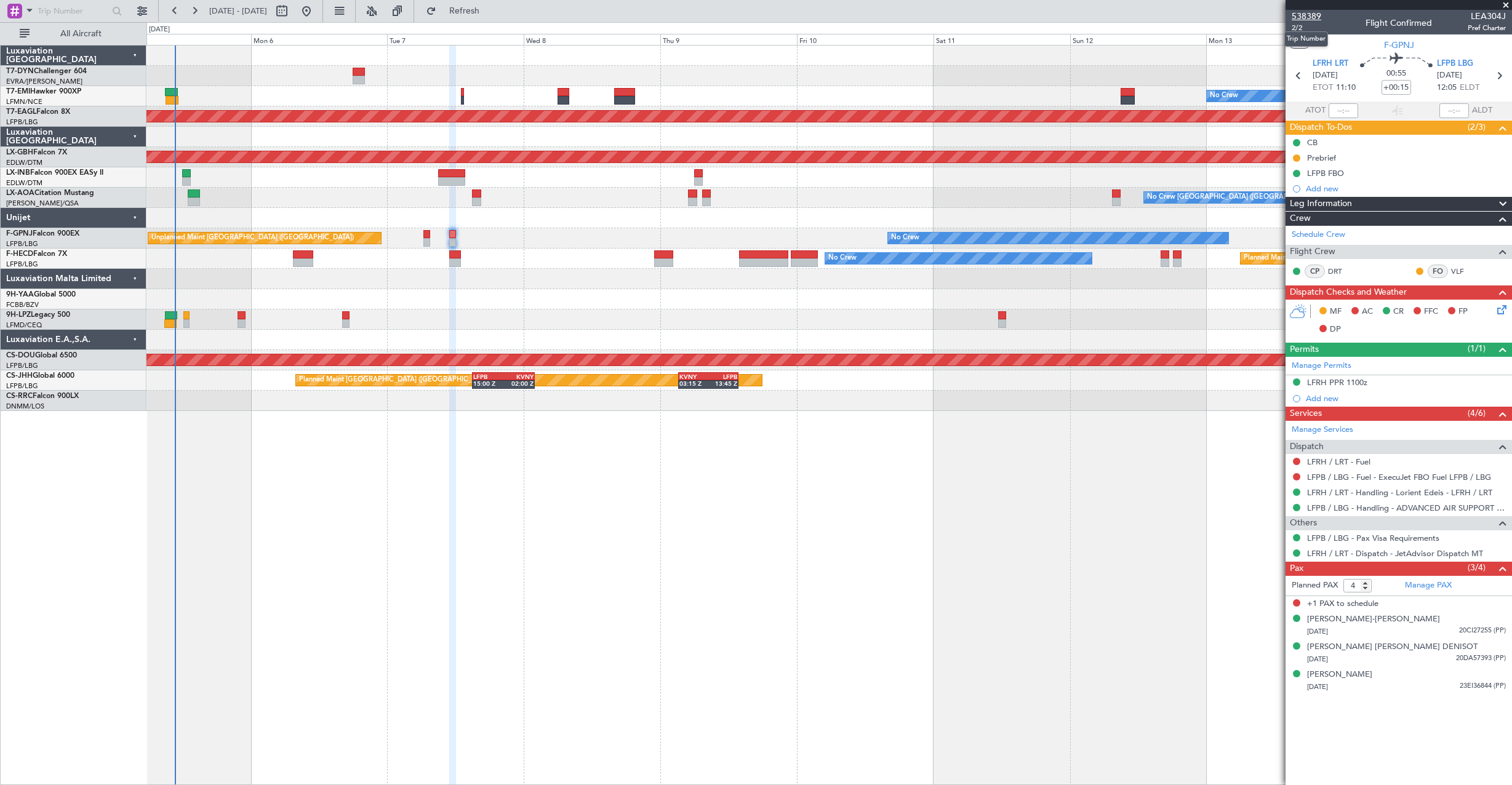
click at [1313, 21] on span "538389" at bounding box center [1306, 16] width 30 height 13
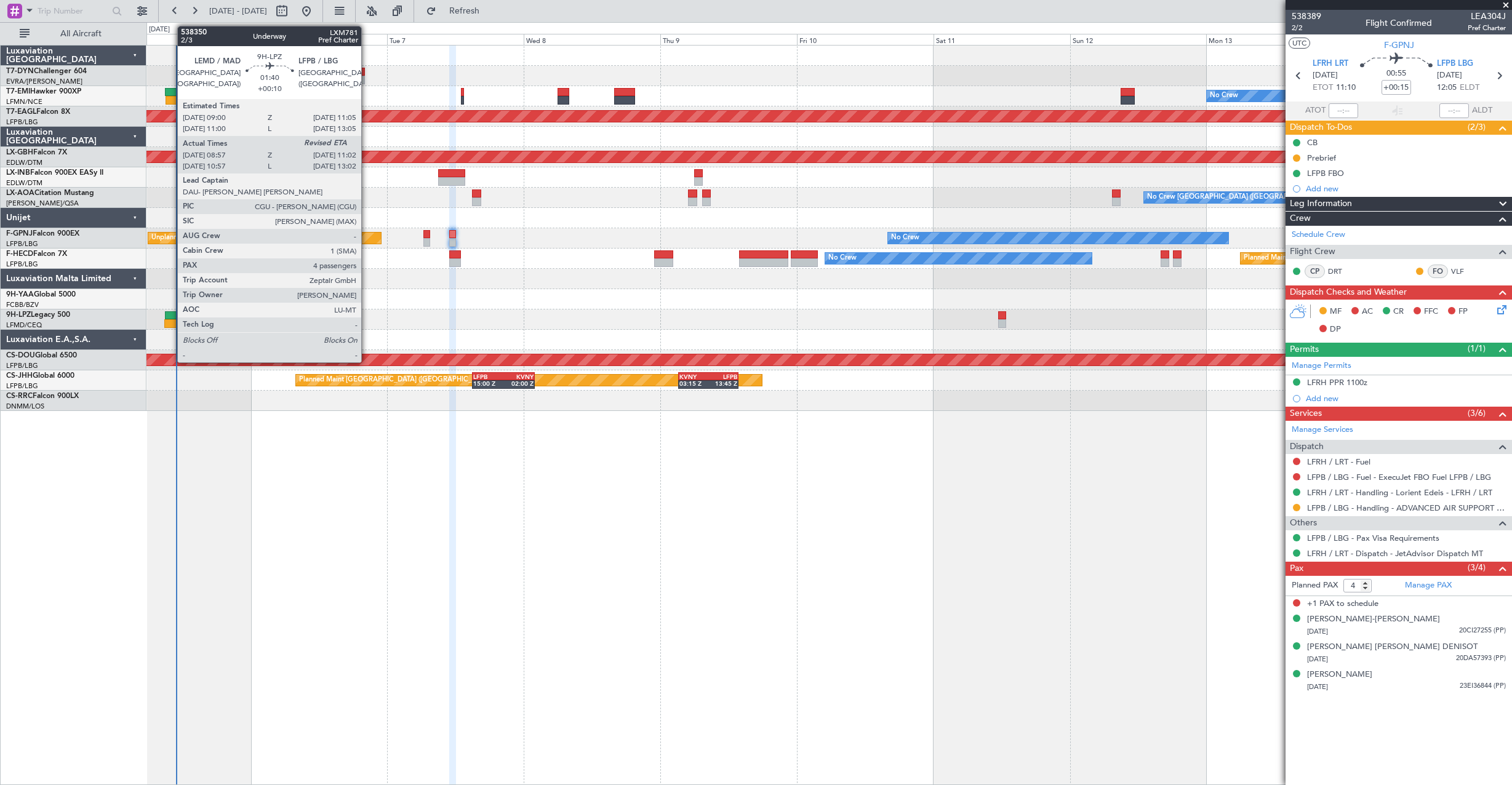
click at [172, 314] on div at bounding box center [172, 316] width 13 height 9
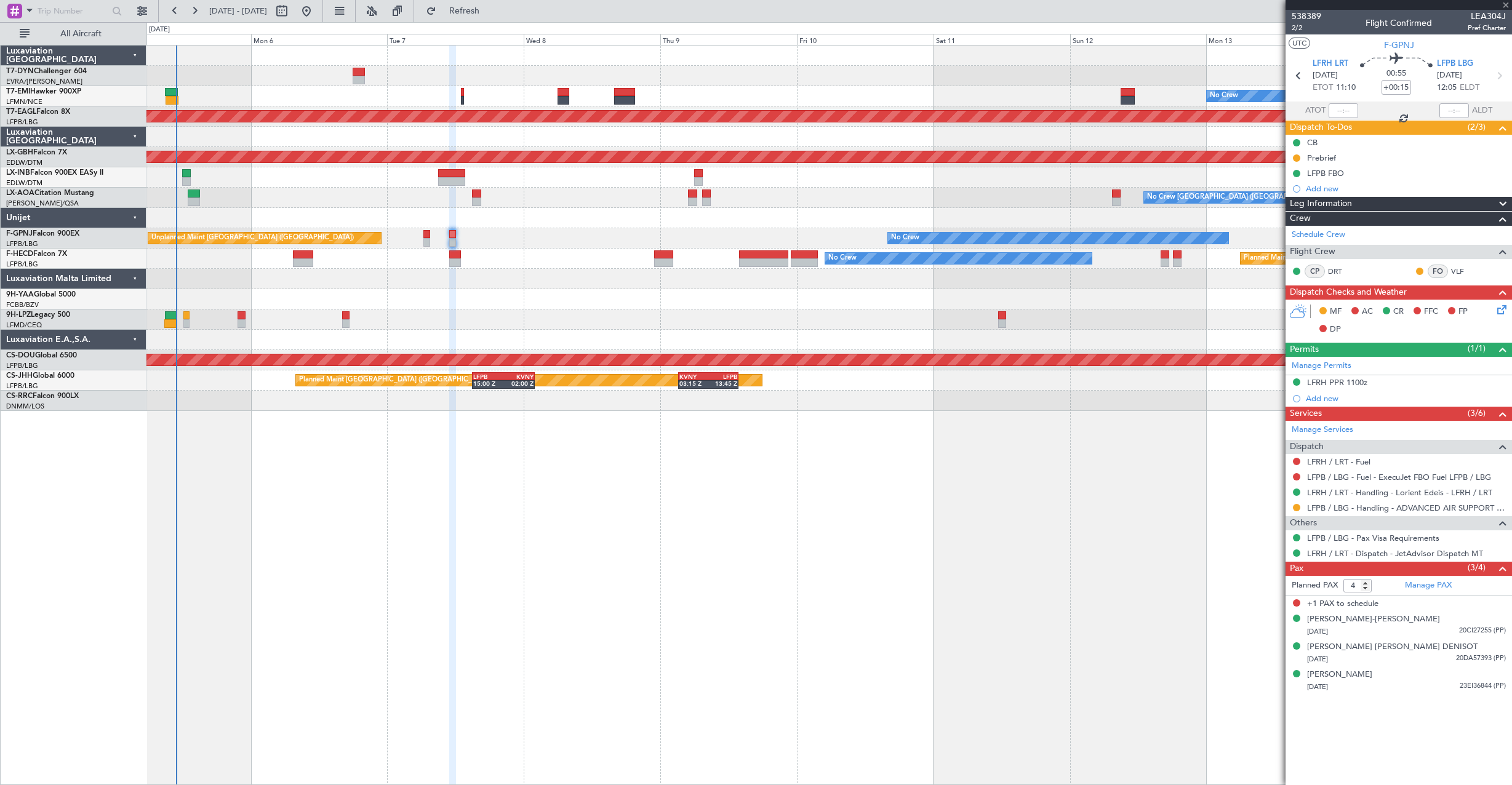
type input "+00:10"
type input "09:17"
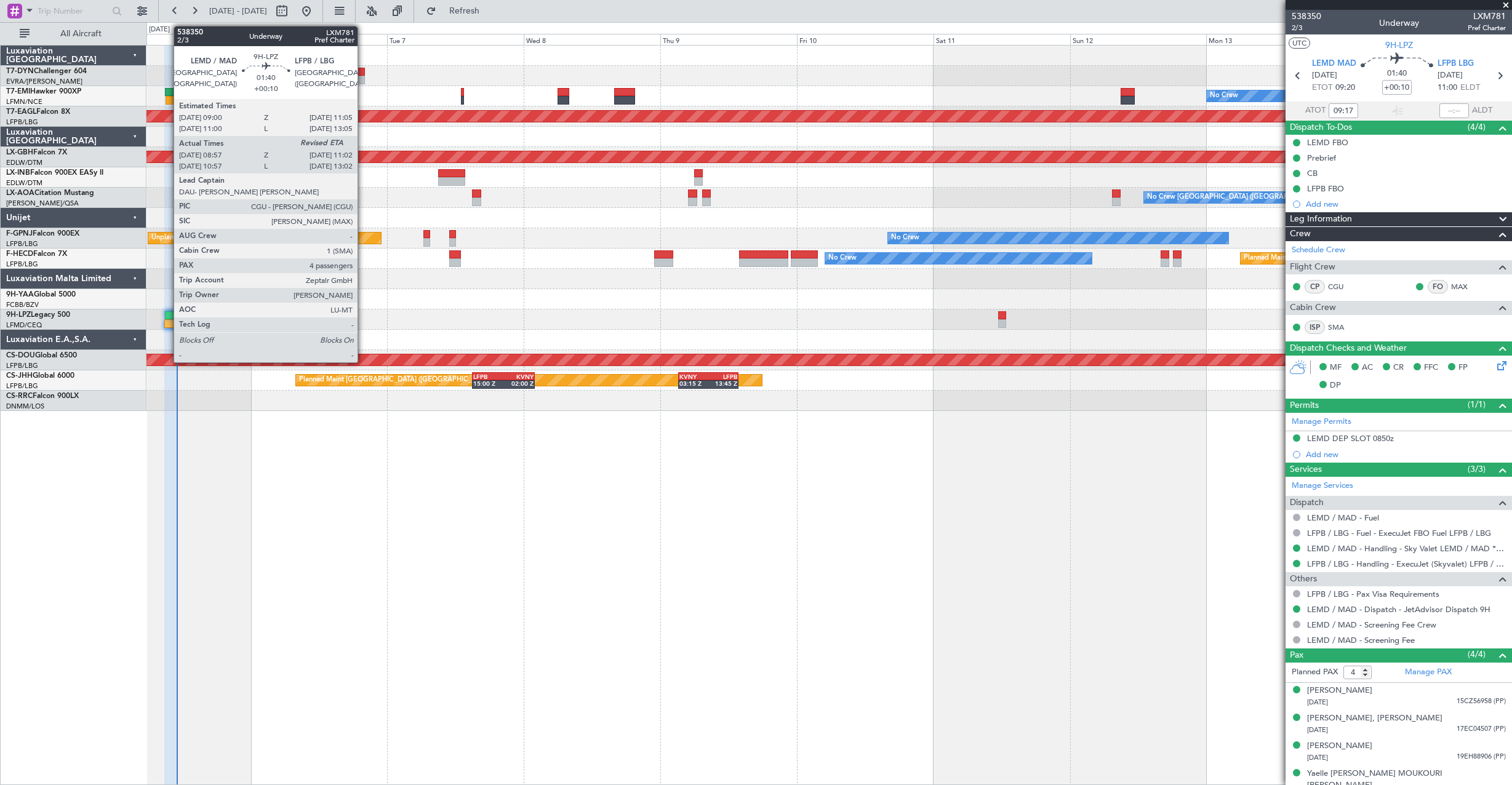
click at [167, 314] on div at bounding box center [172, 316] width 13 height 9
click at [170, 320] on div at bounding box center [171, 324] width 13 height 9
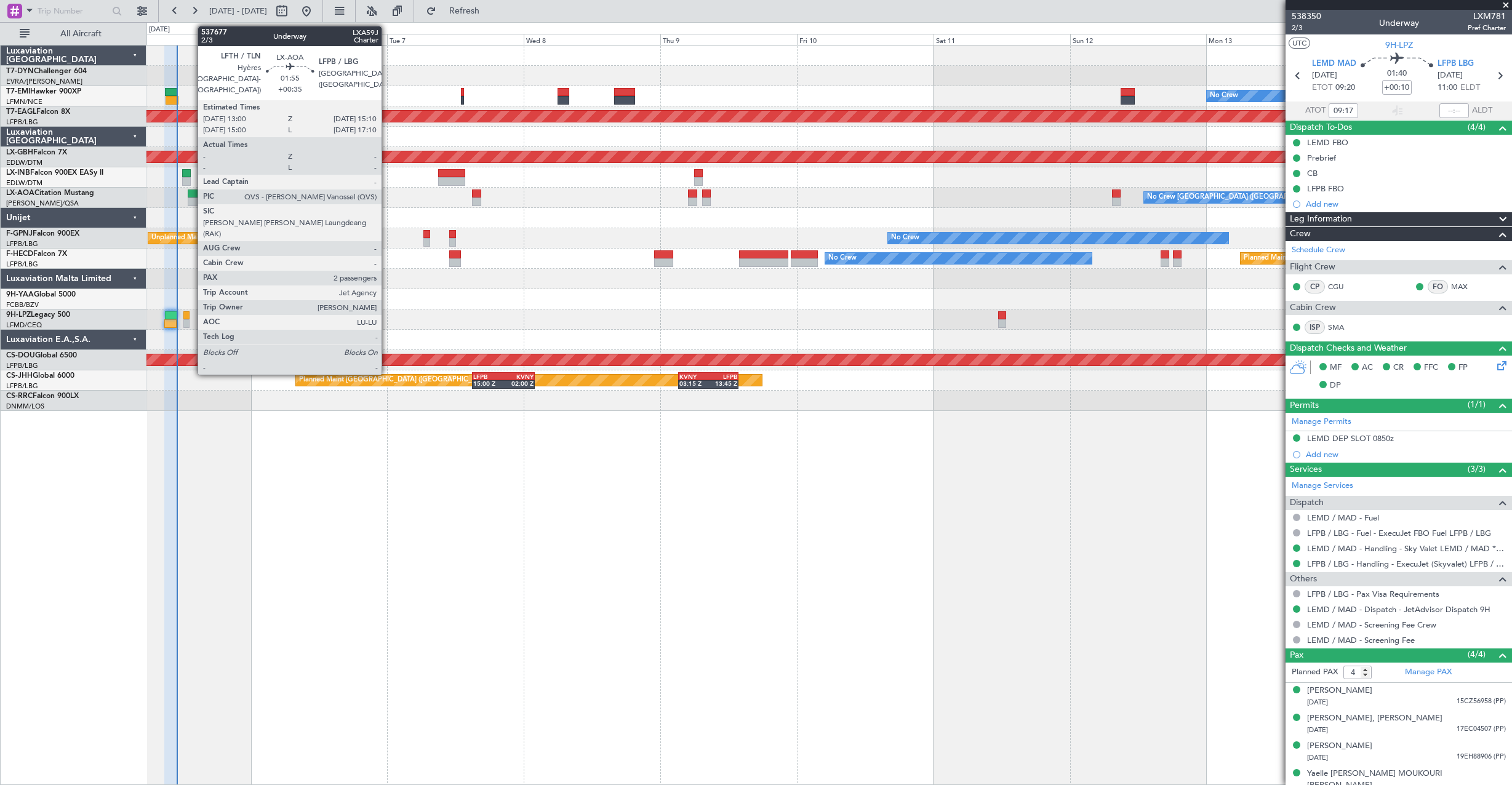
click at [191, 196] on div at bounding box center [194, 194] width 13 height 9
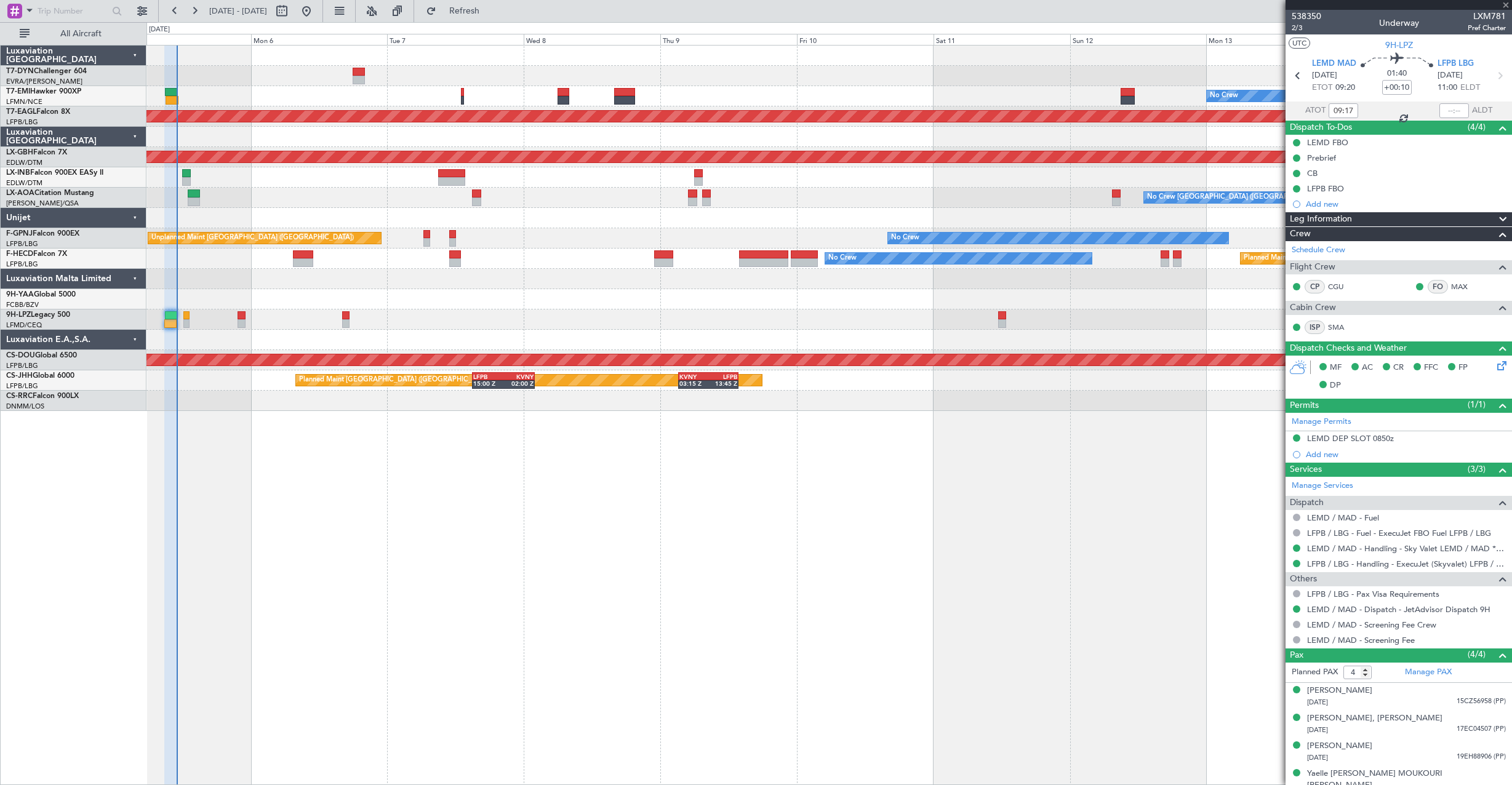
type input "+00:35"
type input "2"
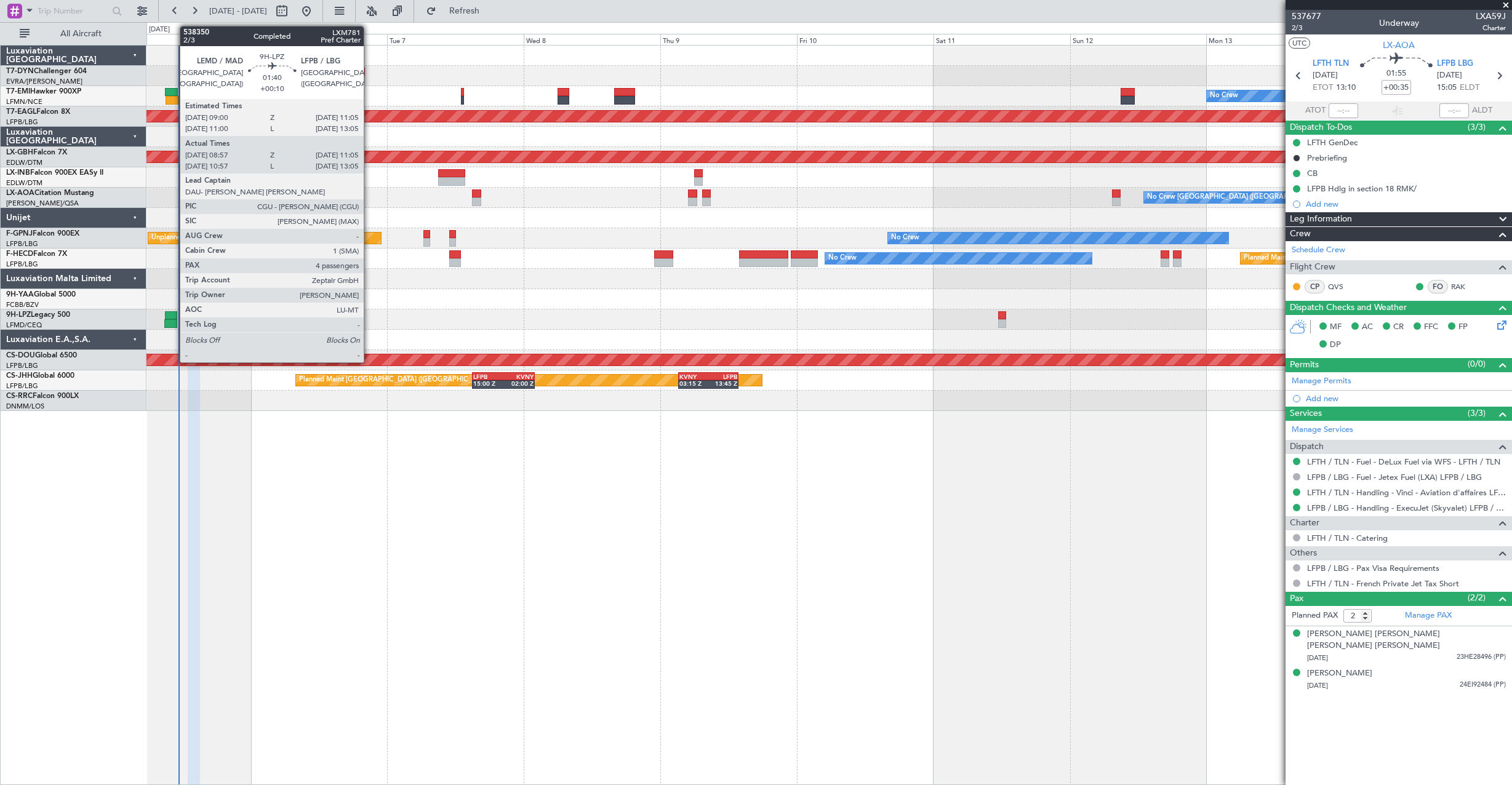
click at [173, 318] on div at bounding box center [172, 316] width 13 height 9
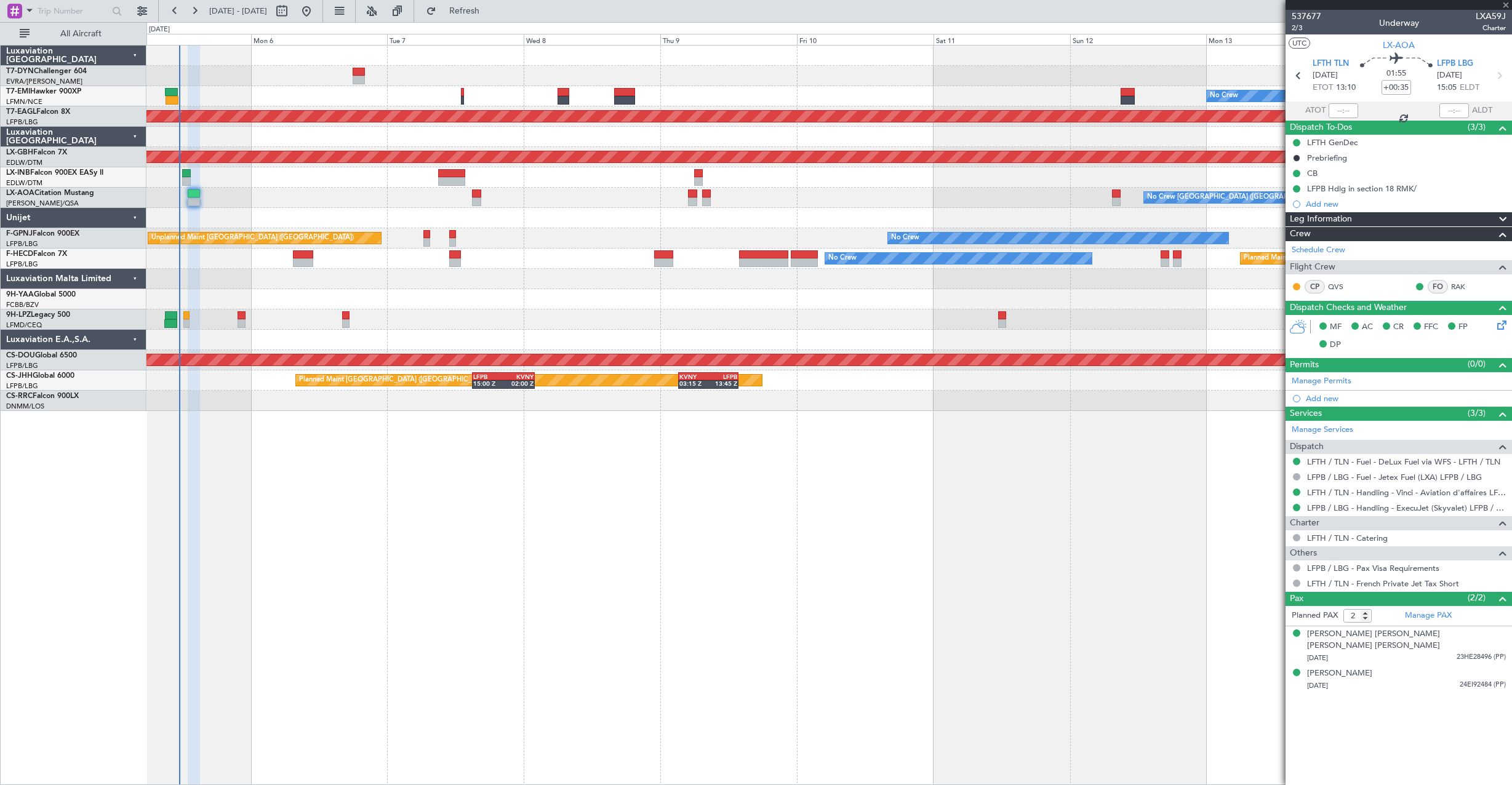
type input "+00:10"
type input "09:17"
type input "11:00"
type input "4"
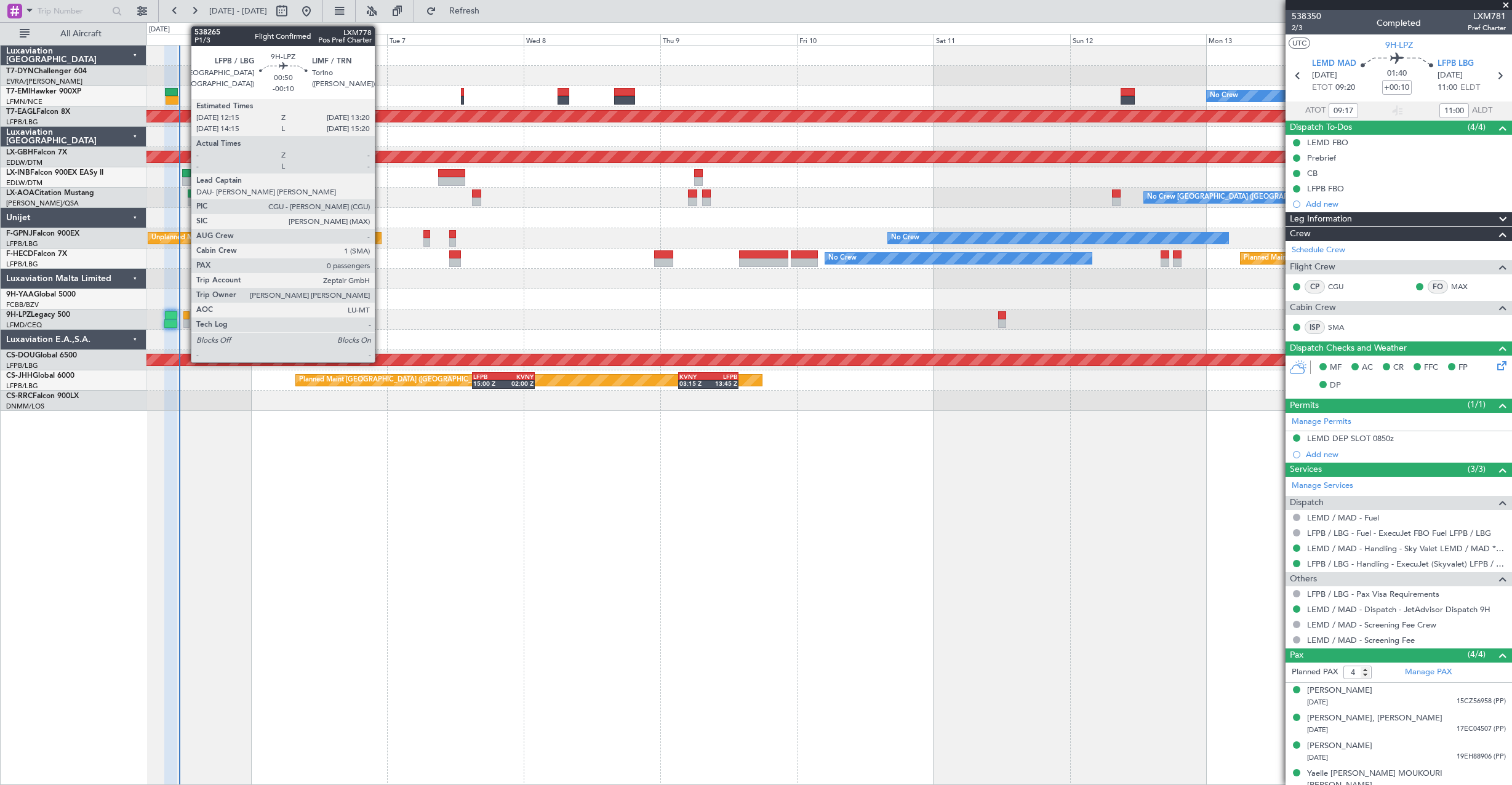
click at [185, 319] on div at bounding box center [186, 316] width 6 height 9
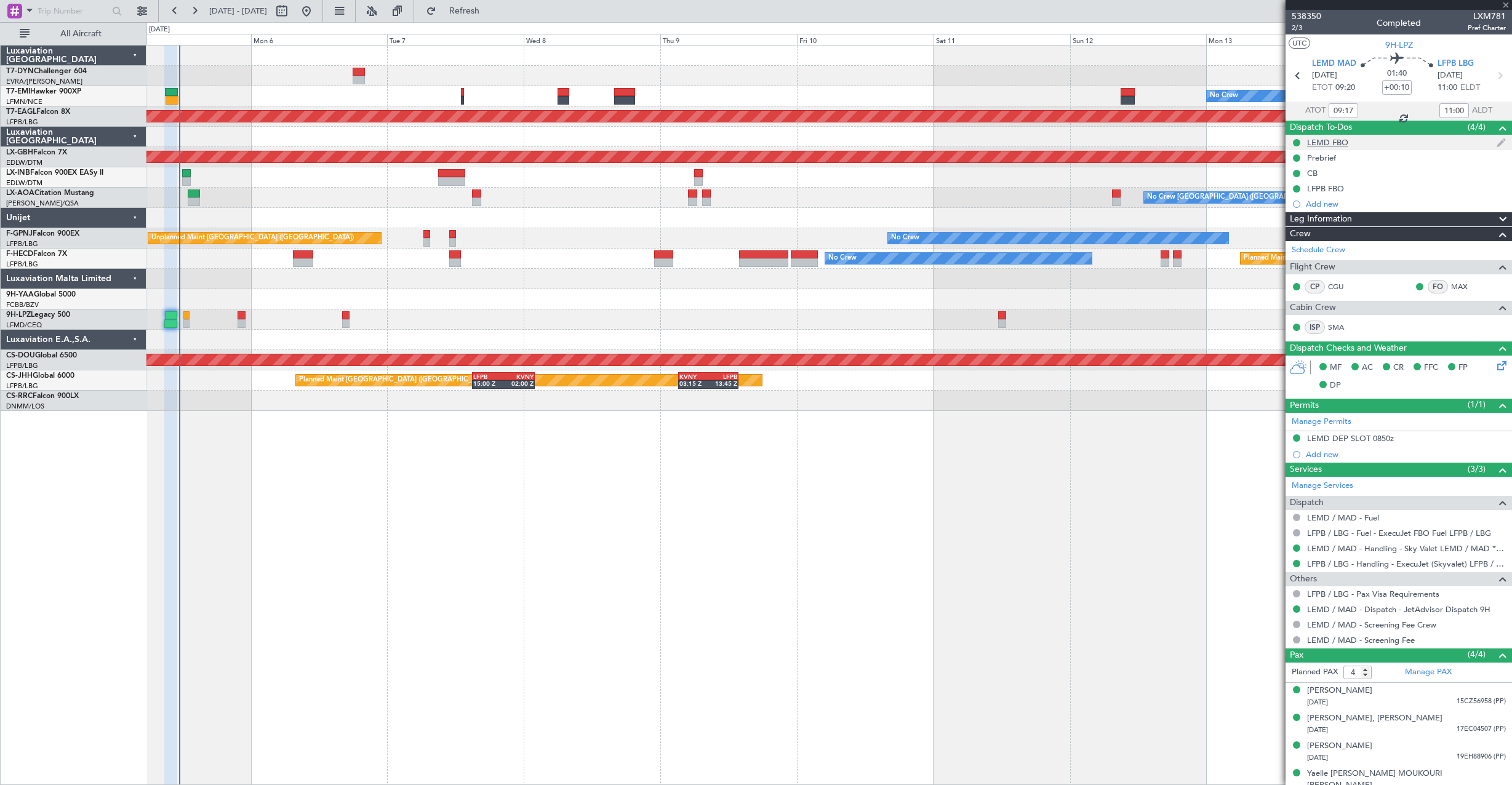
type input "-00:10"
type input "0"
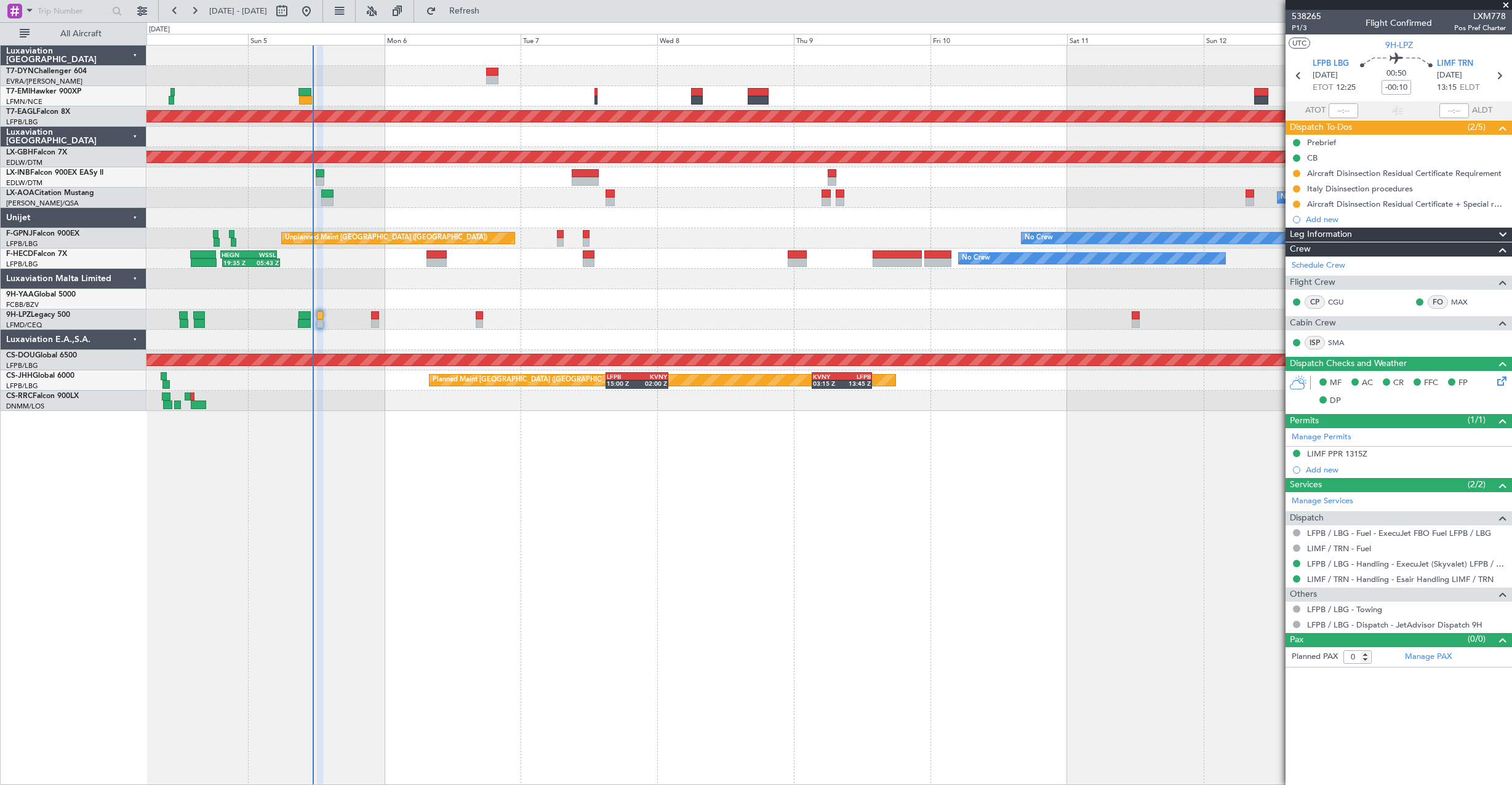
click at [502, 458] on div "No Crew Planned Maint Dubai (Al Maktoum Intl) Planned Maint Nurnberg Planned Ma…" at bounding box center [829, 415] width 1366 height 740
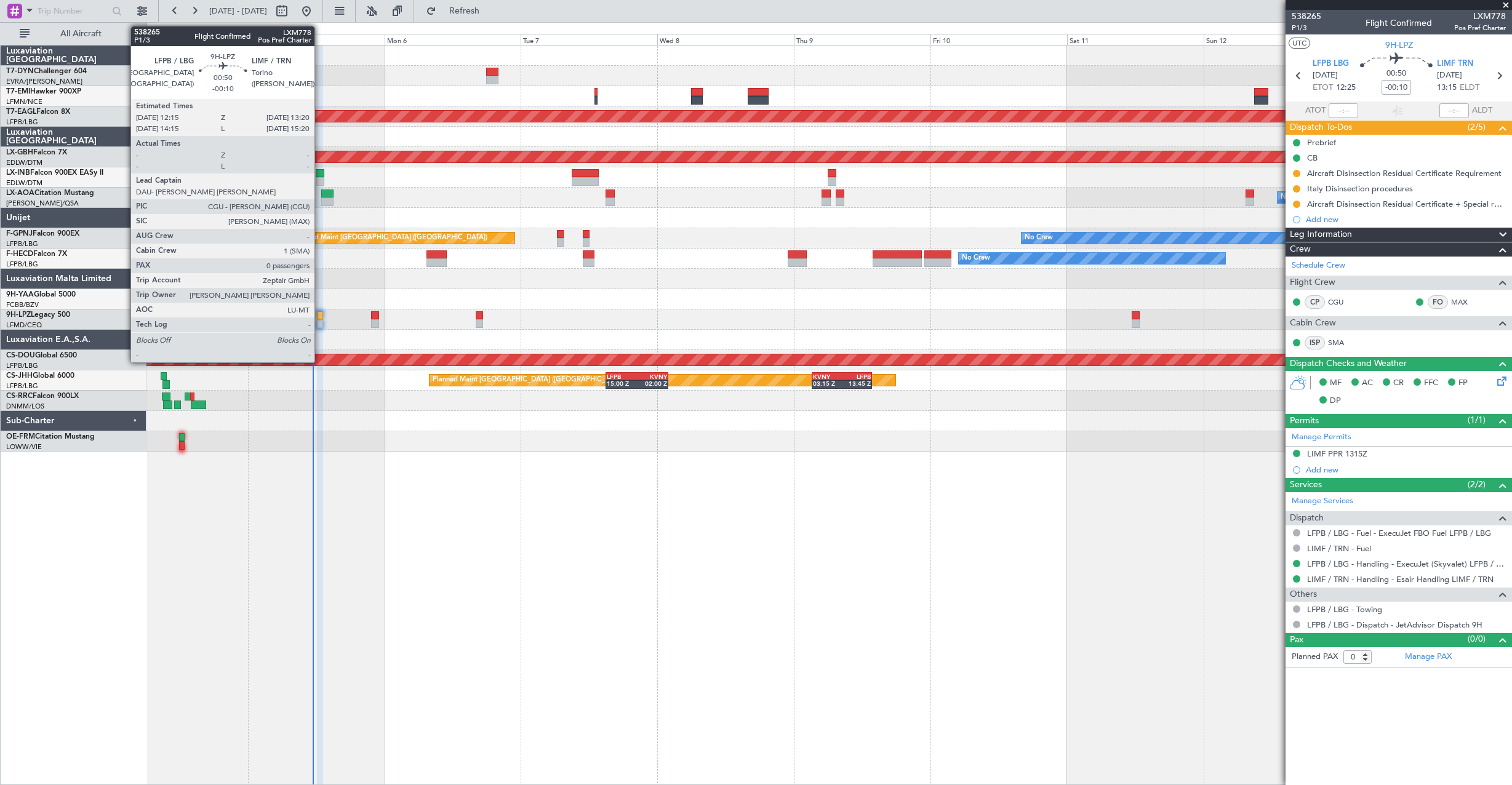
click at [320, 315] on div at bounding box center [320, 316] width 6 height 9
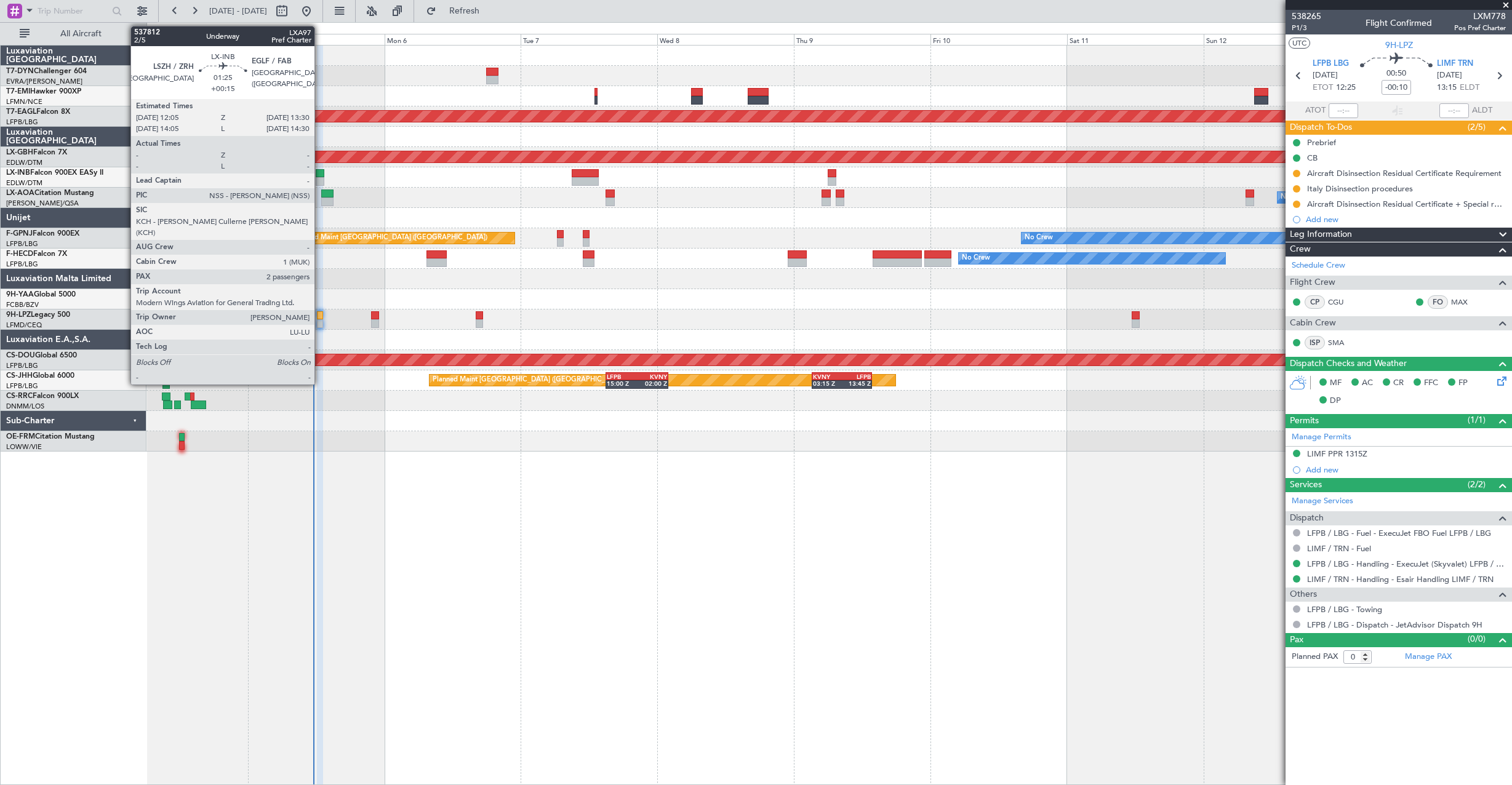
click at [320, 177] on div at bounding box center [320, 173] width 9 height 9
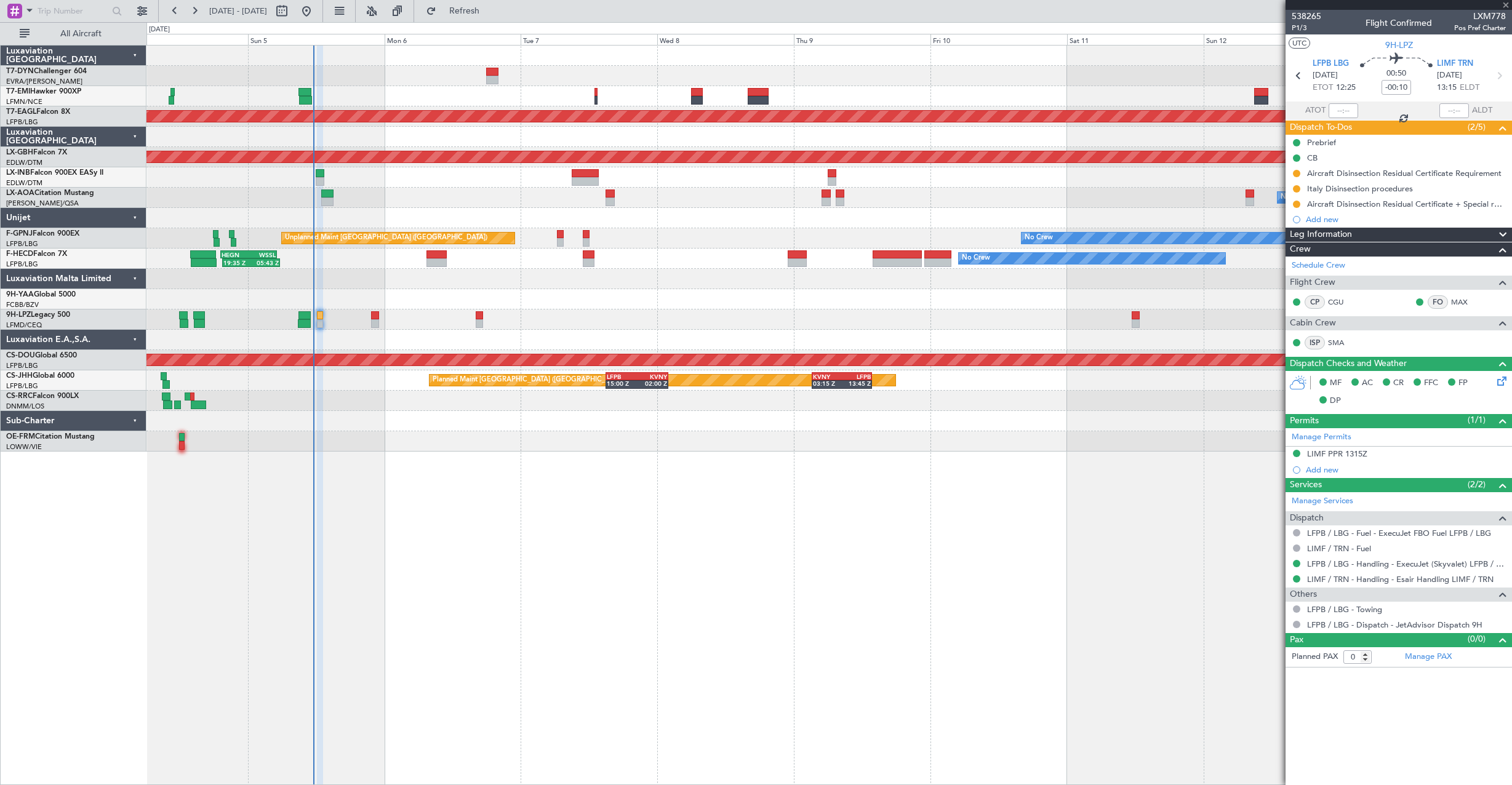
type input "+00:15"
type input "2"
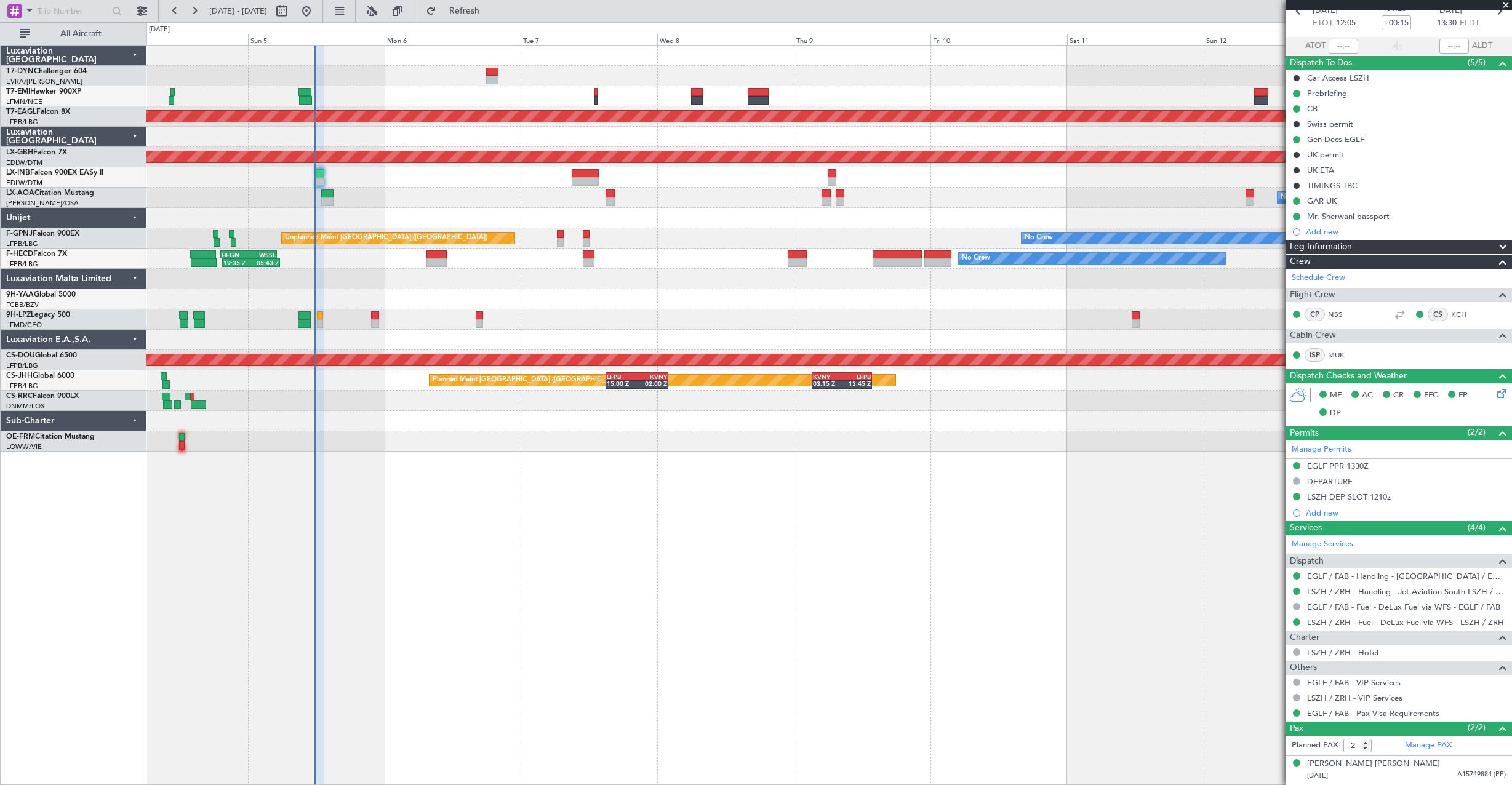
scroll to position [90, 0]
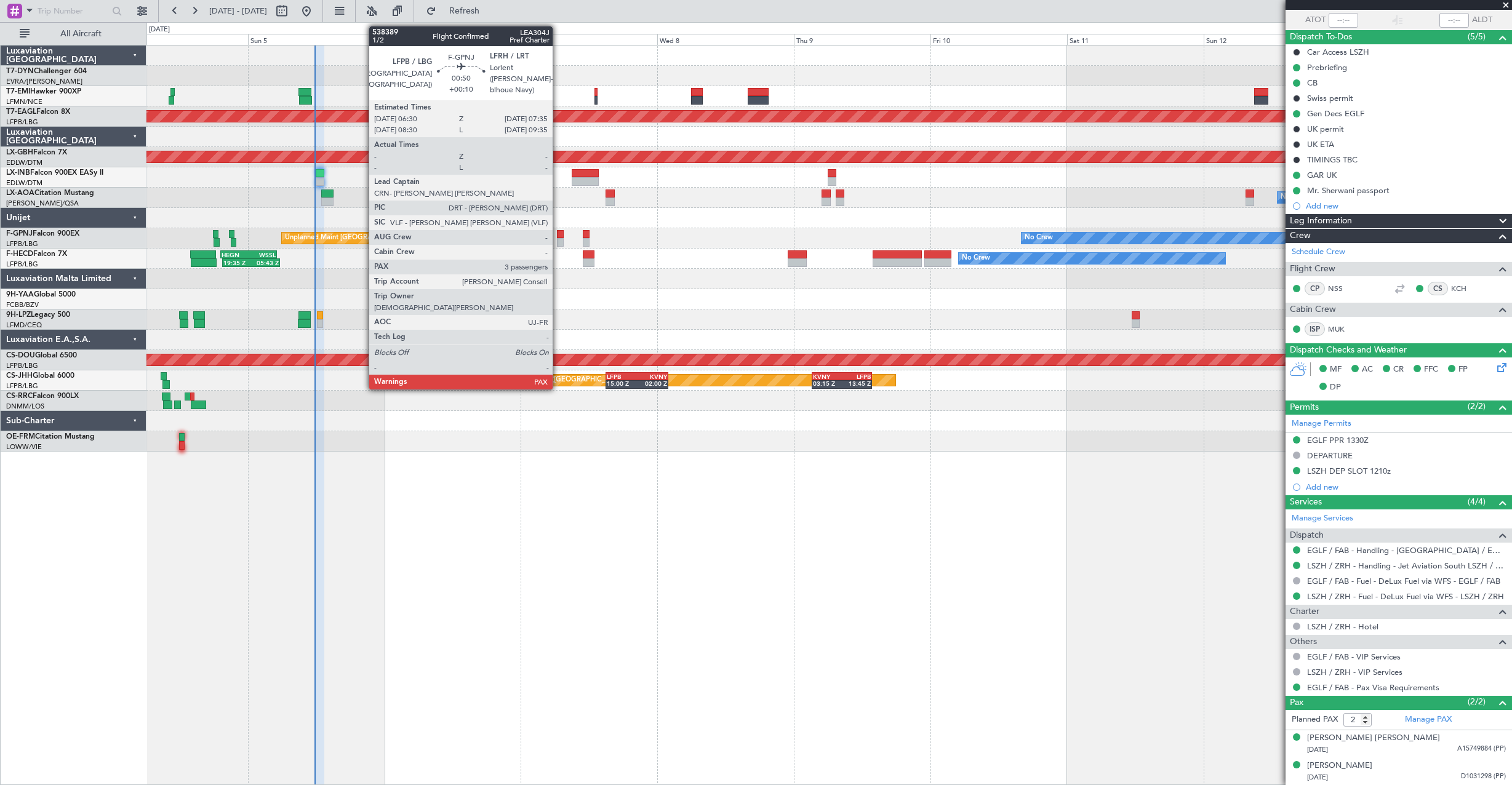
click at [558, 233] on div at bounding box center [560, 235] width 6 height 9
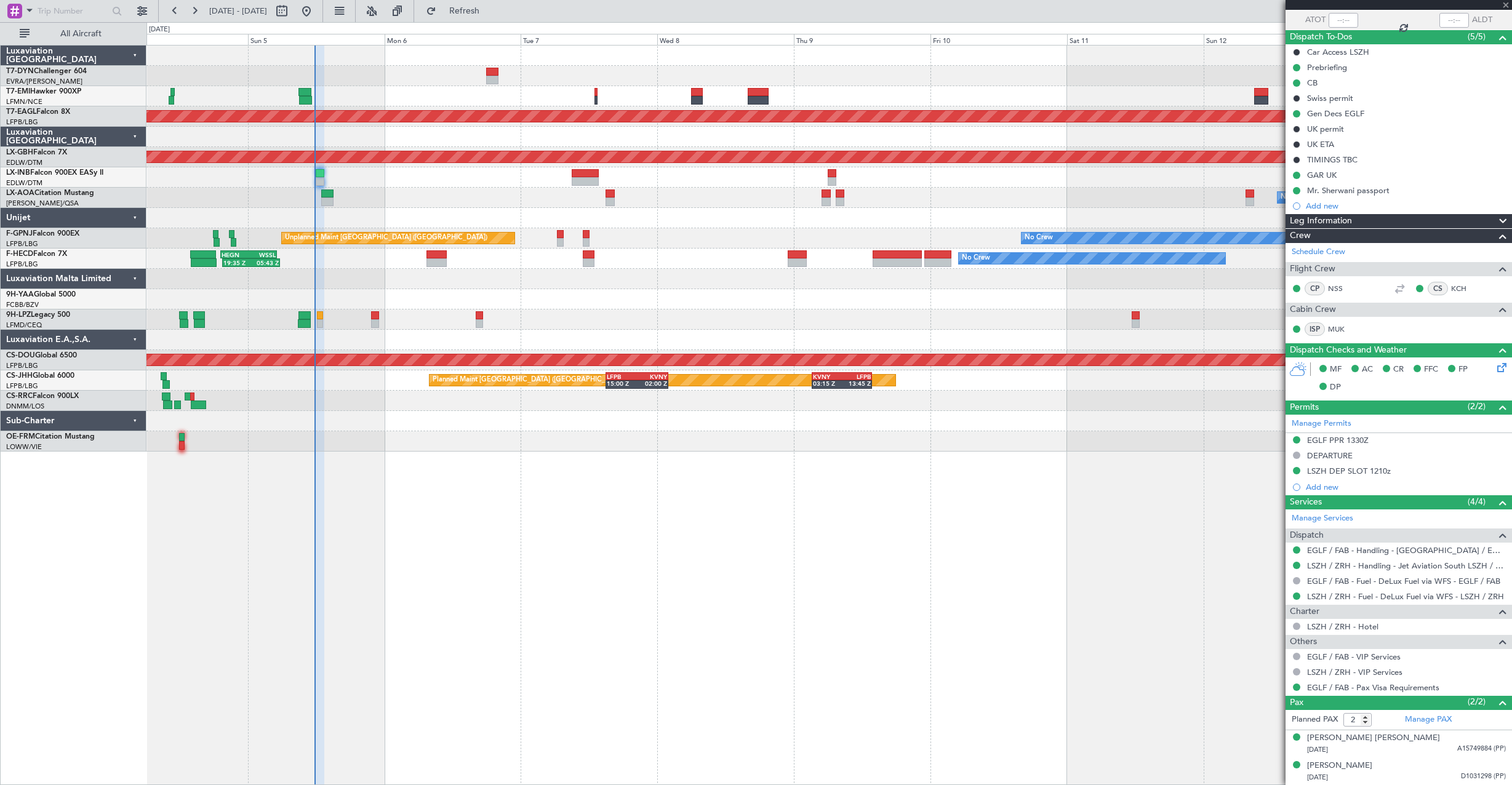
type input "+00:10"
type input "4"
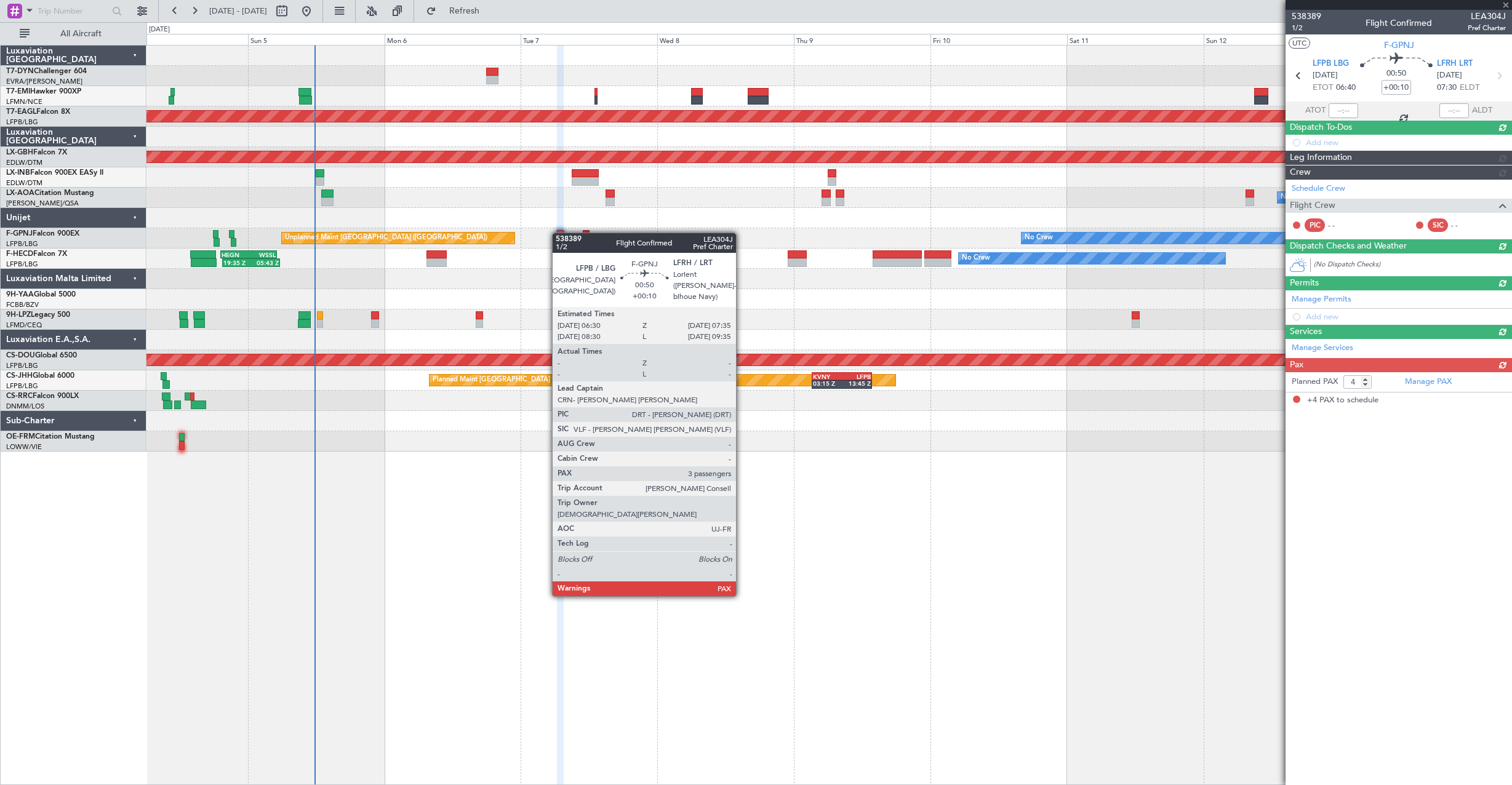
scroll to position [0, 0]
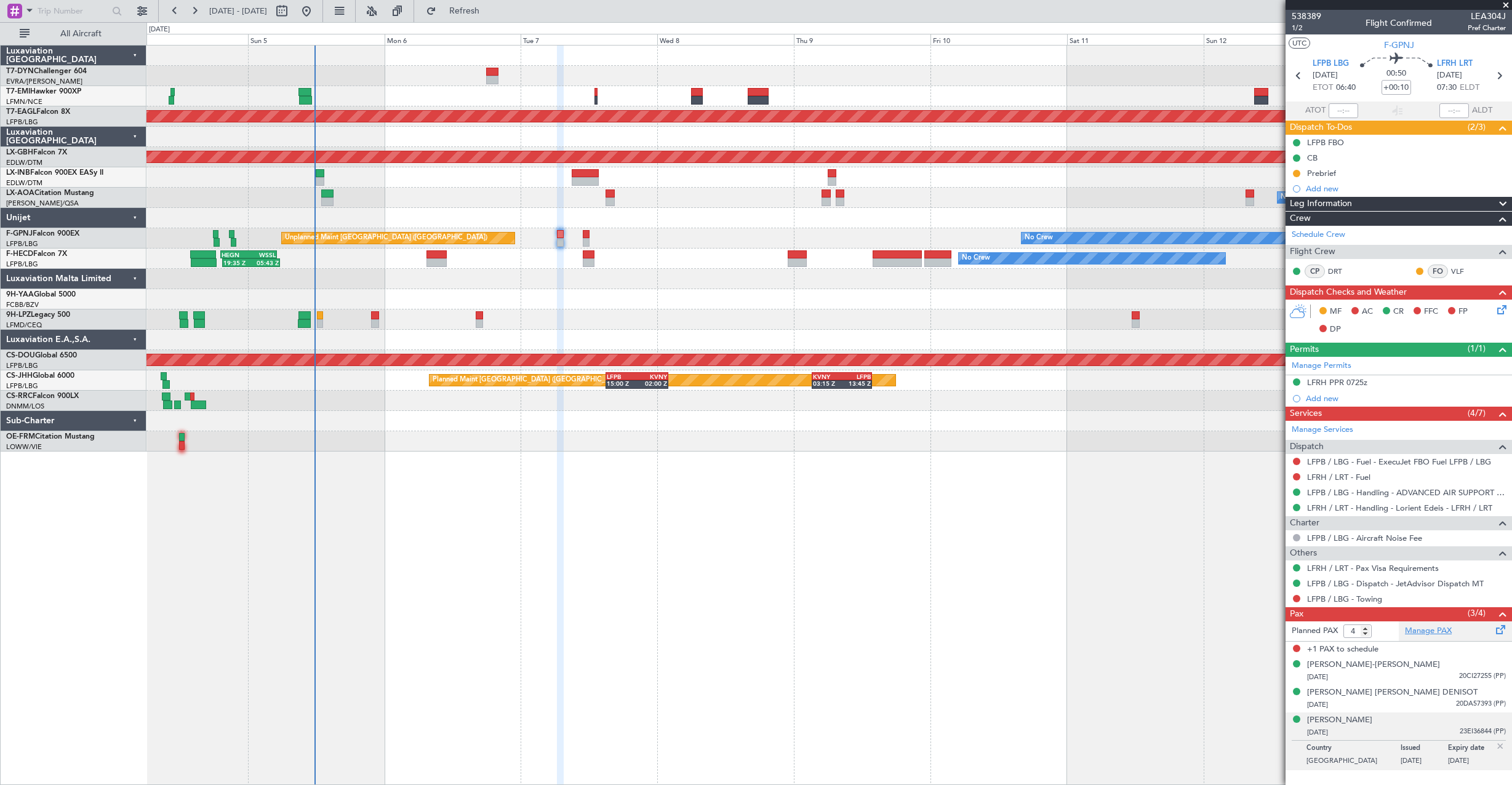
click at [1427, 628] on link "Manage PAX" at bounding box center [1428, 632] width 47 height 13
click at [1421, 637] on div "Manage PAX" at bounding box center [1454, 631] width 113 height 20
click at [472, 7] on button "Refresh" at bounding box center [458, 11] width 74 height 20
click at [1307, 11] on span "538389" at bounding box center [1306, 16] width 30 height 13
click at [490, 13] on span "Refresh" at bounding box center [464, 11] width 51 height 9
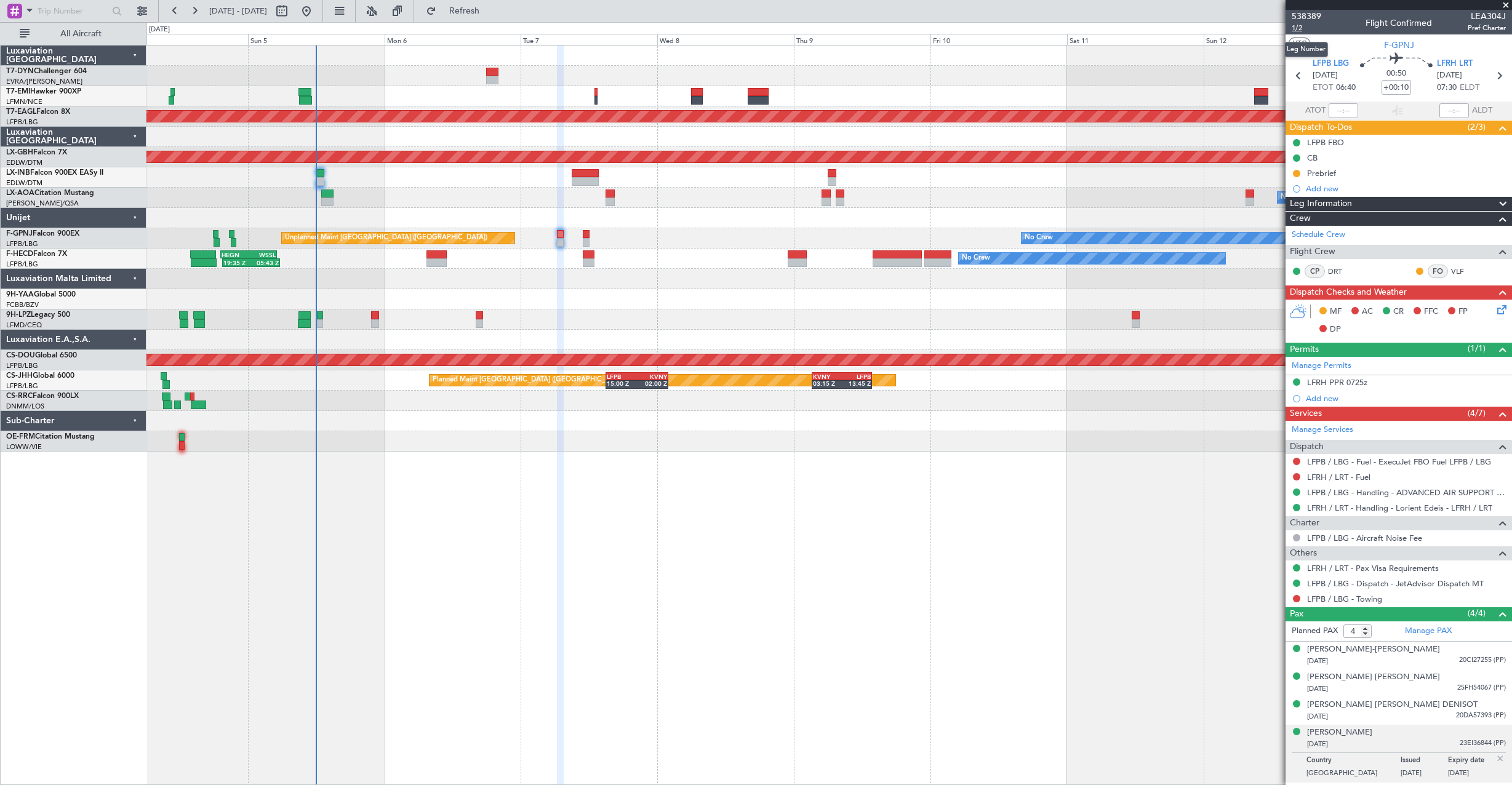
click at [1298, 27] on span "1/2" at bounding box center [1306, 28] width 30 height 11
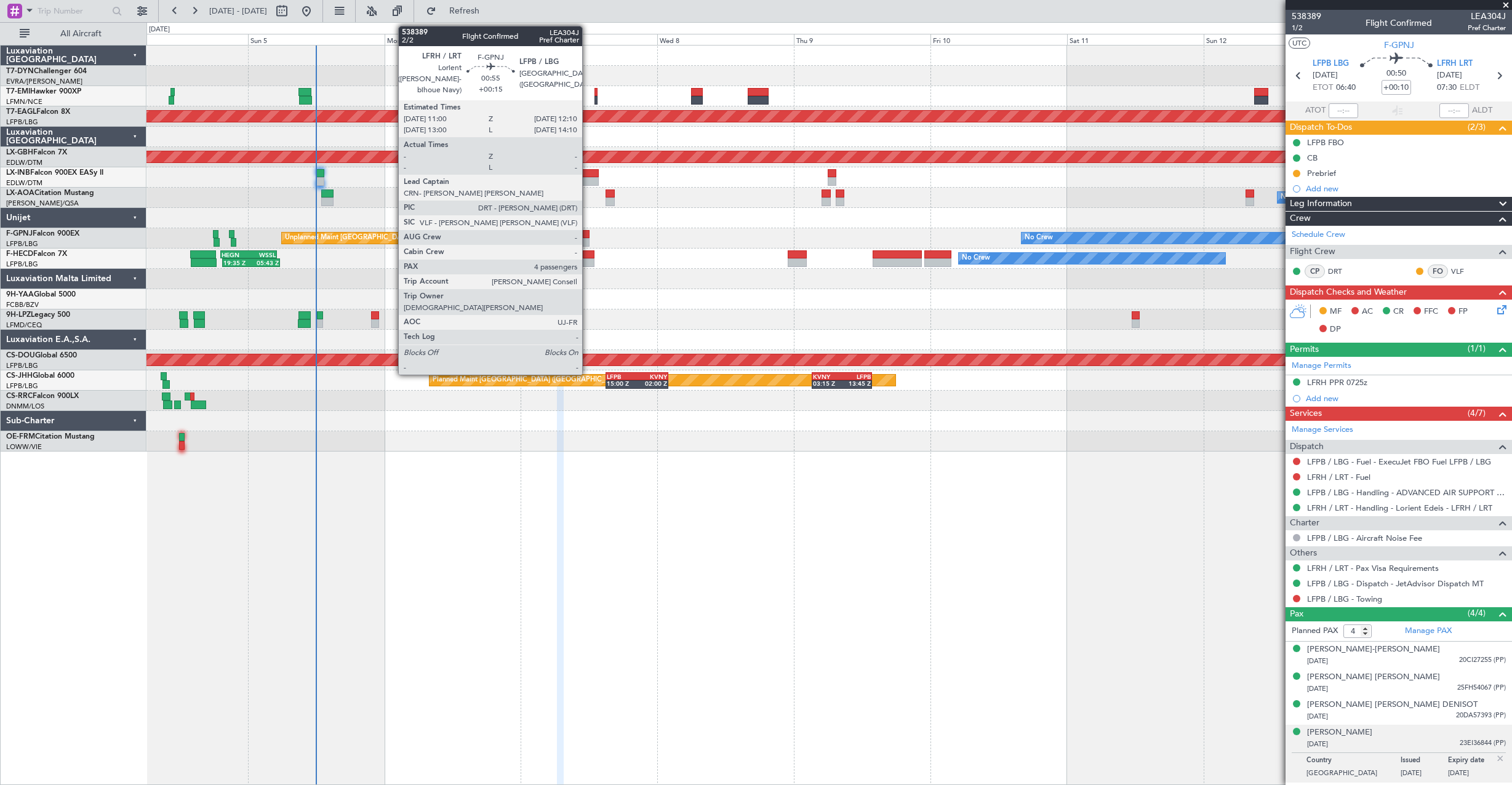
click at [588, 241] on div at bounding box center [586, 243] width 6 height 9
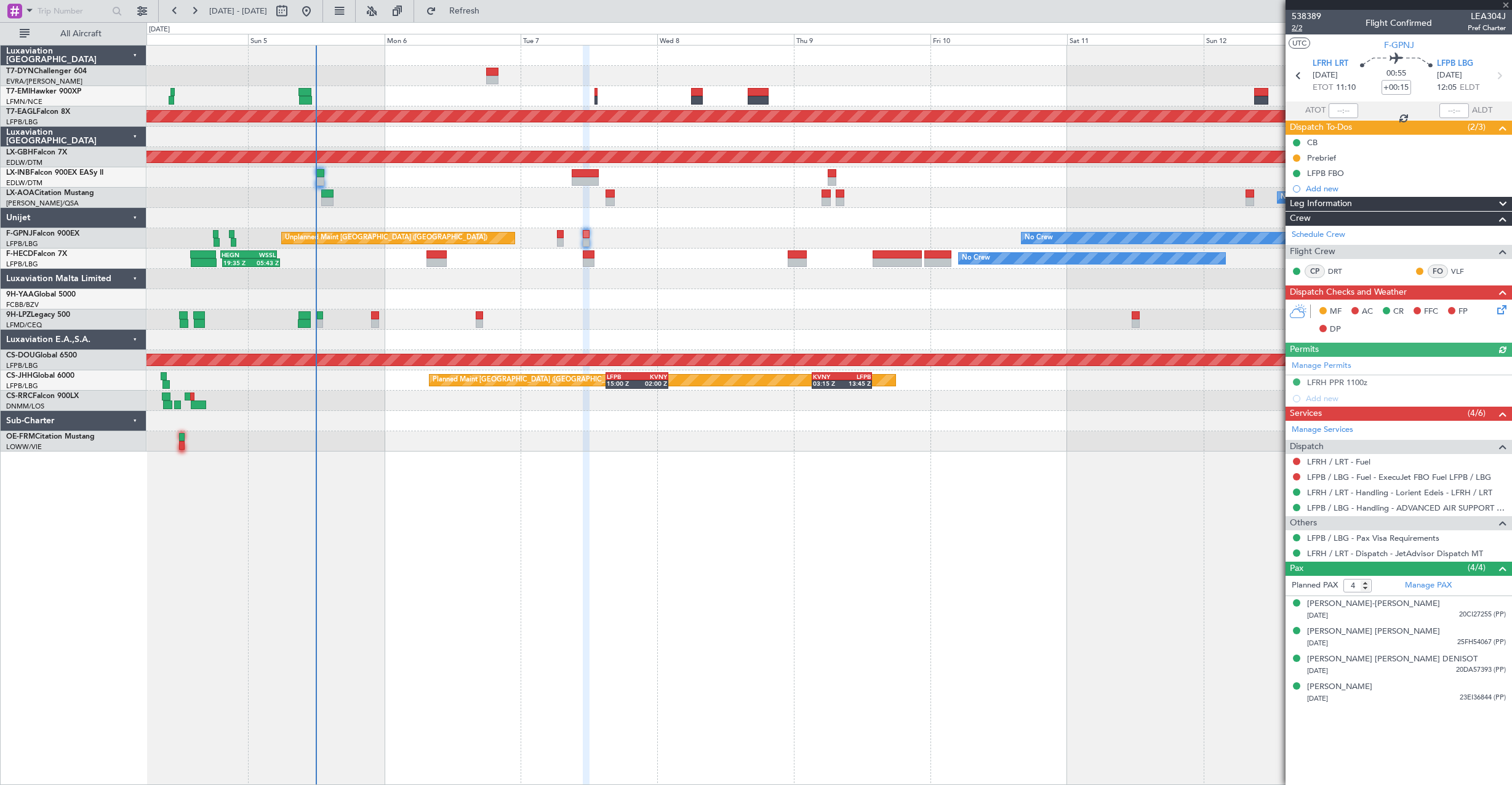
click at [1298, 30] on span "2/2" at bounding box center [1306, 28] width 30 height 11
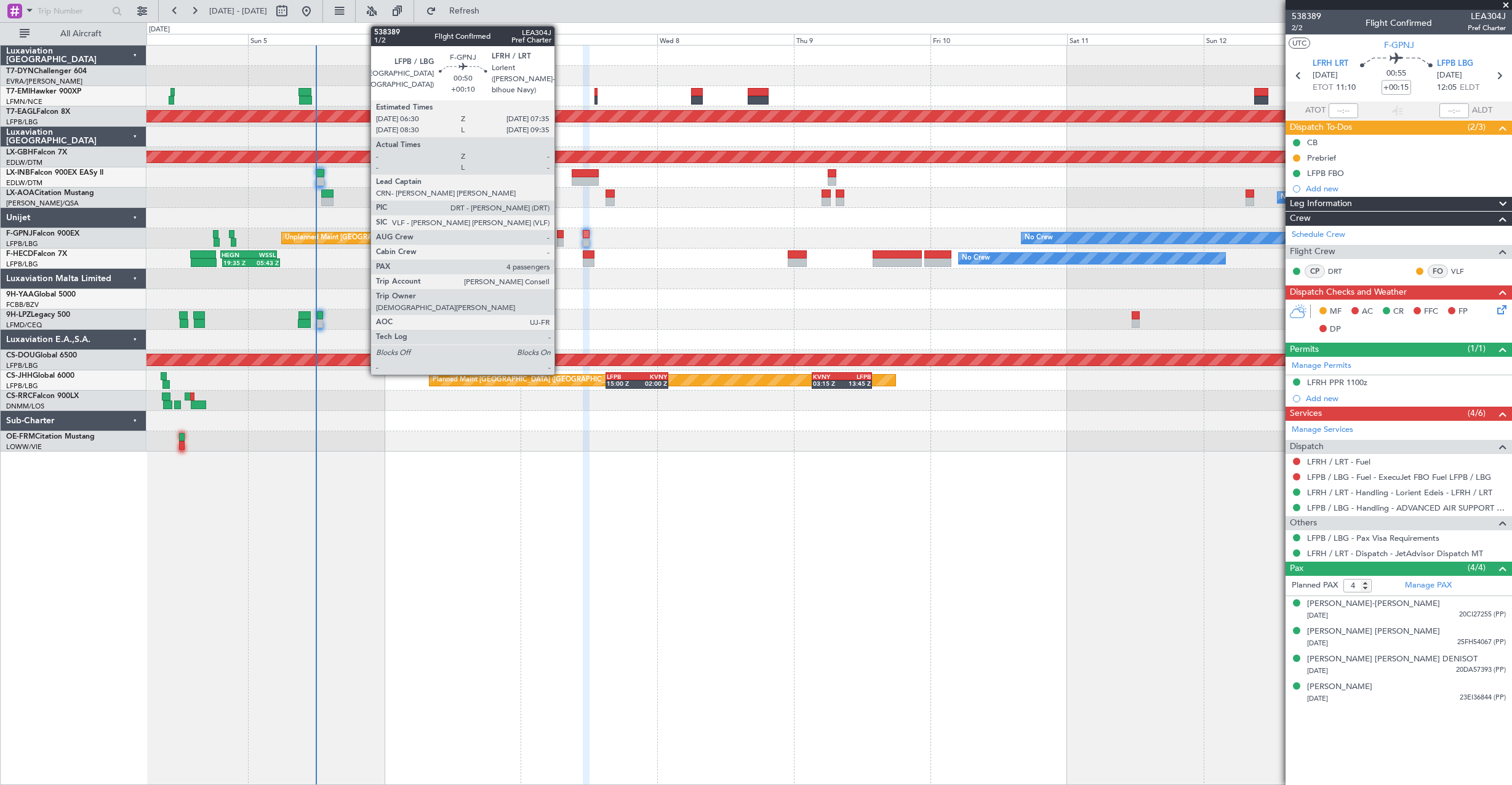
click at [560, 237] on div at bounding box center [560, 235] width 6 height 9
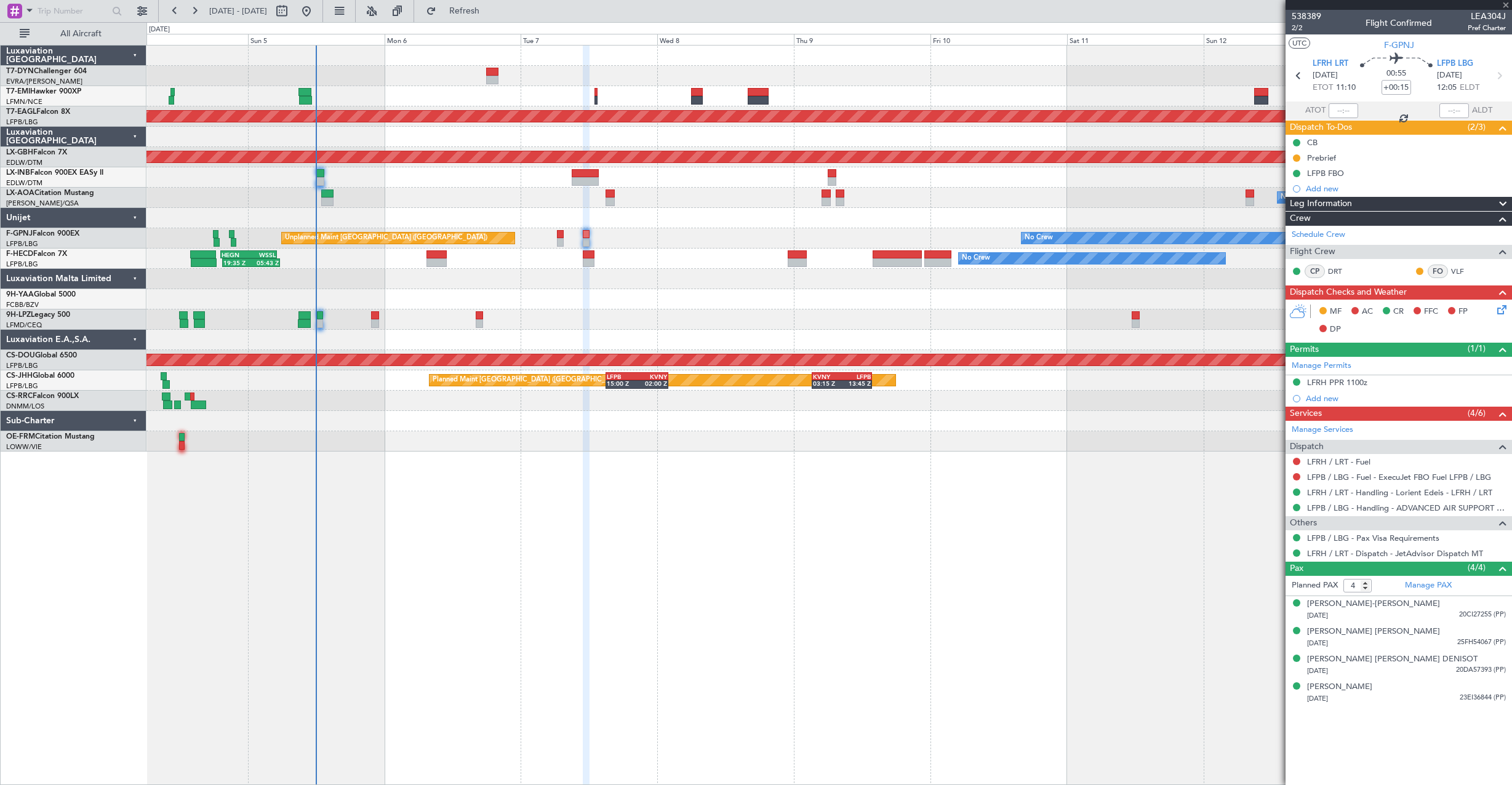
type input "+00:10"
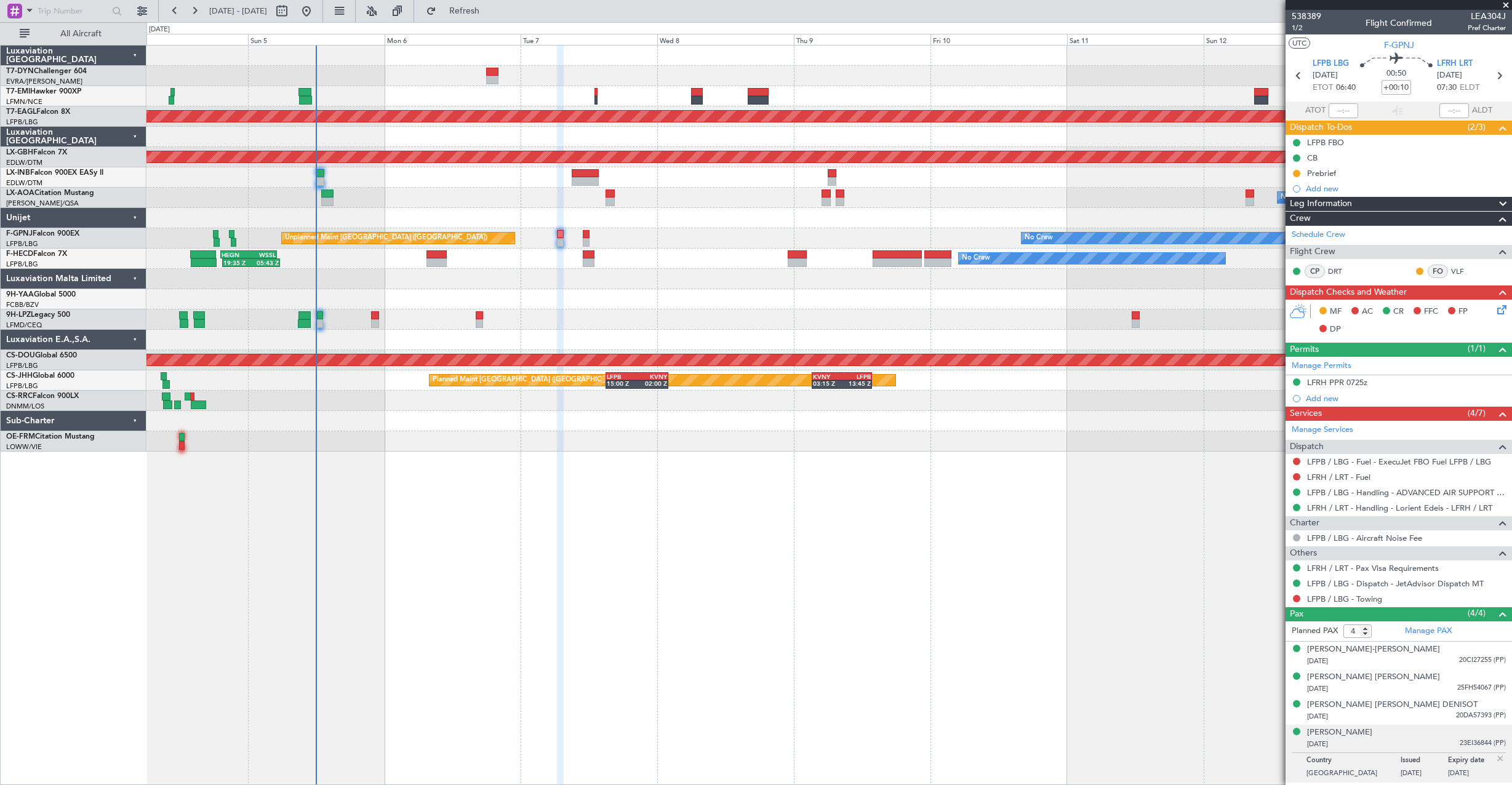
click at [1505, 312] on icon at bounding box center [1499, 307] width 10 height 10
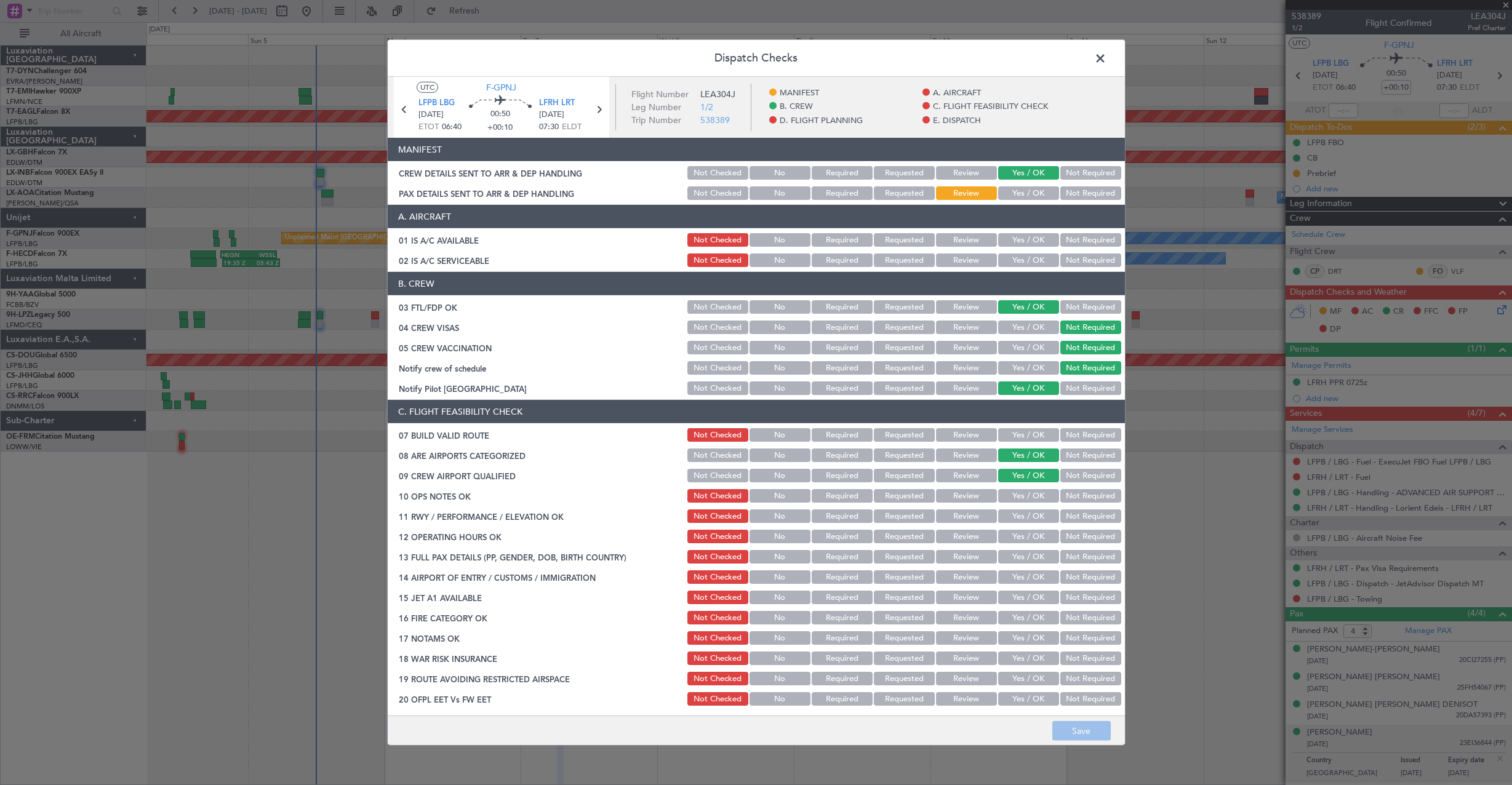
click at [1038, 192] on button "Yes / OK" at bounding box center [1028, 193] width 60 height 14
click at [1083, 725] on button "Save" at bounding box center [1081, 731] width 59 height 20
click at [1107, 59] on span at bounding box center [1107, 61] width 0 height 24
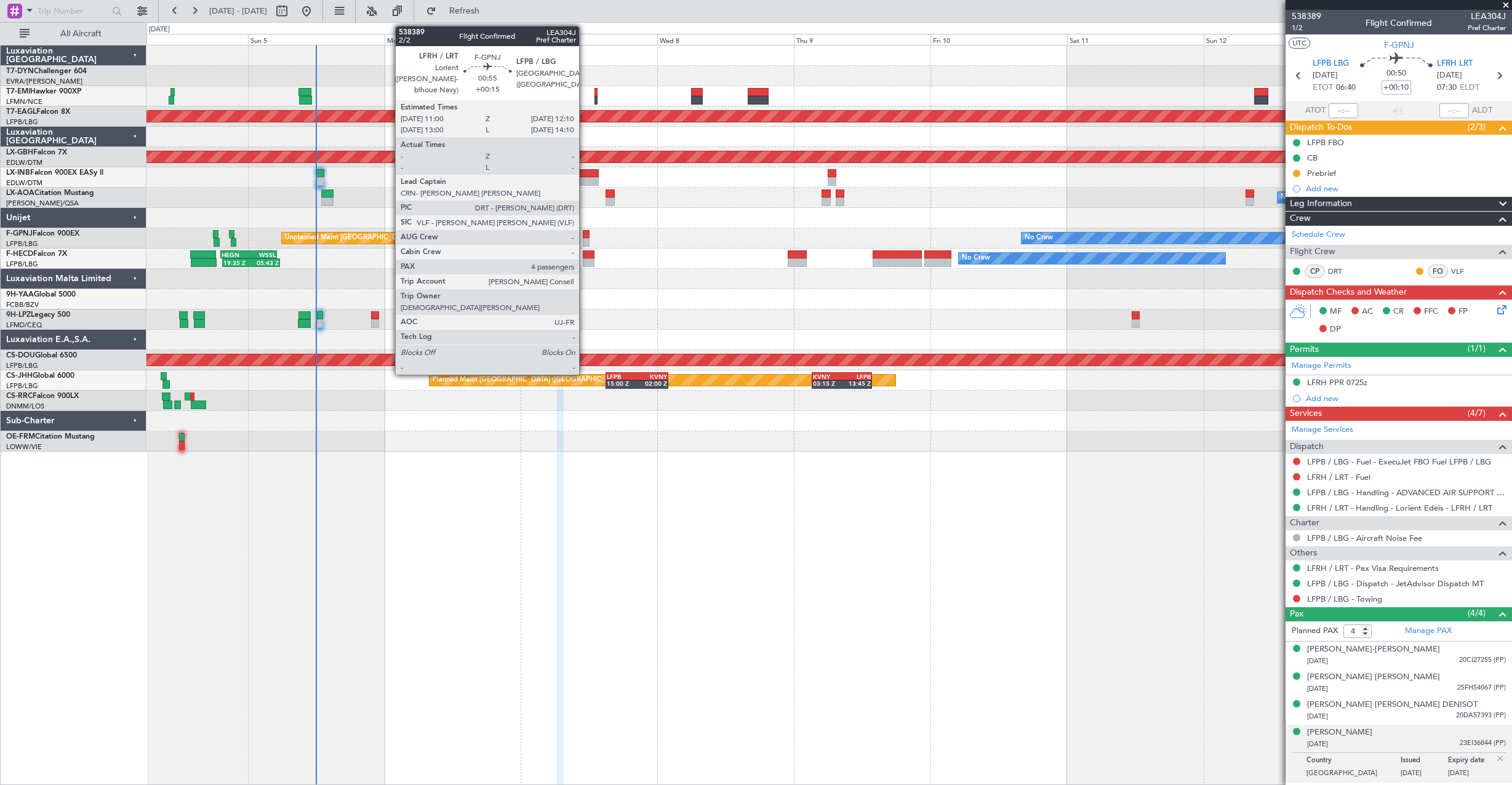
click at [585, 235] on div at bounding box center [586, 235] width 6 height 9
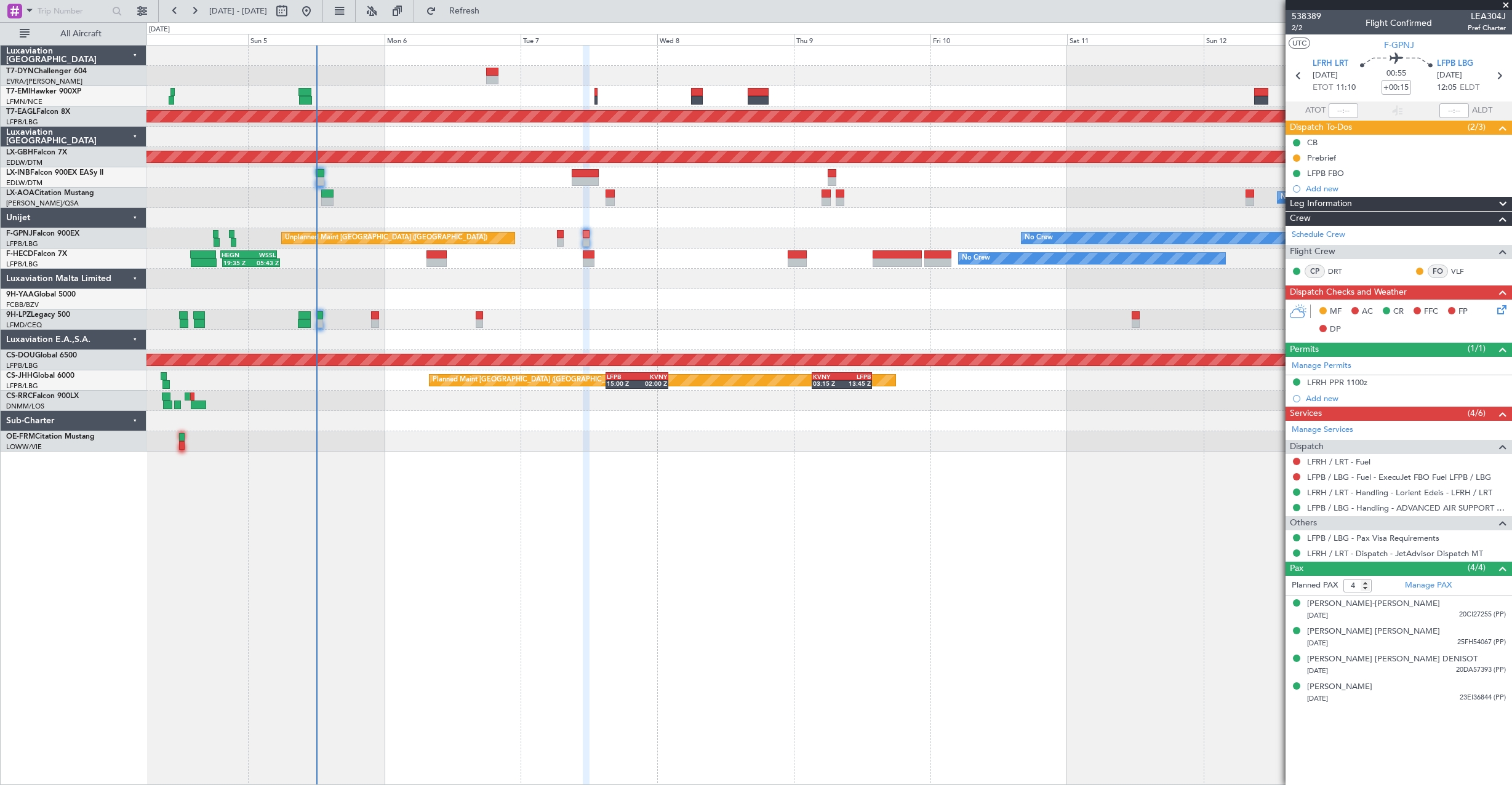
click at [1505, 304] on icon at bounding box center [1499, 307] width 10 height 10
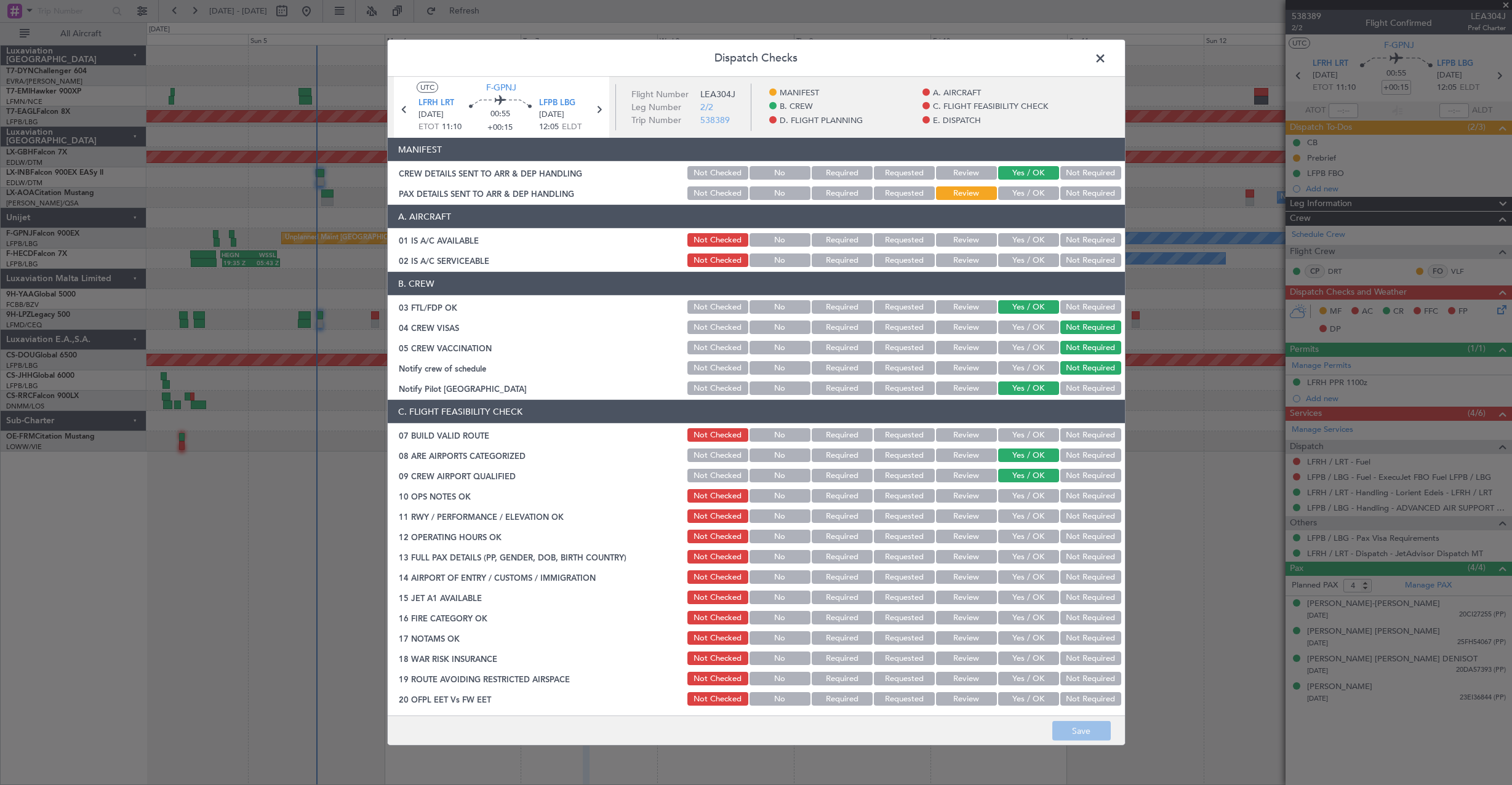
click at [1012, 181] on div "Yes / OK" at bounding box center [1027, 172] width 62 height 17
click at [1012, 194] on button "Yes / OK" at bounding box center [1028, 193] width 60 height 14
click at [1053, 735] on button "Save" at bounding box center [1081, 731] width 59 height 20
click at [1107, 57] on span at bounding box center [1107, 61] width 0 height 24
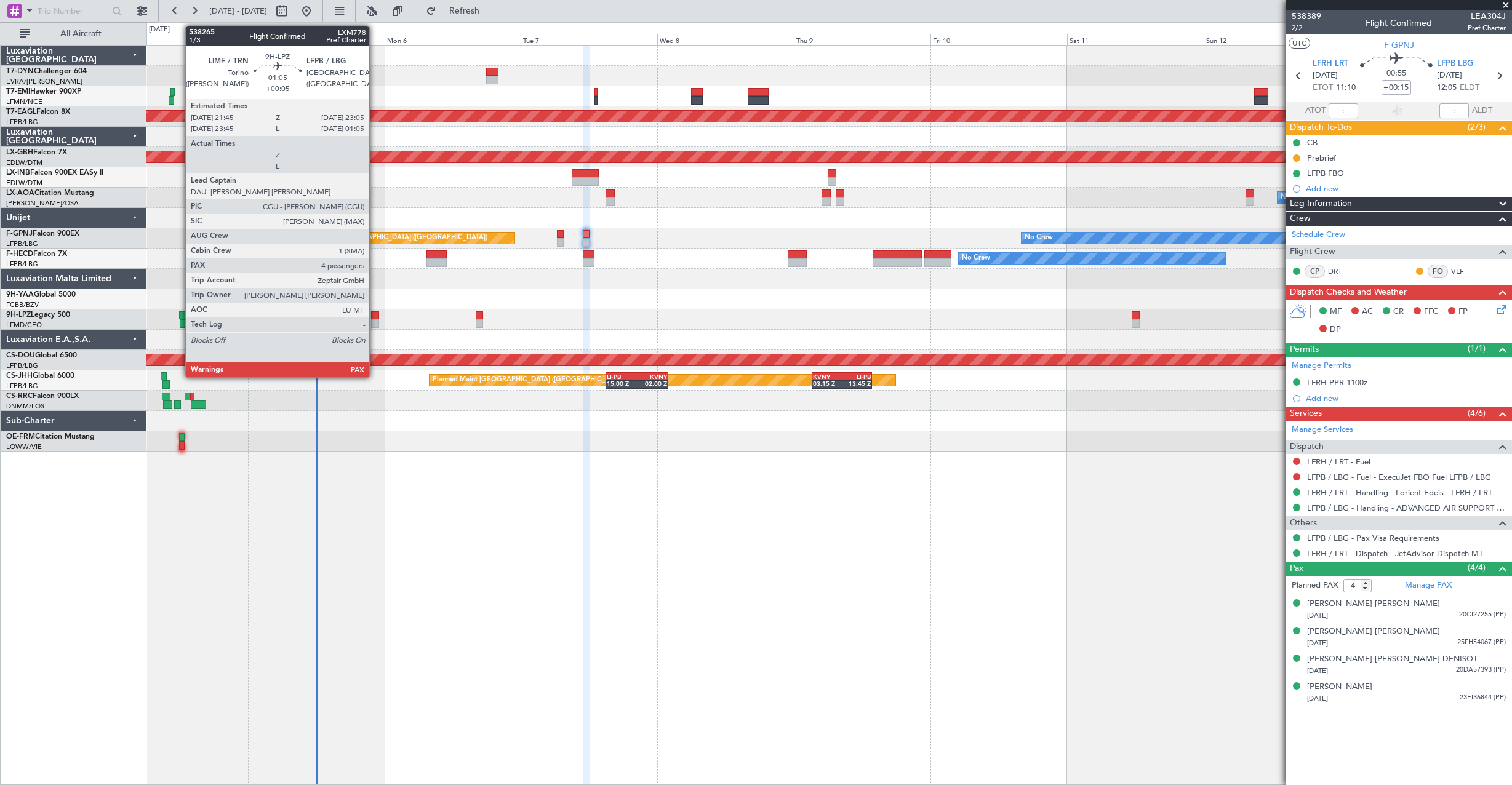
click at [375, 320] on div at bounding box center [375, 324] width 8 height 9
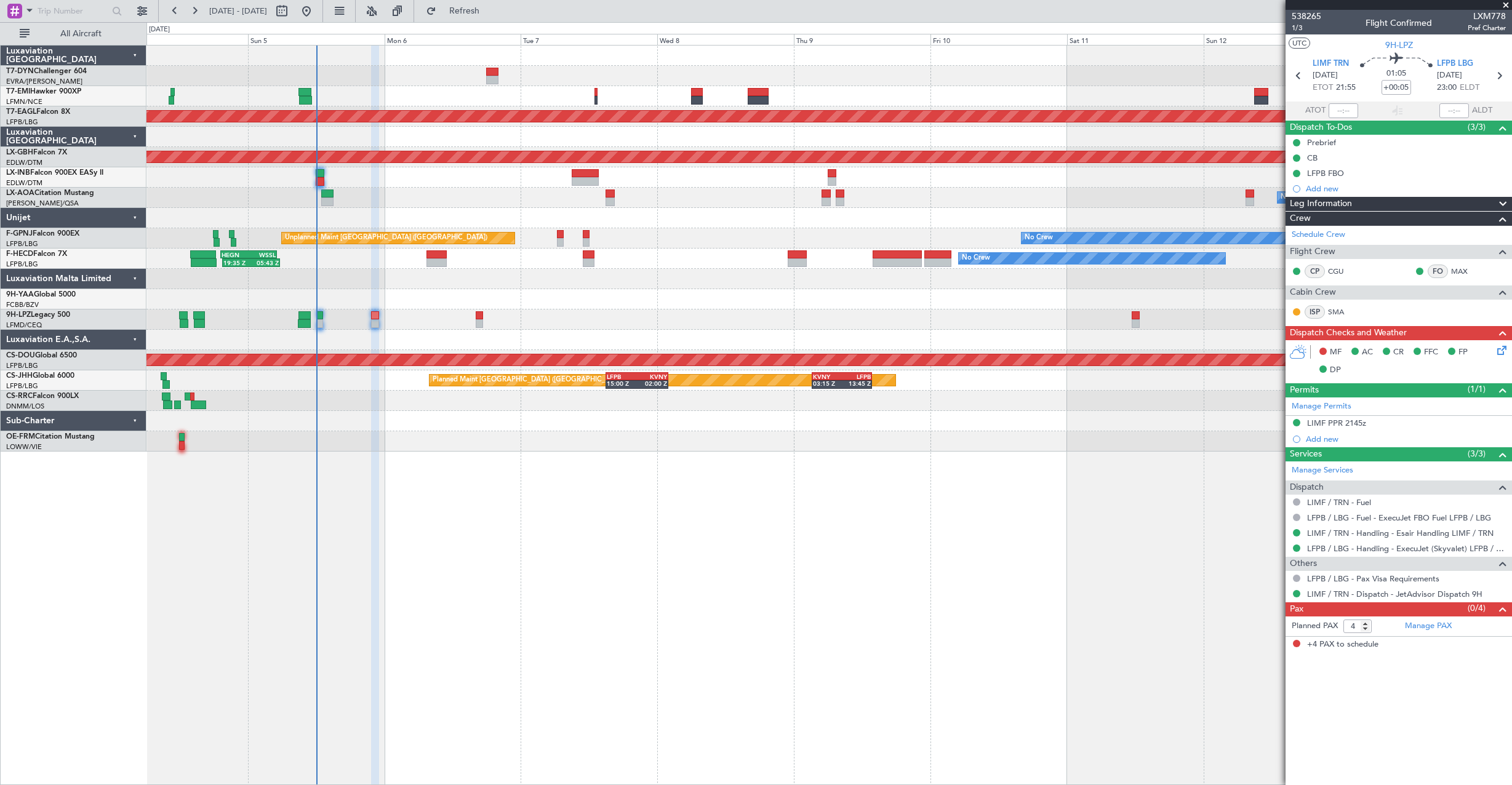
drag, startPoint x: 1128, startPoint y: 476, endPoint x: 1143, endPoint y: 469, distance: 16.6
click at [900, 452] on div "No Crew Planned Maint [GEOGRAPHIC_DATA] (Al Maktoum Intl) Planned Maint Nurnber…" at bounding box center [829, 415] width 1366 height 740
click at [561, 248] on div "No Crew No Crew Unplanned Maint [GEOGRAPHIC_DATA] ([GEOGRAPHIC_DATA]) Planned M…" at bounding box center [829, 238] width 1365 height 20
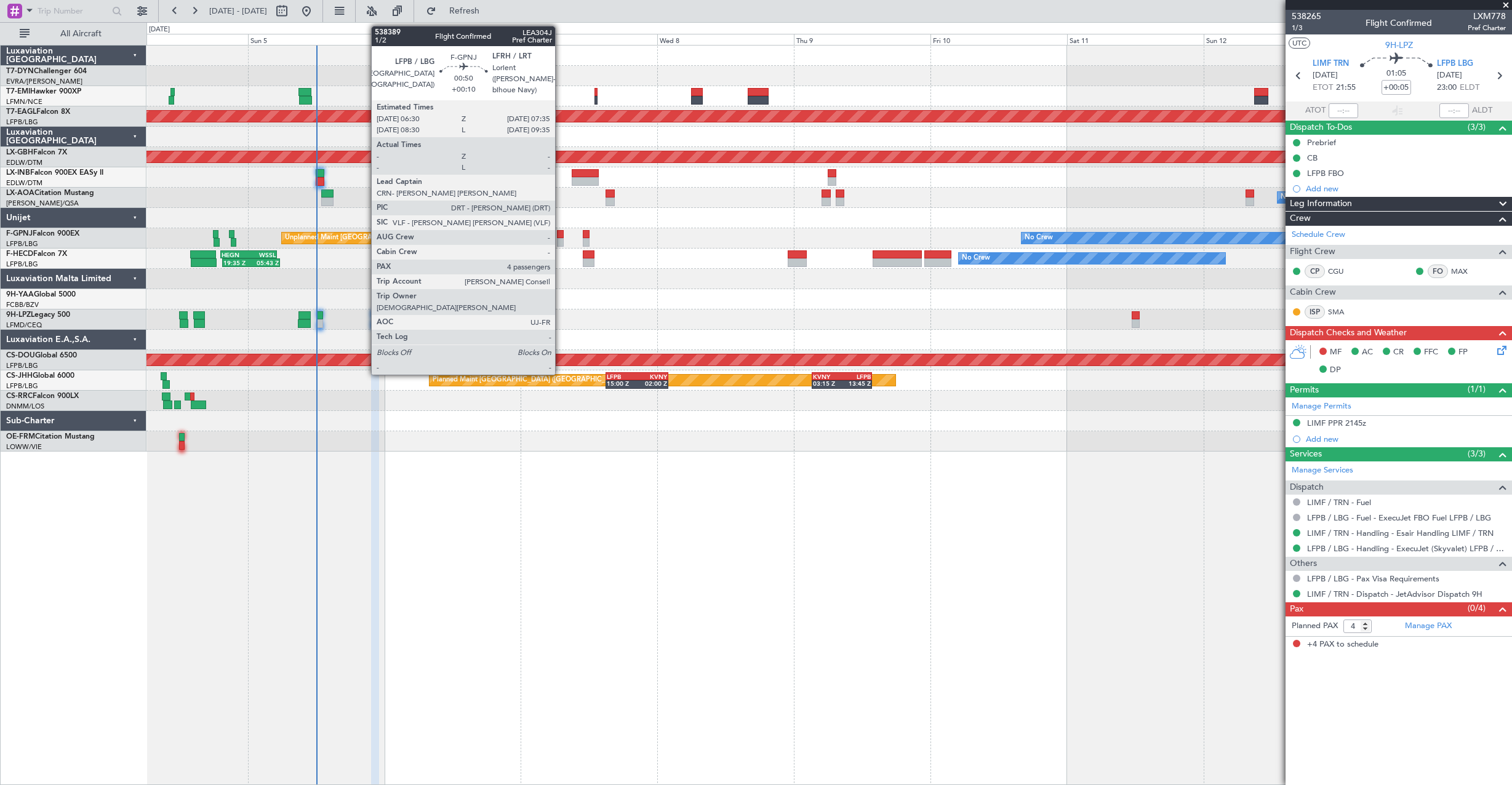
click at [561, 246] on div at bounding box center [560, 243] width 6 height 9
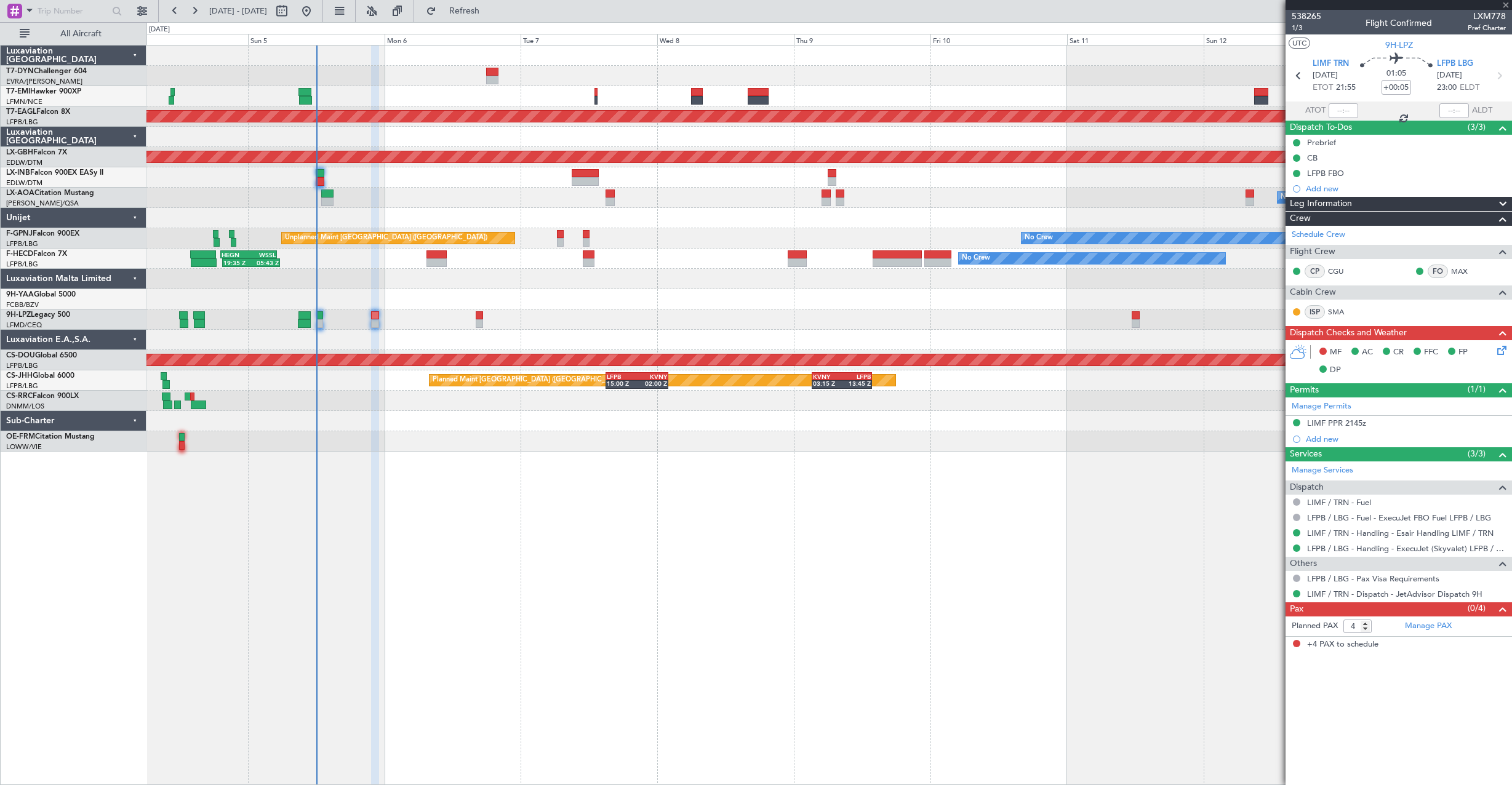
type input "+00:10"
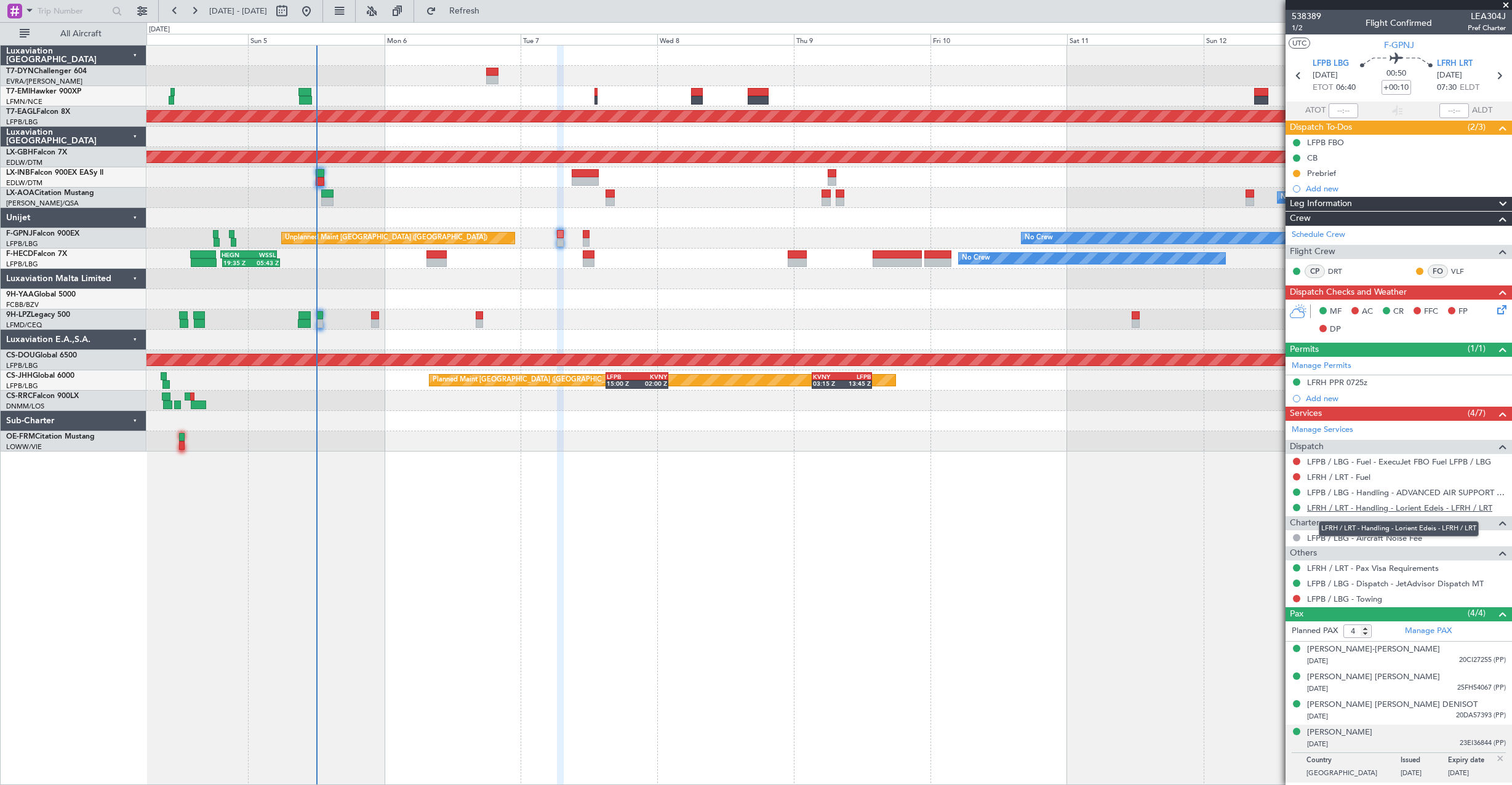
click at [1328, 503] on link "LFRH / LRT - Handling - Lorient Edeis - LFRH / LRT" at bounding box center [1399, 508] width 185 height 11
